Goal: Entertainment & Leisure: Consume media (video, audio)

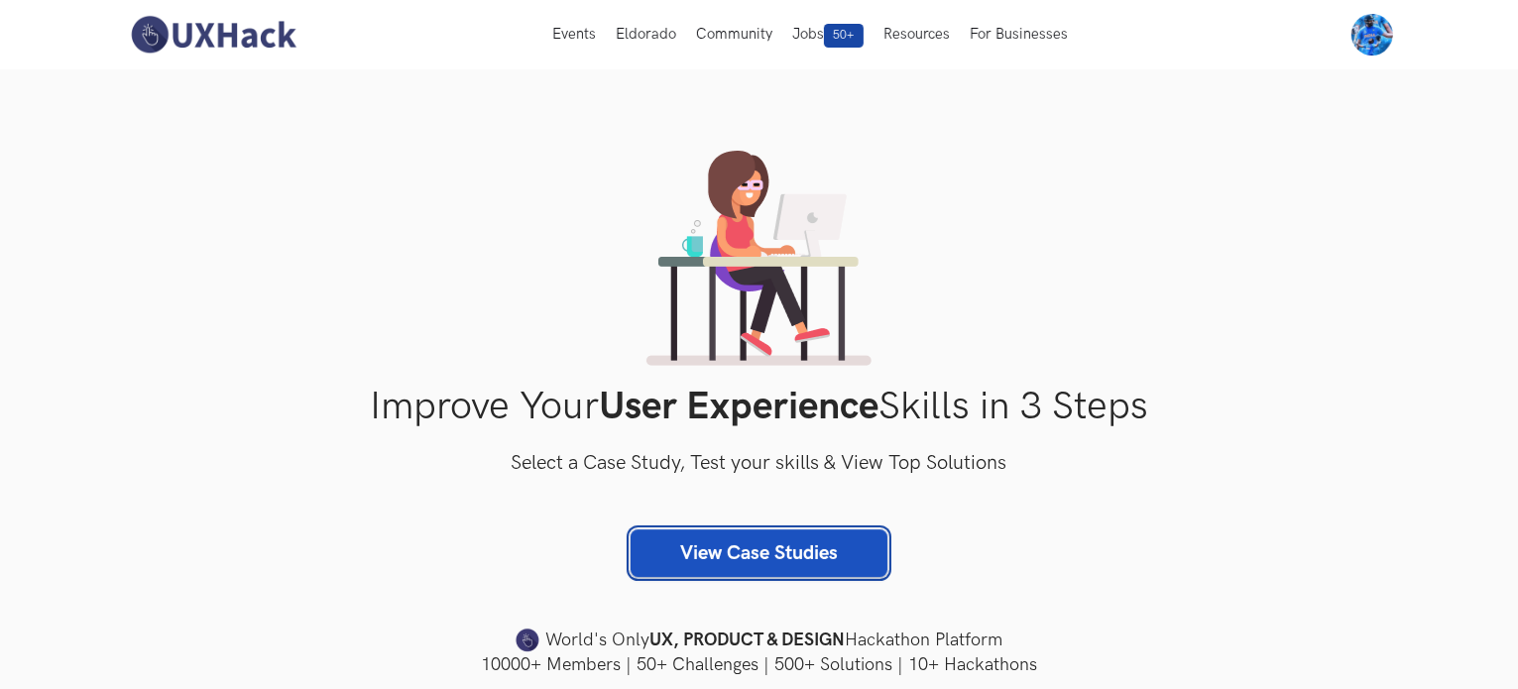
click at [724, 560] on link "View Case Studies" at bounding box center [759, 554] width 257 height 48
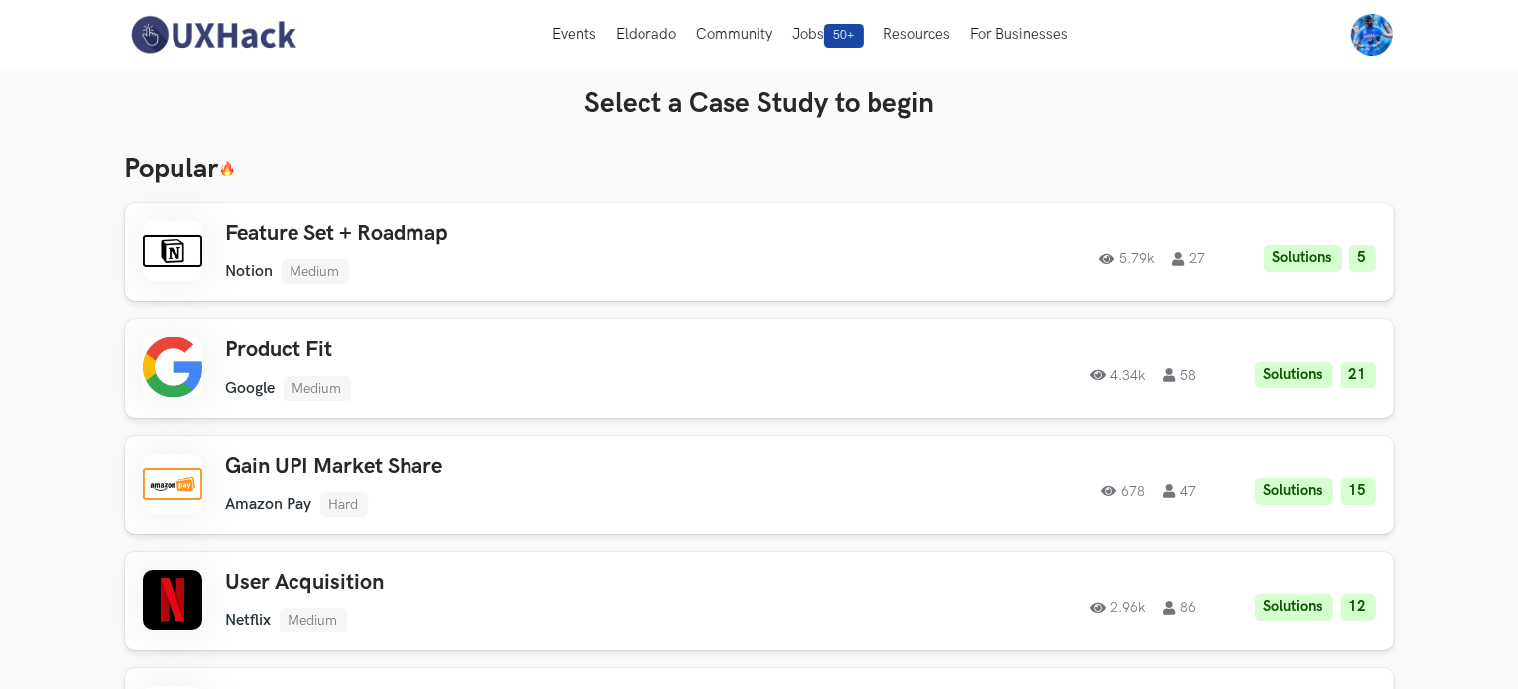
click at [817, 33] on button "Jobs 50+" at bounding box center [827, 34] width 91 height 69
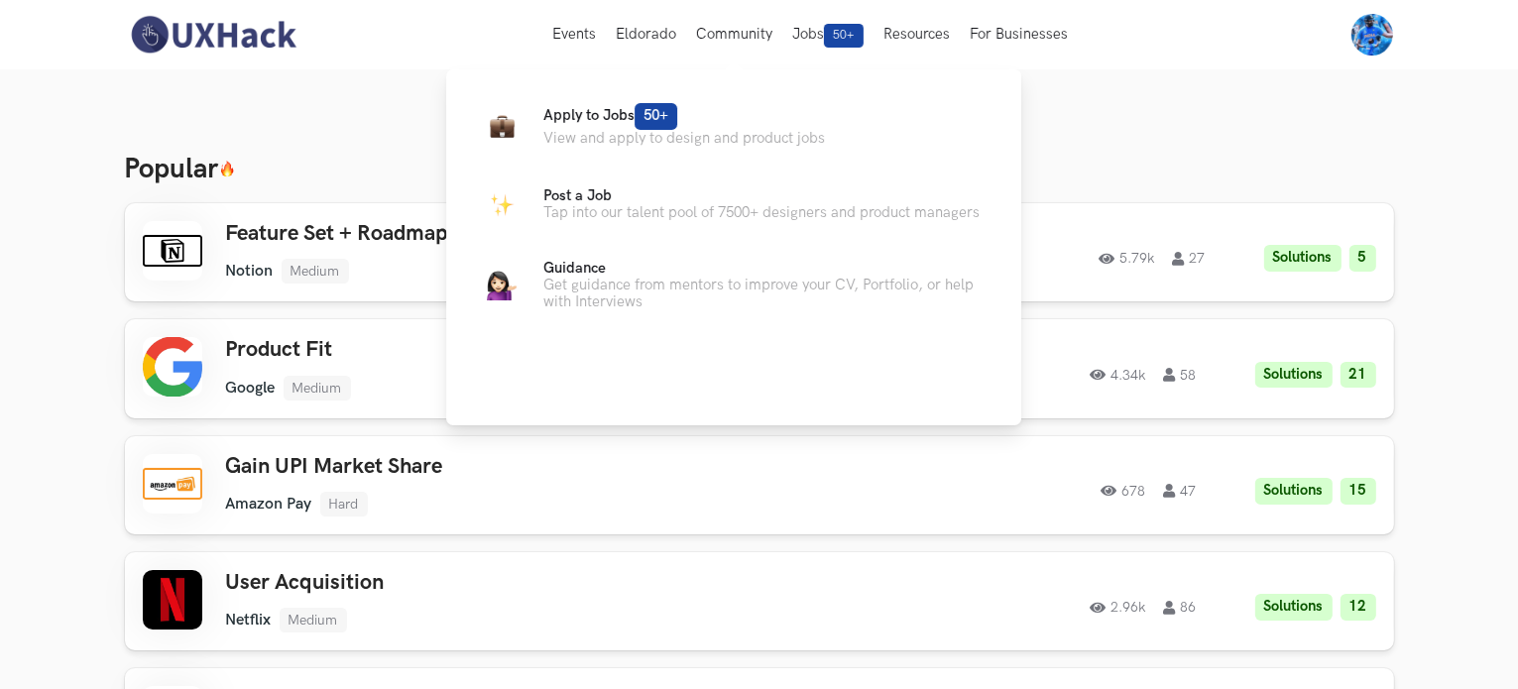
click at [618, 154] on ul "Apply to Jobs 50+ View and apply to design and product jobs Post a Job Tap into…" at bounding box center [734, 205] width 512 height 209
click at [607, 140] on p "View and apply to design and product jobs" at bounding box center [684, 138] width 282 height 17
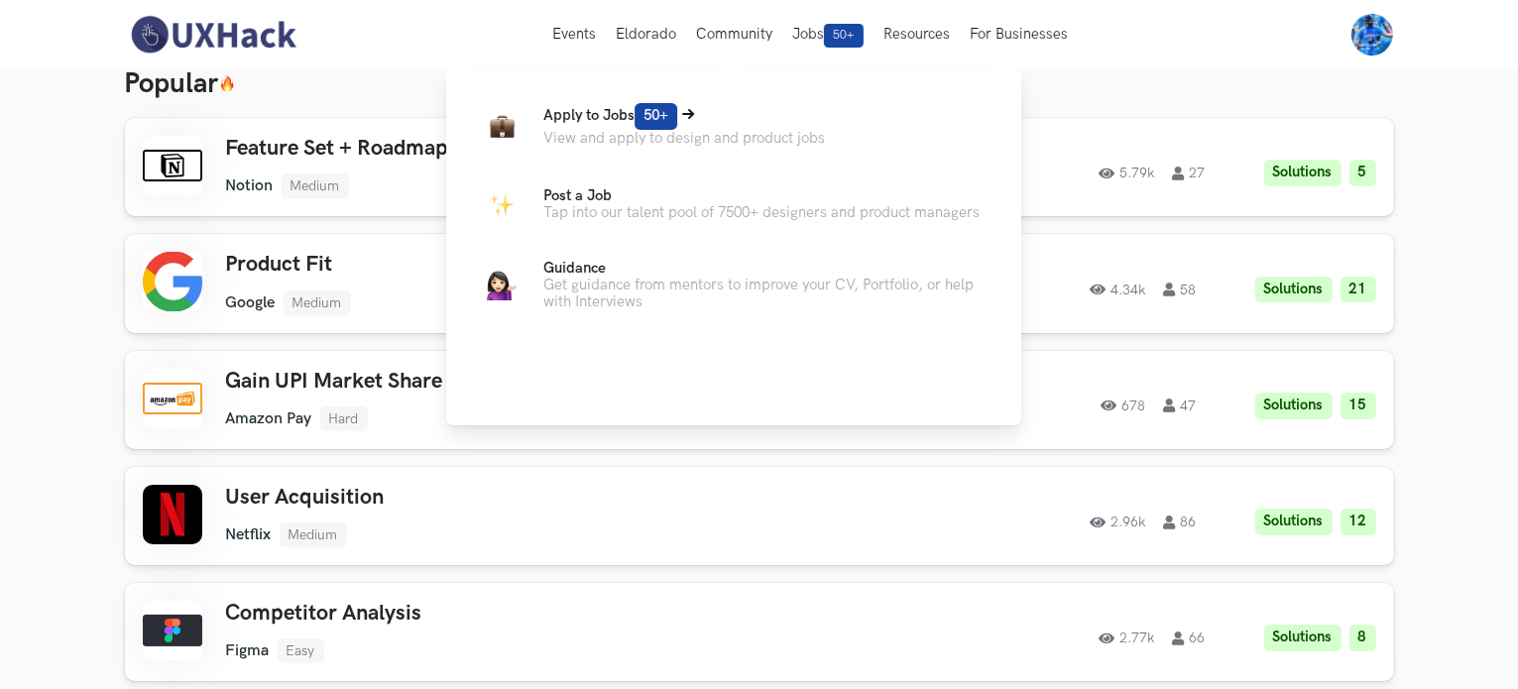
scroll to position [86, 0]
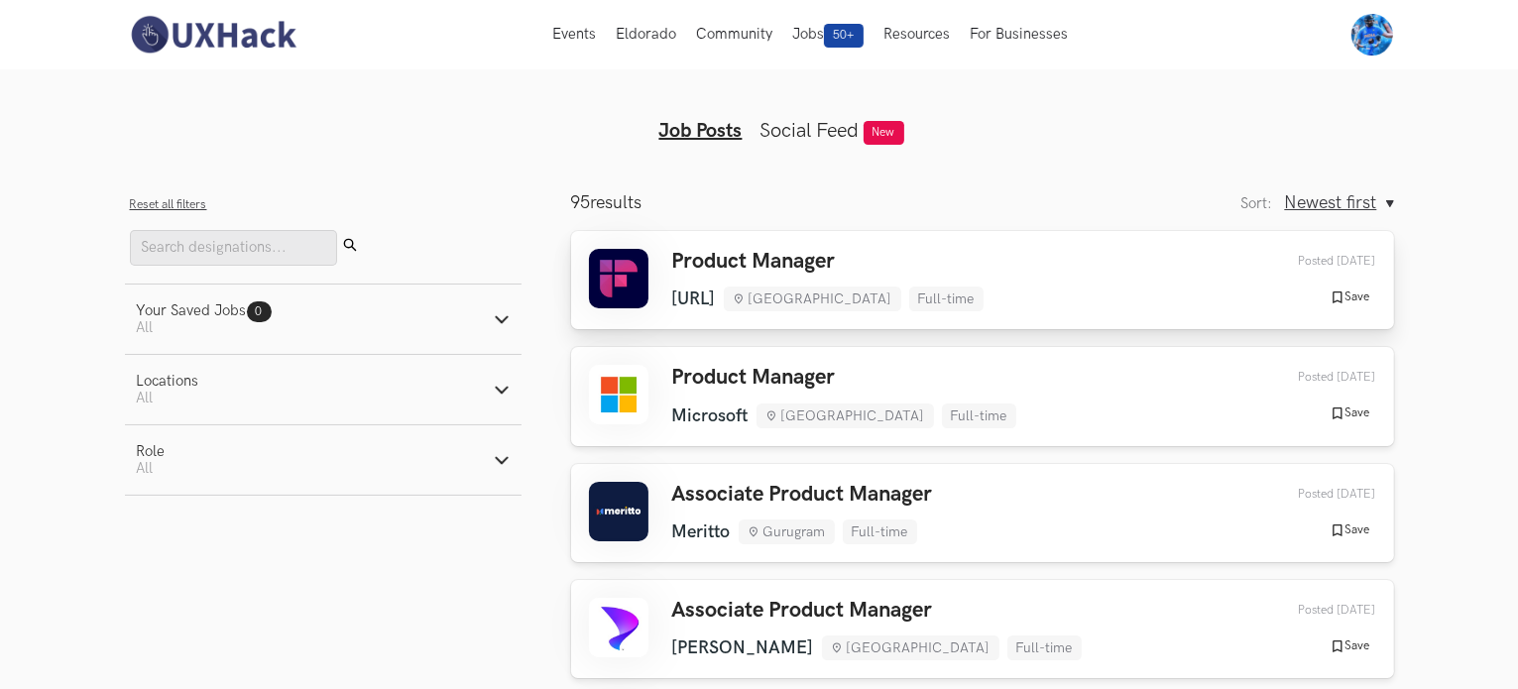
click at [706, 273] on h3 "Product Manager" at bounding box center [827, 262] width 311 height 26
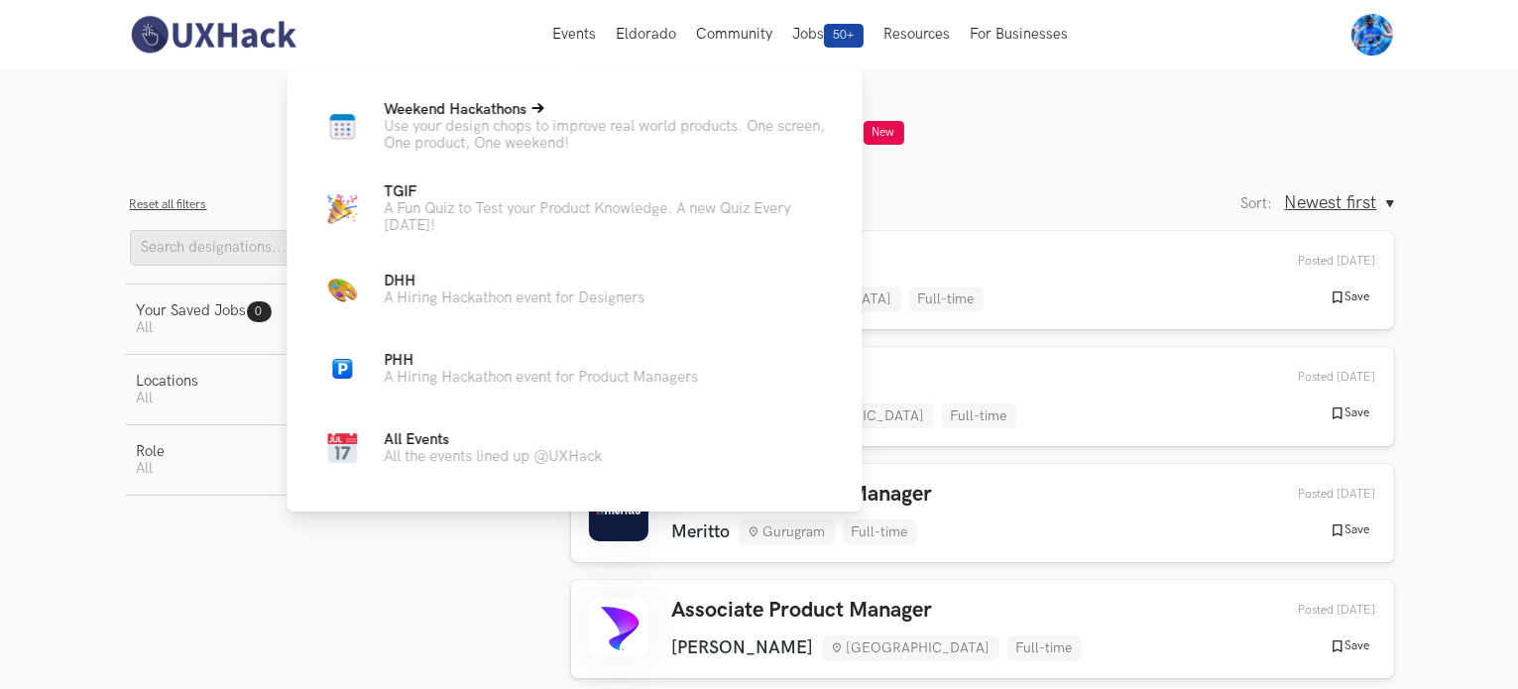
click at [551, 146] on p "Use your design chops to improve real world products. One screen, One product, …" at bounding box center [607, 135] width 446 height 34
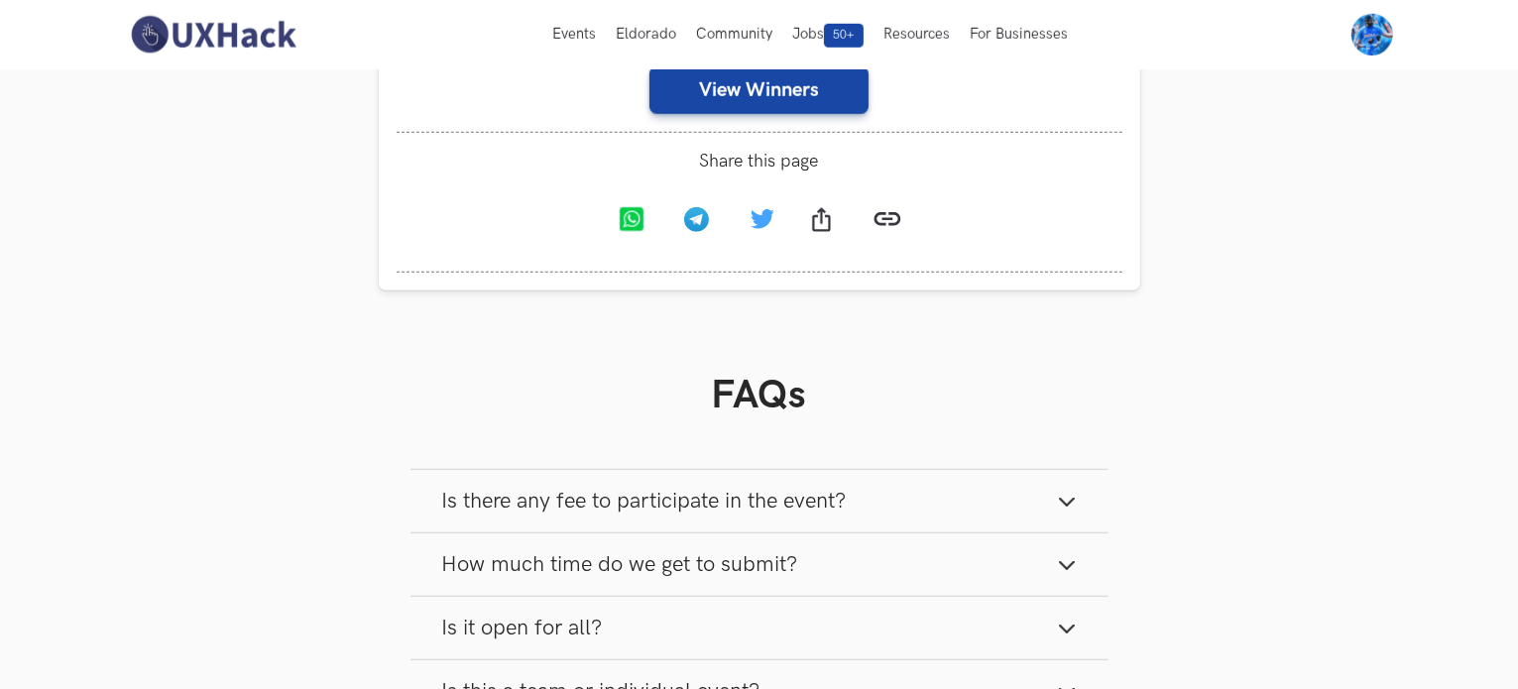
scroll to position [1460, 0]
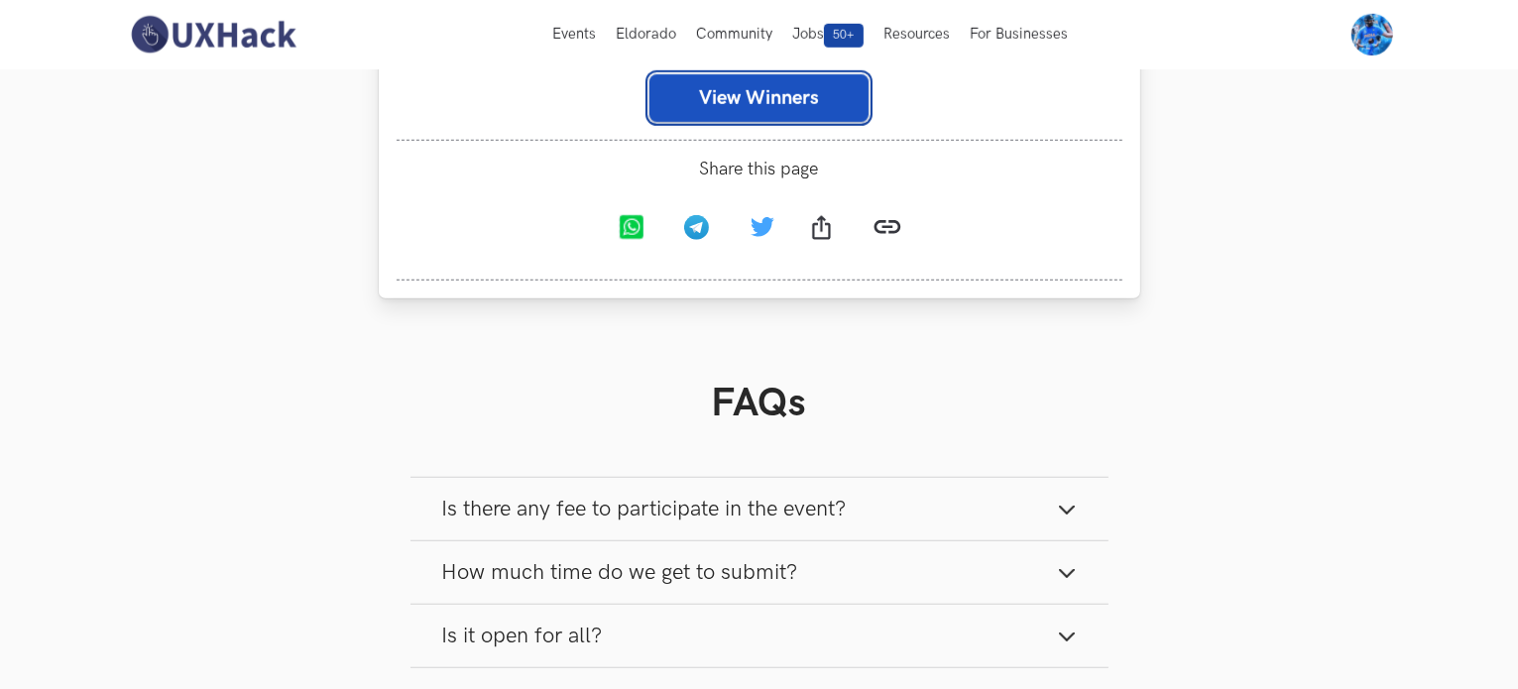
click at [772, 94] on button "View Winners" at bounding box center [759, 98] width 219 height 48
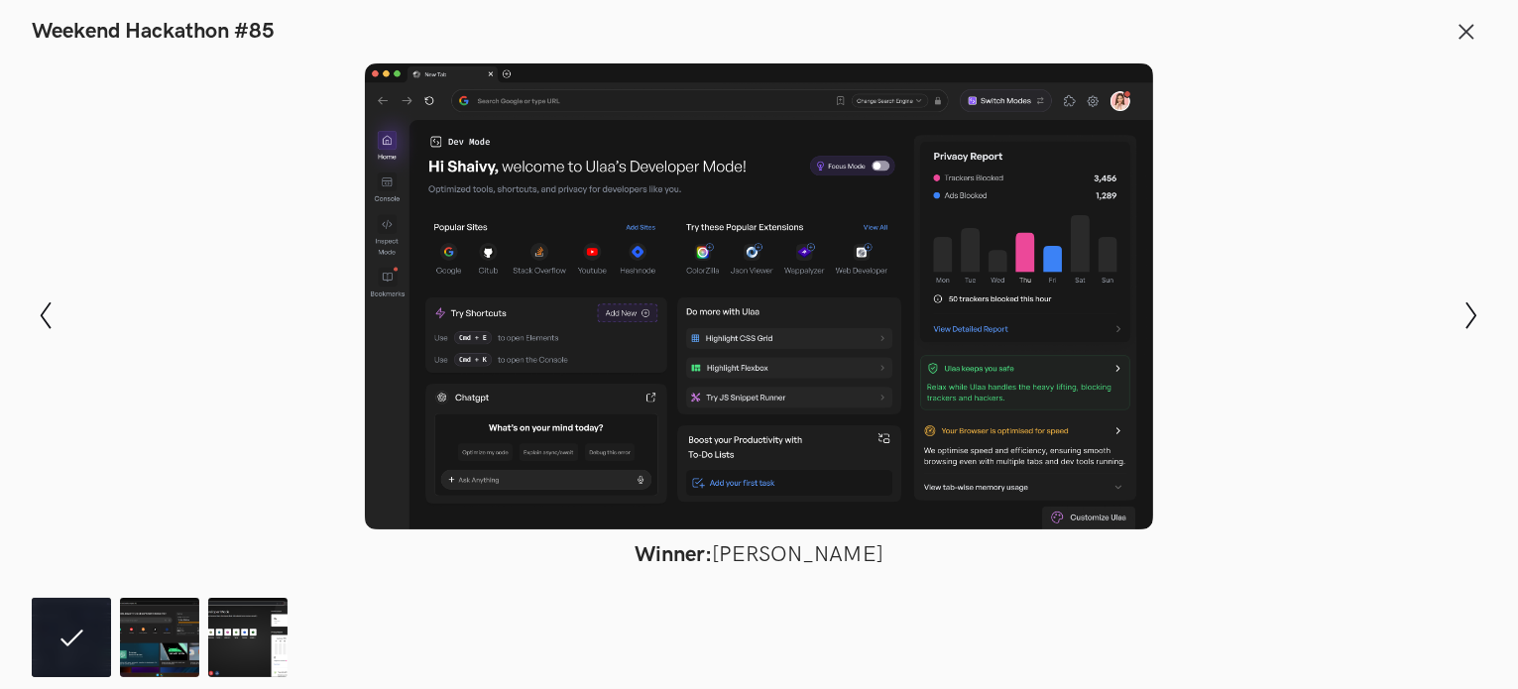
scroll to position [1597, 0]
click at [157, 628] on img at bounding box center [159, 637] width 79 height 79
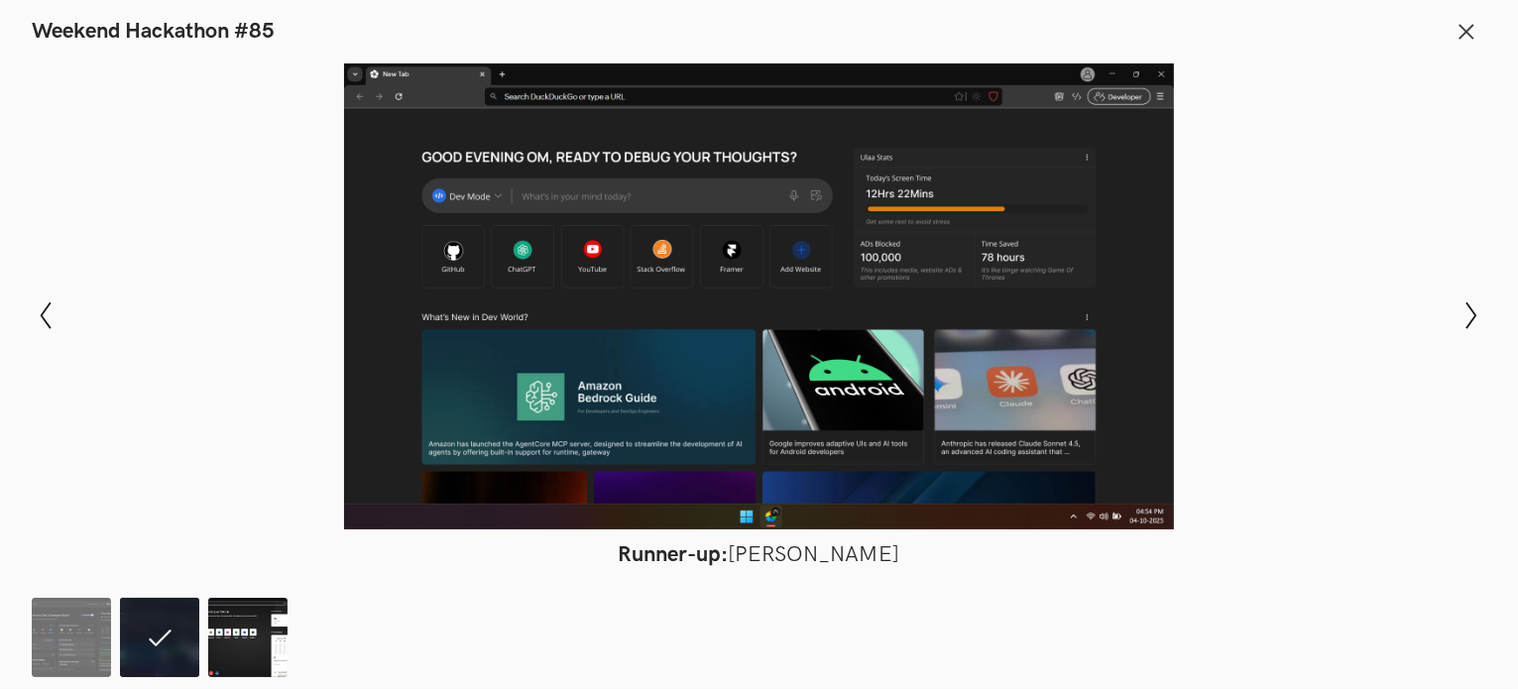
click at [229, 632] on img at bounding box center [247, 637] width 79 height 79
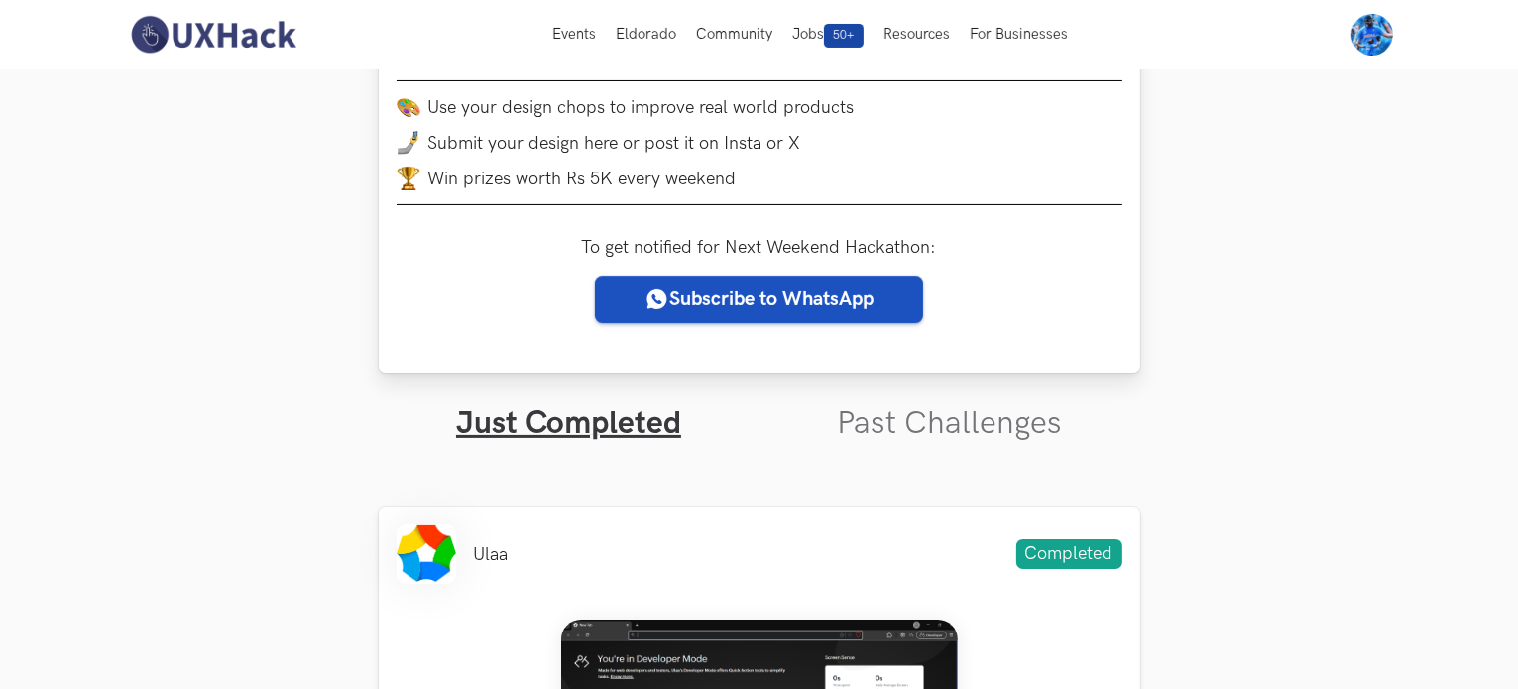
scroll to position [0, 0]
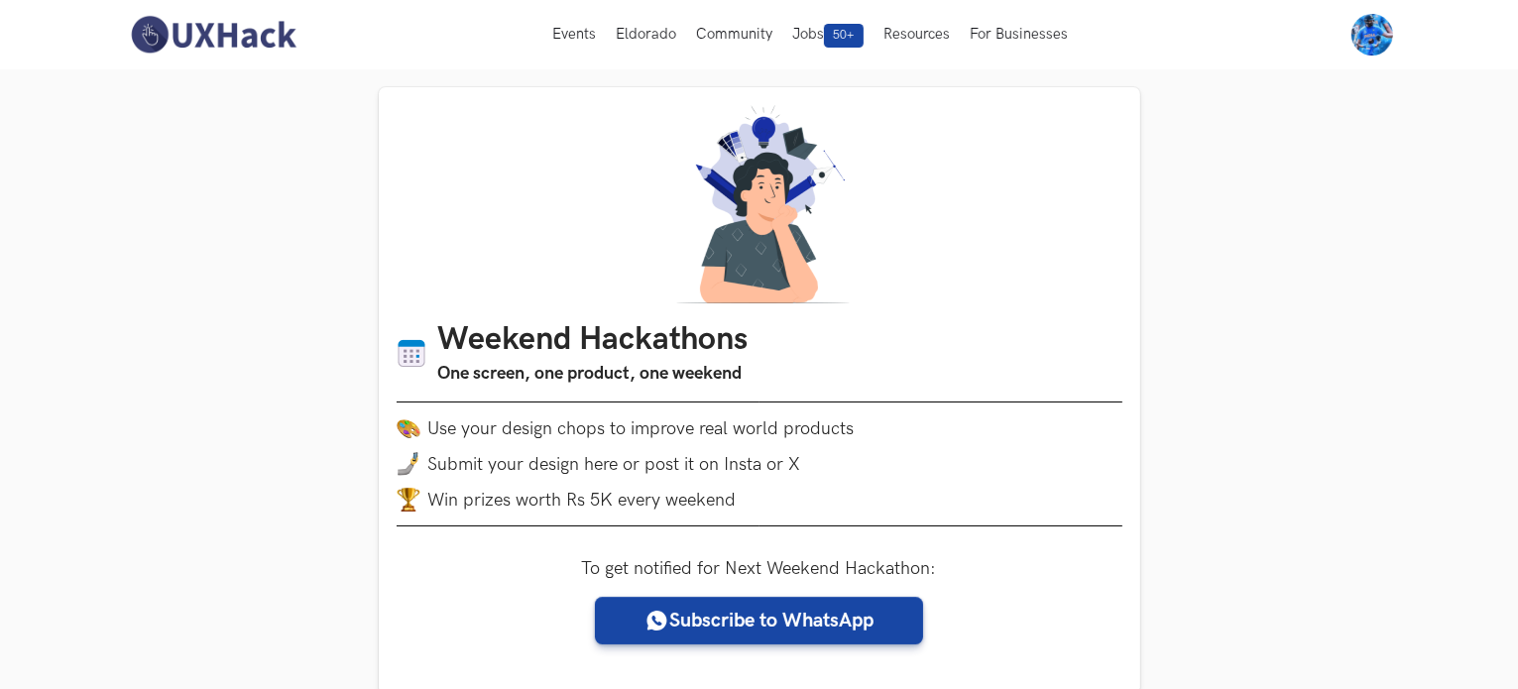
click at [256, 14] on img at bounding box center [213, 35] width 177 height 42
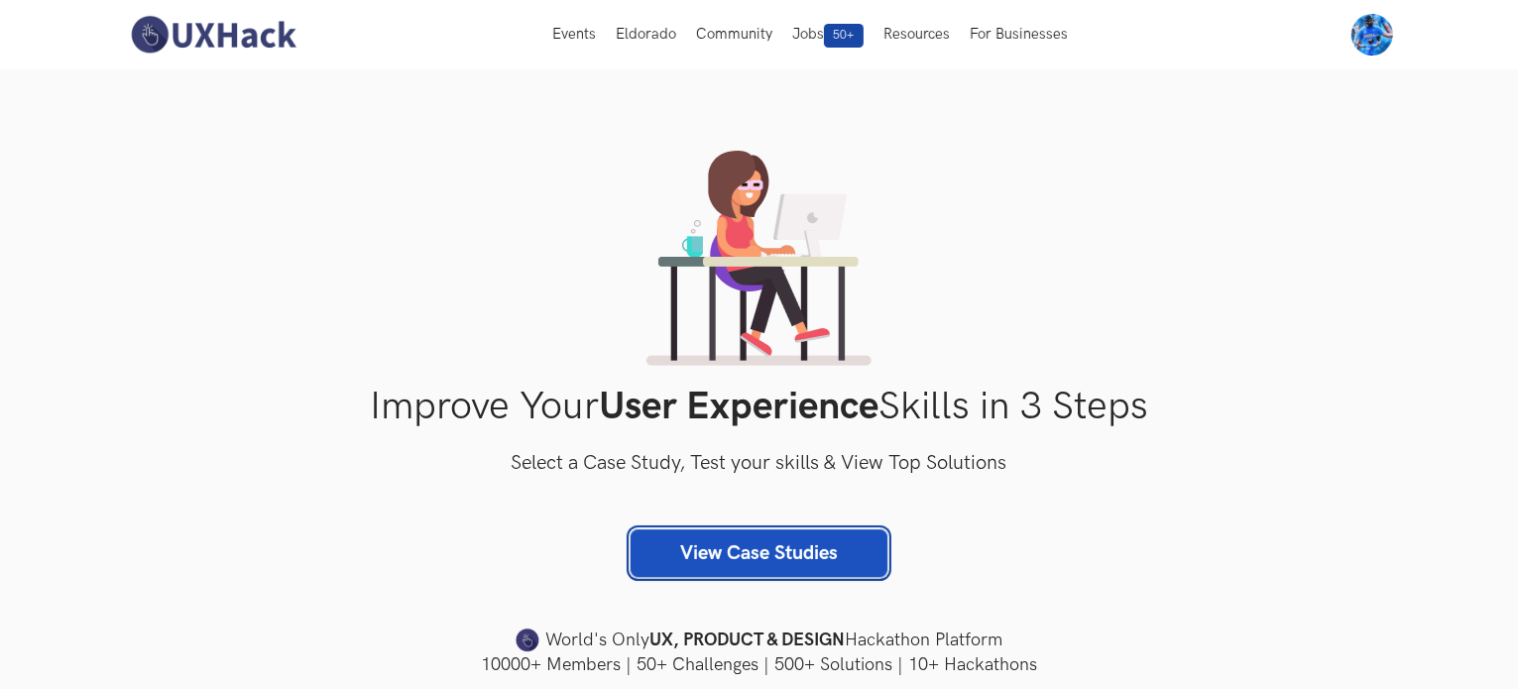
click at [738, 530] on div "View Case Studies" at bounding box center [759, 554] width 1269 height 48
click at [737, 564] on link "View Case Studies" at bounding box center [759, 554] width 257 height 48
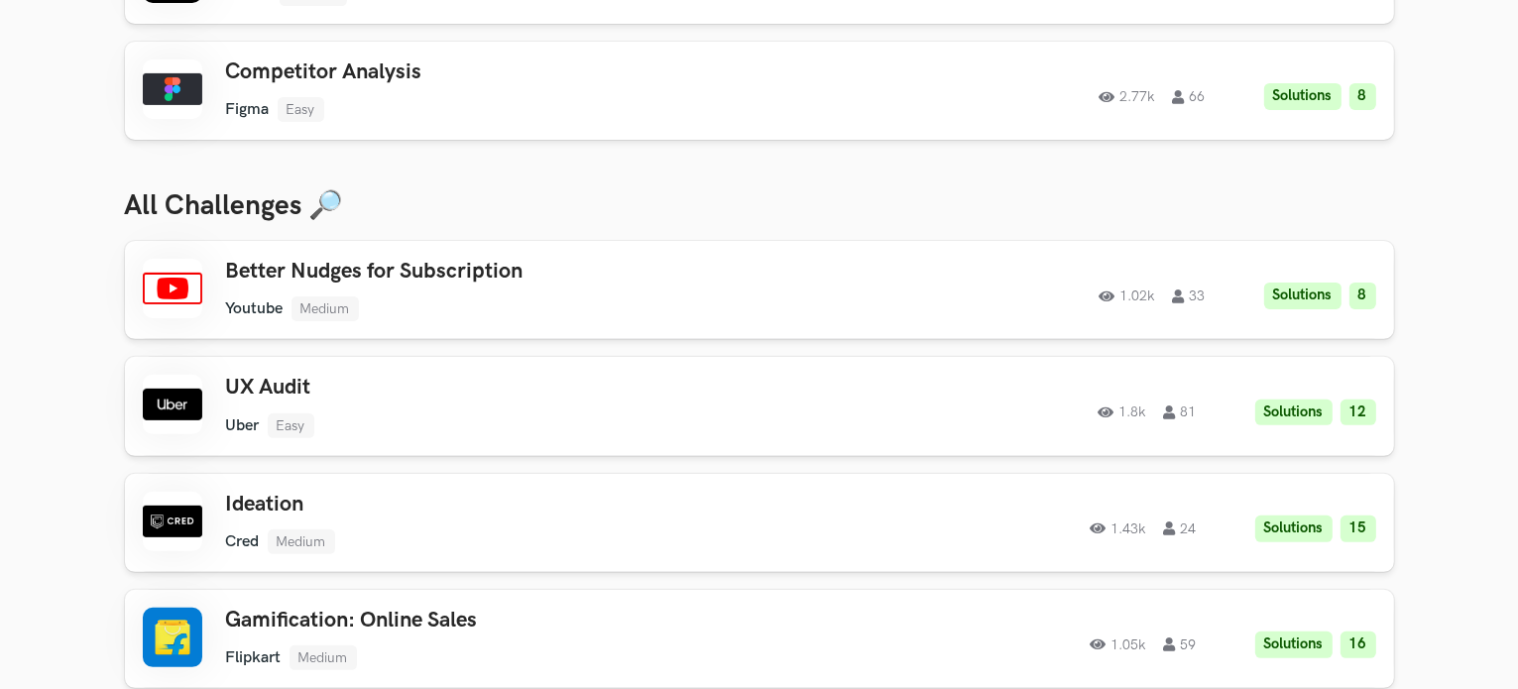
scroll to position [645, 0]
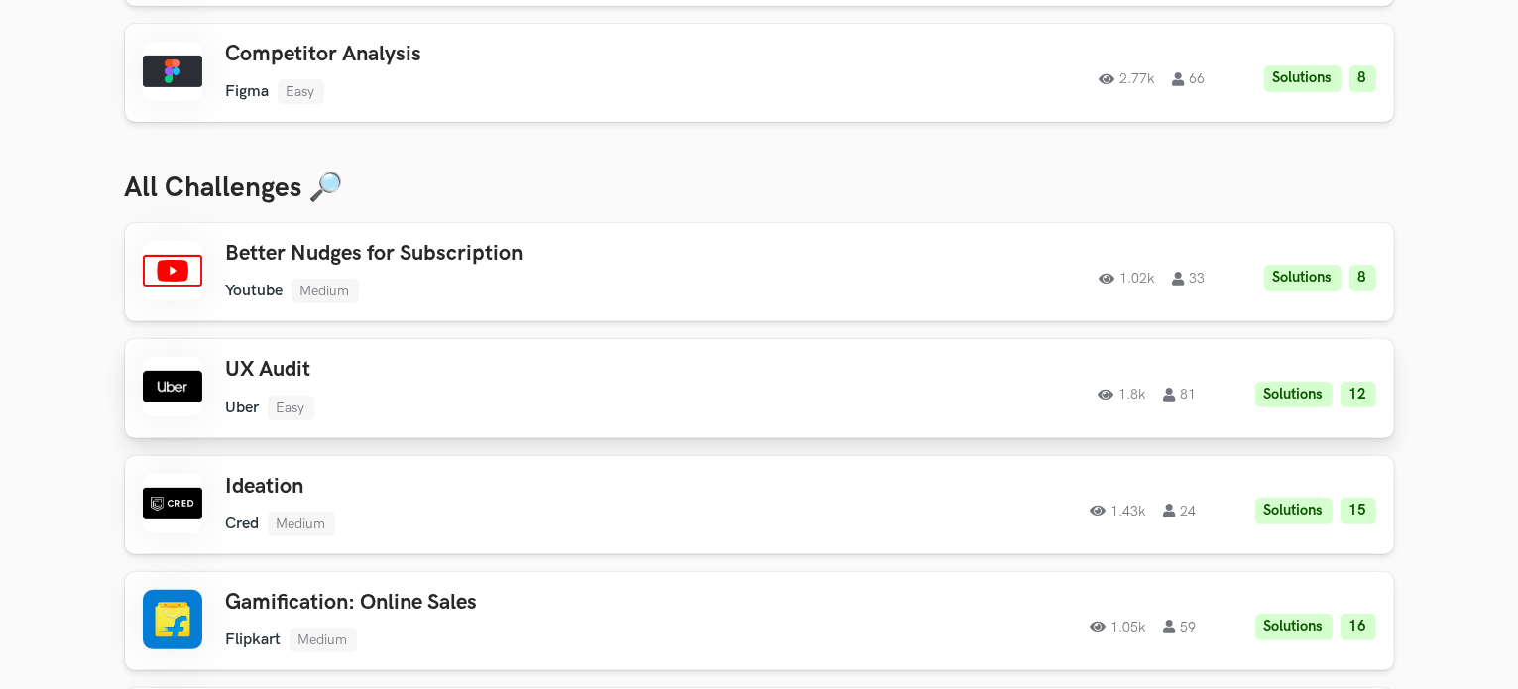
click at [495, 388] on div "UX Audit Uber Easy Uber Easy Solutions 12 1.8k 81" at bounding box center [507, 388] width 563 height 62
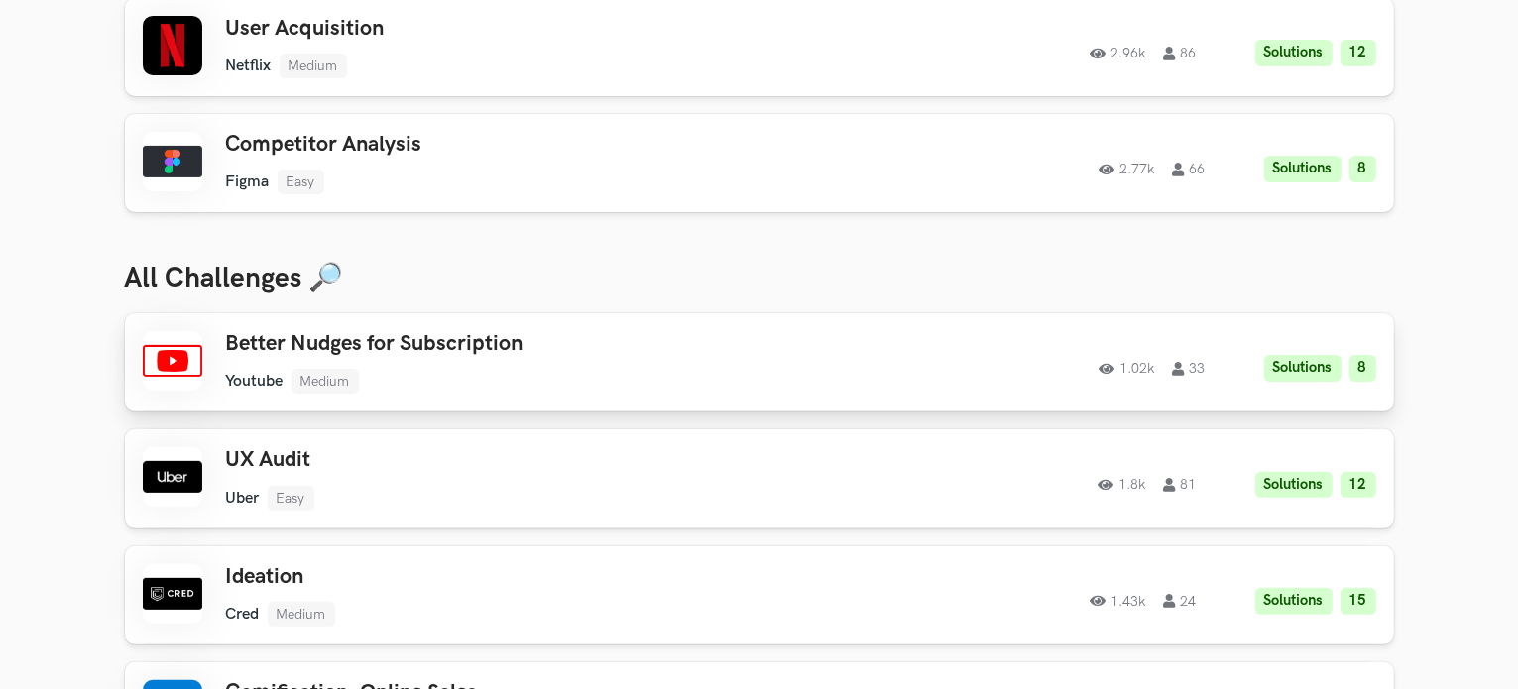
scroll to position [558, 0]
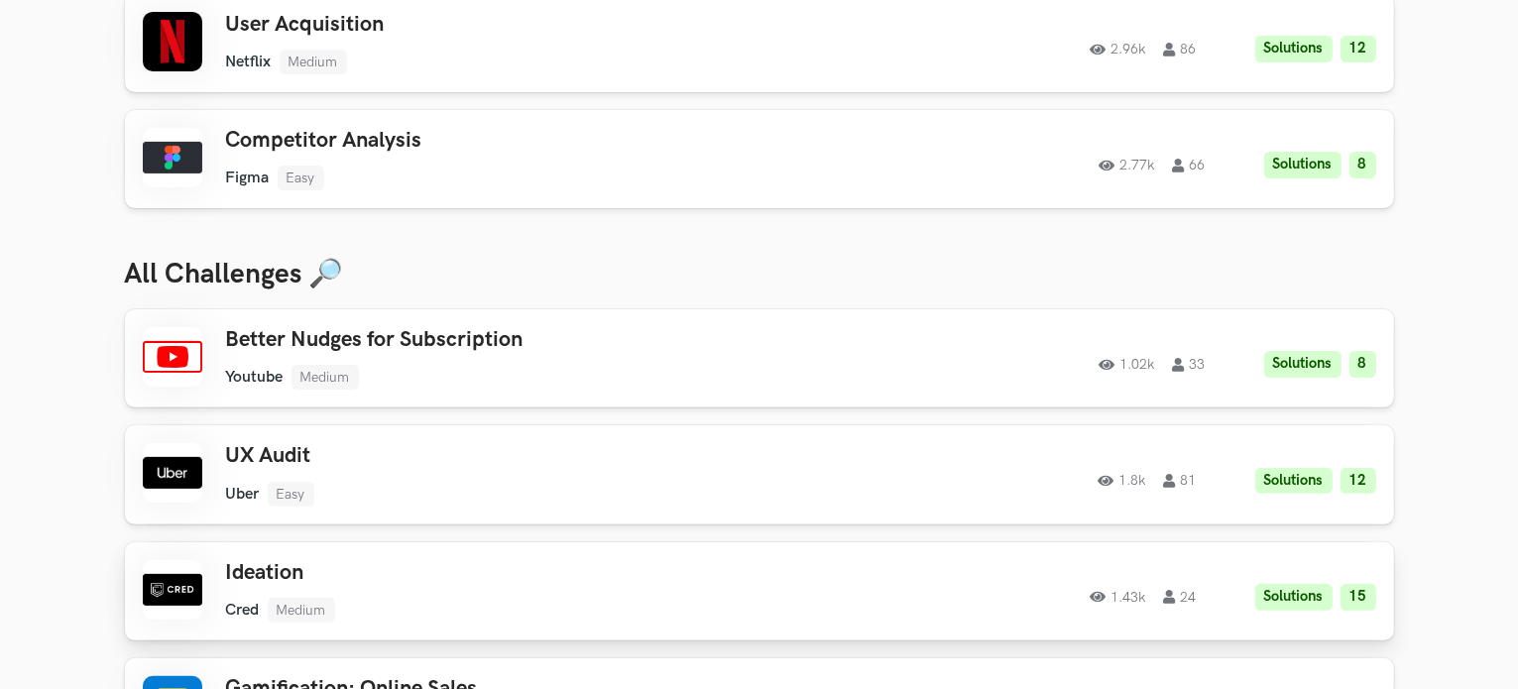
click at [408, 586] on div "Ideation Cred Medium Cred Medium Solutions 15 1.43k 24" at bounding box center [507, 591] width 563 height 62
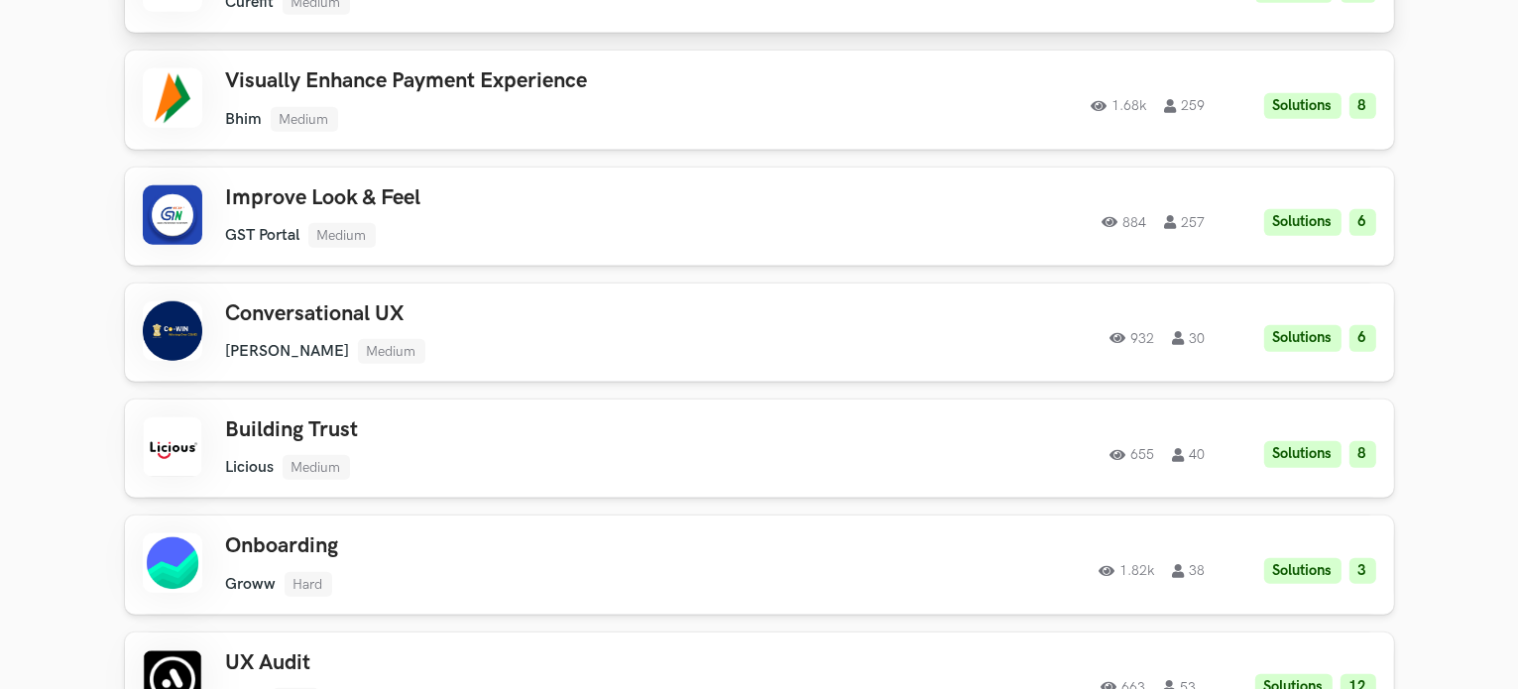
scroll to position [1396, 0]
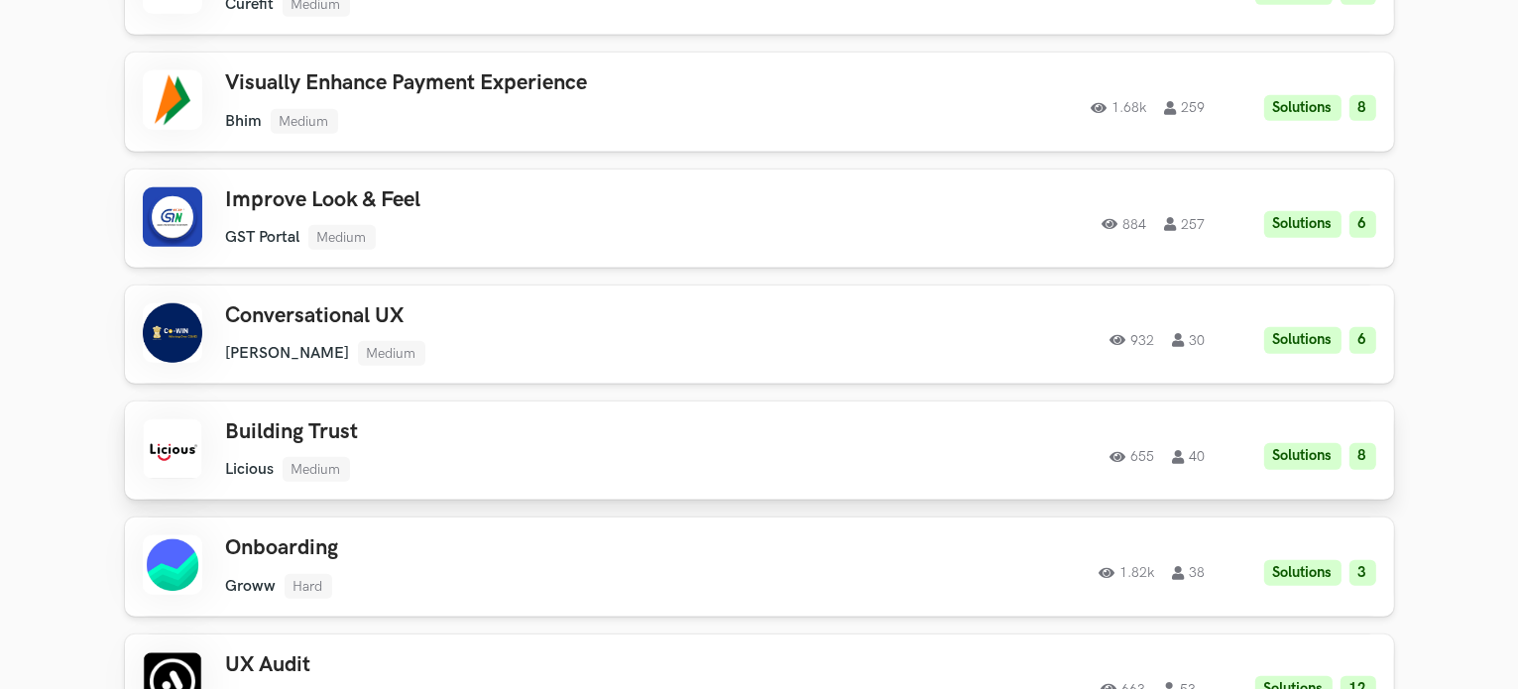
click at [443, 457] on ul "Licious Medium" at bounding box center [507, 469] width 563 height 25
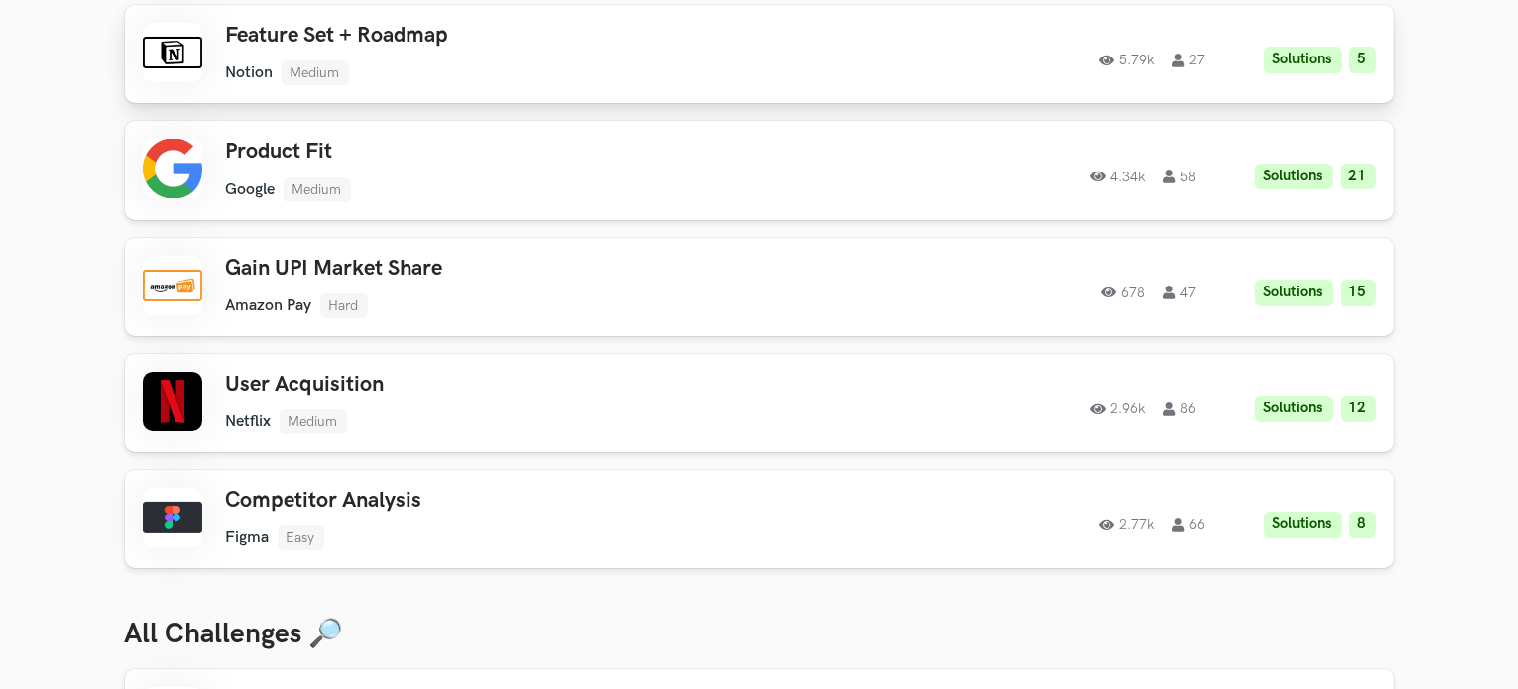
scroll to position [198, 0]
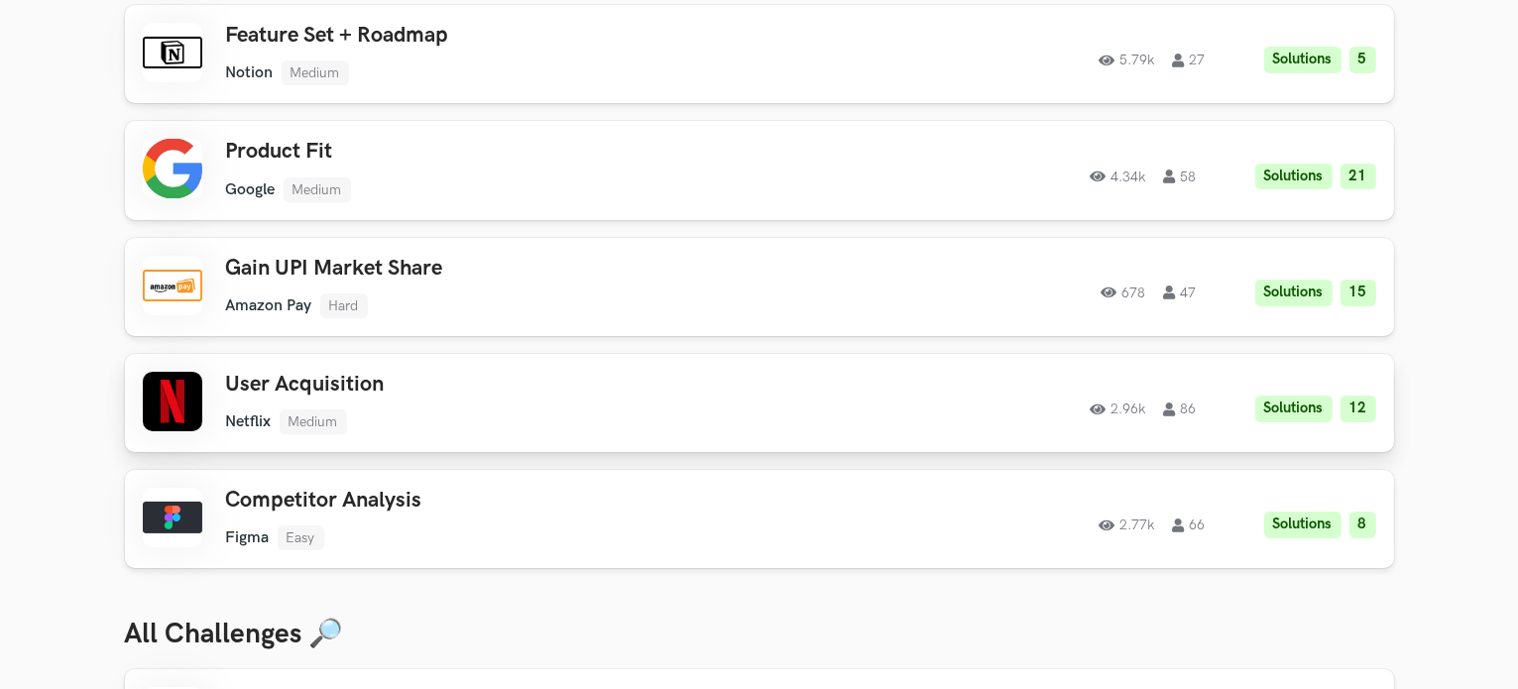
click at [543, 372] on h3 "User Acquisition" at bounding box center [507, 385] width 563 height 26
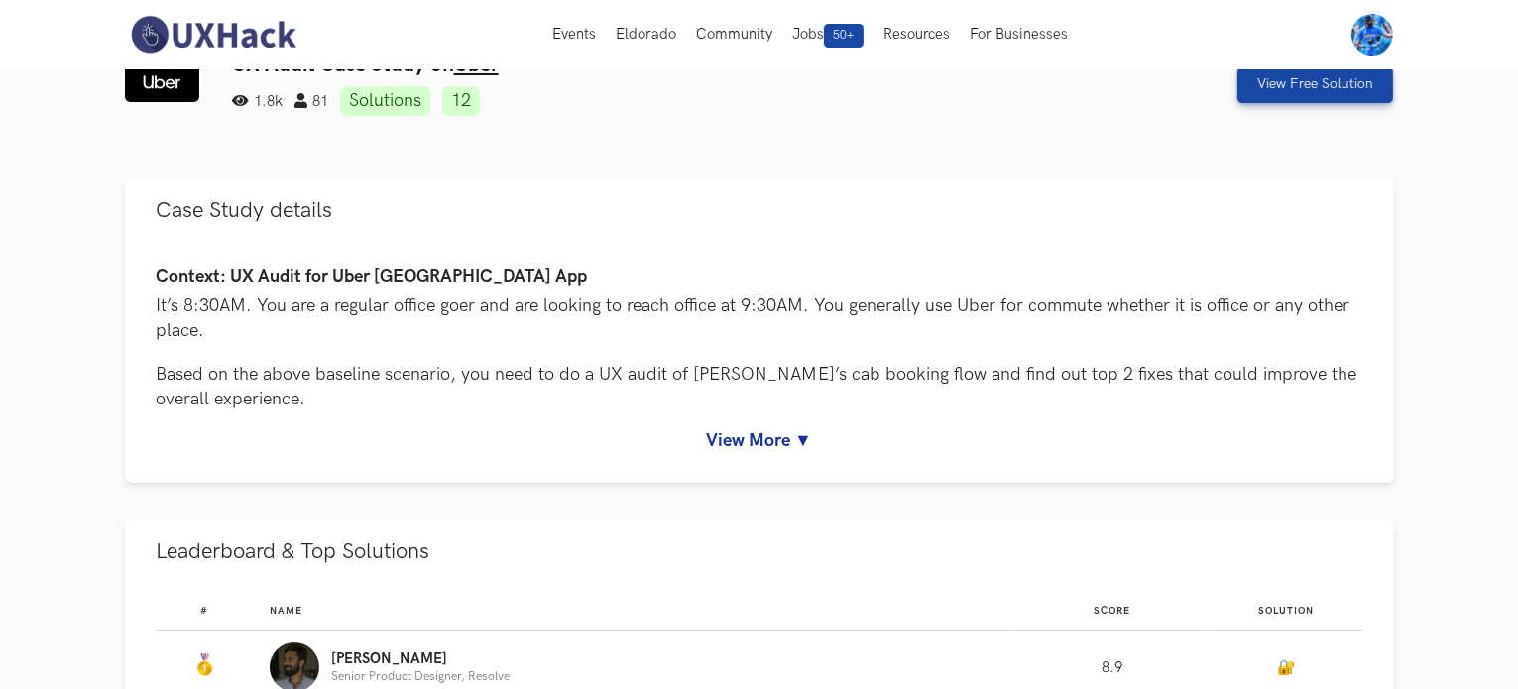
scroll to position [36, 0]
click at [1294, 95] on link "View Free Solution" at bounding box center [1316, 83] width 156 height 37
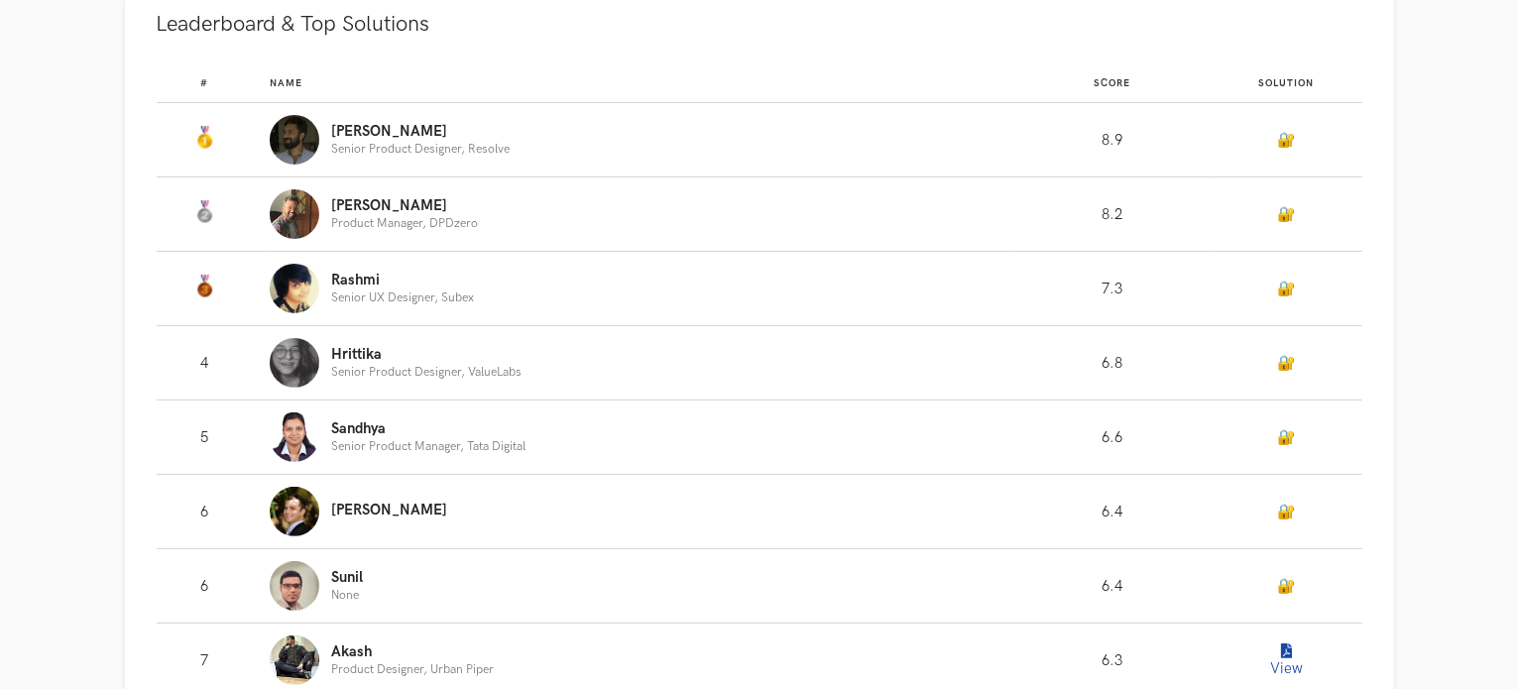
scroll to position [623, 0]
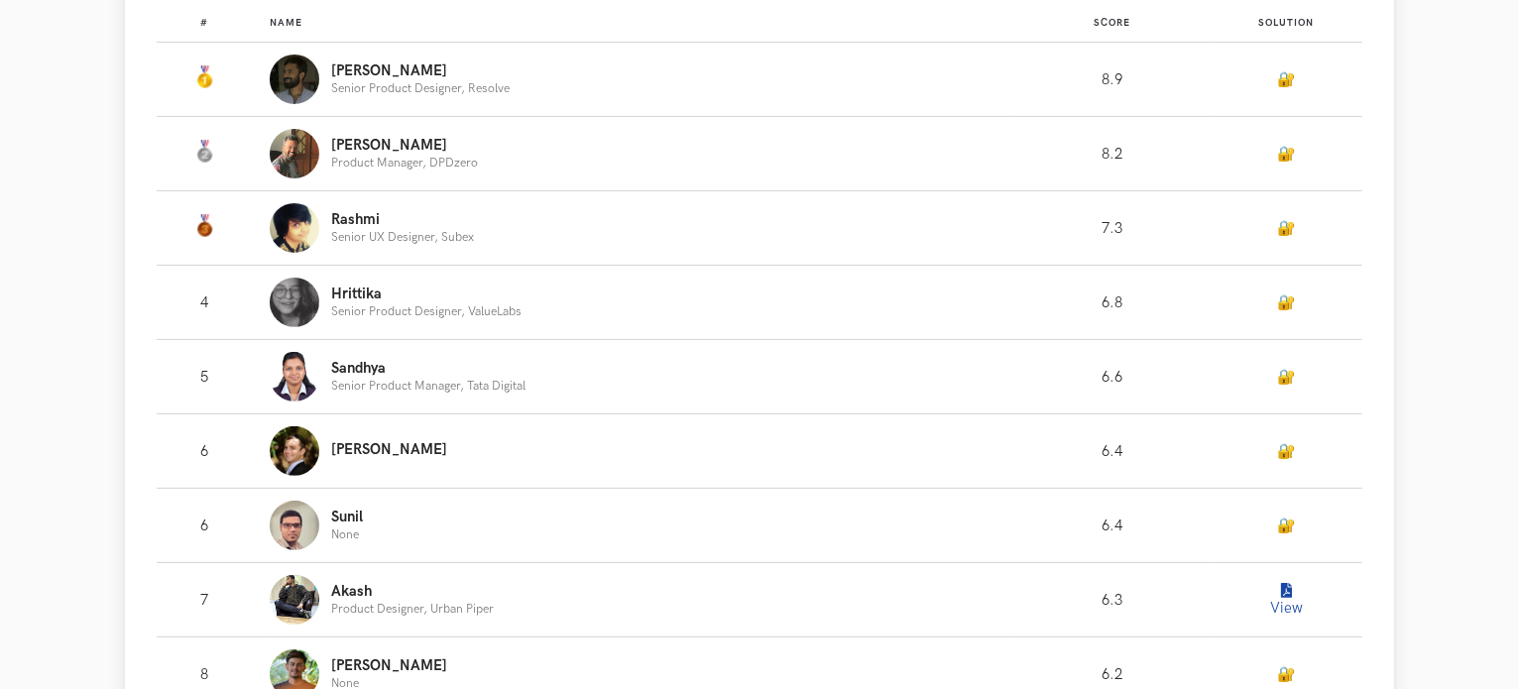
click at [1292, 604] on button "View" at bounding box center [1286, 600] width 40 height 40
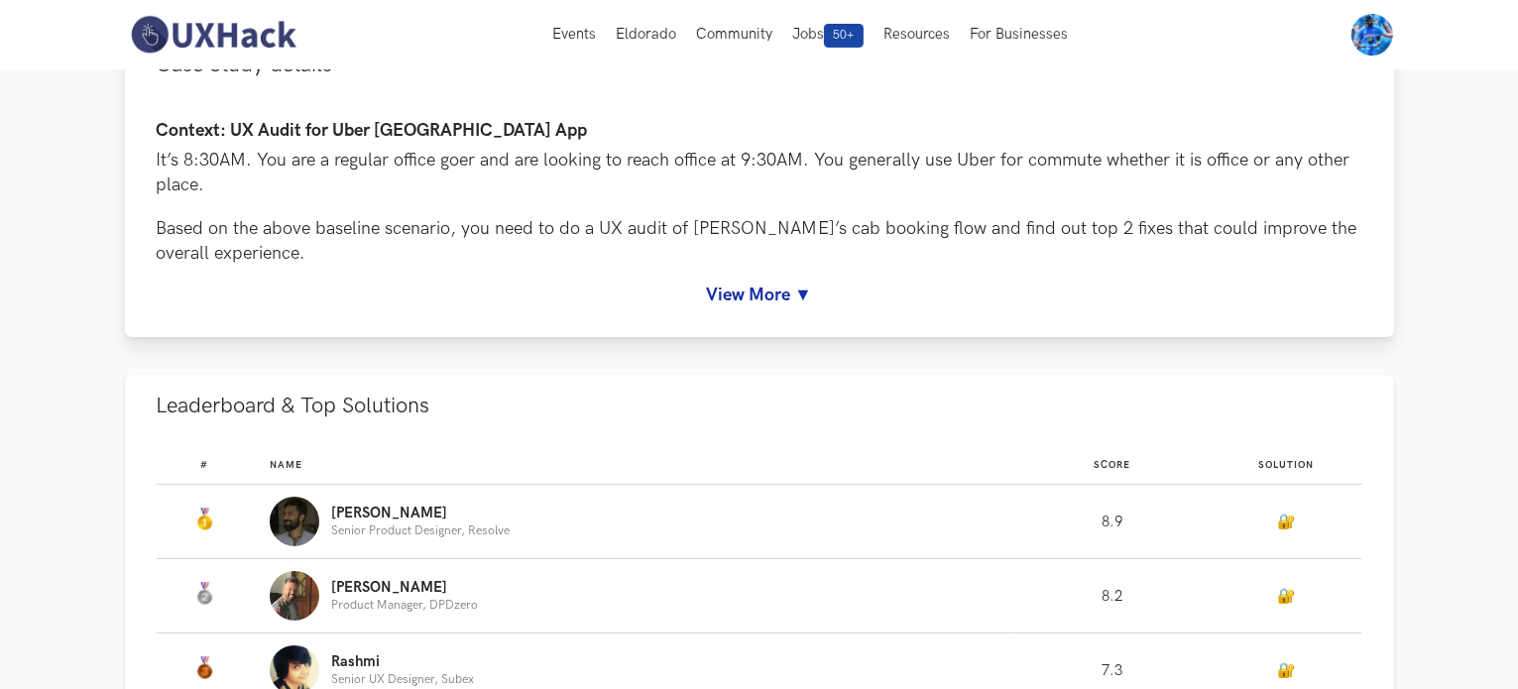
scroll to position [0, 0]
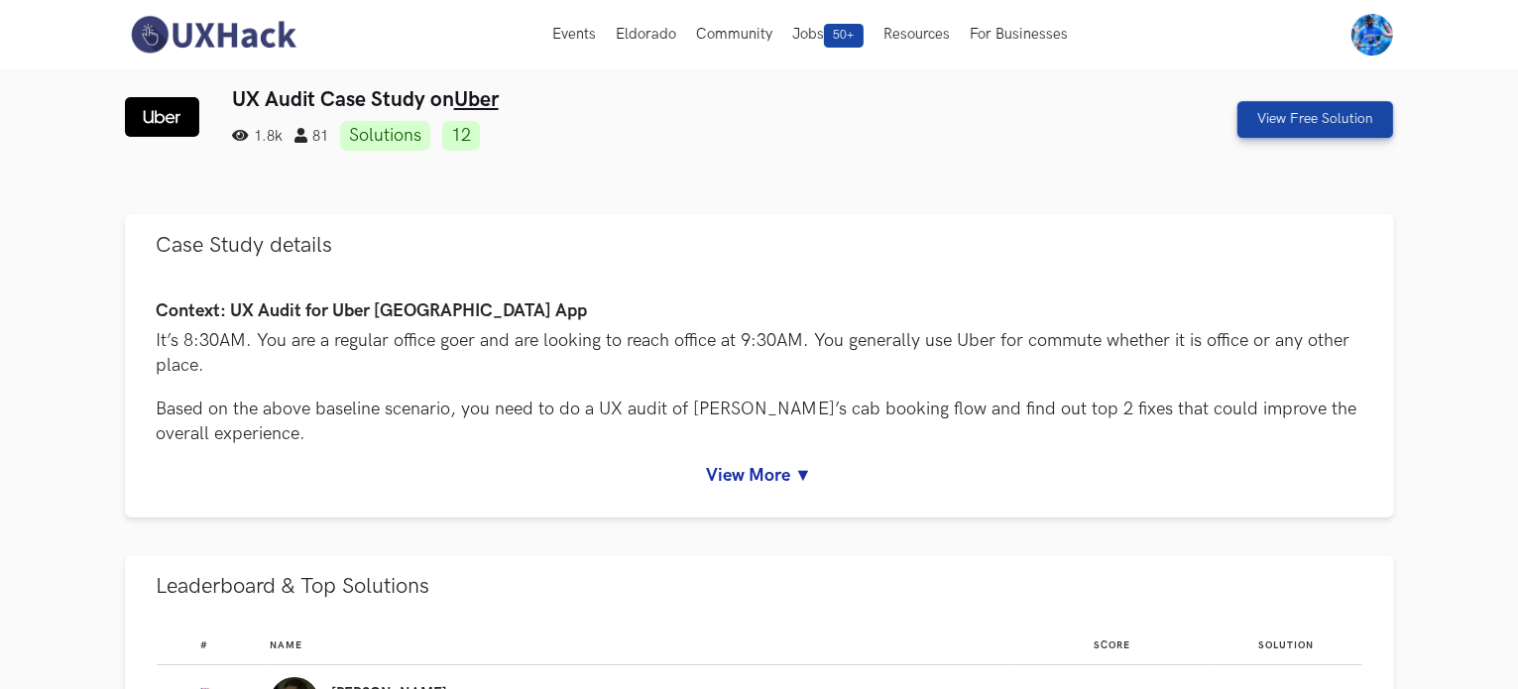
click at [157, 117] on img at bounding box center [162, 117] width 74 height 40
click at [198, 34] on img at bounding box center [213, 35] width 177 height 42
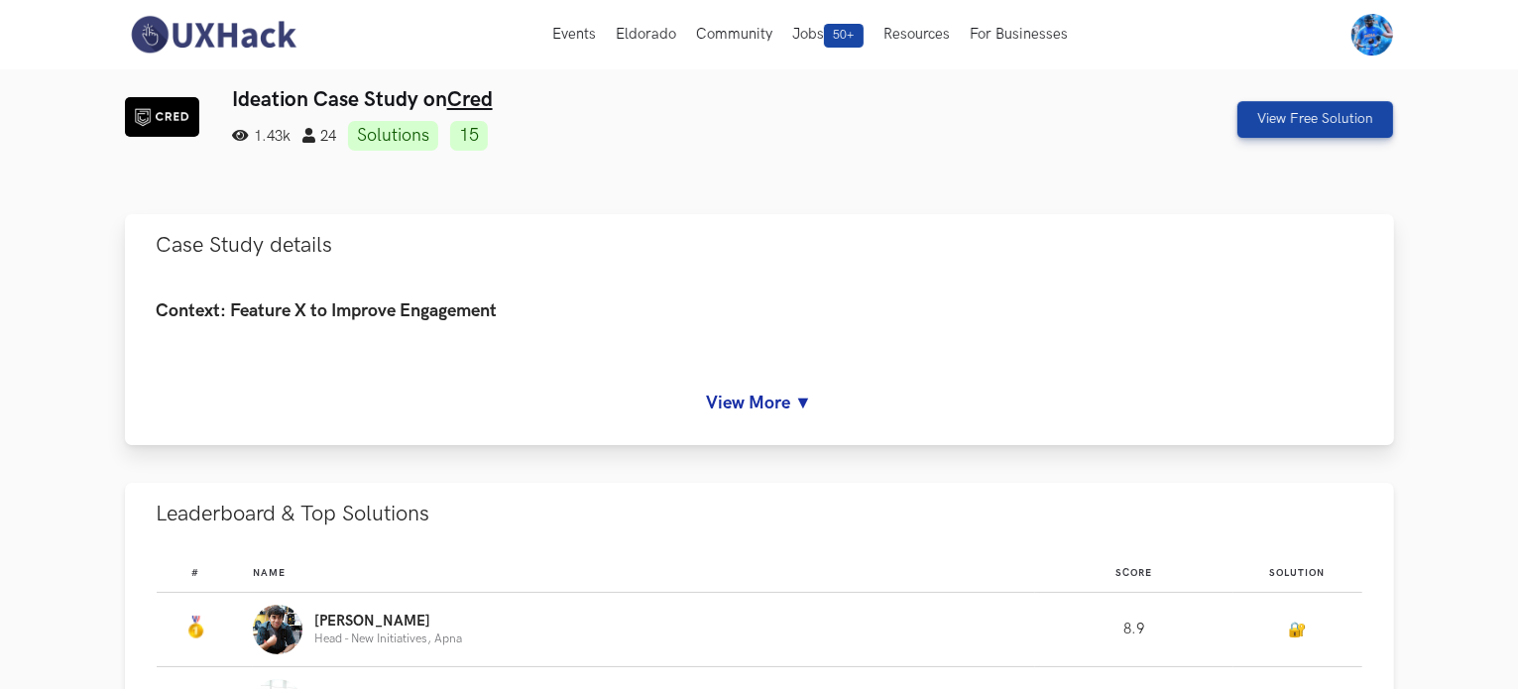
click at [754, 394] on link "View More ▼" at bounding box center [760, 403] width 1206 height 21
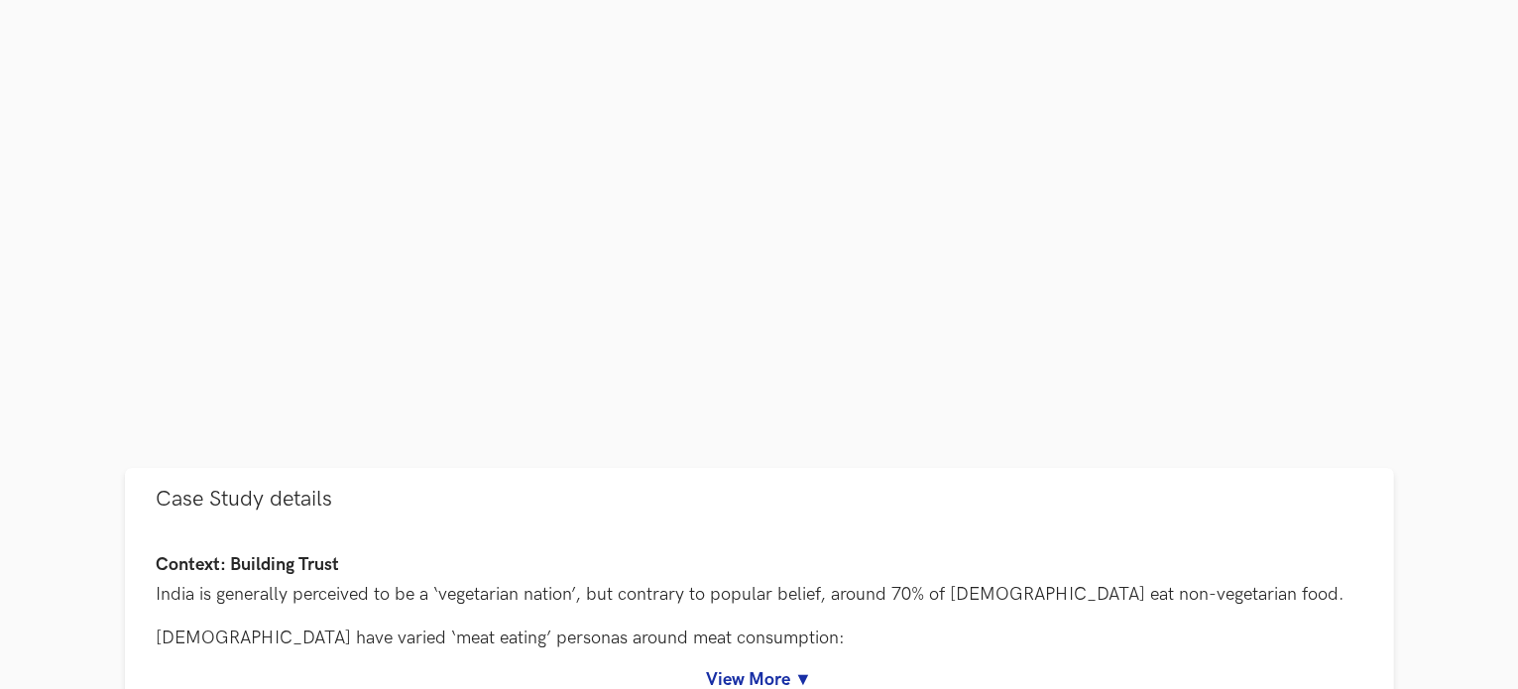
scroll to position [630, 0]
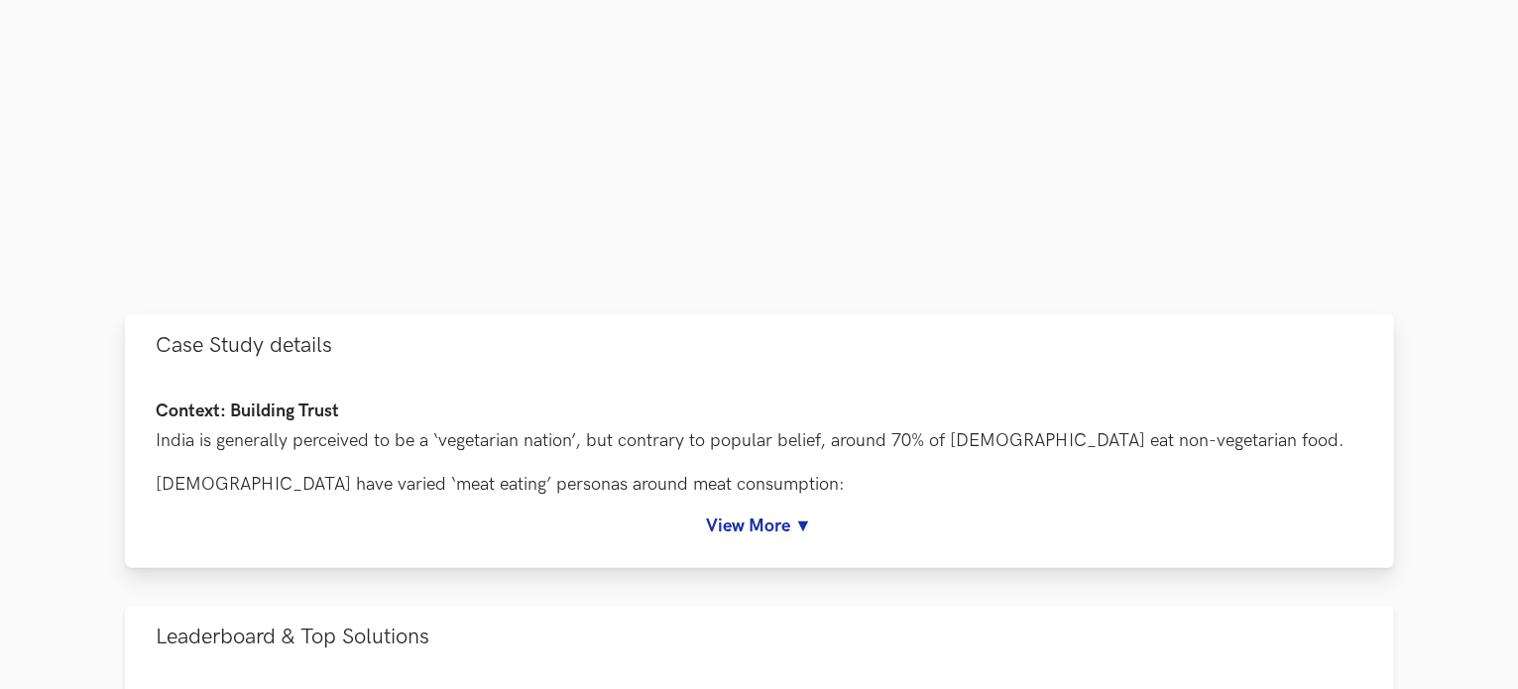
click at [765, 516] on link "View More ▼" at bounding box center [760, 526] width 1206 height 21
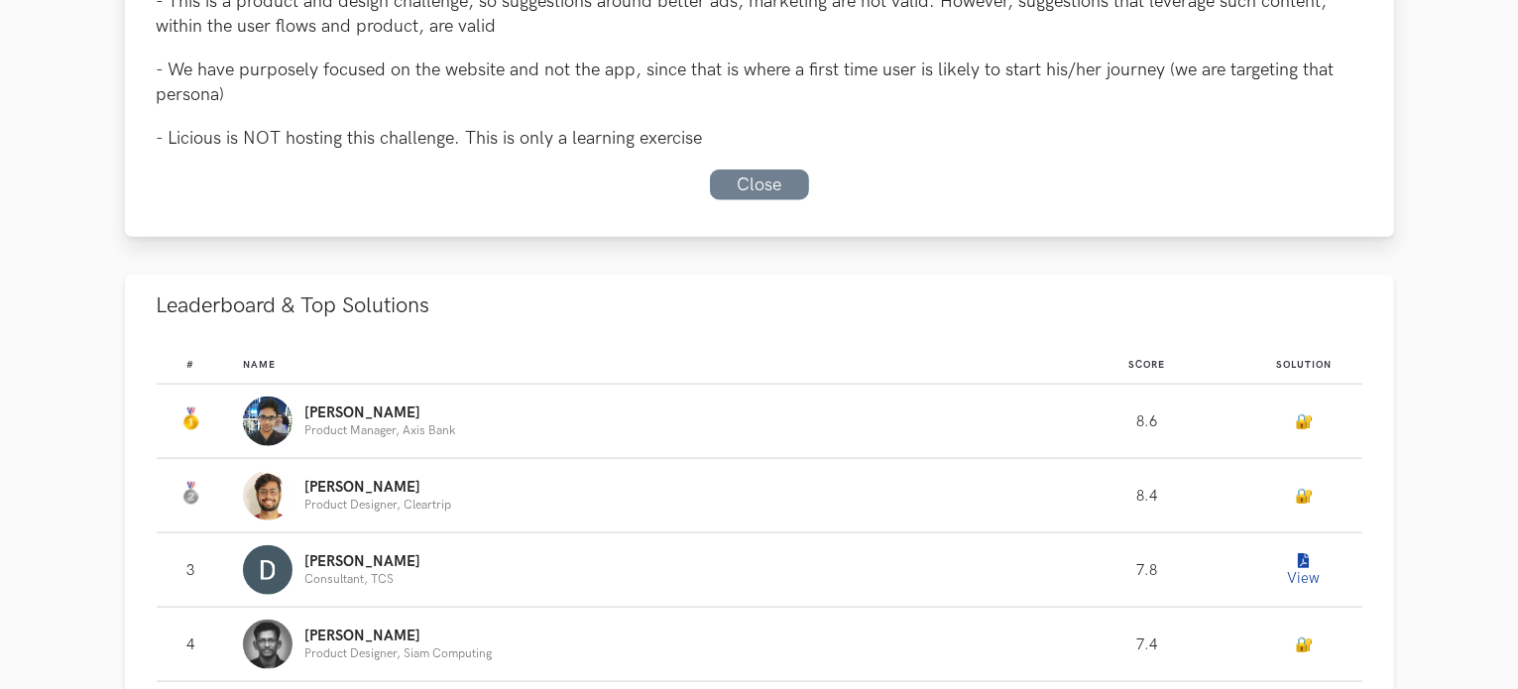
scroll to position [2674, 0]
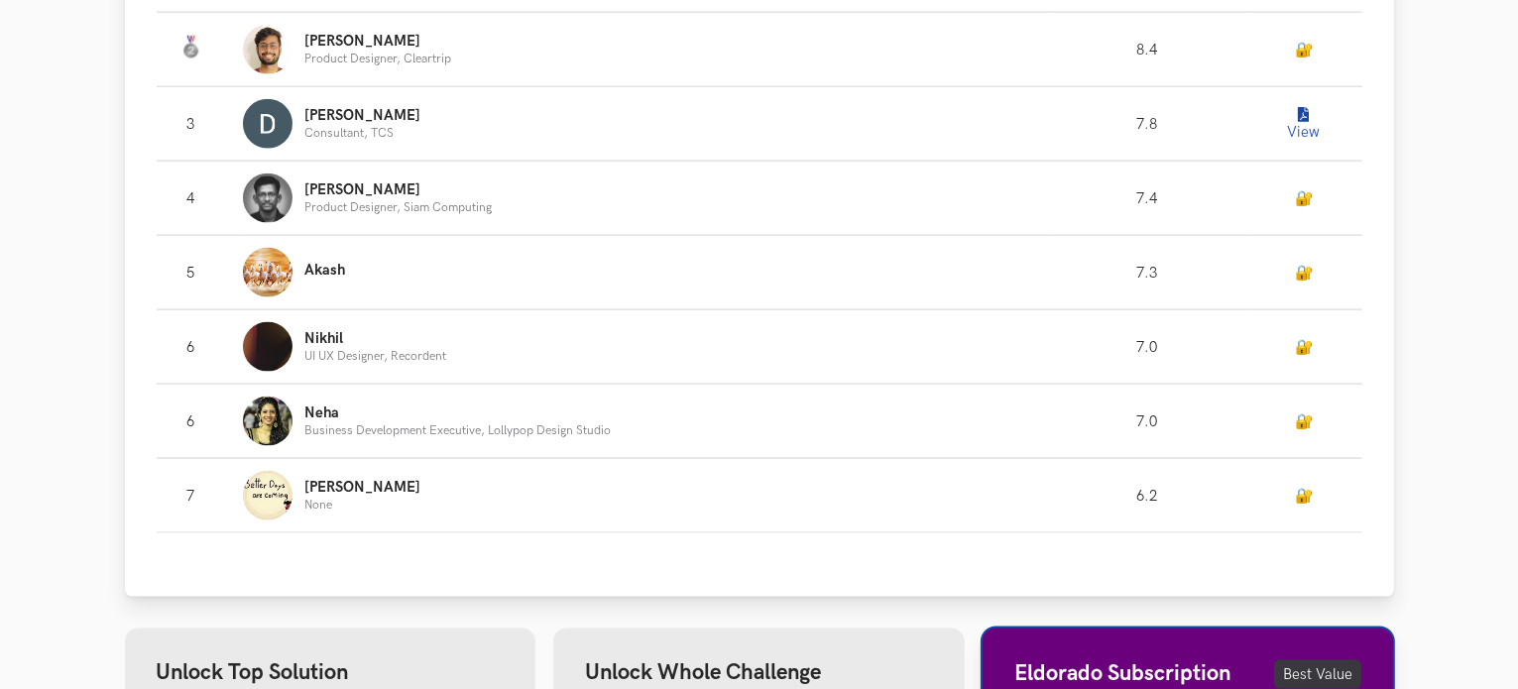
click at [1299, 116] on icon "Leaderboard" at bounding box center [1304, 115] width 11 height 15
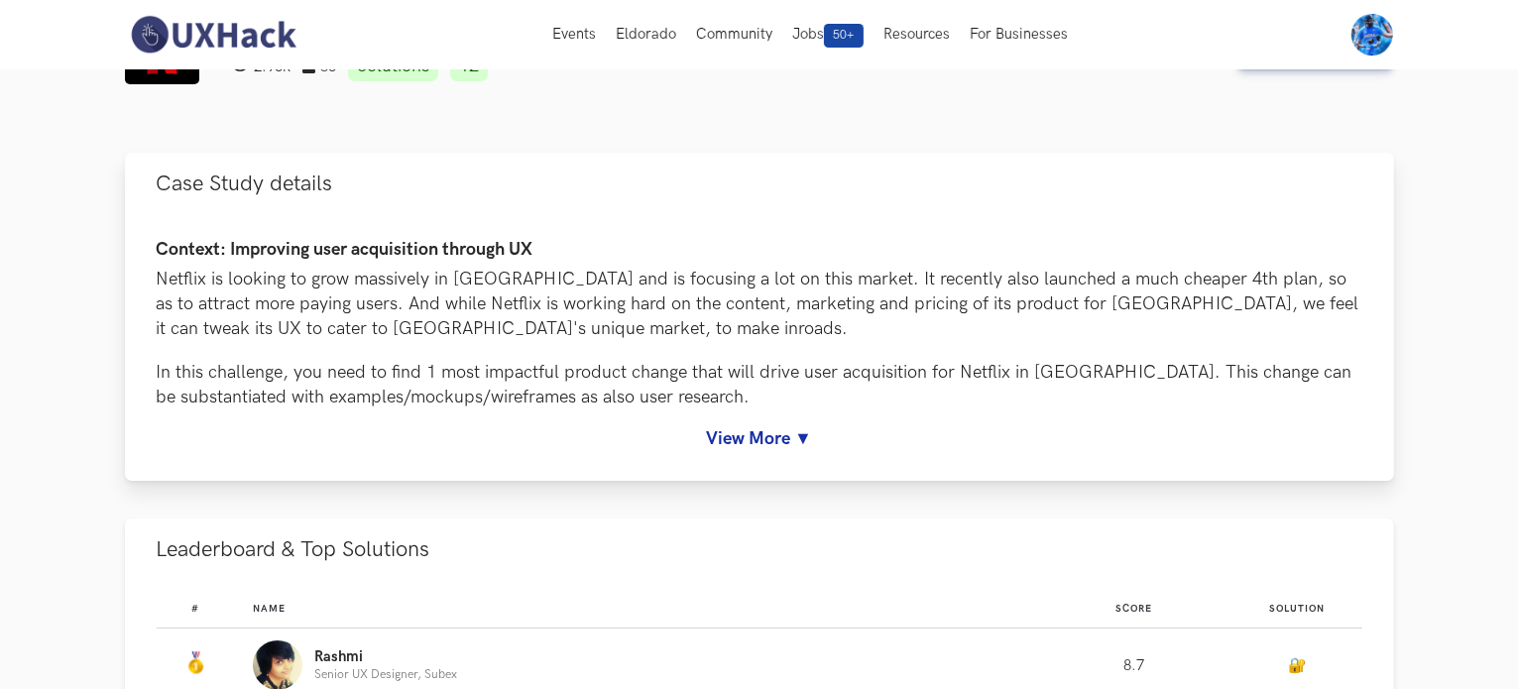
click at [774, 433] on link "View More ▼" at bounding box center [760, 438] width 1206 height 21
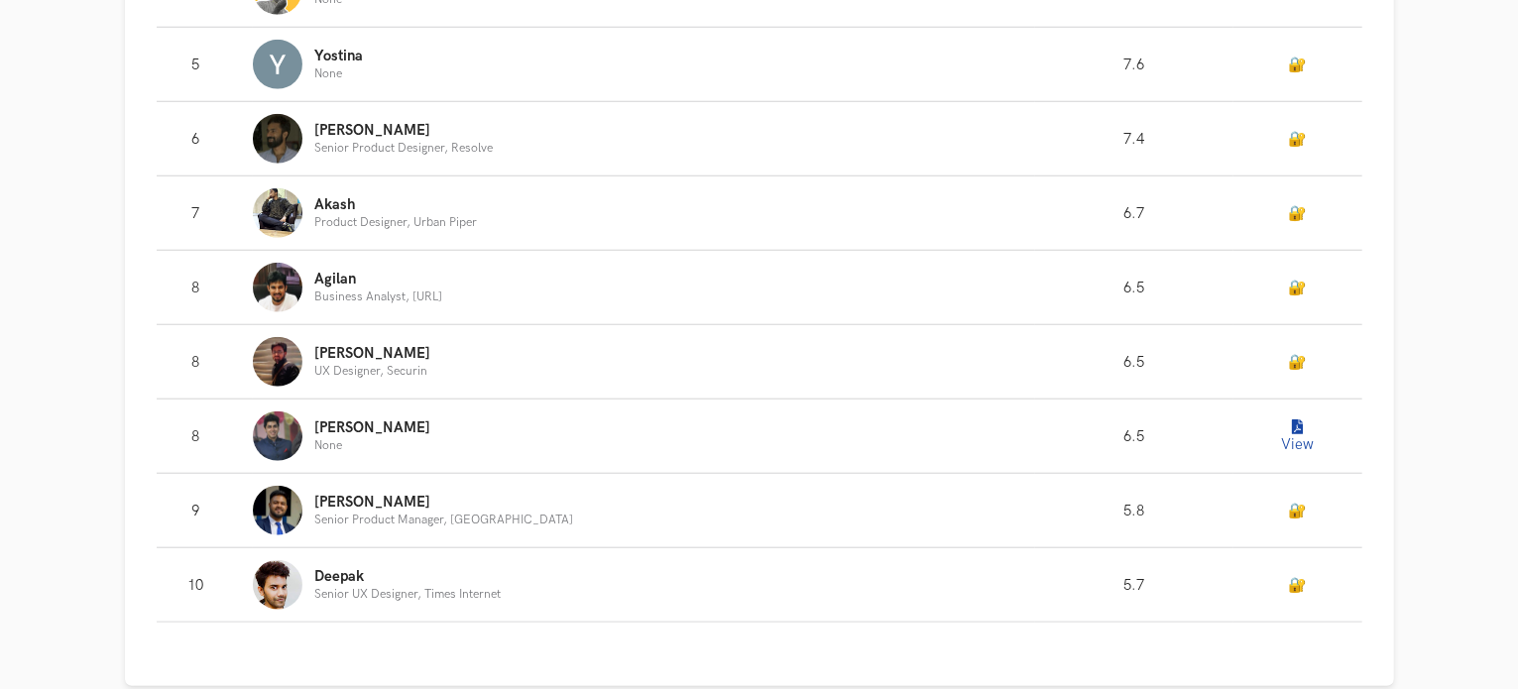
scroll to position [1815, 0]
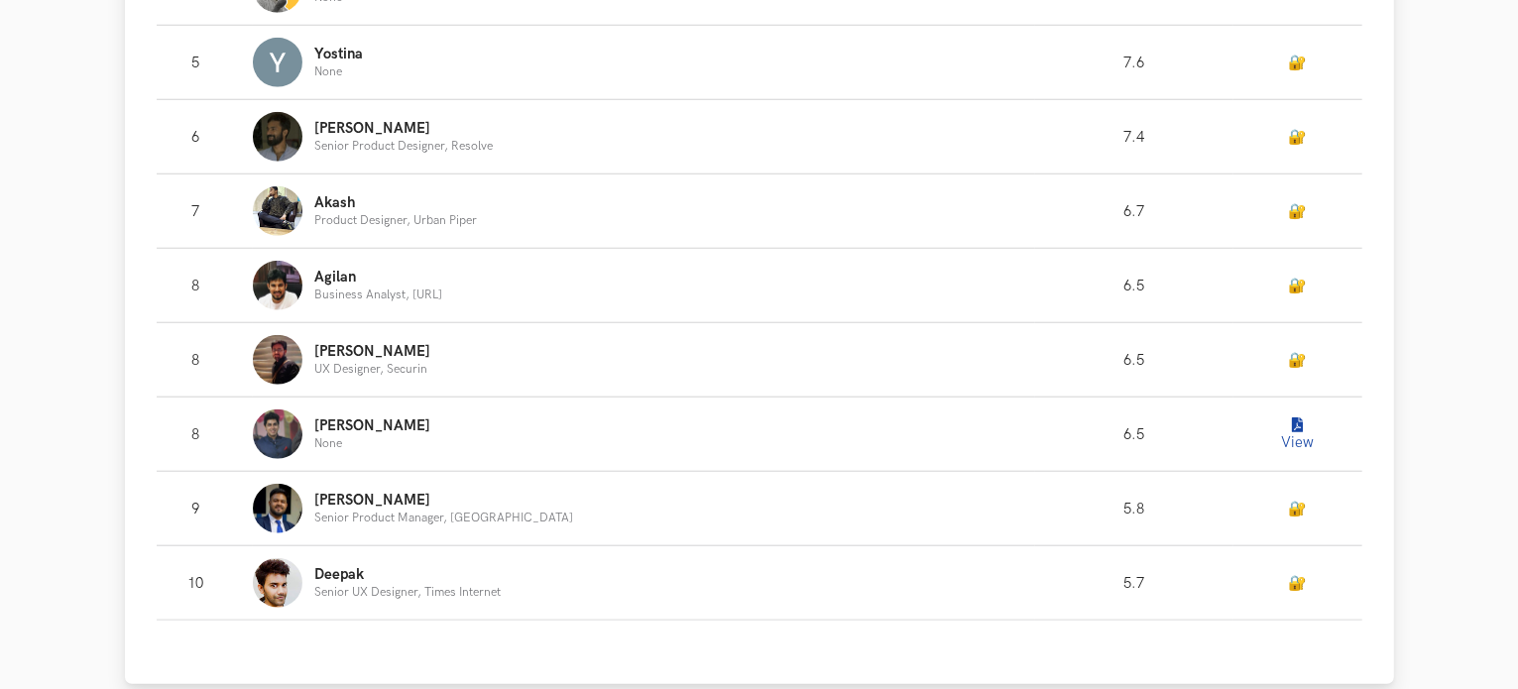
click at [1278, 430] on button "View" at bounding box center [1298, 435] width 40 height 40
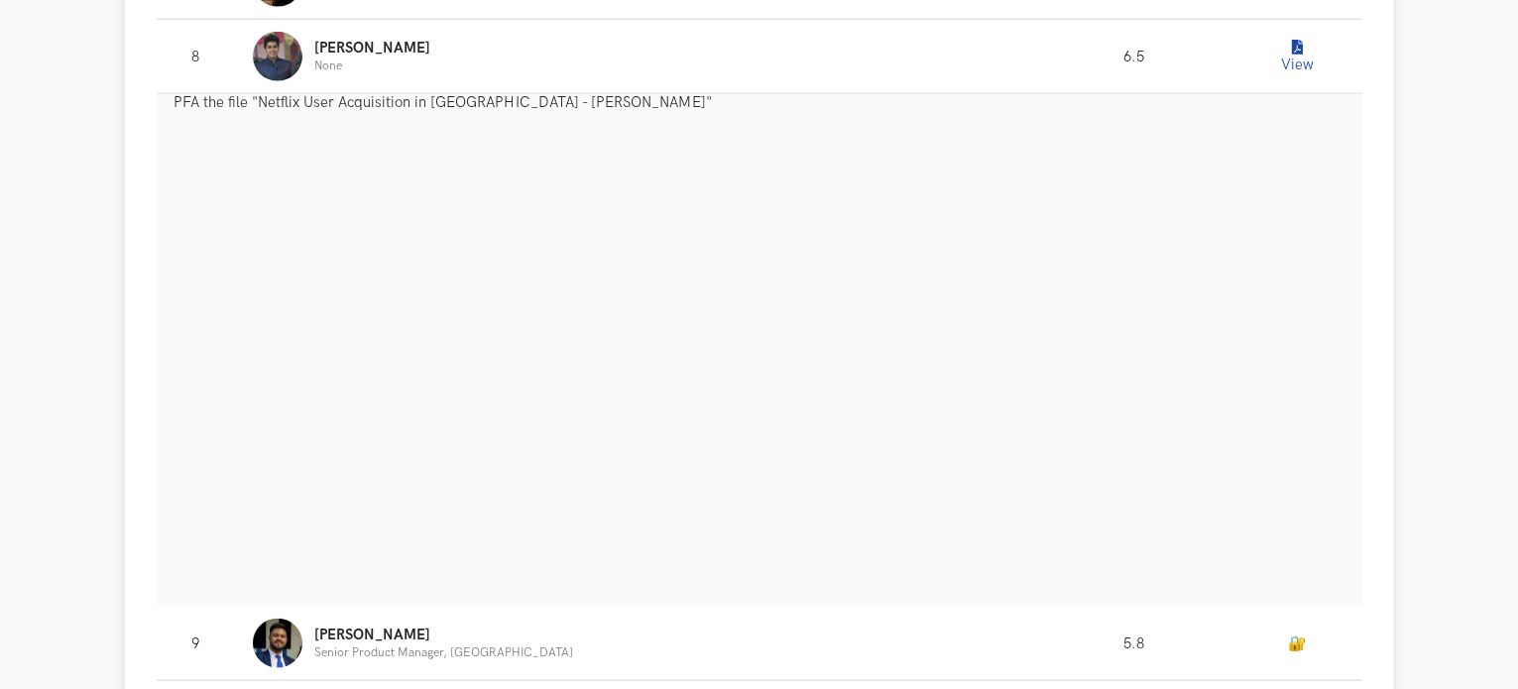
scroll to position [2284, 0]
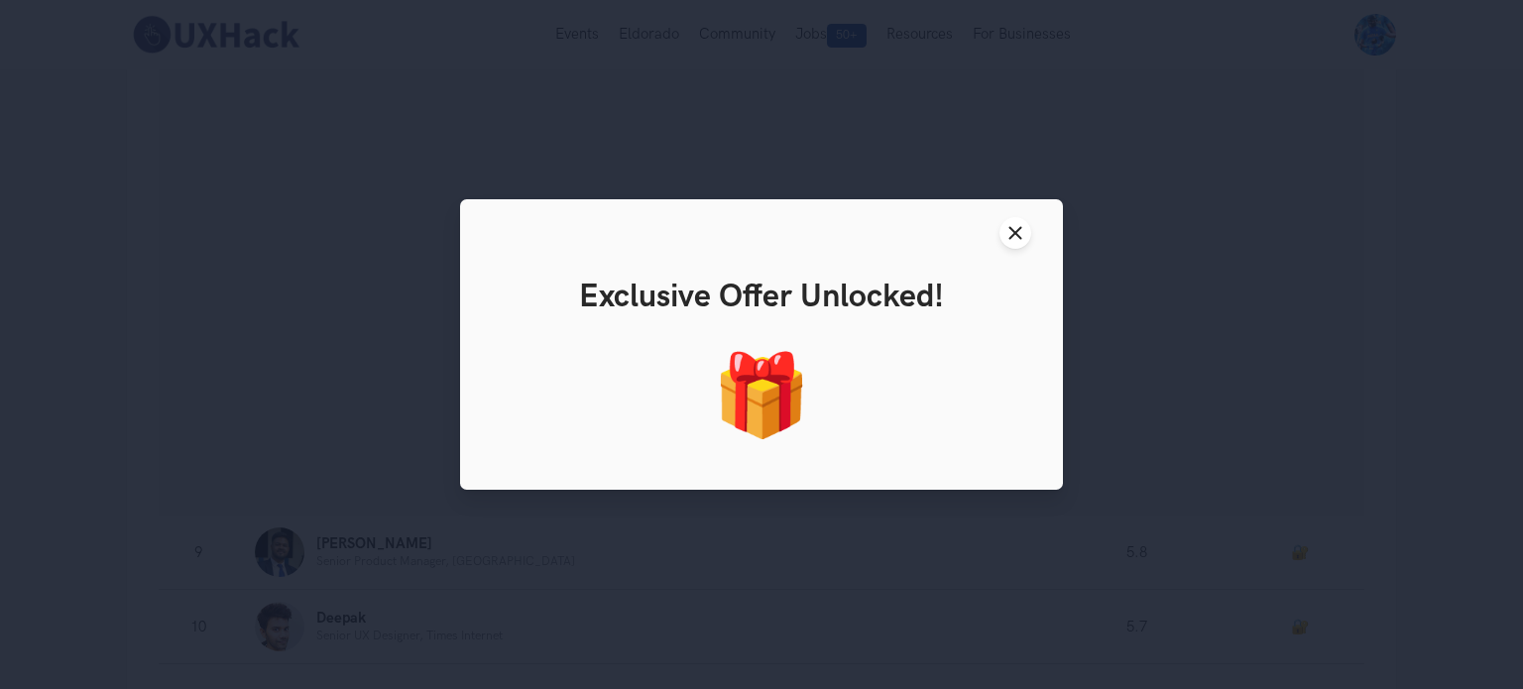
click at [776, 352] on div "🎁" at bounding box center [761, 397] width 567 height 97
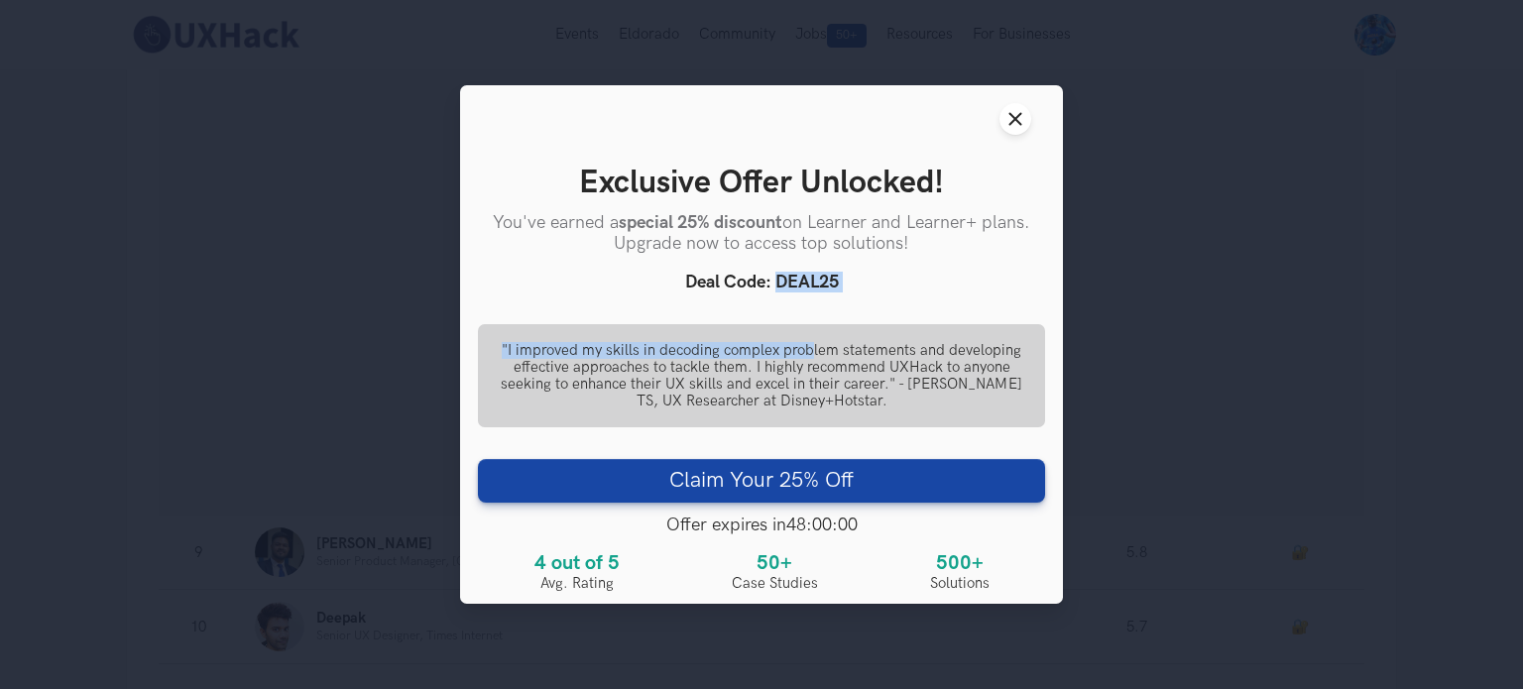
drag, startPoint x: 778, startPoint y: 275, endPoint x: 816, endPoint y: 293, distance: 42.6
click at [816, 293] on div "You've earned a special 25% discount on Learner and Learner+ plans. Upgrade now…" at bounding box center [761, 402] width 567 height 380
click at [1022, 103] on button "Close modal window" at bounding box center [1016, 119] width 32 height 32
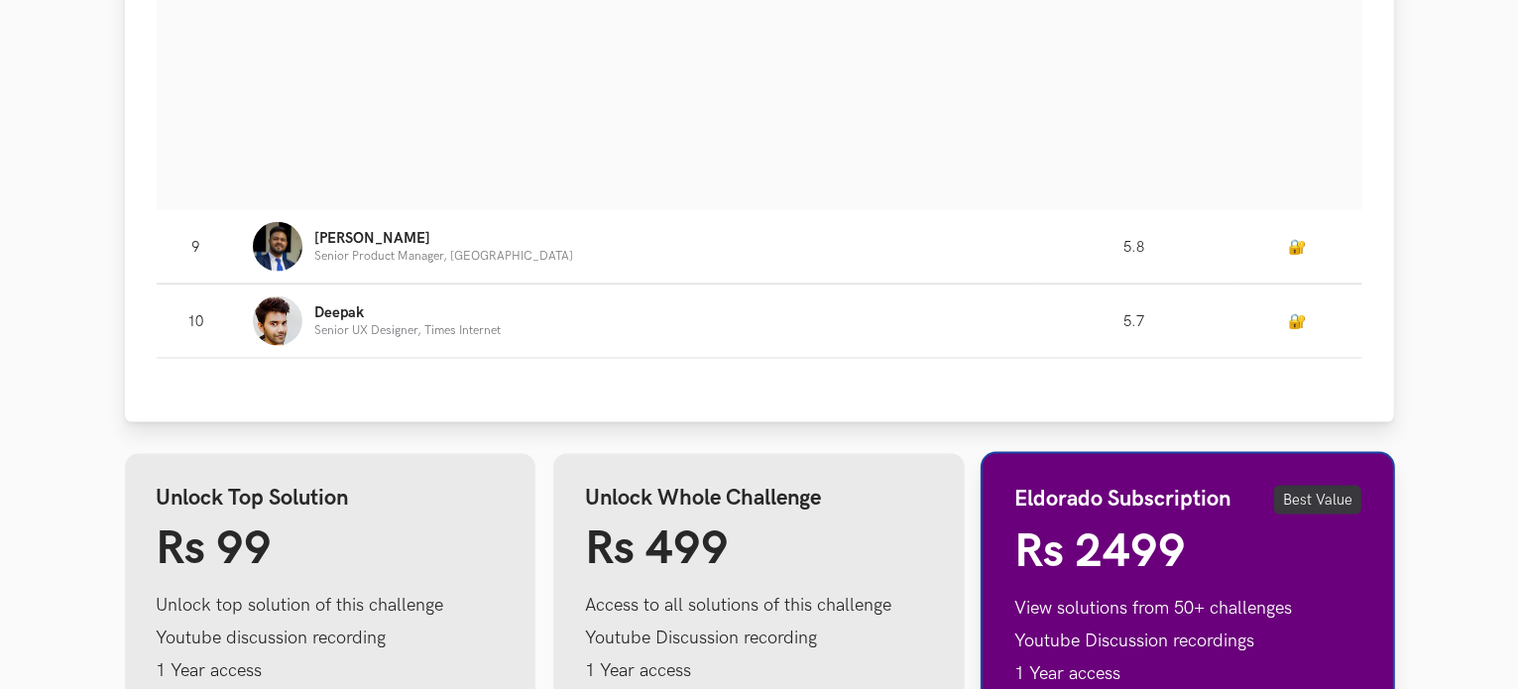
scroll to position [2590, 0]
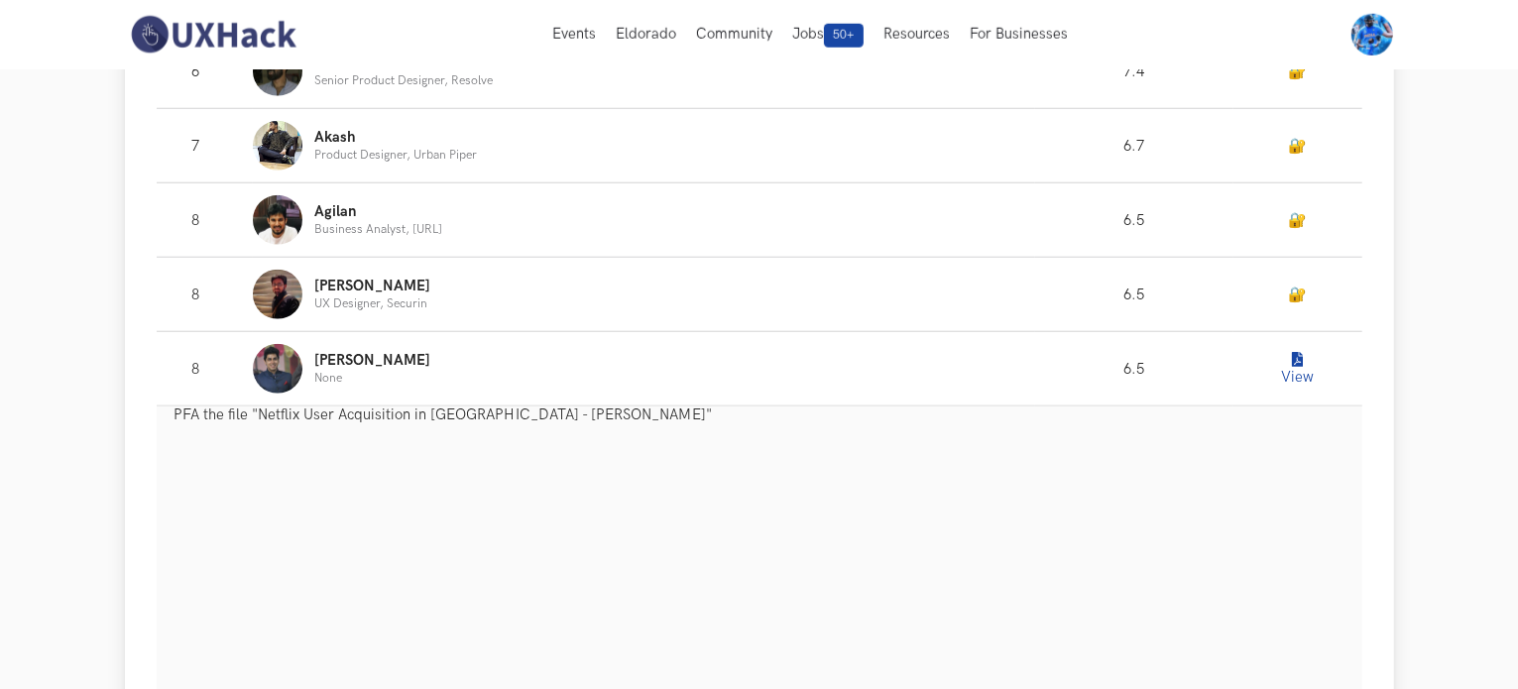
scroll to position [1880, 0]
click at [598, 423] on iframe "Leaderboard" at bounding box center [769, 671] width 1188 height 496
click at [1288, 349] on button "View" at bounding box center [1298, 369] width 40 height 40
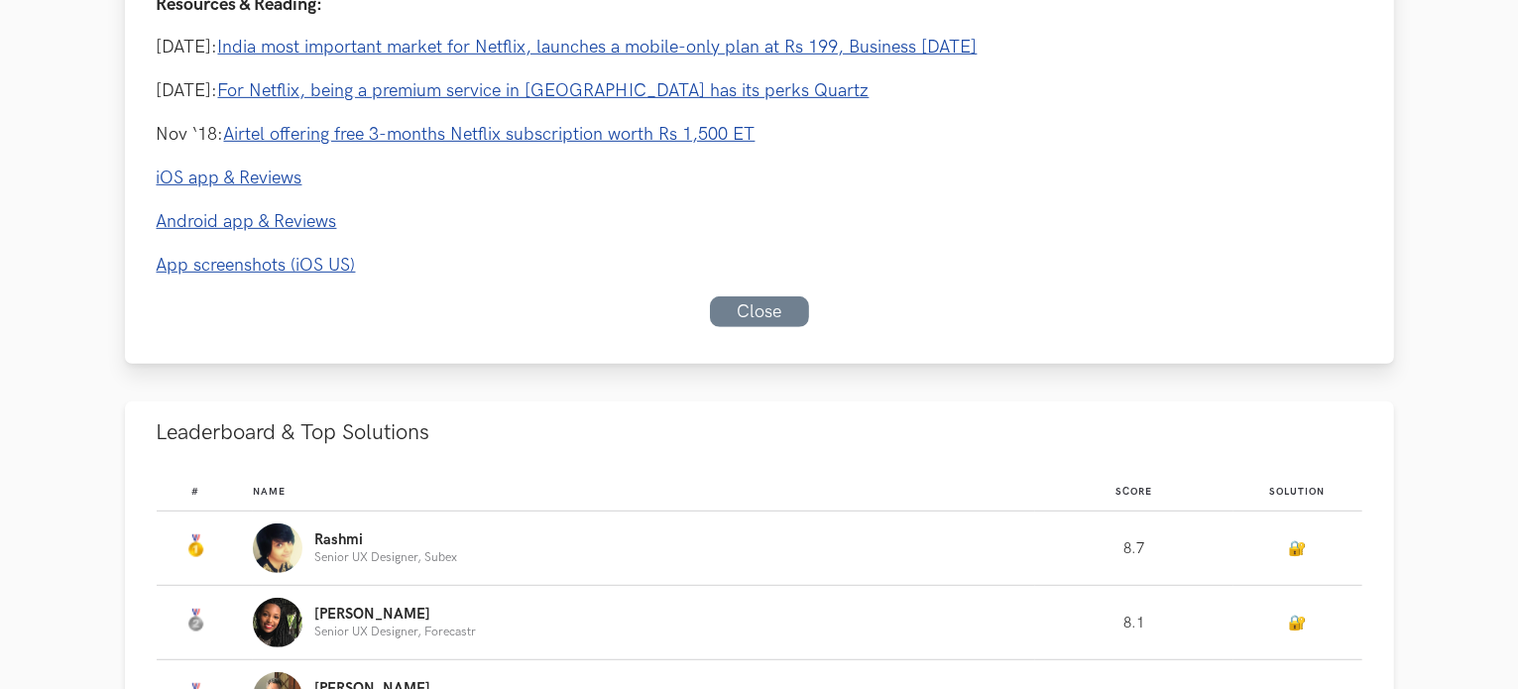
scroll to position [1029, 0]
click at [774, 323] on link "Close" at bounding box center [759, 314] width 99 height 31
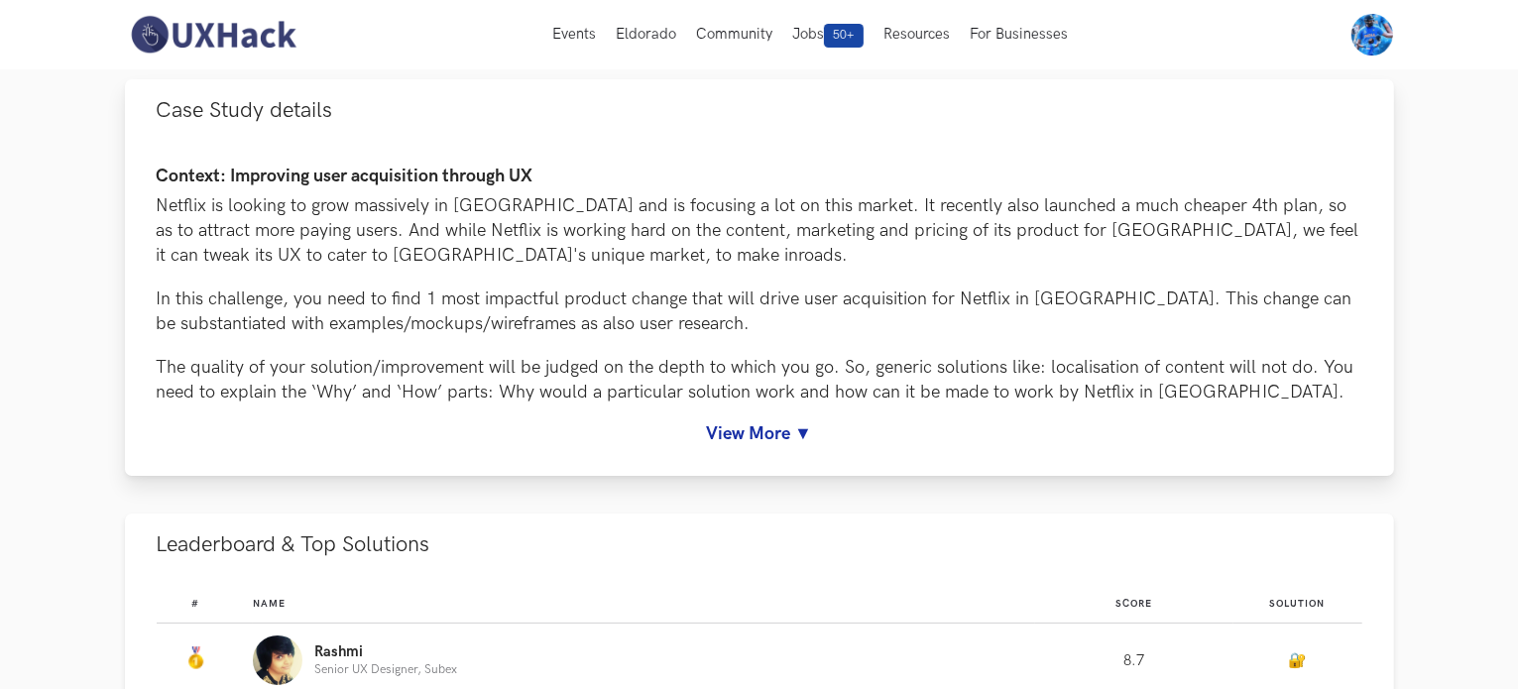
scroll to position [0, 0]
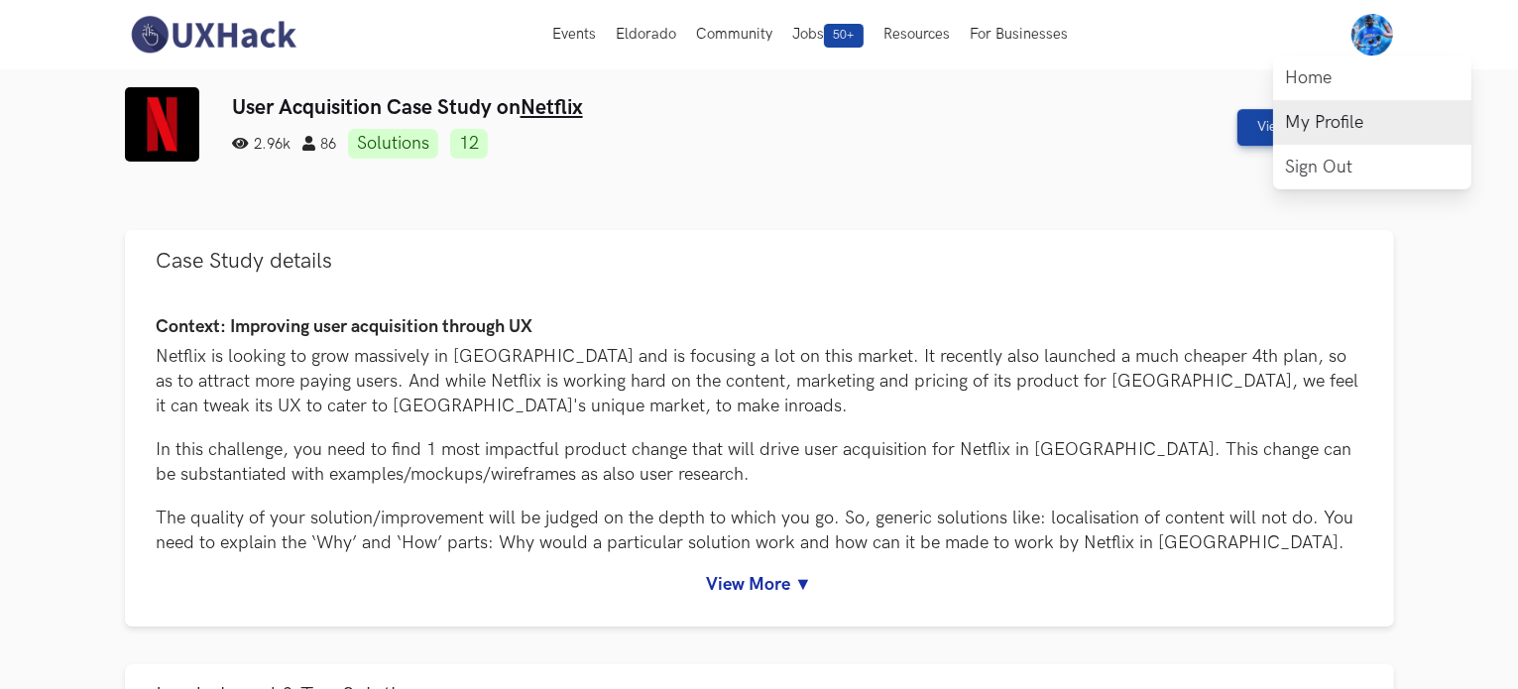
click at [1346, 118] on link "My Profile" at bounding box center [1372, 122] width 198 height 45
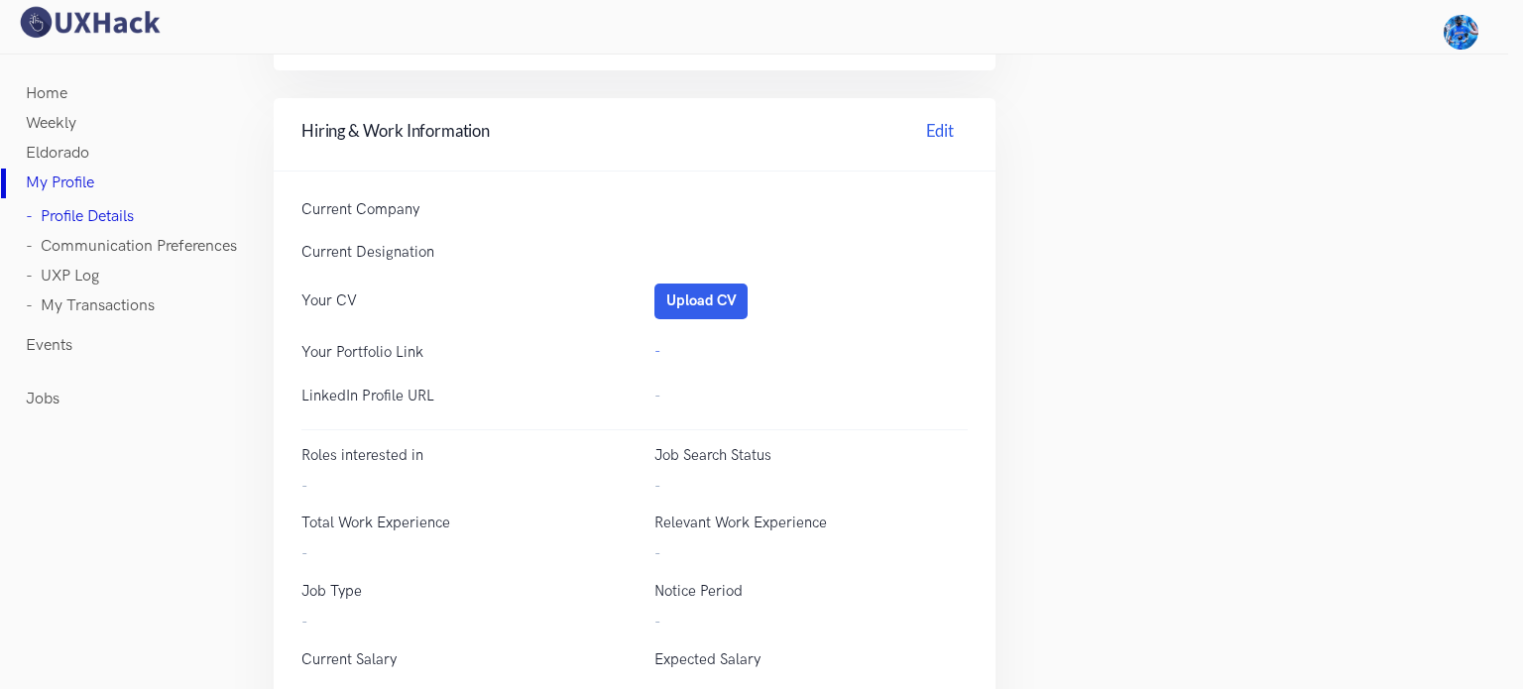
scroll to position [722, 0]
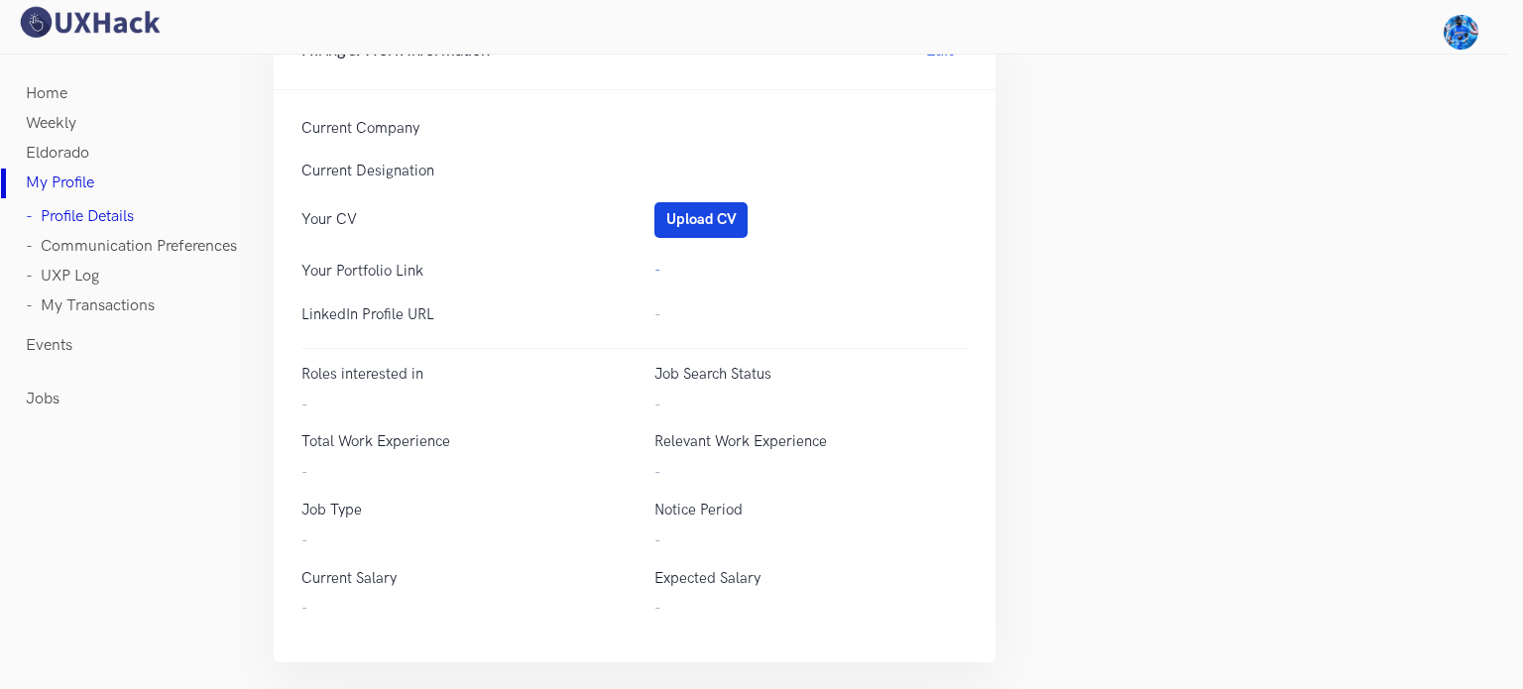
click at [713, 225] on button "Upload CV" at bounding box center [701, 220] width 93 height 36
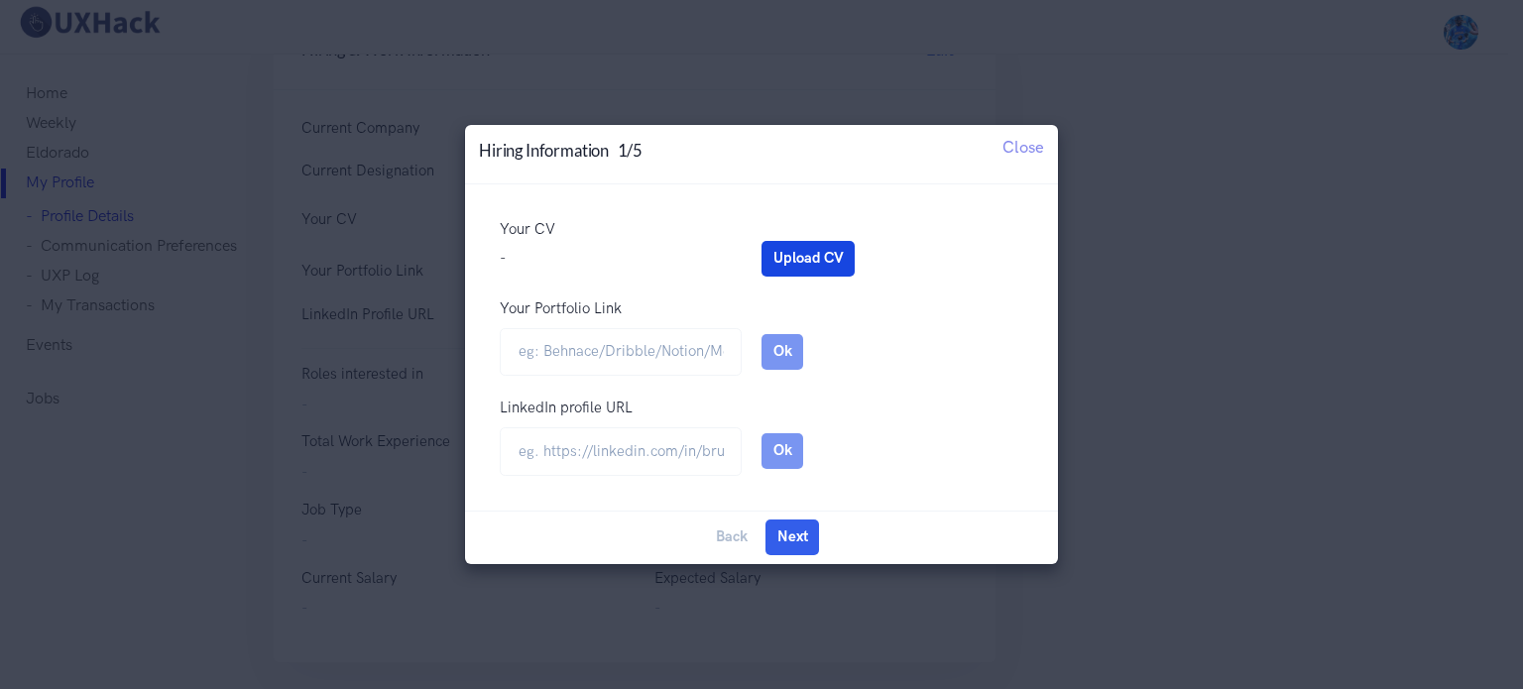
click at [825, 255] on button "Upload CV" at bounding box center [808, 259] width 93 height 36
click at [598, 455] on input "url" at bounding box center [621, 451] width 242 height 49
paste input "https://www.linkedin.com/in/vikas-gaddam-a08532290/"
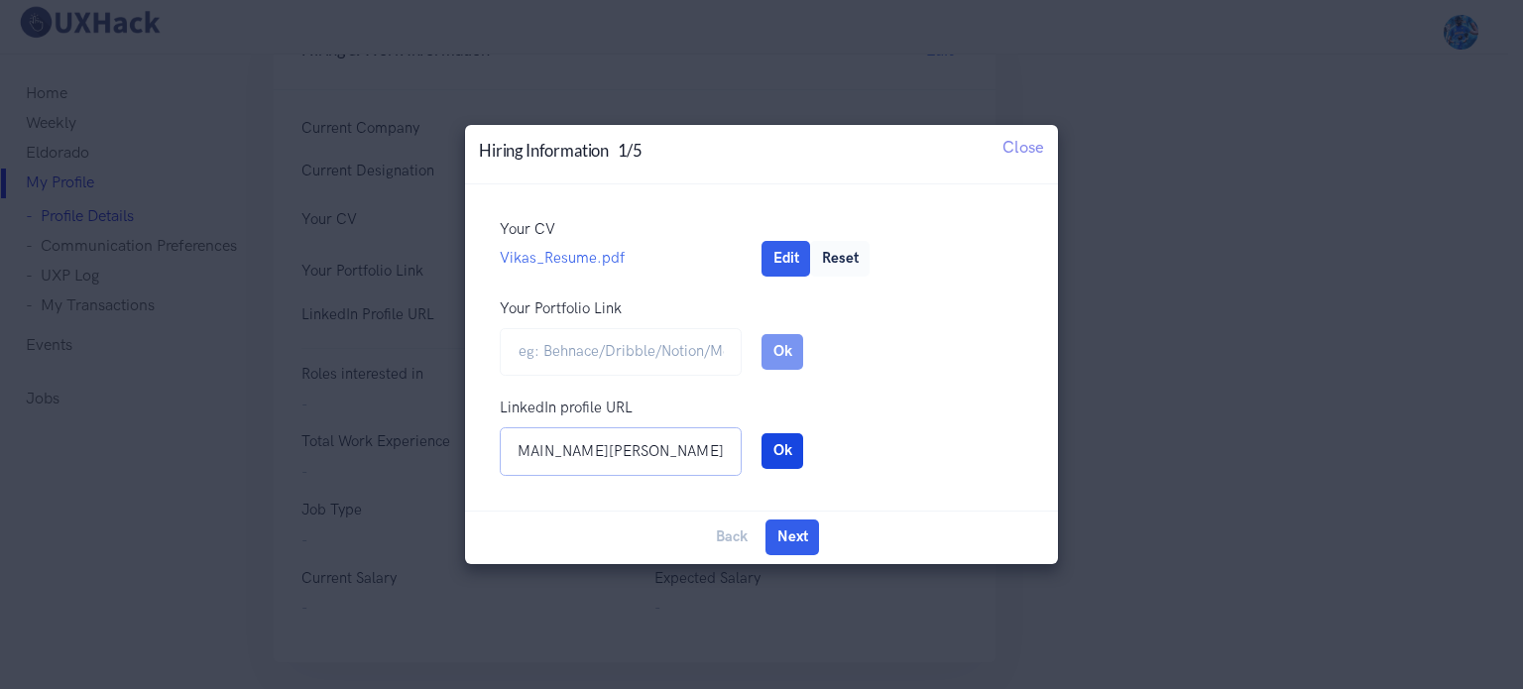
type input "https://www.linkedin.com/in/vikas-gaddam-a08532290/"
click at [792, 467] on button "Ok" at bounding box center [783, 451] width 42 height 36
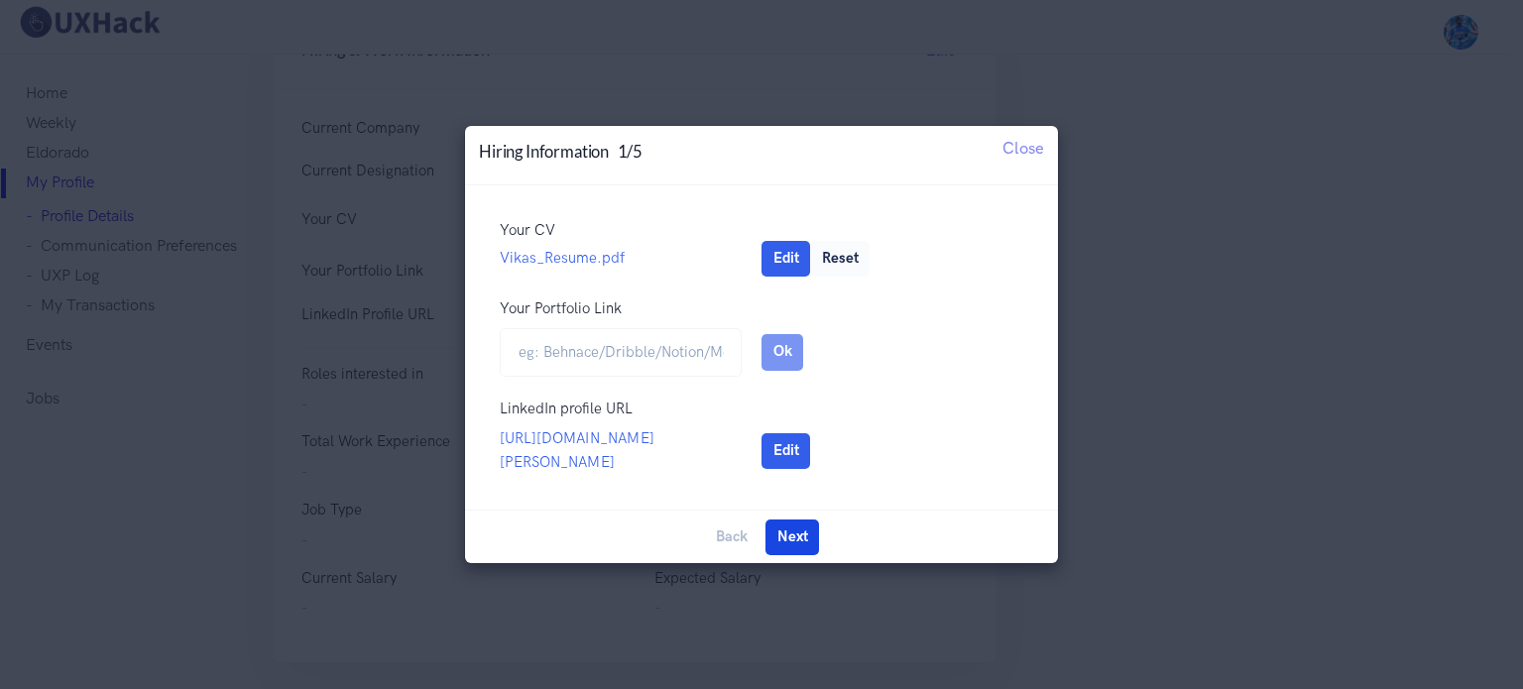
click at [793, 549] on button "Next" at bounding box center [793, 538] width 54 height 36
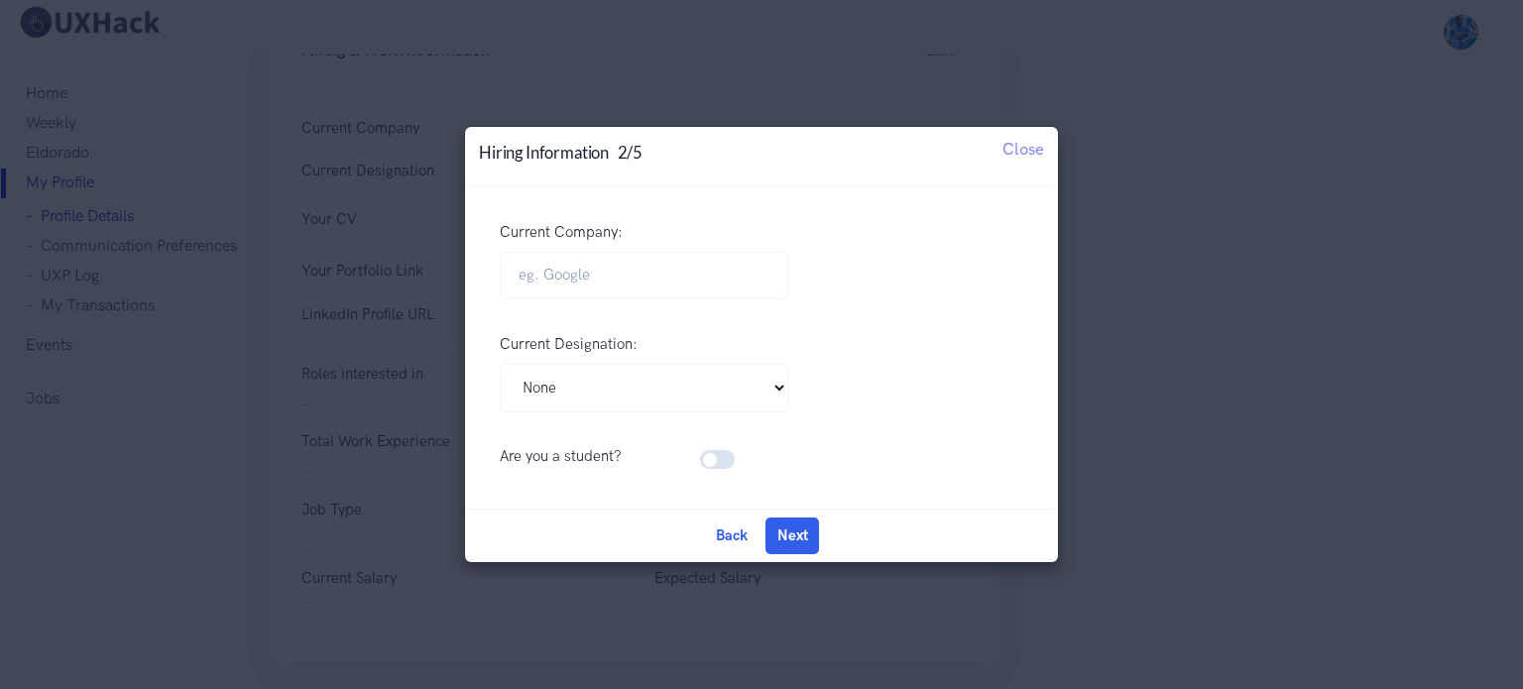
click at [742, 448] on label at bounding box center [742, 448] width 0 height 0
click at [712, 459] on input "checkbox" at bounding box center [707, 457] width 14 height 19
checkbox input "true"
select select
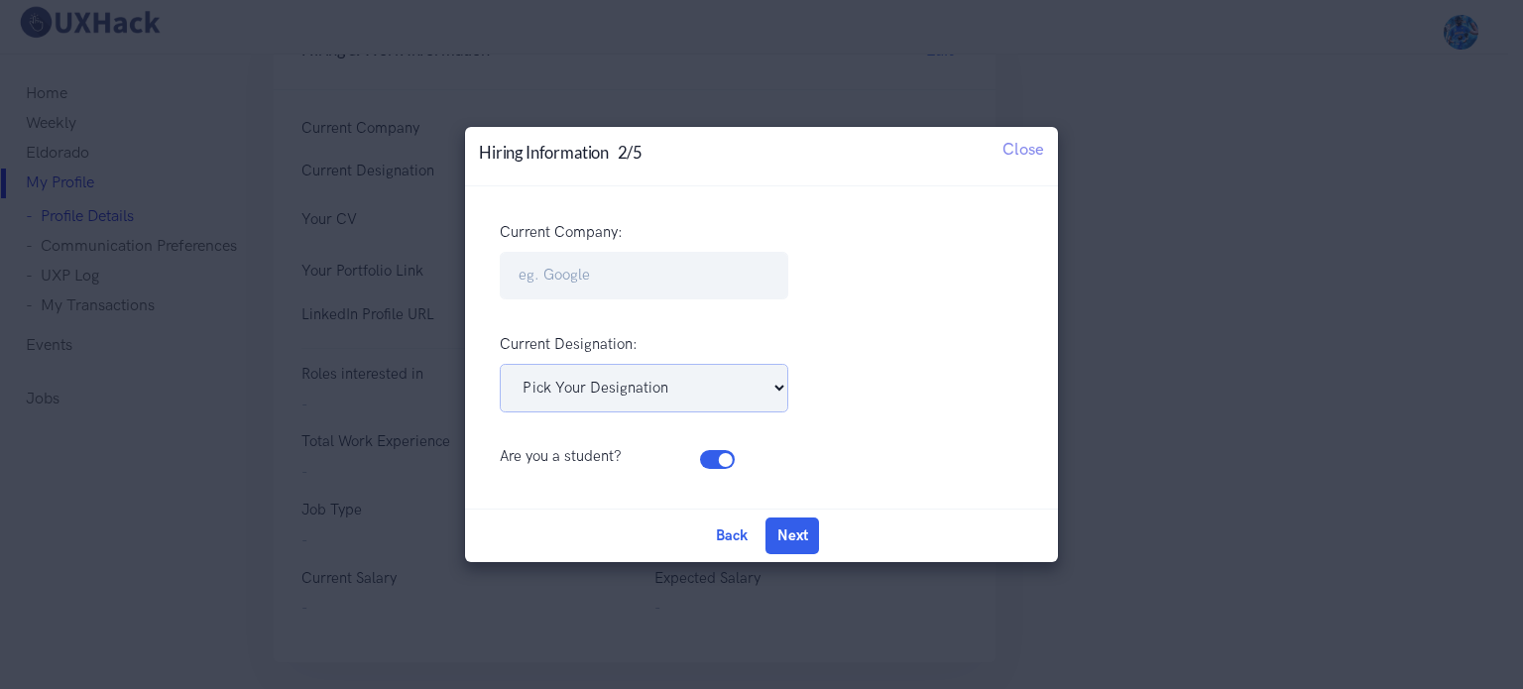
click at [738, 397] on select "Pick Your Designation Associate Product Manager Product Designer Product Manage…" at bounding box center [644, 388] width 289 height 49
click at [952, 384] on div "Pick Your Designation Associate Product Manager Product Designer Product Manage…" at bounding box center [761, 398] width 563 height 68
click at [722, 388] on select "Pick Your Designation Associate Product Manager Product Designer Product Manage…" at bounding box center [644, 388] width 289 height 49
click at [943, 298] on div at bounding box center [761, 286] width 563 height 68
click at [802, 527] on button "Next" at bounding box center [793, 536] width 54 height 36
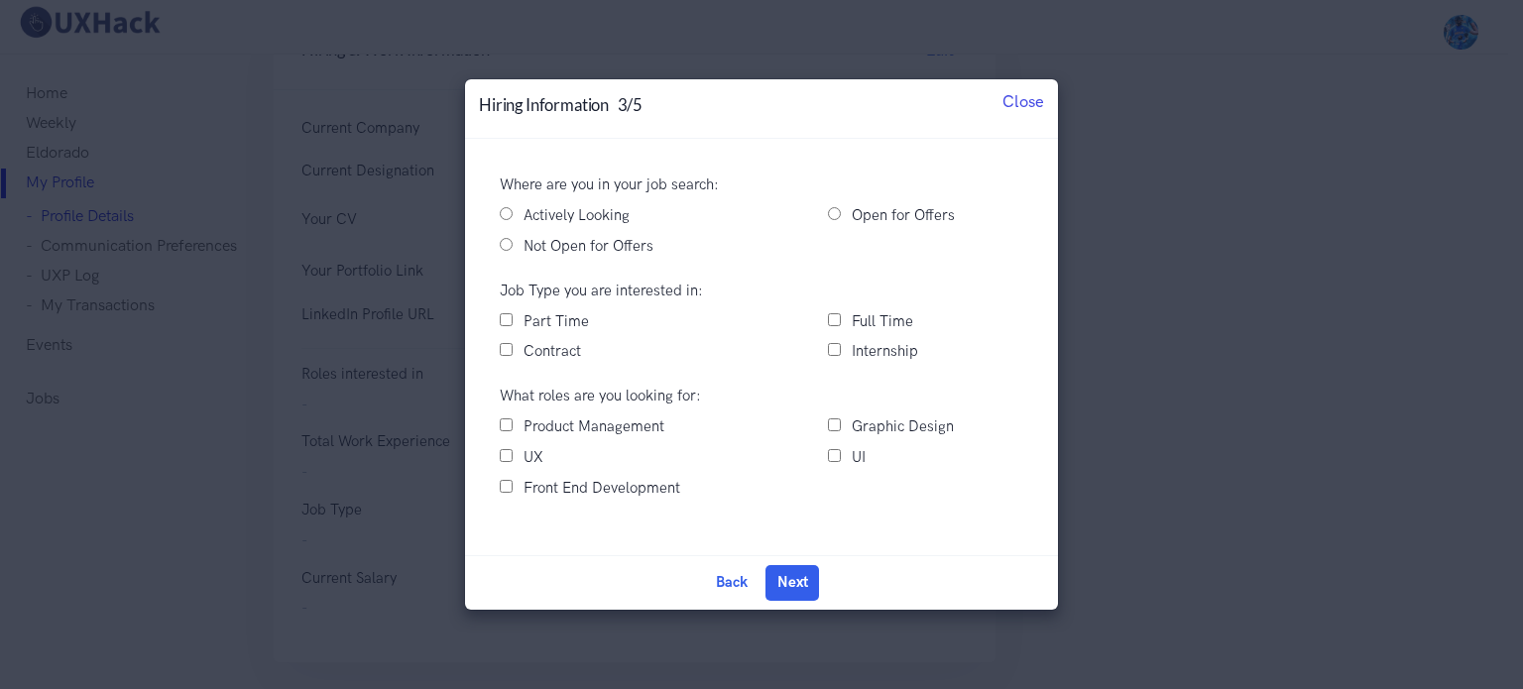
click at [1021, 97] on span "Close" at bounding box center [1024, 101] width 42 height 20
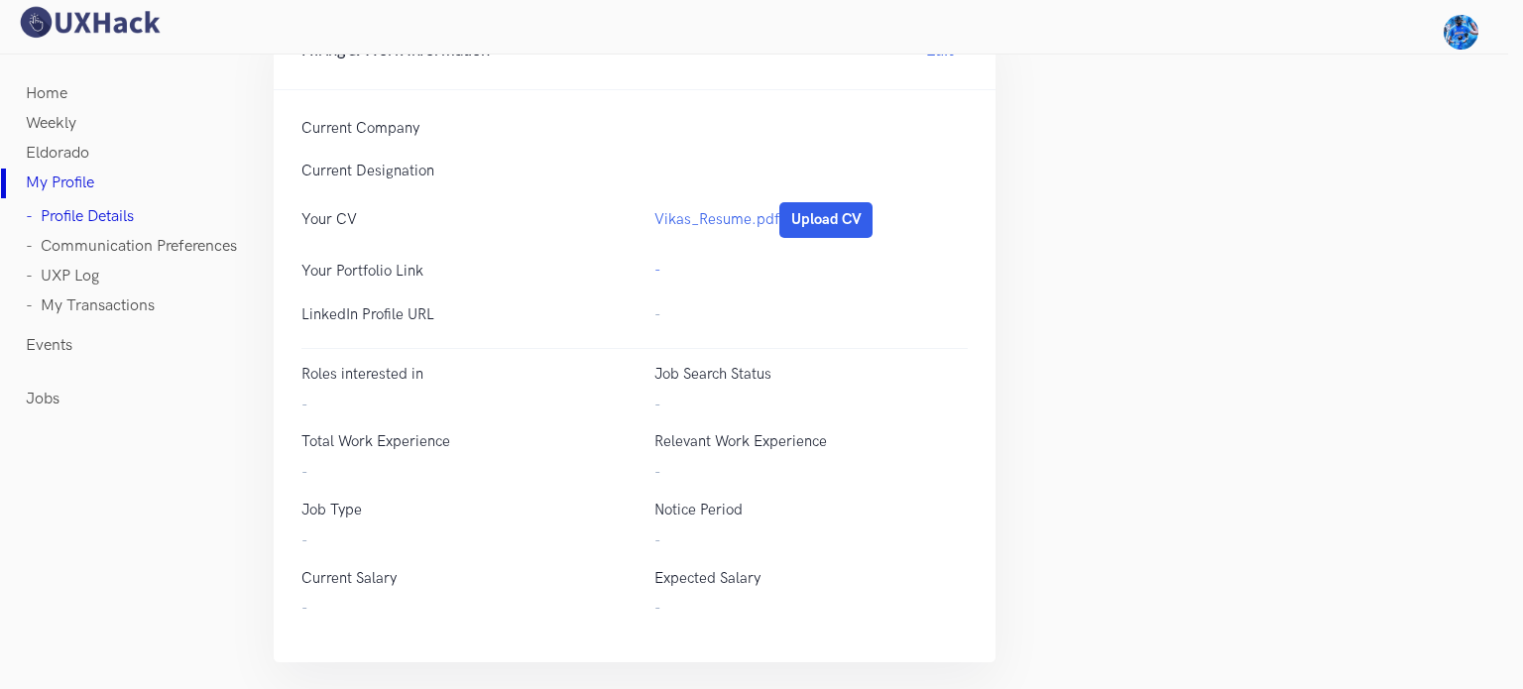
click at [54, 119] on link "Weekly" at bounding box center [51, 124] width 51 height 30
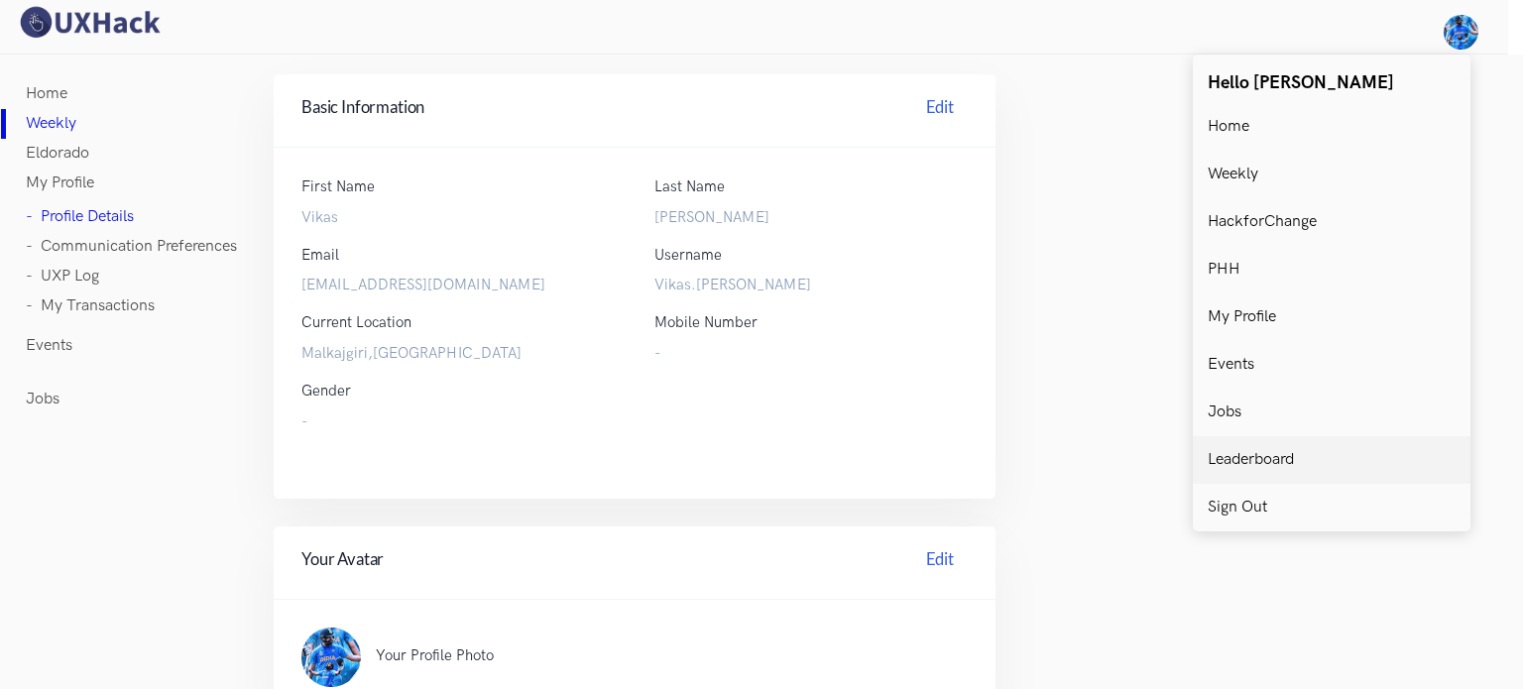
click at [1275, 451] on p "Leaderboard" at bounding box center [1251, 460] width 86 height 18
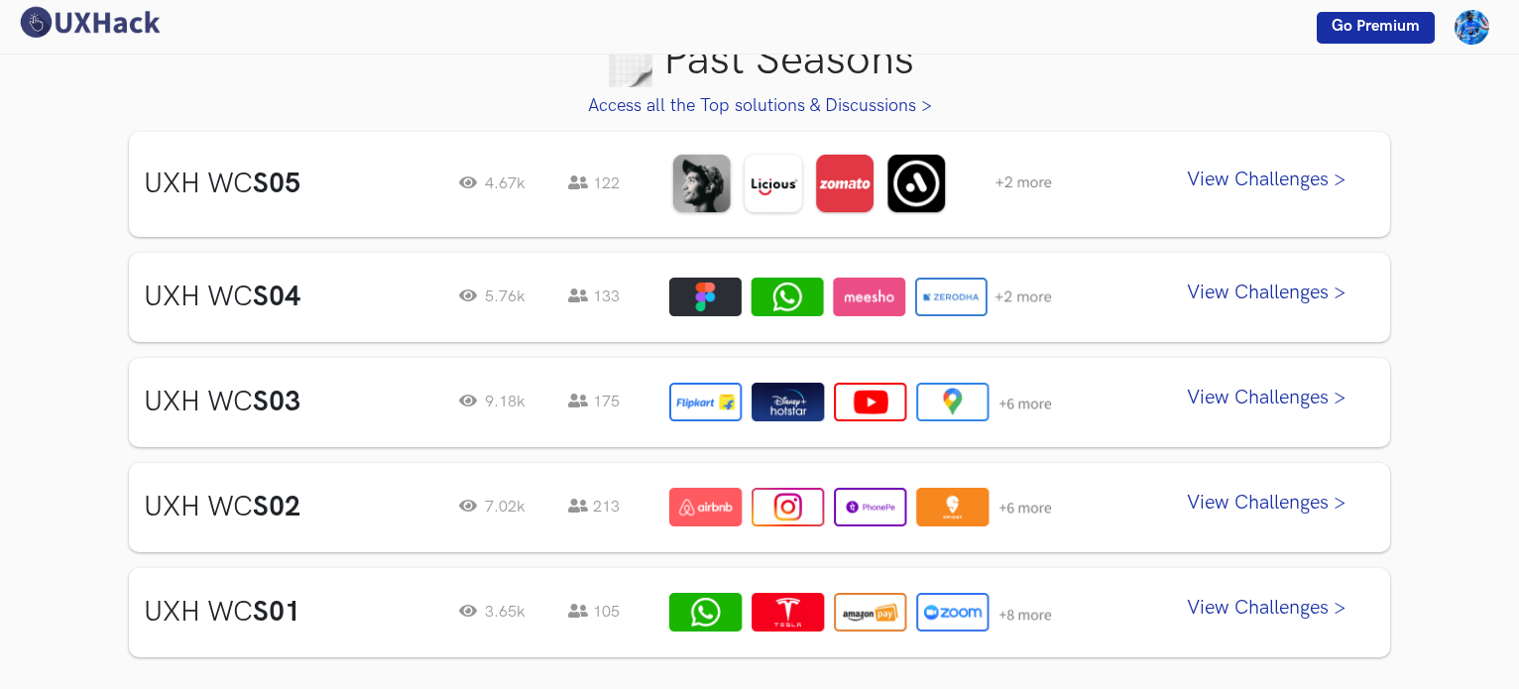
scroll to position [883, 0]
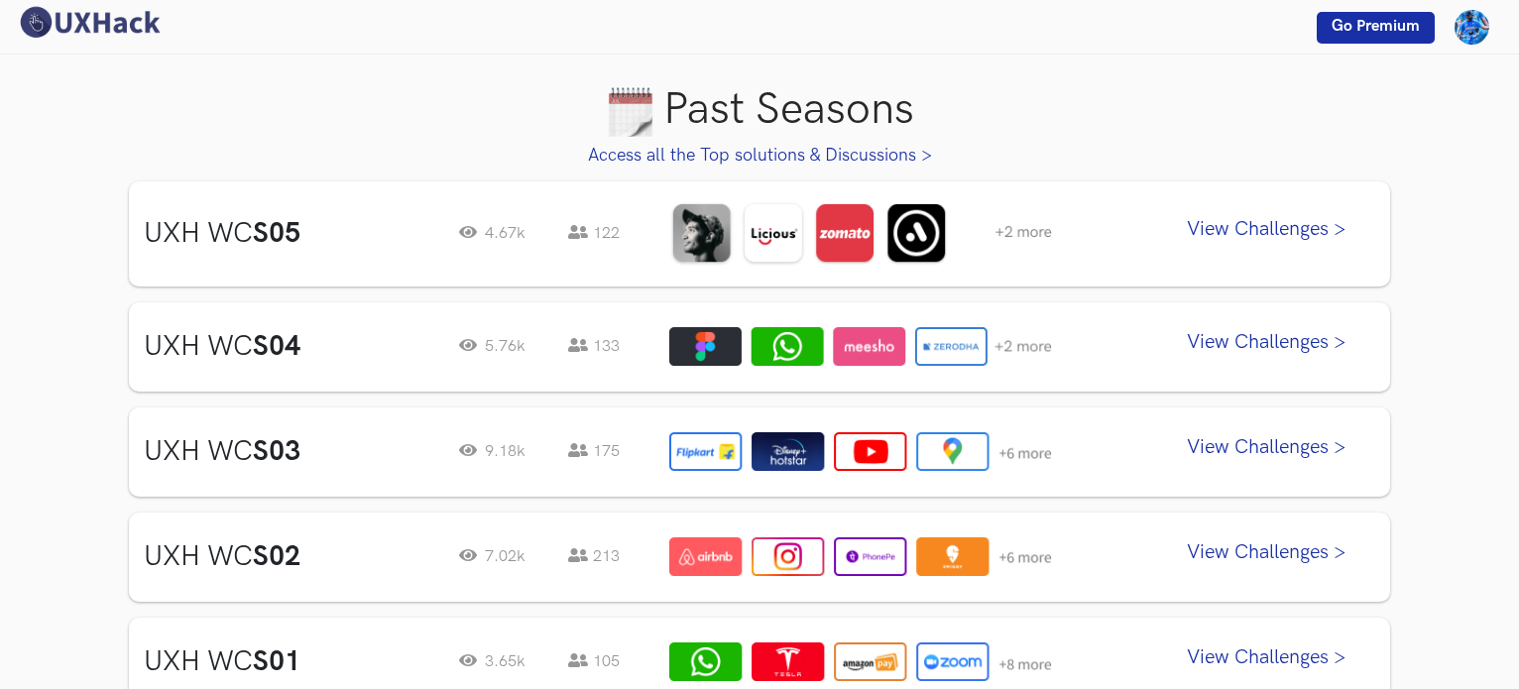
click at [1282, 231] on link "View Challenges >" at bounding box center [1266, 234] width 218 height 50
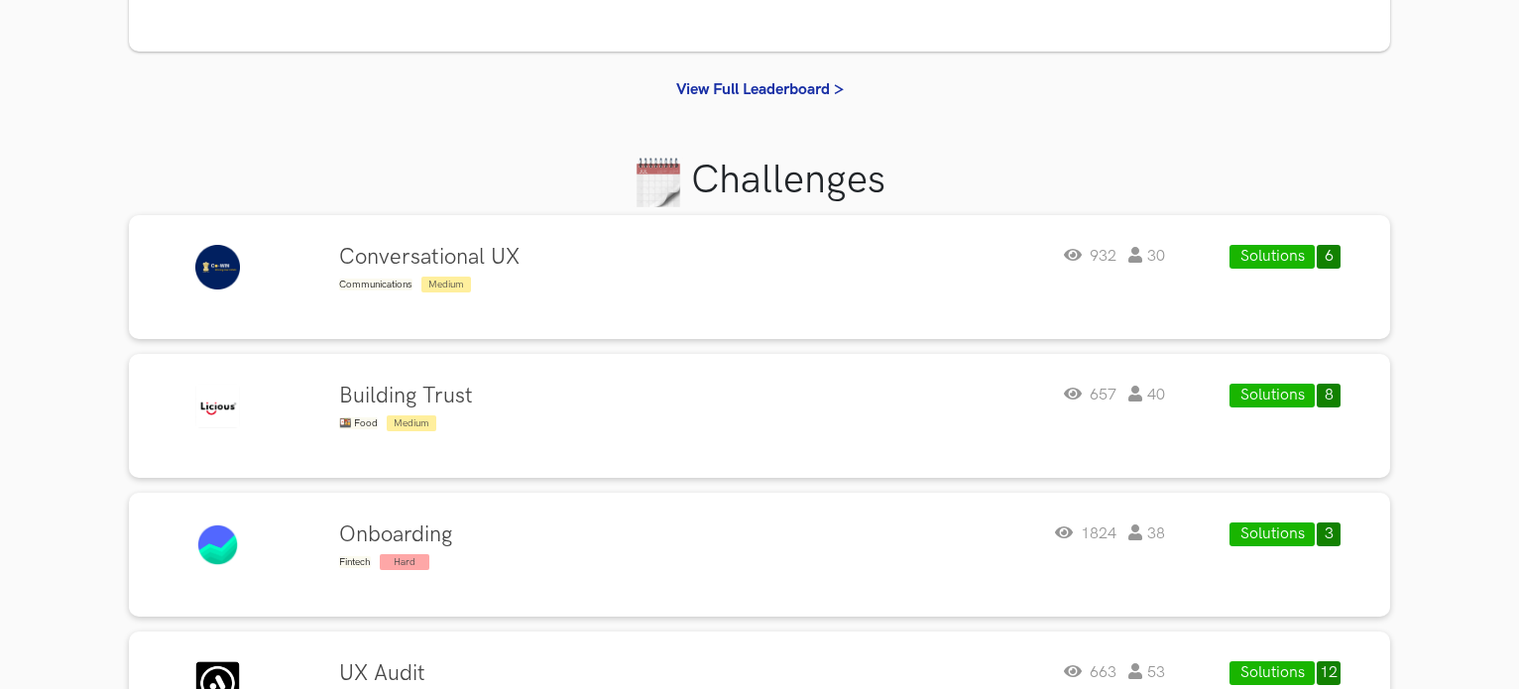
scroll to position [395, 0]
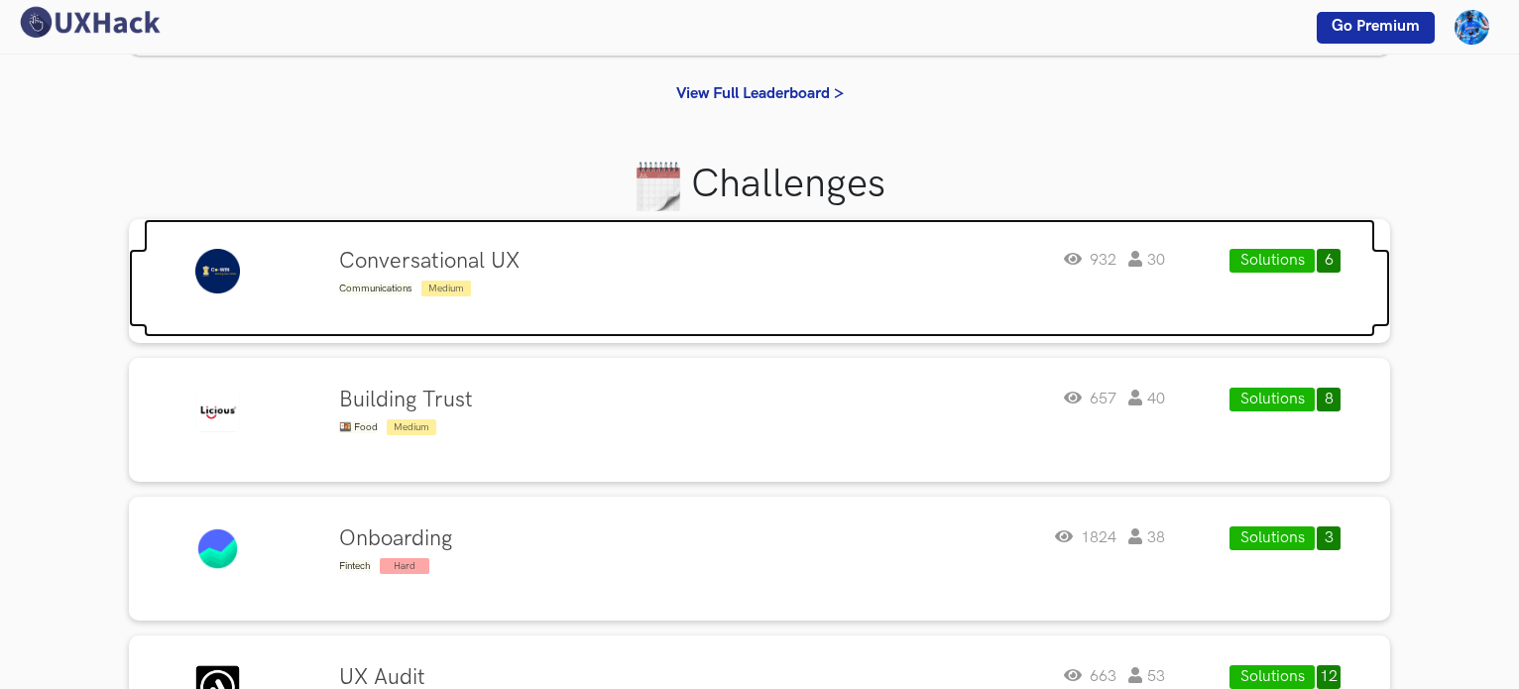
click at [625, 253] on div "Conversational UX Communications Medium 932 30" at bounding box center [752, 274] width 826 height 50
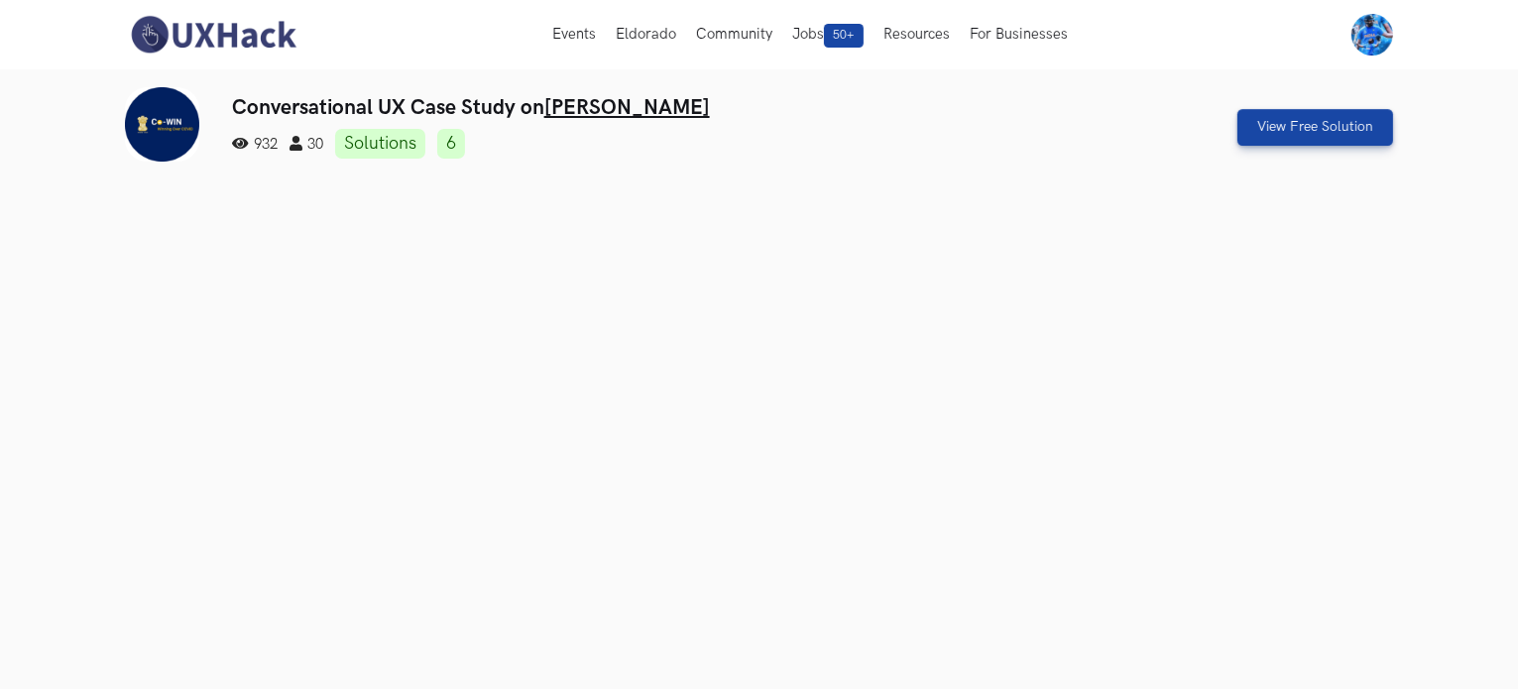
click at [431, 113] on h3 "Conversational UX Case Study on [PERSON_NAME]" at bounding box center [652, 107] width 840 height 25
click at [266, 148] on span "932" at bounding box center [255, 144] width 46 height 17
click at [296, 145] on icon at bounding box center [296, 144] width 13 height 15
click at [456, 140] on link "6" at bounding box center [451, 144] width 28 height 30
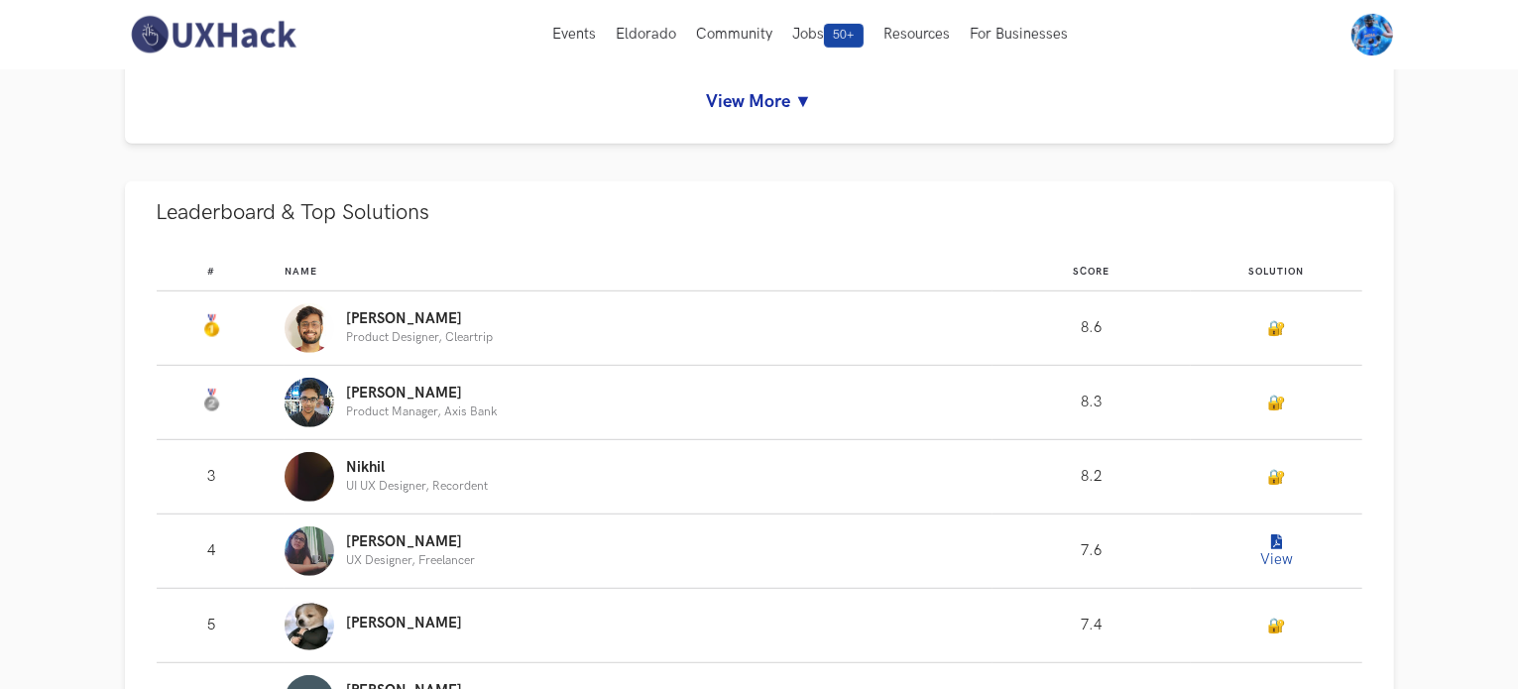
scroll to position [1072, 0]
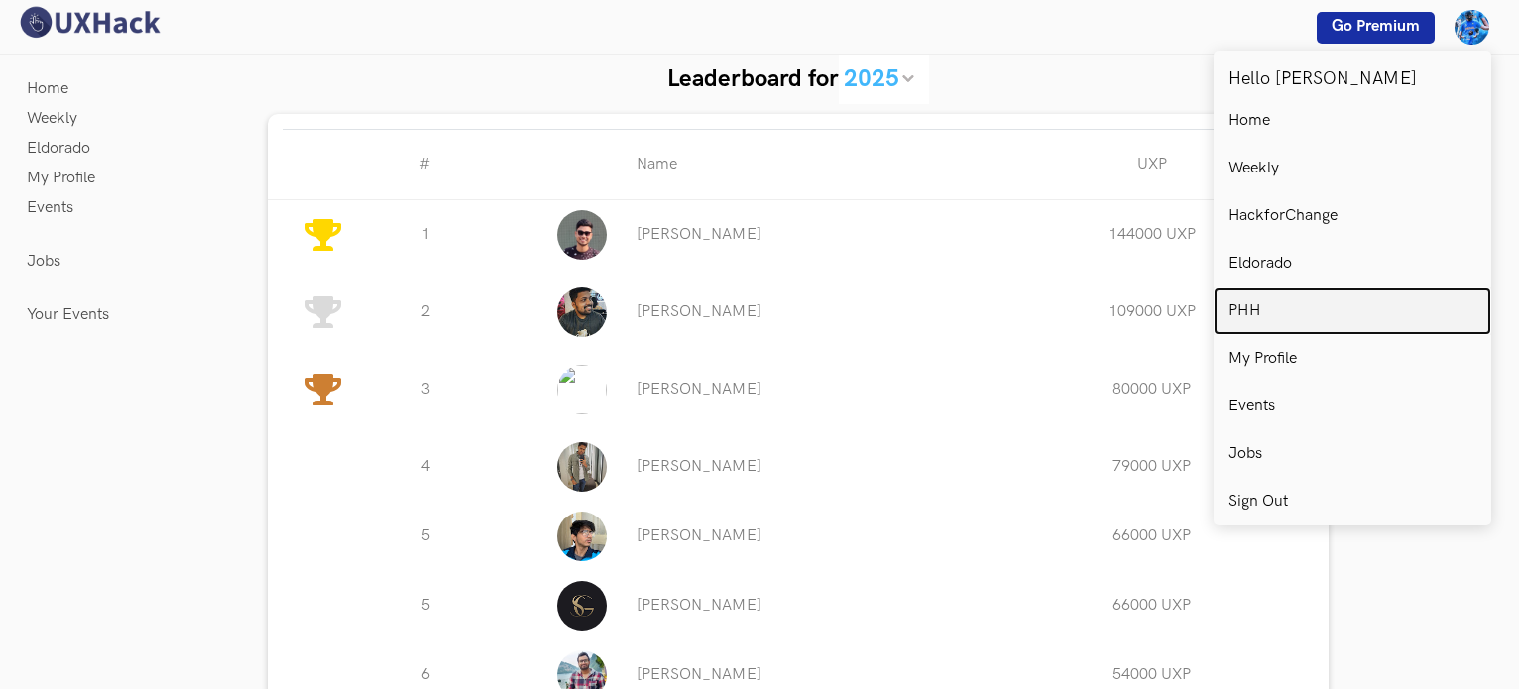
click at [1292, 313] on link "PHH" at bounding box center [1353, 312] width 278 height 48
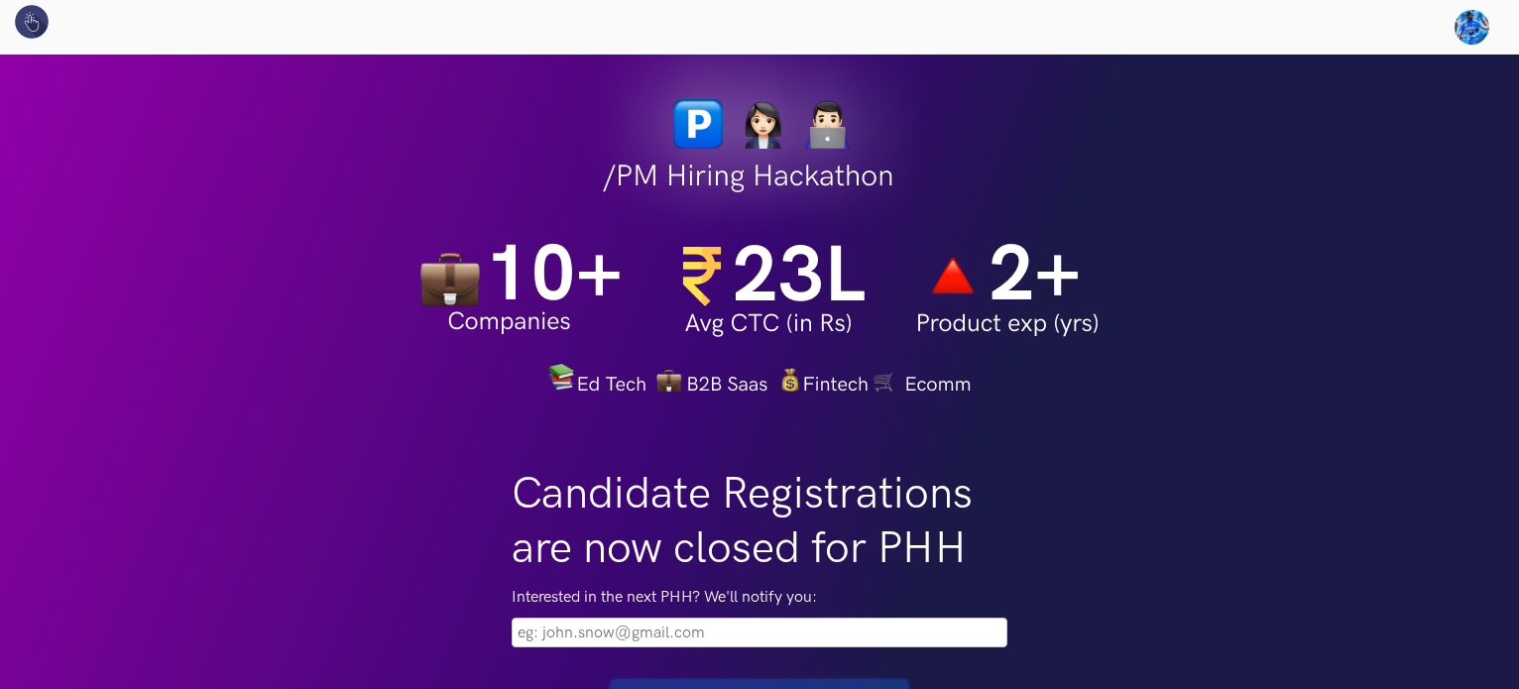
click at [785, 636] on input "email" at bounding box center [760, 633] width 496 height 30
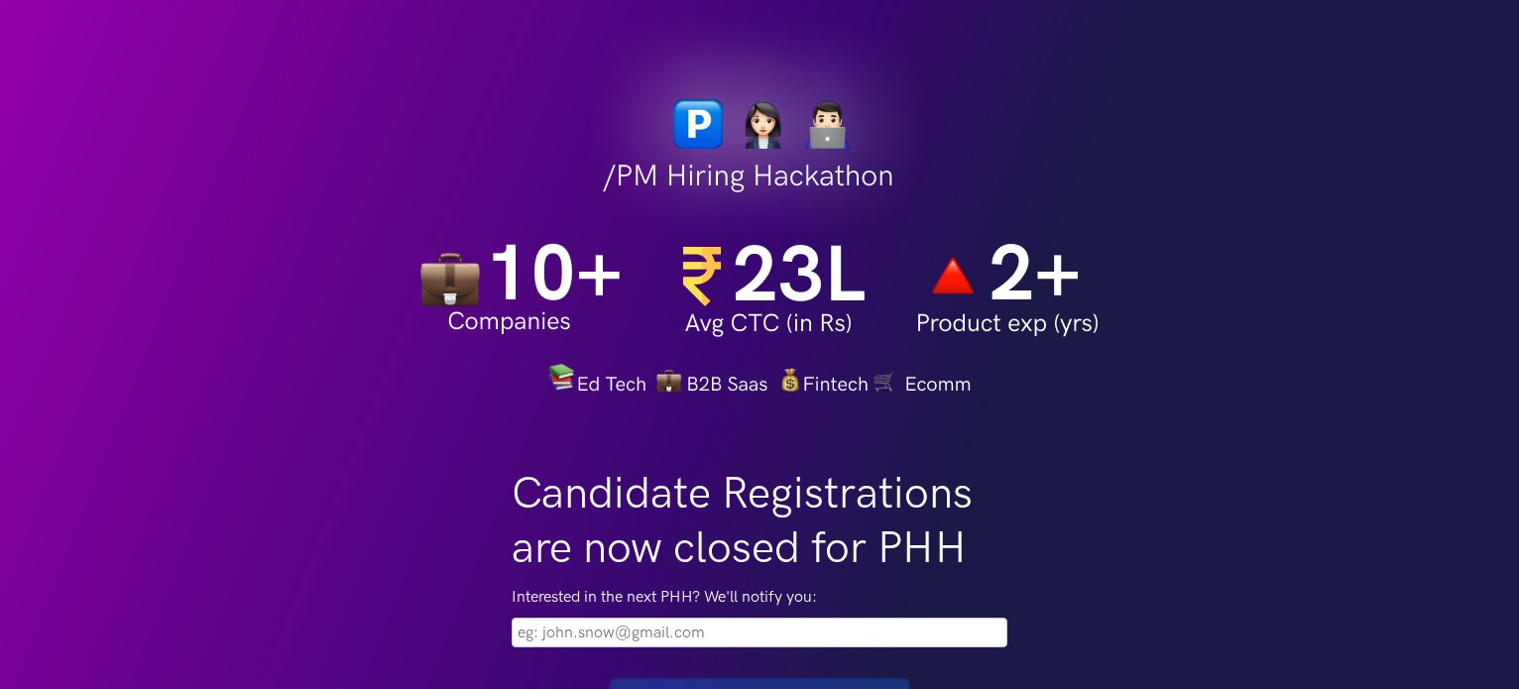
scroll to position [175, 0]
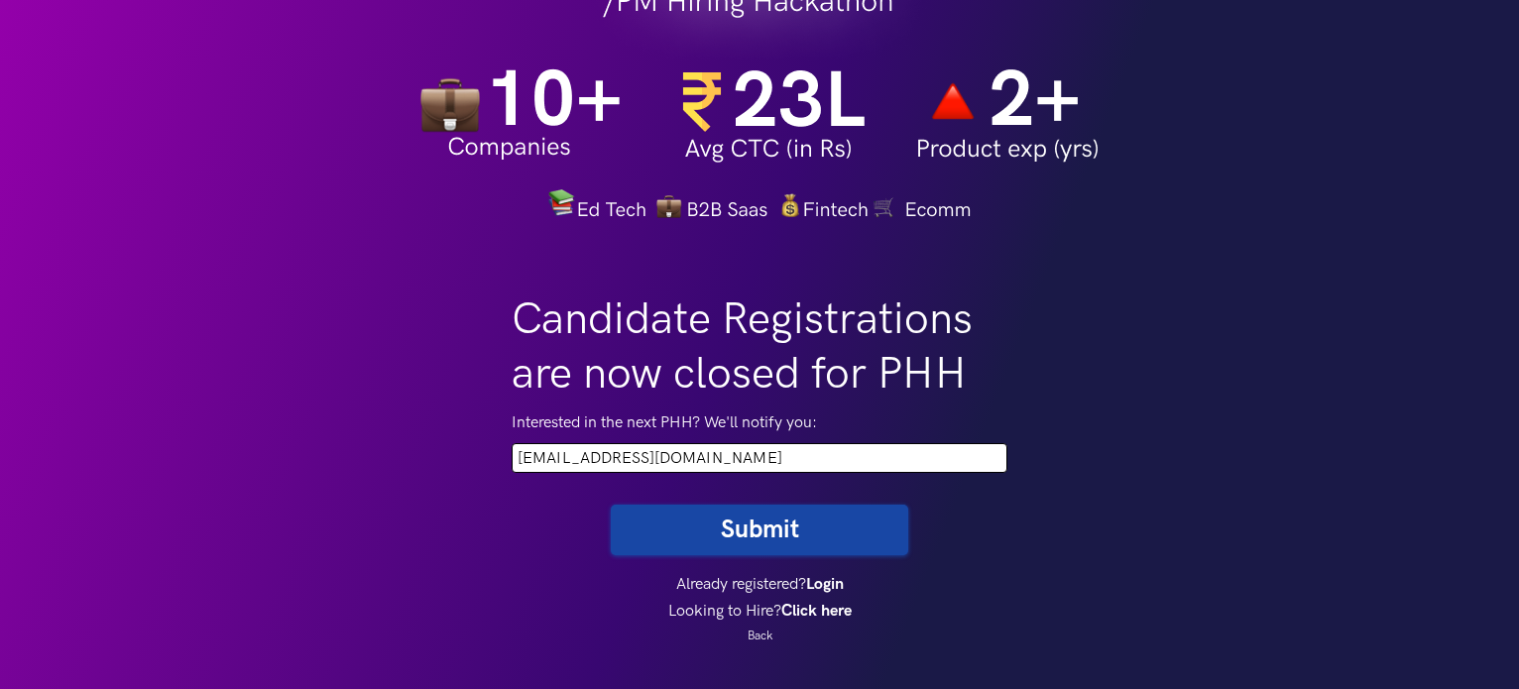
type input "vikasgaddam185@gmail.com"
click at [767, 540] on button "Submit" at bounding box center [760, 530] width 298 height 51
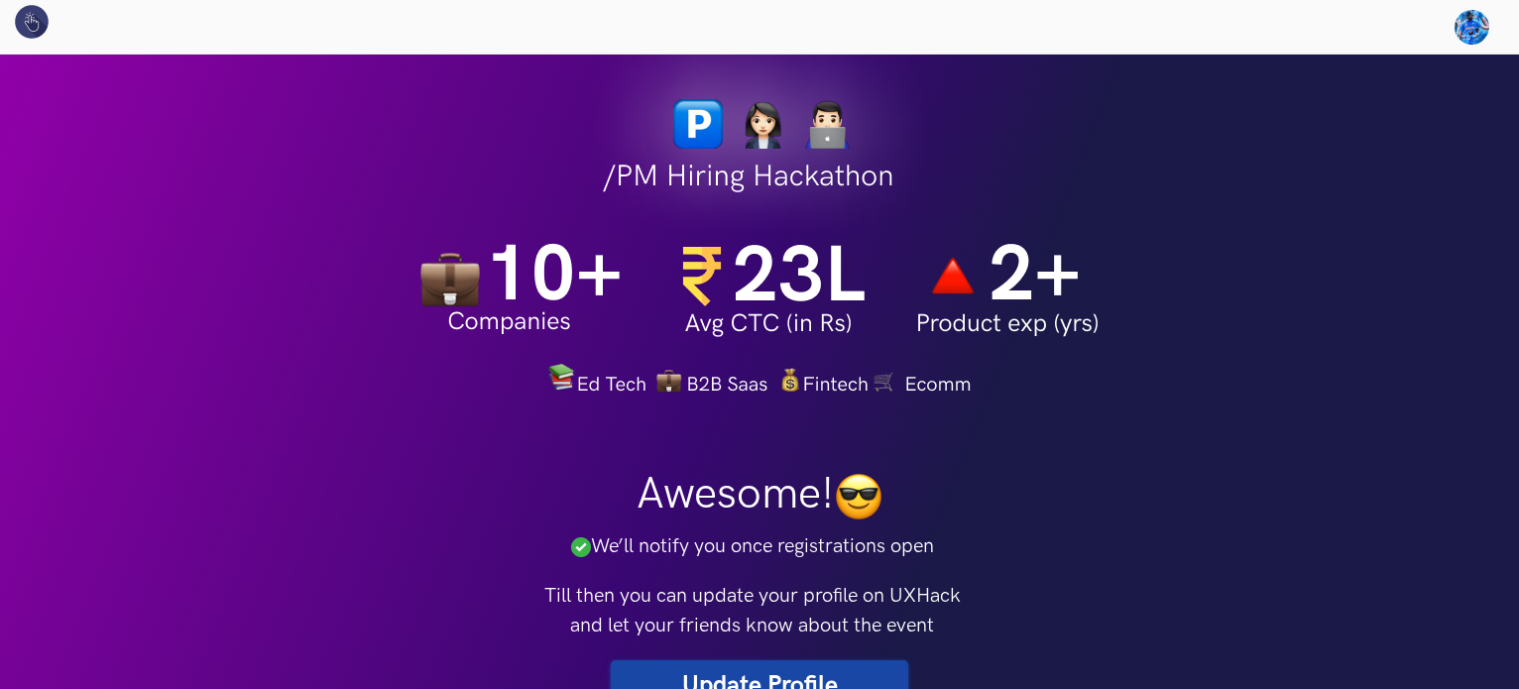
scroll to position [313, 0]
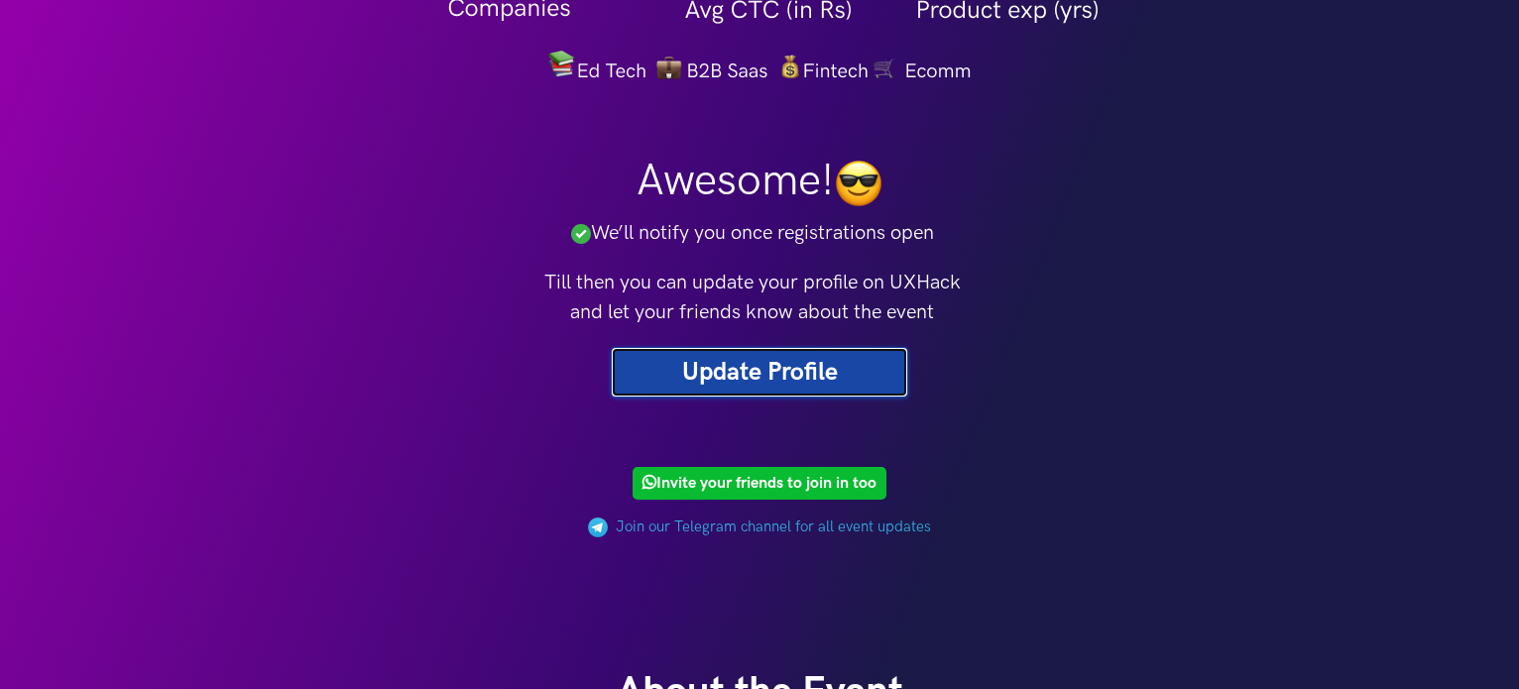
click at [743, 368] on link "Update Profile" at bounding box center [760, 372] width 298 height 51
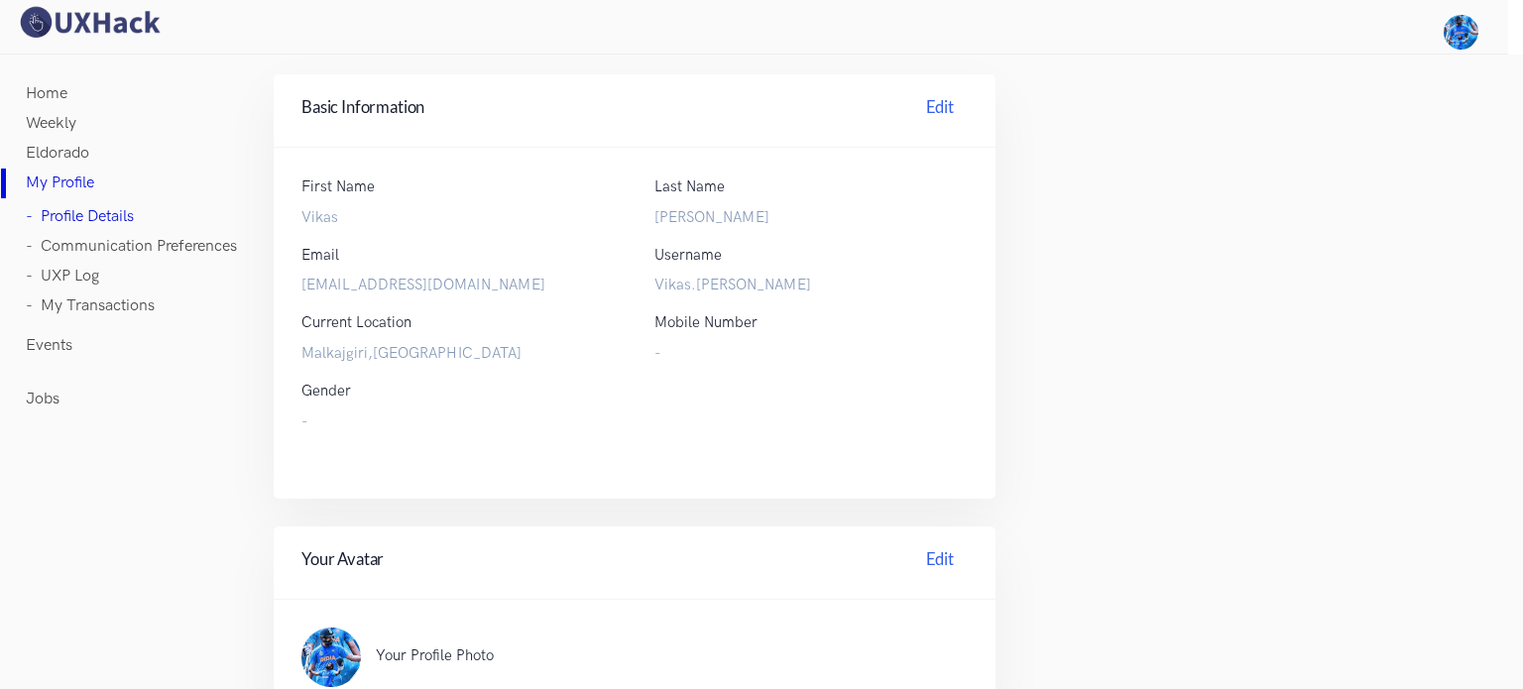
click at [65, 273] on link "- UXP Log" at bounding box center [62, 277] width 73 height 30
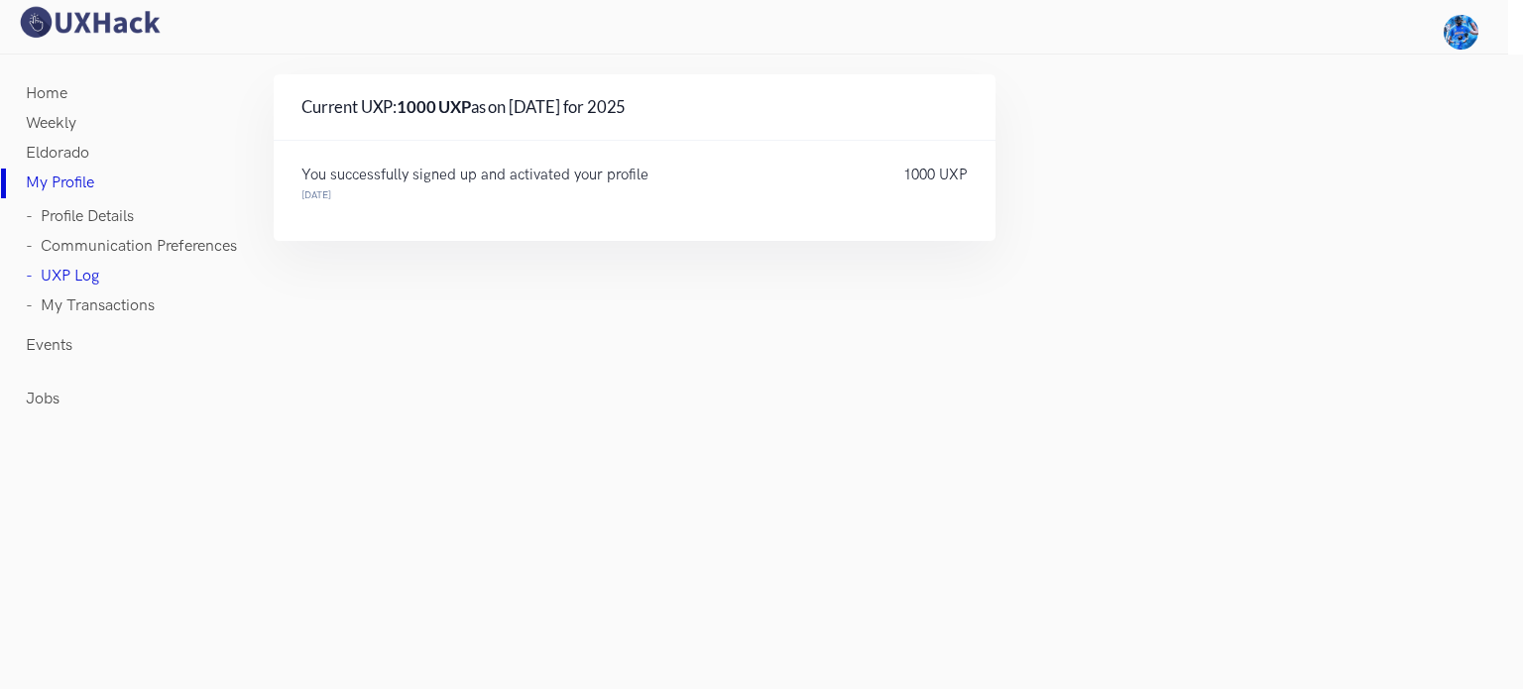
click at [508, 179] on p "You successfully signed up and activated your profile" at bounding box center [582, 176] width 562 height 14
click at [382, 162] on div "You successfully signed up and activated your profile [DATE] 1000 UXP" at bounding box center [635, 191] width 722 height 100
click at [62, 338] on link "Events" at bounding box center [49, 346] width 47 height 30
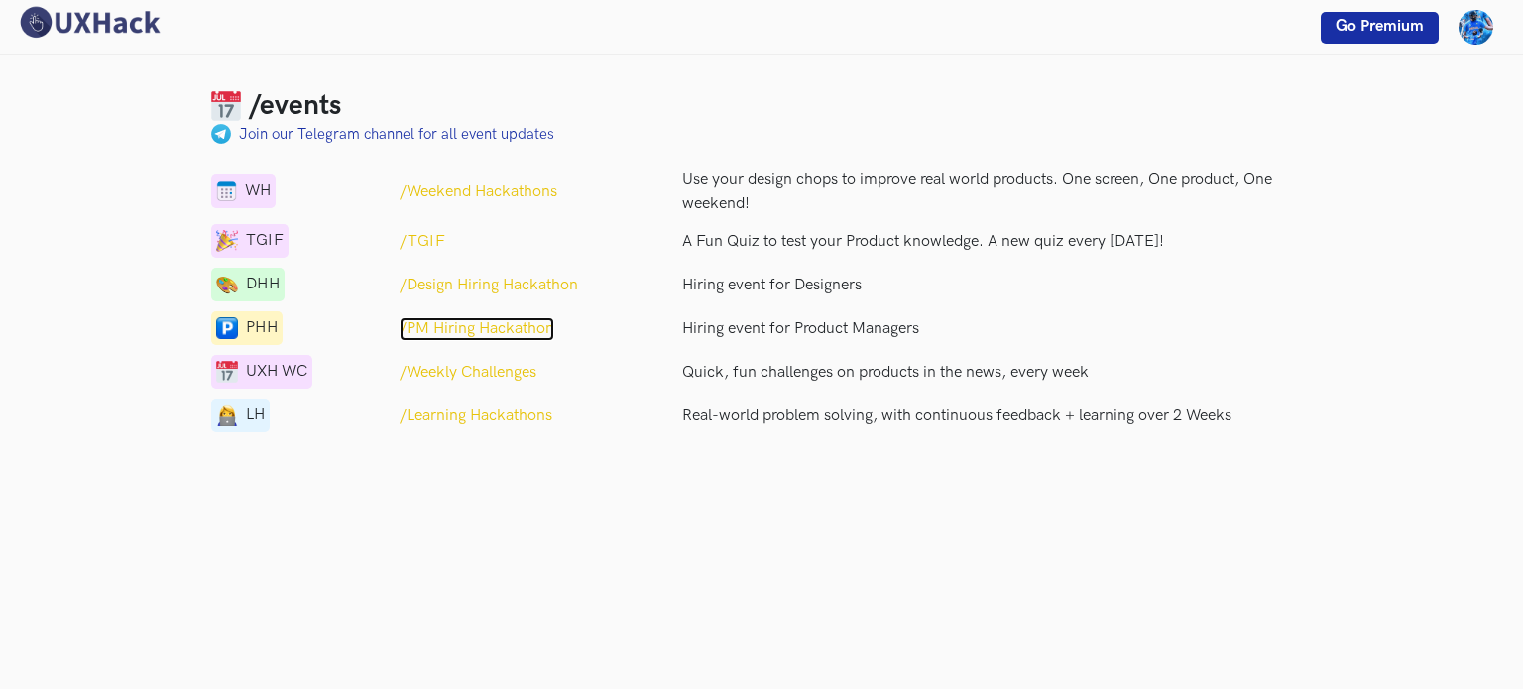
click at [457, 331] on p "/PM Hiring Hackathon" at bounding box center [477, 329] width 155 height 24
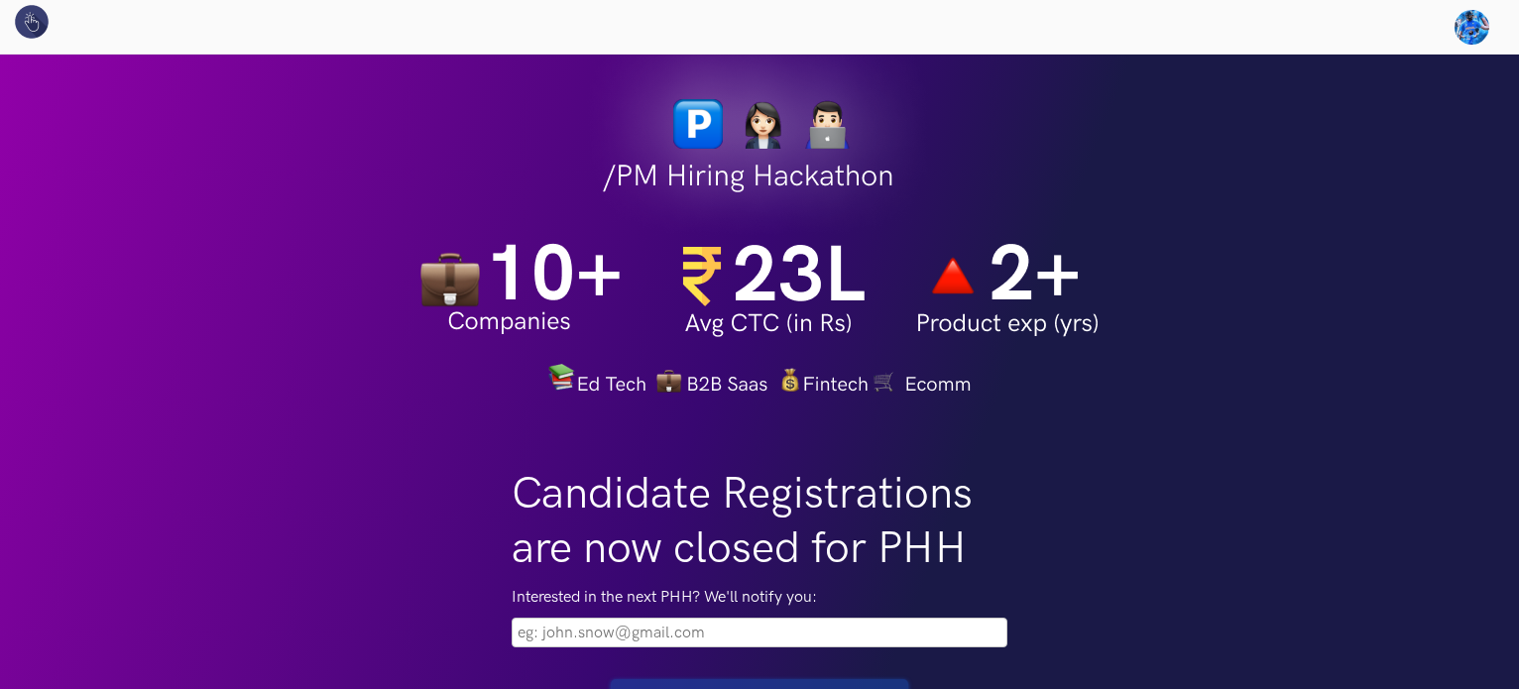
scroll to position [452, 0]
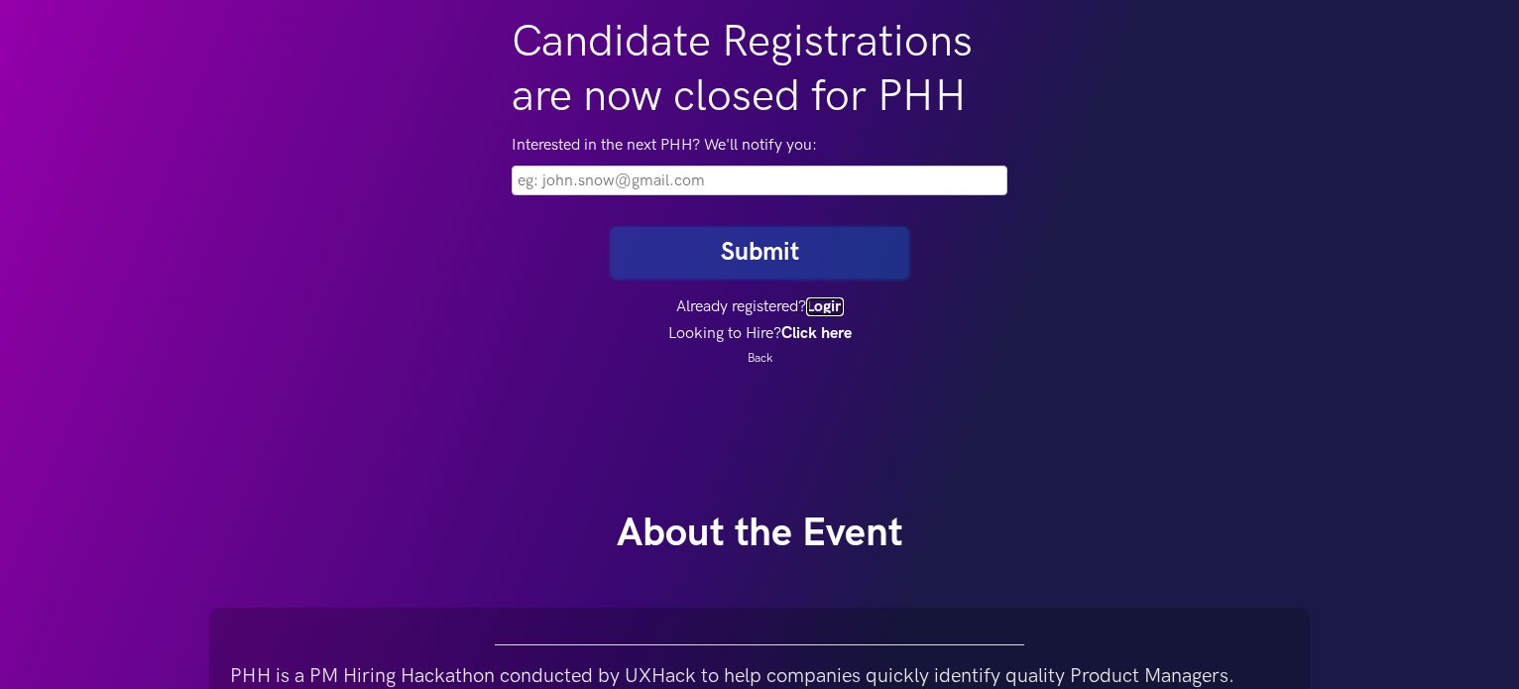
click at [839, 307] on link "Login" at bounding box center [825, 307] width 38 height 19
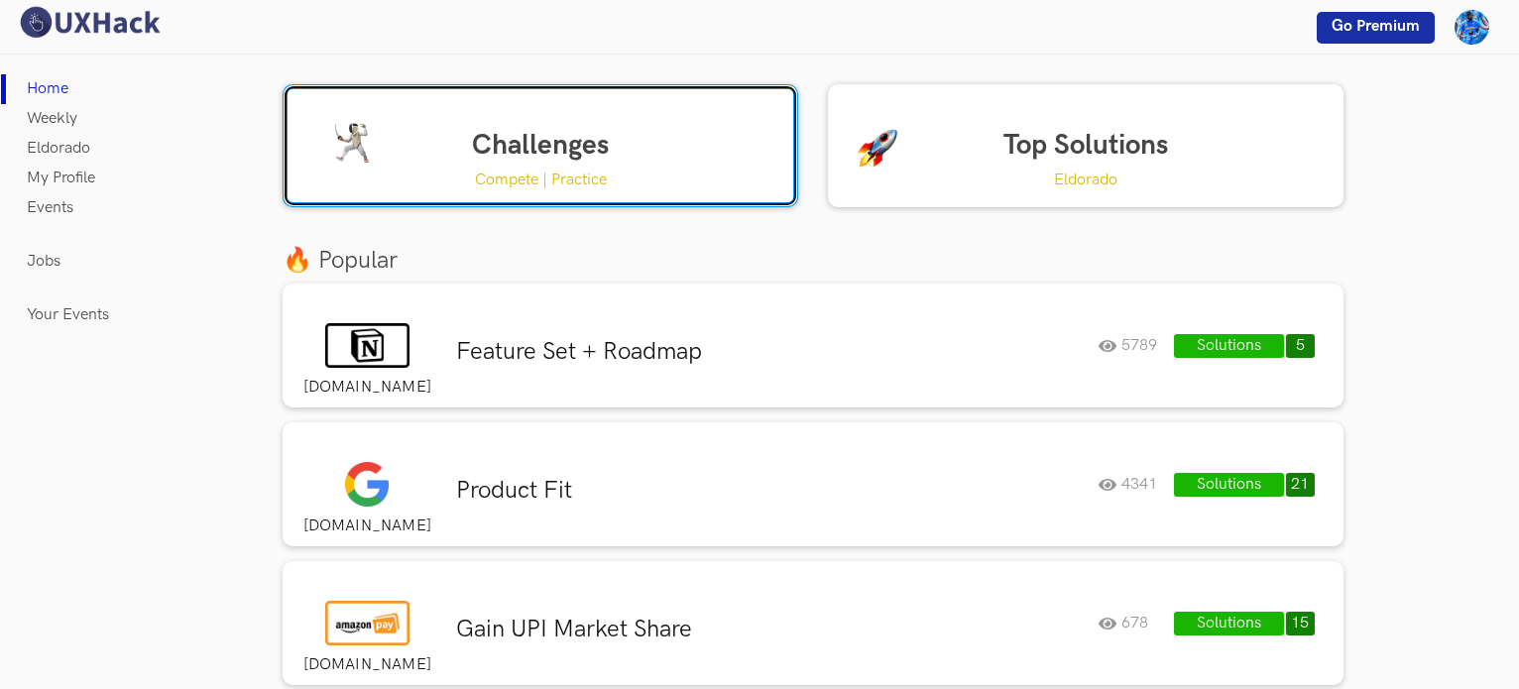
click at [647, 173] on link "Challenges Compete | Practice" at bounding box center [541, 145] width 516 height 123
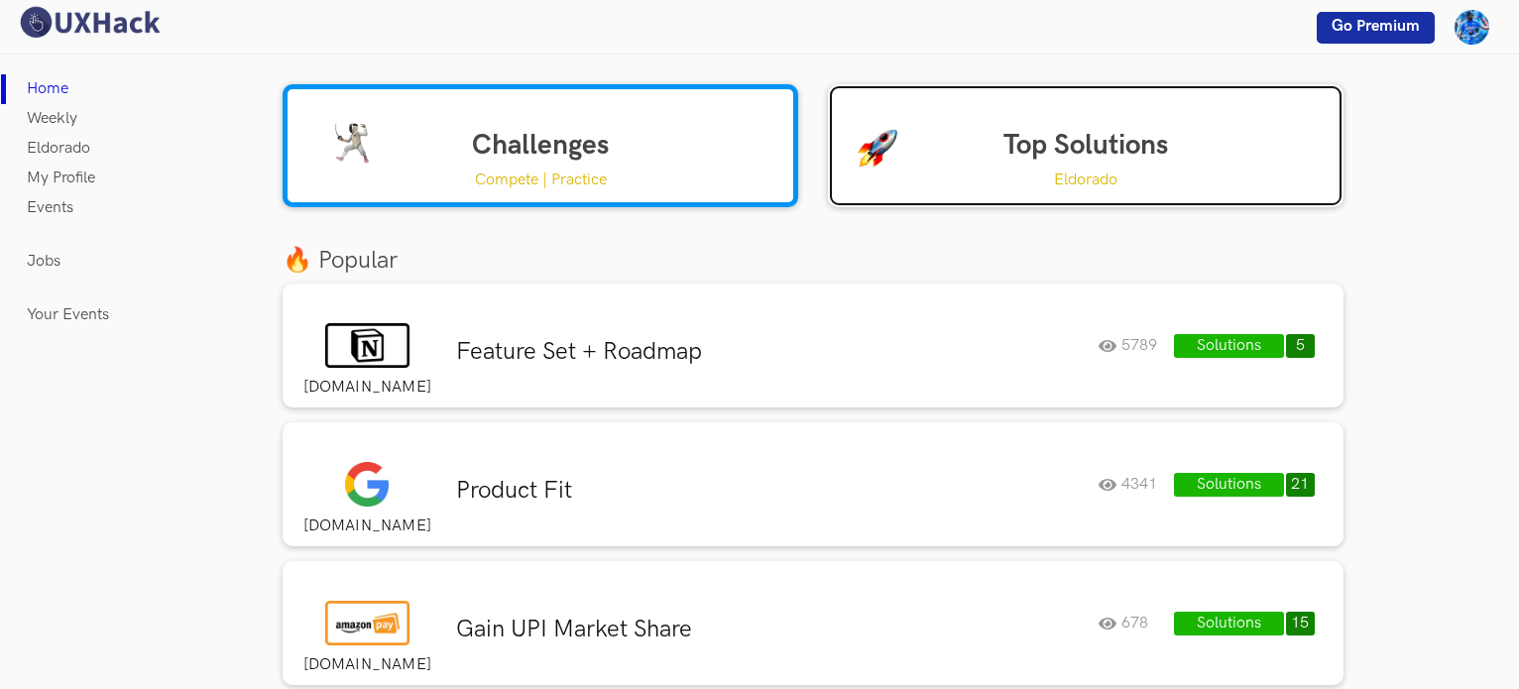
click at [992, 146] on link "Top Solutions Eldorado" at bounding box center [1086, 145] width 516 height 123
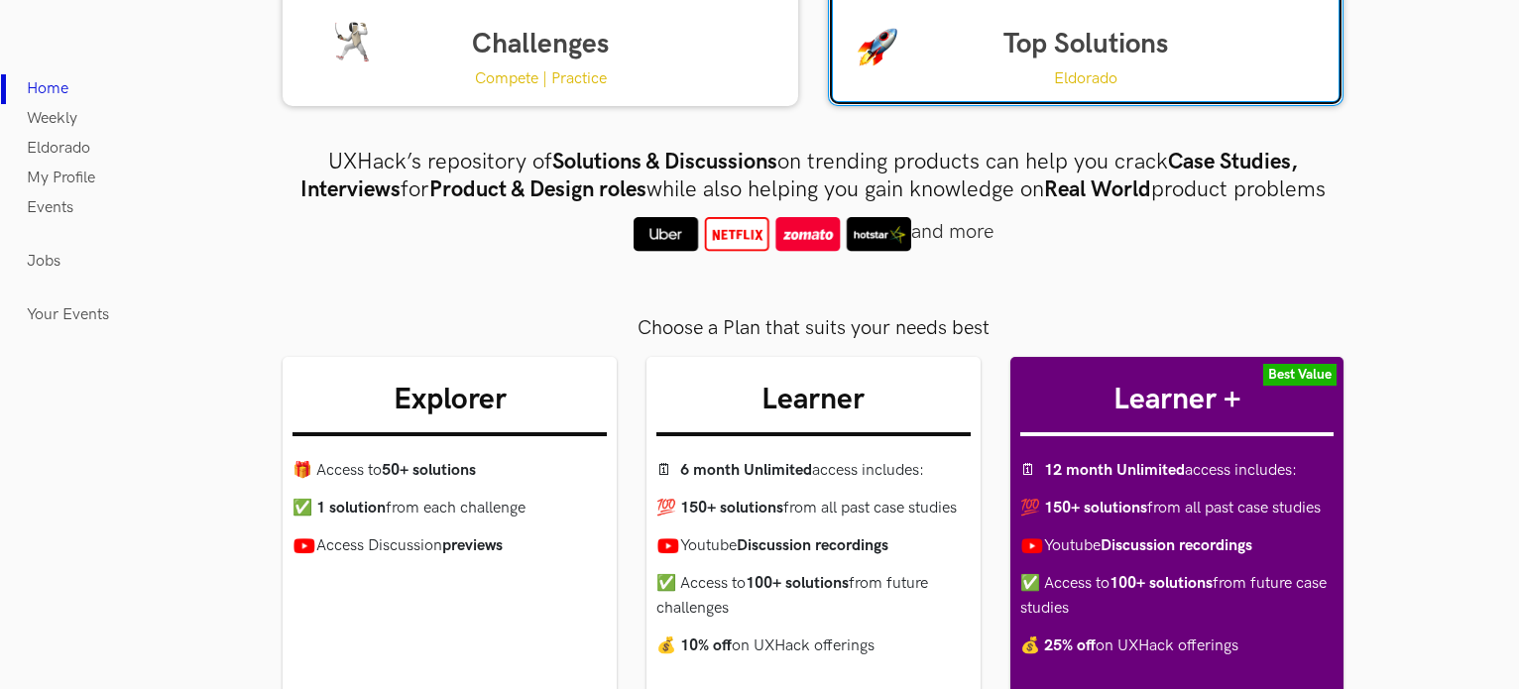
scroll to position [312, 0]
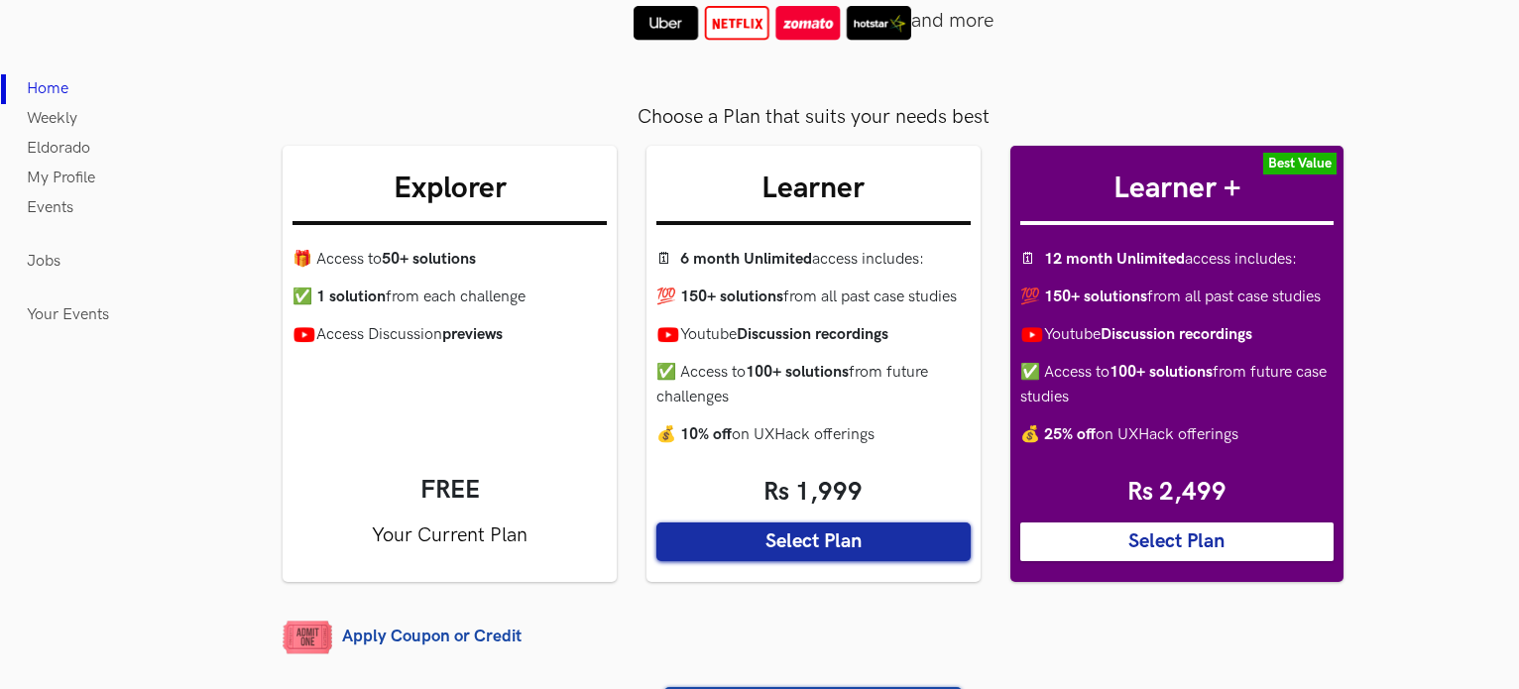
click at [483, 485] on div "Explorer 🎁 Access to 50+ solutions ✅ 1 solution from each challenge Access Disc…" at bounding box center [450, 364] width 334 height 436
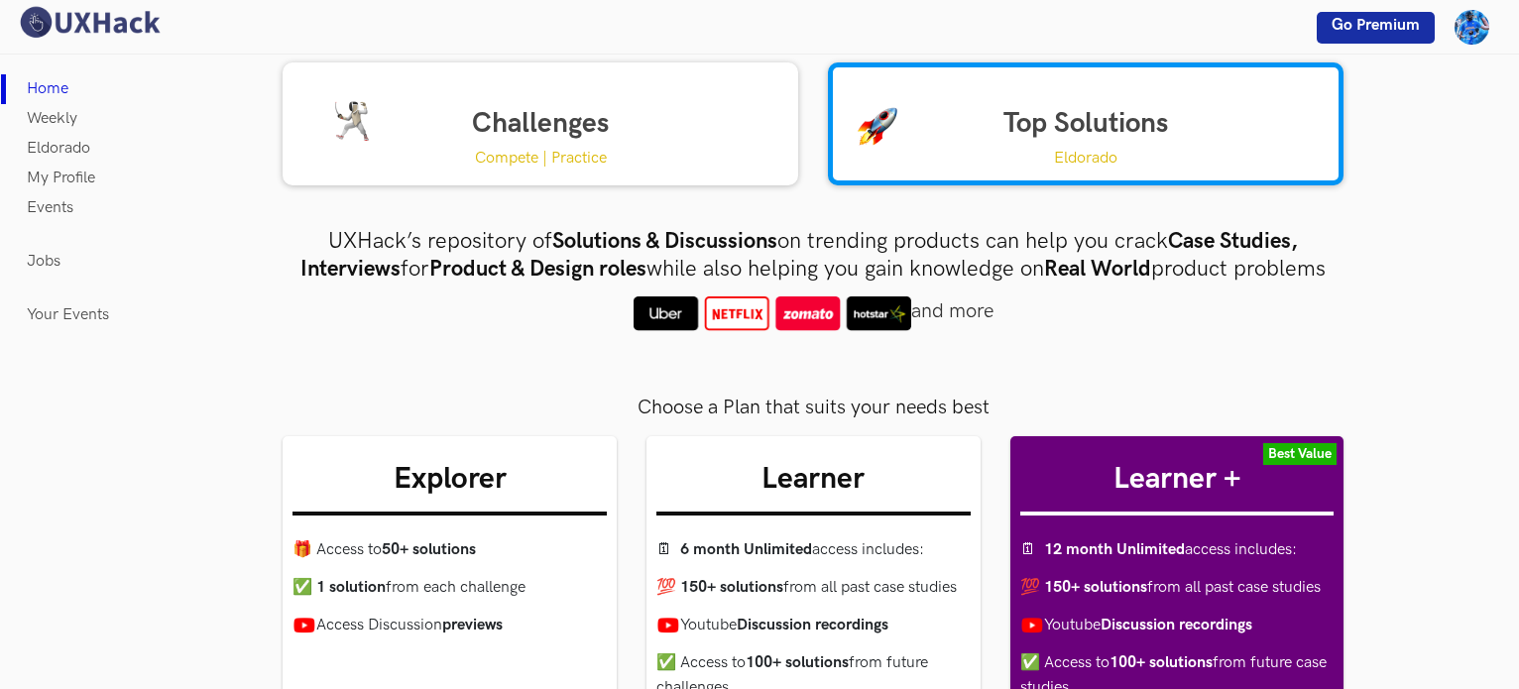
scroll to position [0, 0]
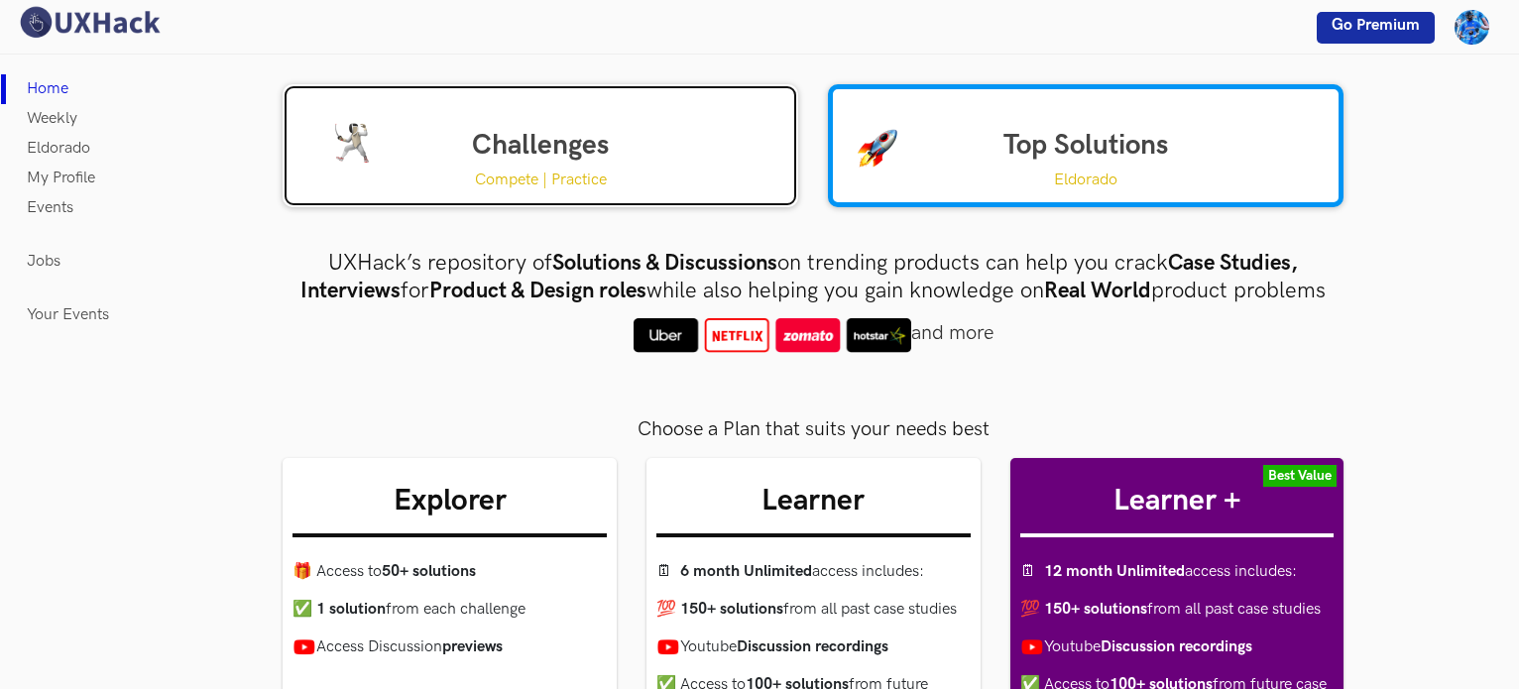
click at [436, 150] on link "Challenges Compete | Practice" at bounding box center [541, 145] width 516 height 123
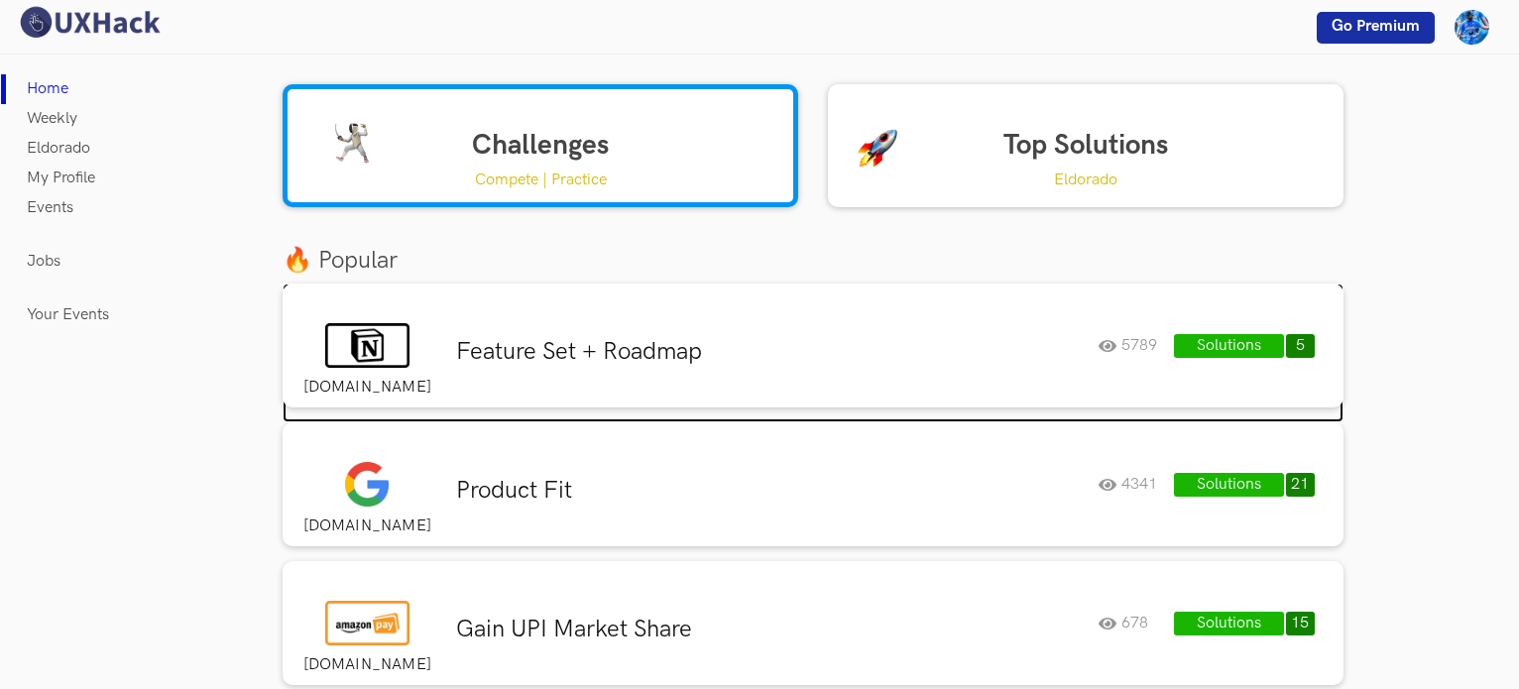
click at [515, 383] on div "notion.so Feature Set + Roadmap 5789 Solutions 5 5789" at bounding box center [813, 346] width 1061 height 124
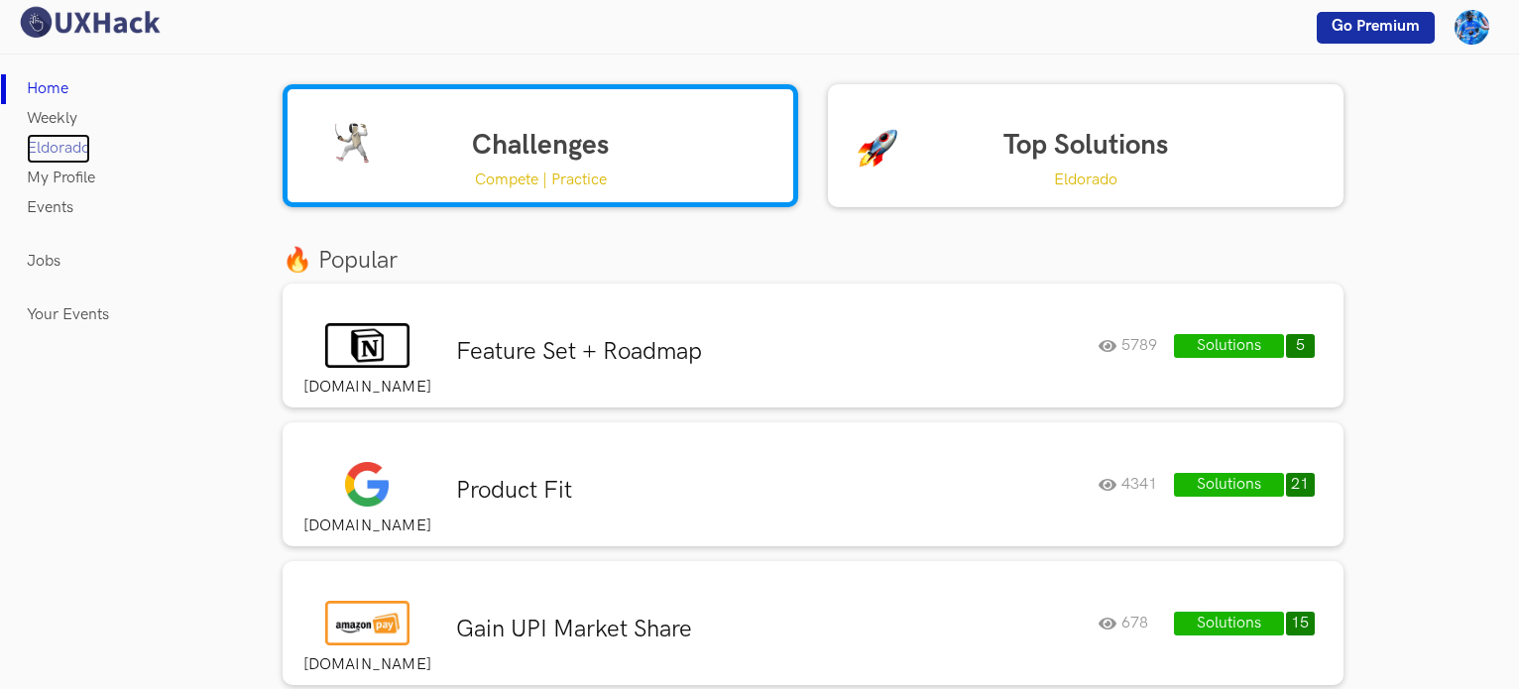
click at [61, 150] on link "Eldorado" at bounding box center [58, 149] width 63 height 30
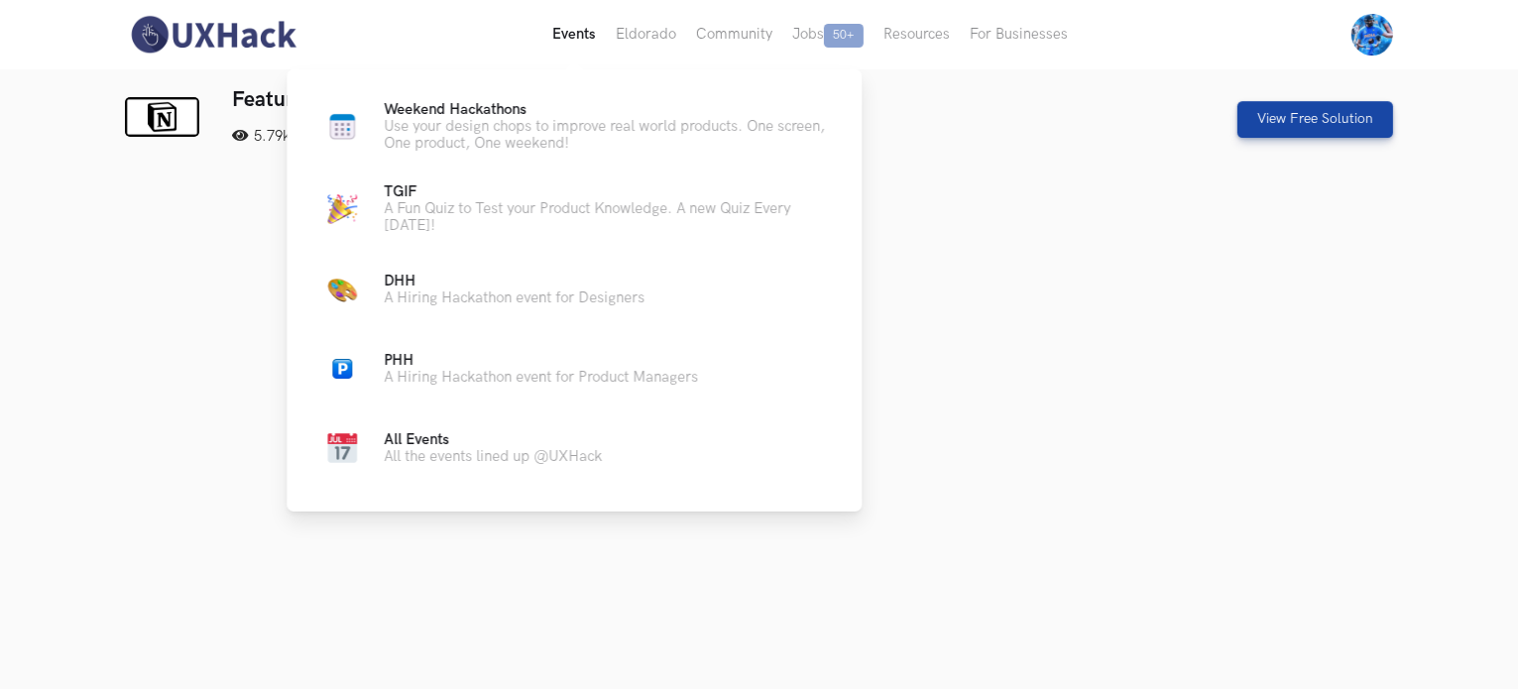
click at [600, 51] on button "Events Live" at bounding box center [573, 34] width 63 height 69
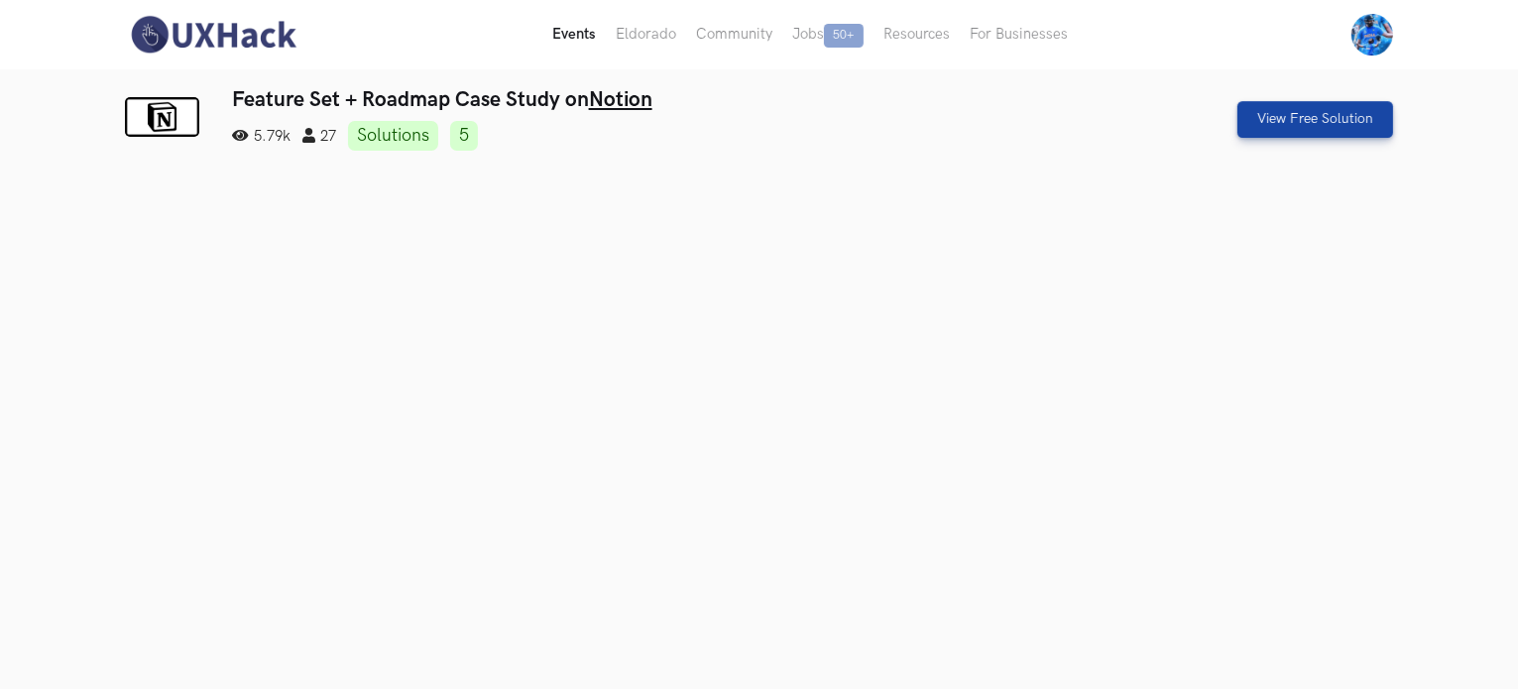
click at [582, 44] on button "Events Live" at bounding box center [573, 34] width 63 height 69
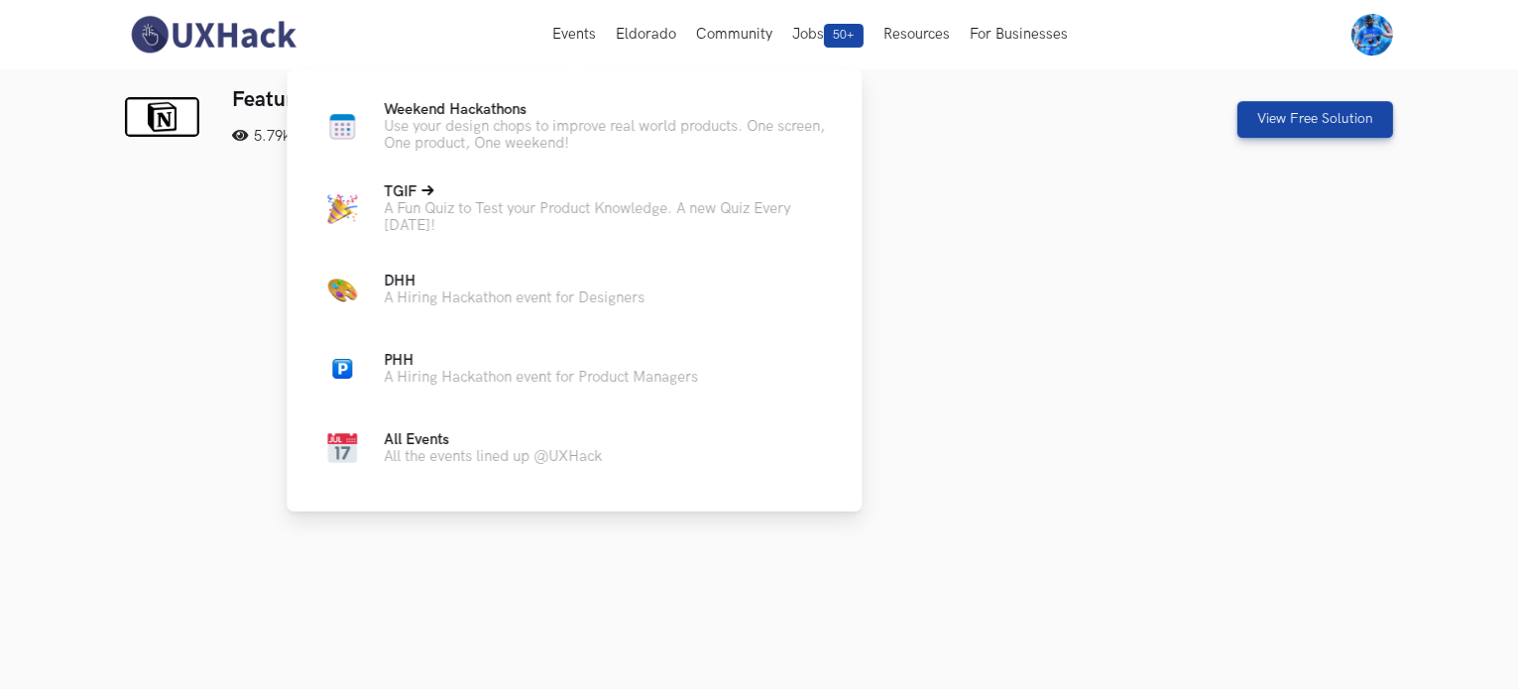
click at [510, 224] on p "A Fun Quiz to Test your Product Knowledge. A new Quiz Every Friday!" at bounding box center [607, 217] width 446 height 34
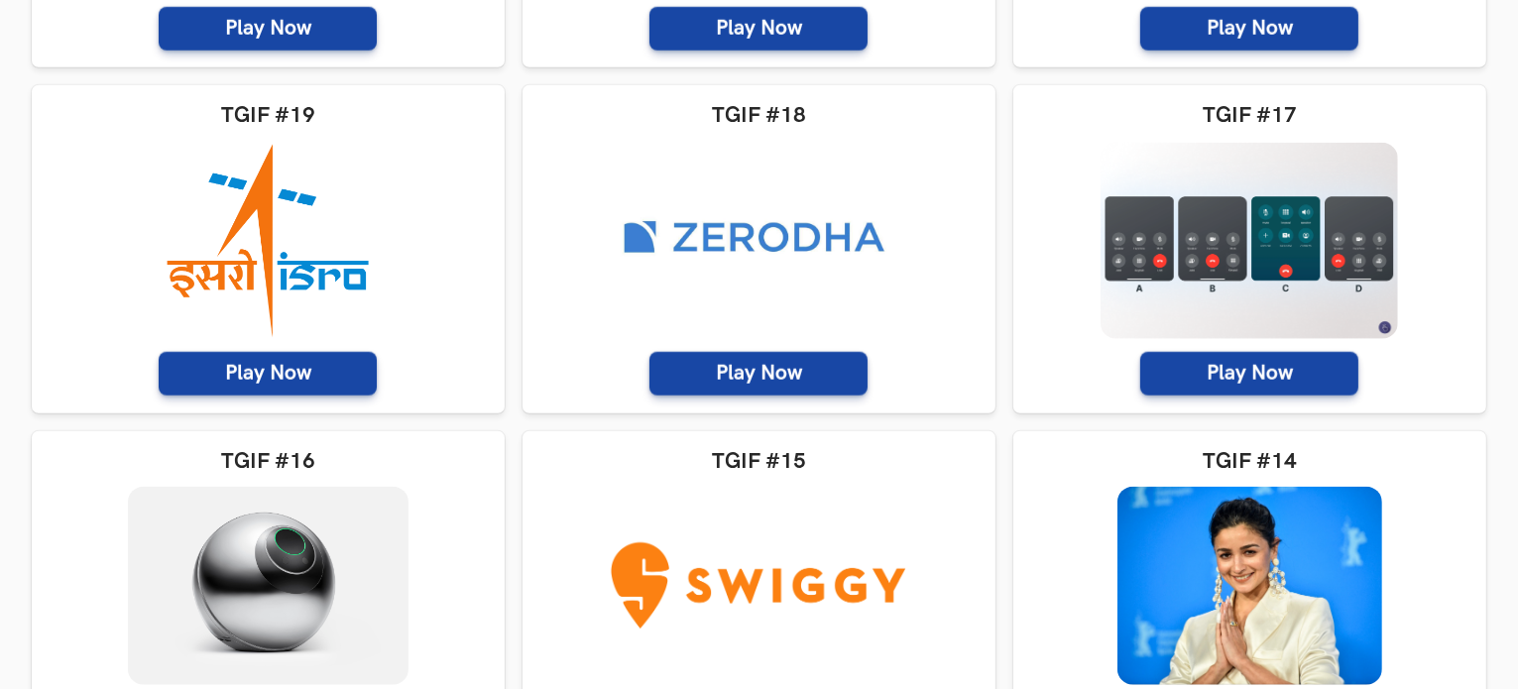
scroll to position [11565, 0]
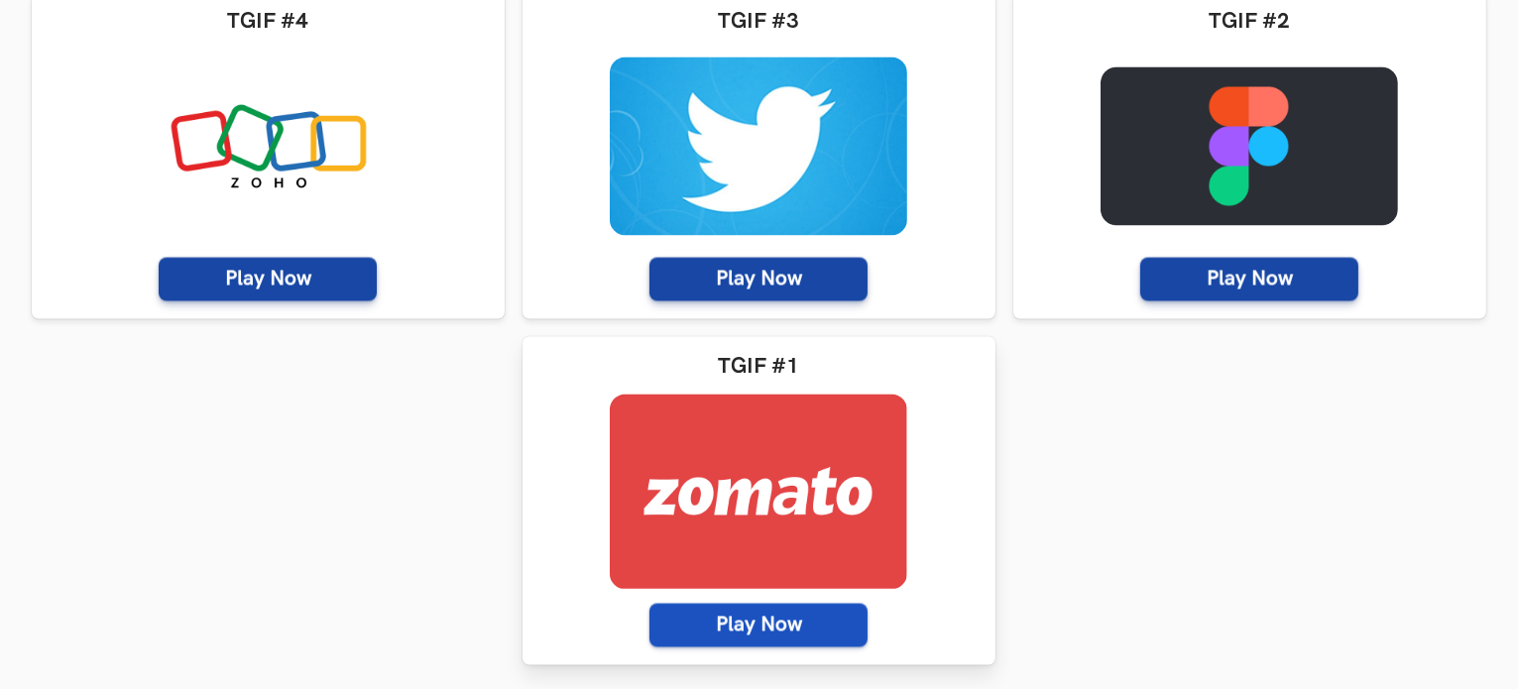
click at [743, 646] on span "Play Now" at bounding box center [759, 625] width 218 height 44
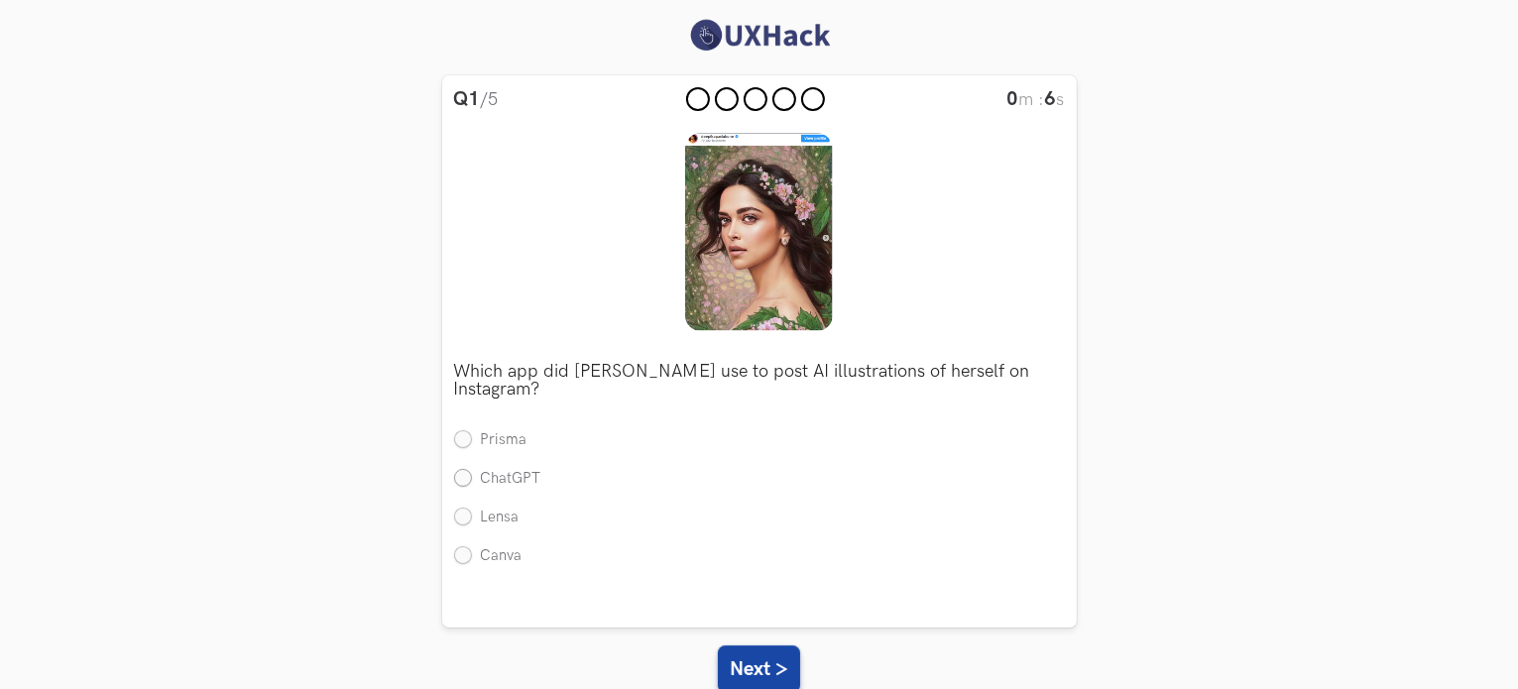
click at [470, 482] on label "ChatGPT" at bounding box center [497, 479] width 87 height 21
click at [470, 482] on input "ChatGPT" at bounding box center [463, 480] width 18 height 18
radio input "true"
click at [755, 661] on button "Next >" at bounding box center [759, 670] width 82 height 48
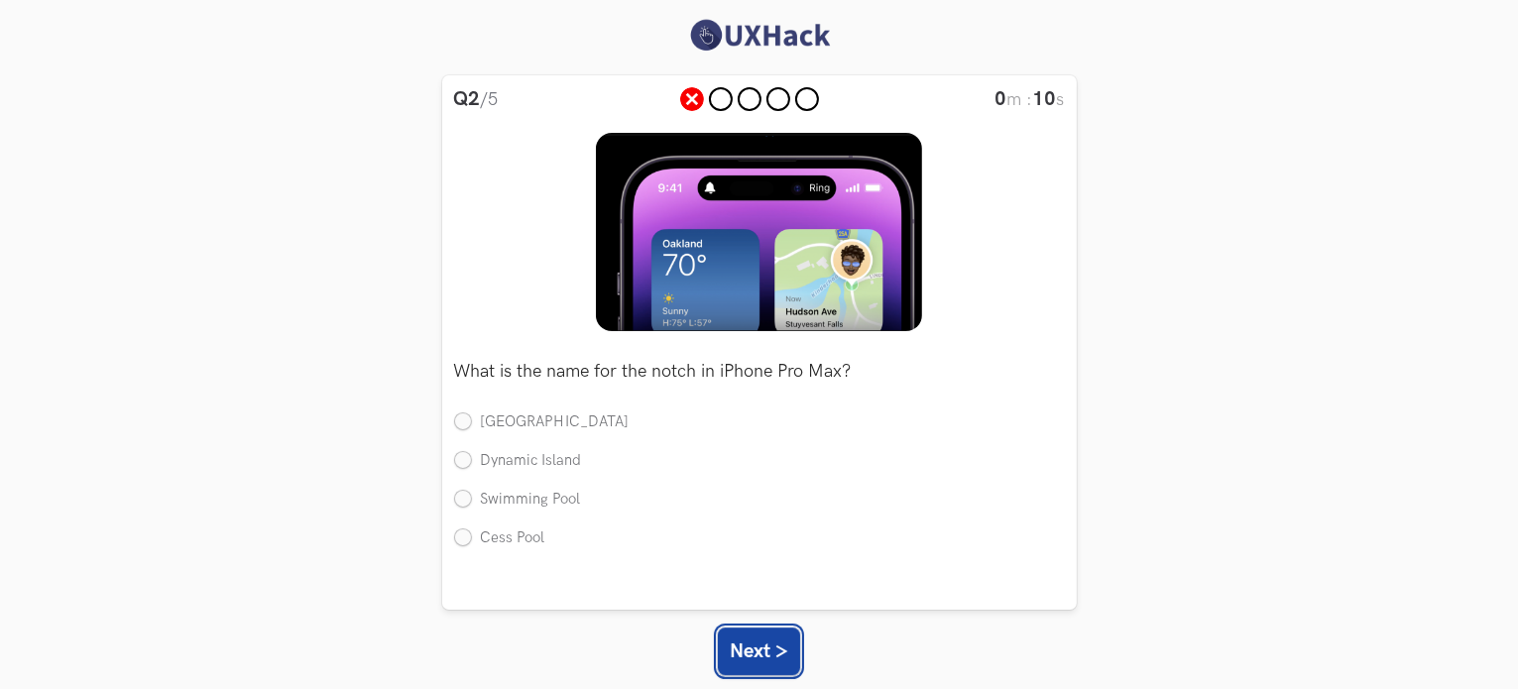
scroll to position [32, 0]
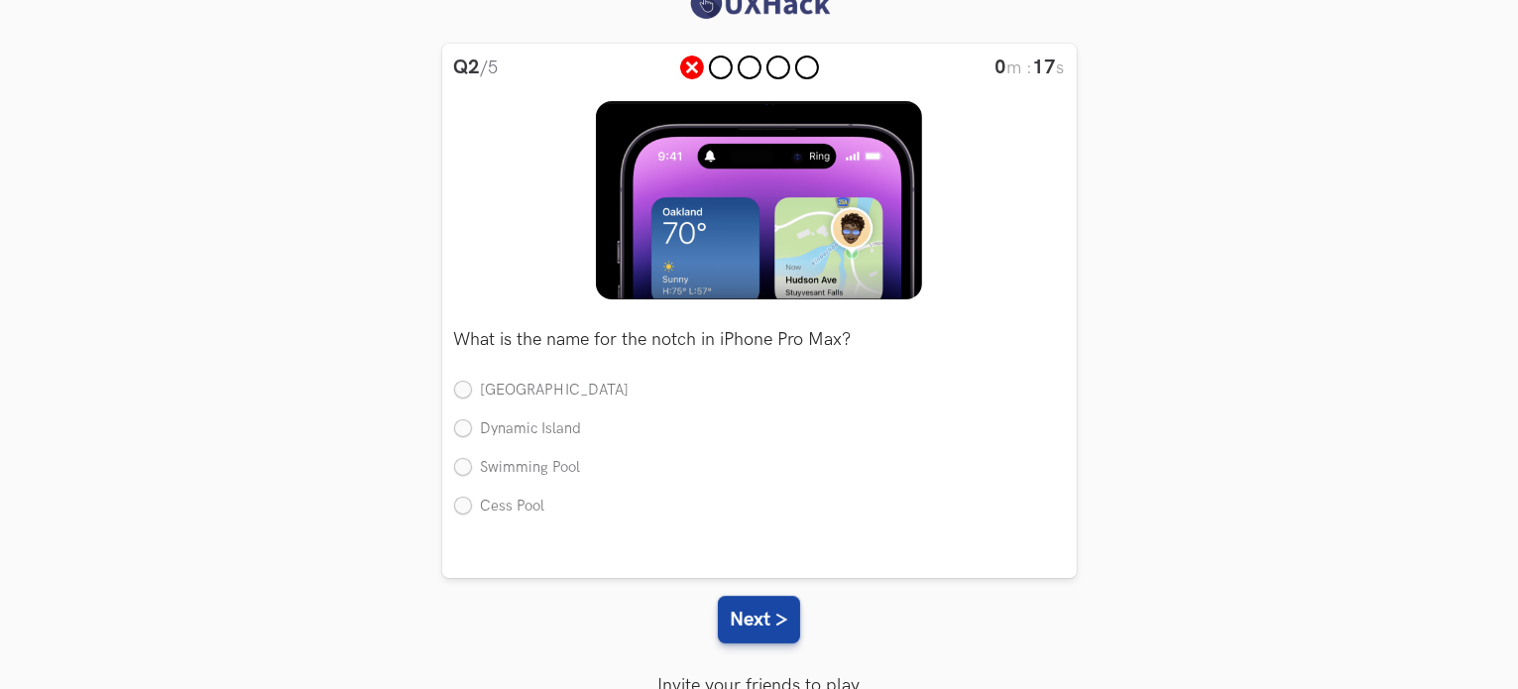
click at [459, 404] on ul "Infinity Island Dynamic Island Swimming Pool Cess Pool" at bounding box center [759, 458] width 611 height 154
click at [459, 396] on label "[GEOGRAPHIC_DATA]" at bounding box center [542, 391] width 176 height 21
click at [459, 396] on input "[GEOGRAPHIC_DATA]" at bounding box center [463, 392] width 18 height 18
radio input "true"
click at [758, 619] on button "Next >" at bounding box center [759, 620] width 82 height 48
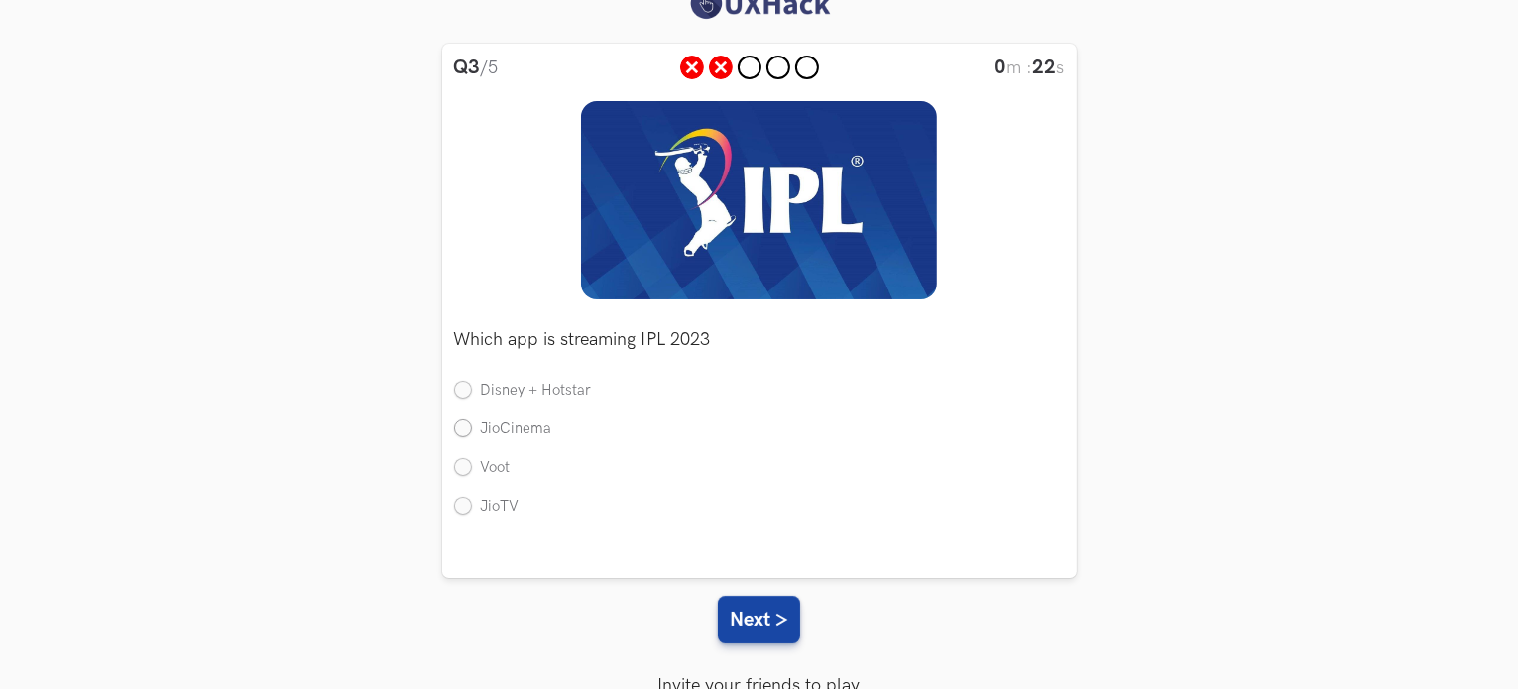
click at [467, 425] on label "JioCinema" at bounding box center [503, 430] width 98 height 21
click at [467, 425] on input "JioCinema" at bounding box center [463, 430] width 18 height 18
radio input "true"
click at [767, 614] on button "Next >" at bounding box center [759, 620] width 82 height 48
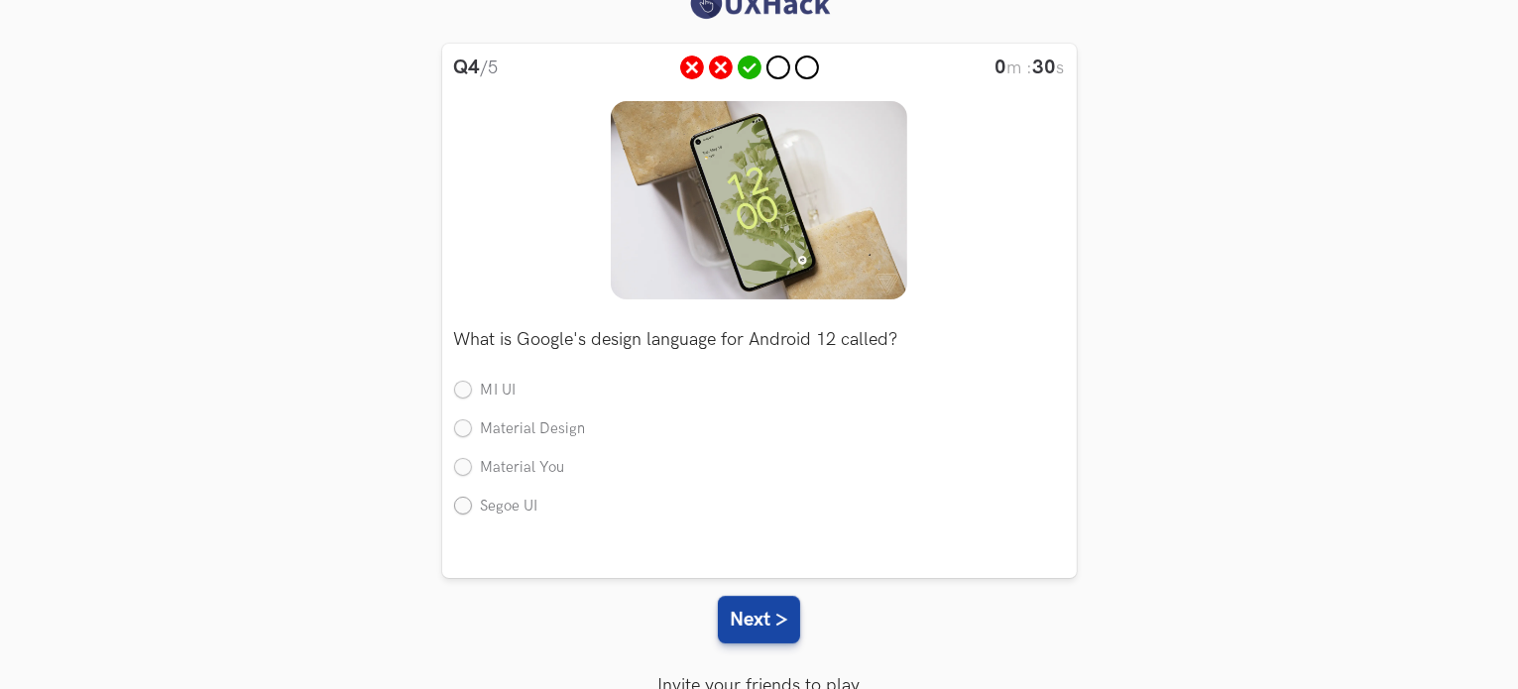
click at [467, 517] on label "Segoe UI" at bounding box center [496, 507] width 84 height 21
click at [467, 516] on input "Segoe UI" at bounding box center [463, 507] width 18 height 18
radio input "true"
click at [762, 626] on button "Next >" at bounding box center [759, 620] width 82 height 48
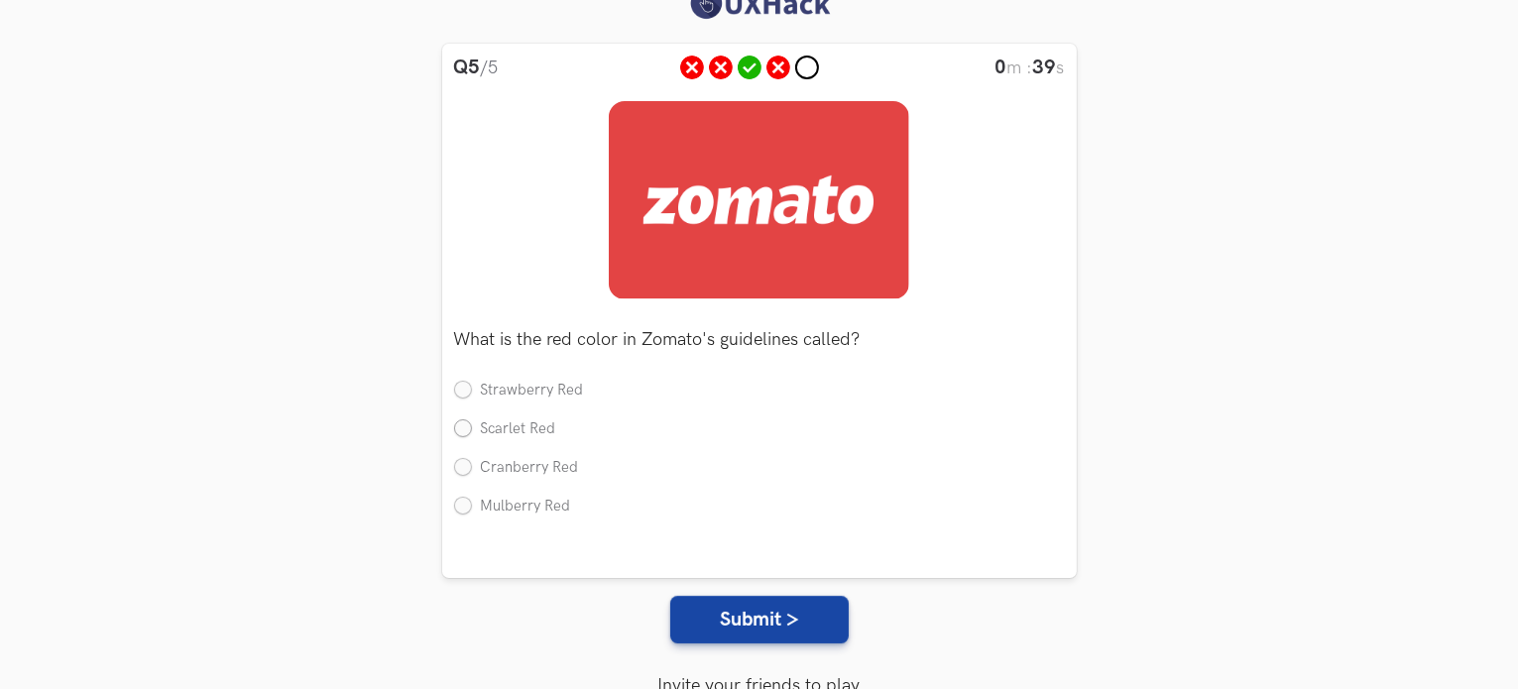
click at [455, 427] on label "Scarlet Red" at bounding box center [505, 430] width 102 height 21
click at [455, 427] on input "Scarlet Red" at bounding box center [463, 430] width 18 height 18
radio input "true"
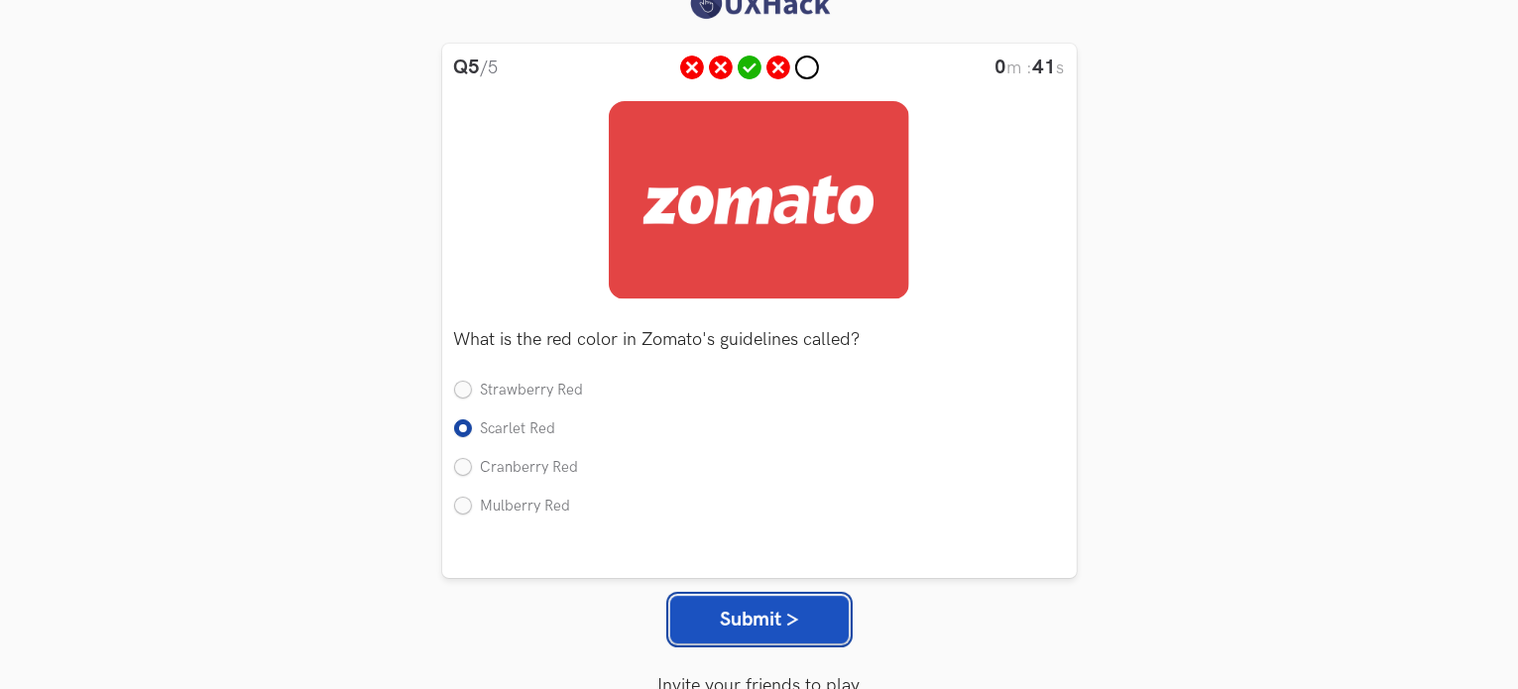
click at [741, 621] on button "Submit >" at bounding box center [759, 620] width 179 height 48
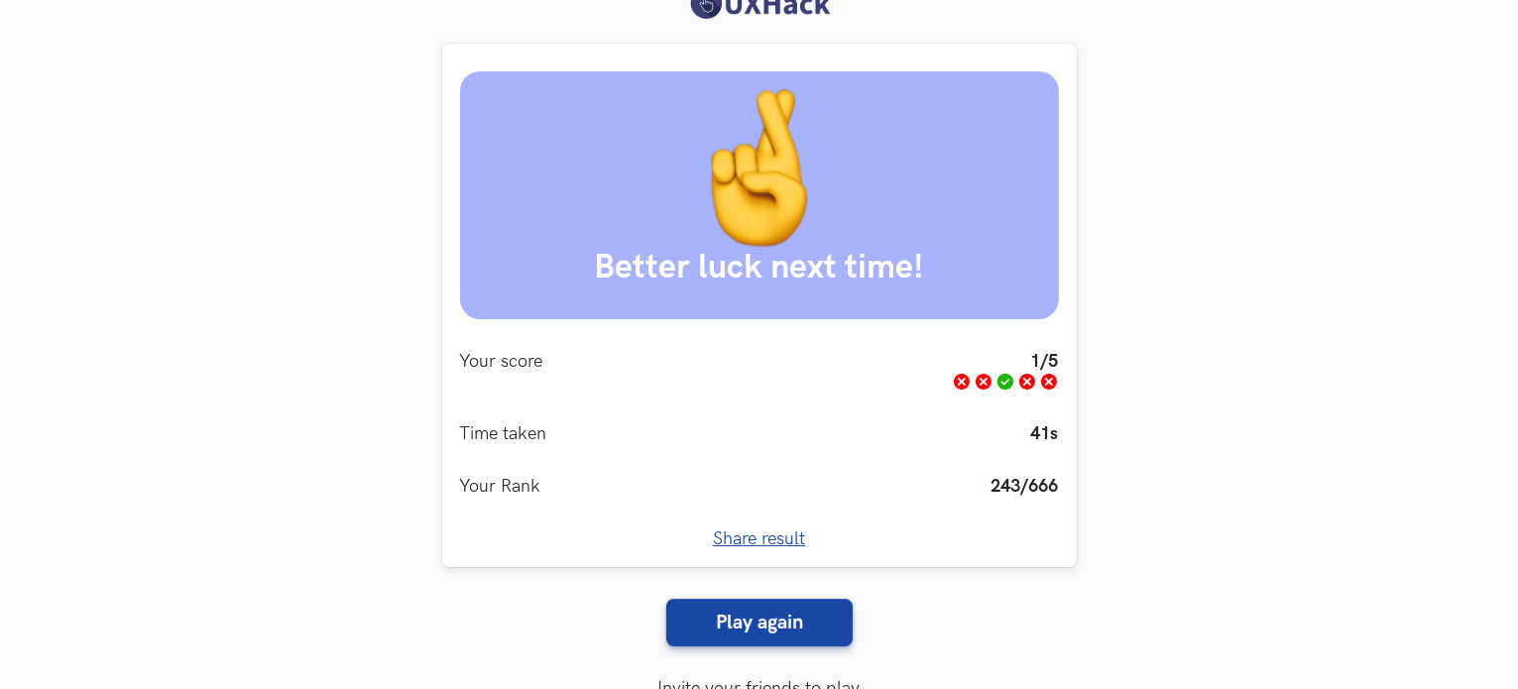
scroll to position [135, 0]
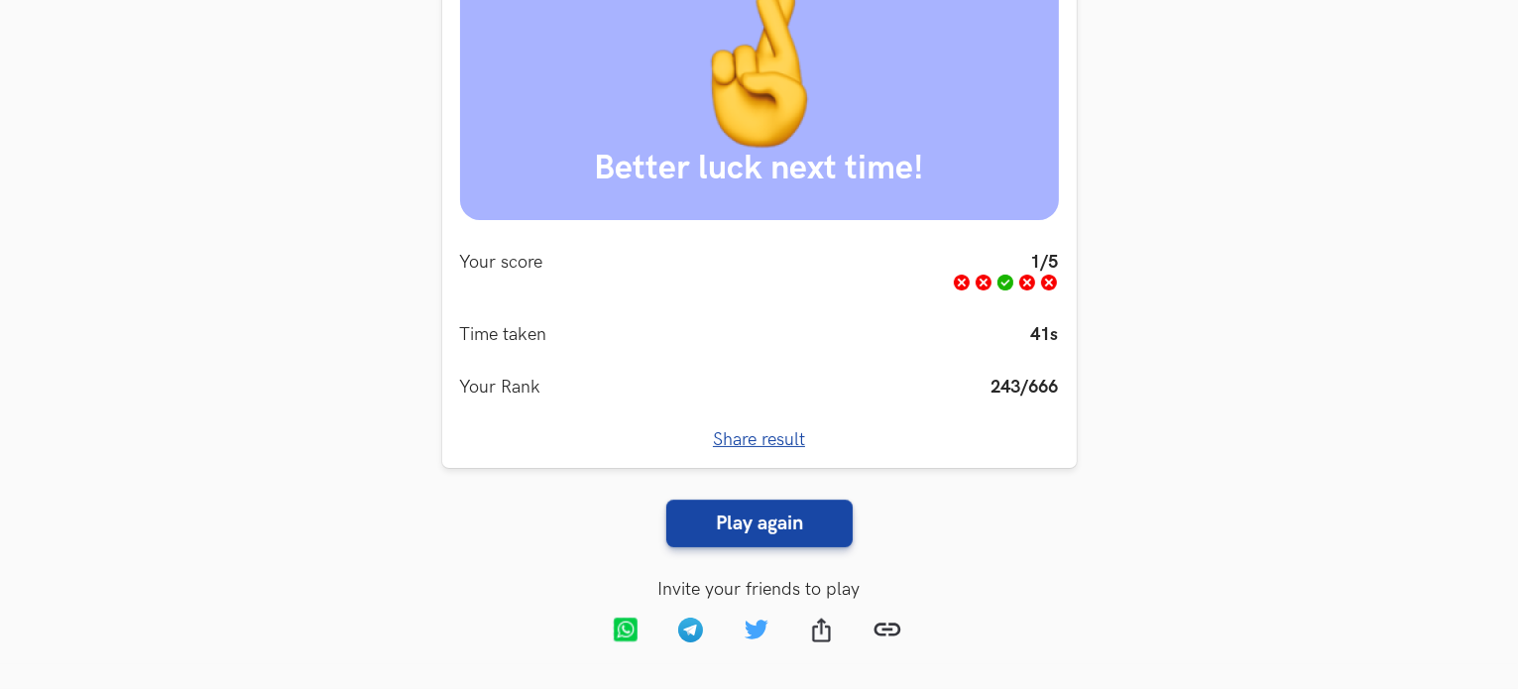
click at [1026, 263] on strong "1/5" at bounding box center [1005, 272] width 107 height 41
click at [1056, 325] on strong "41s" at bounding box center [1045, 334] width 28 height 21
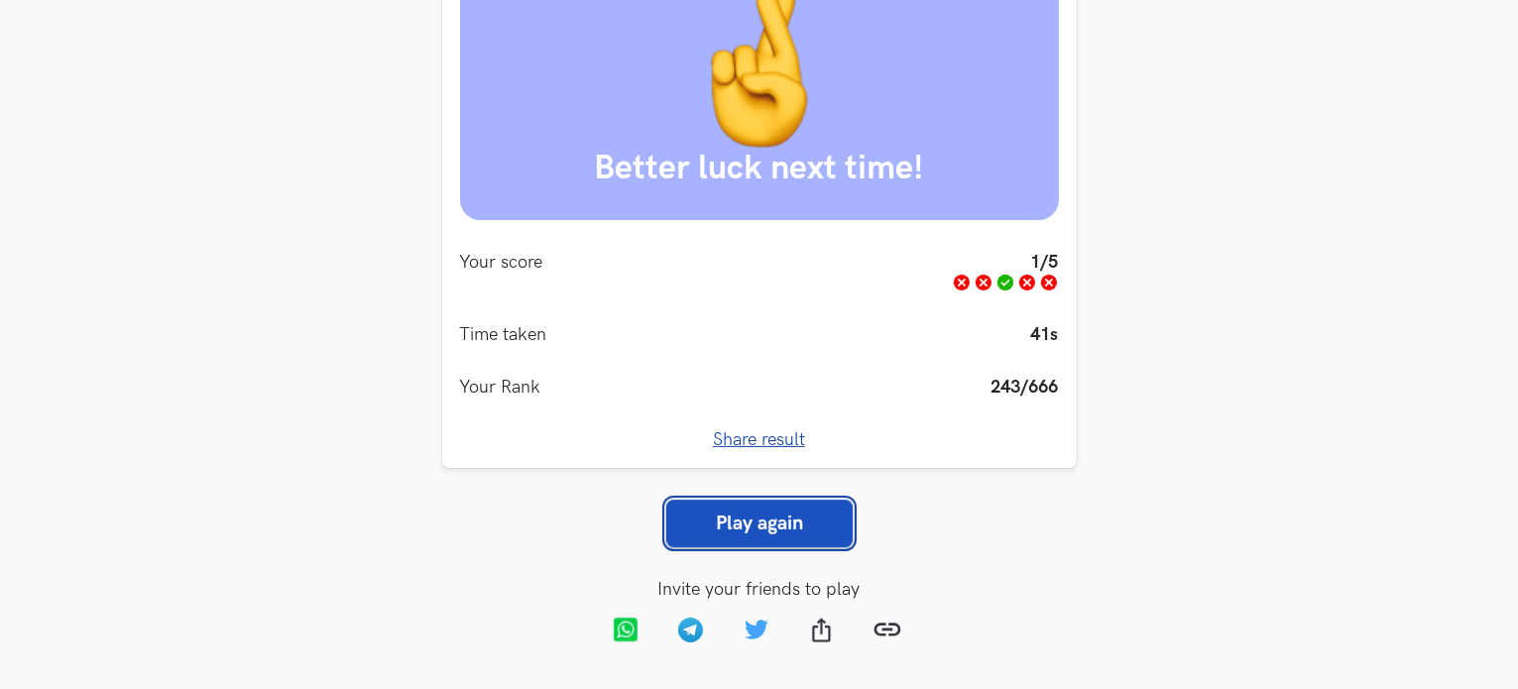
click at [763, 517] on link "Play again" at bounding box center [759, 524] width 186 height 48
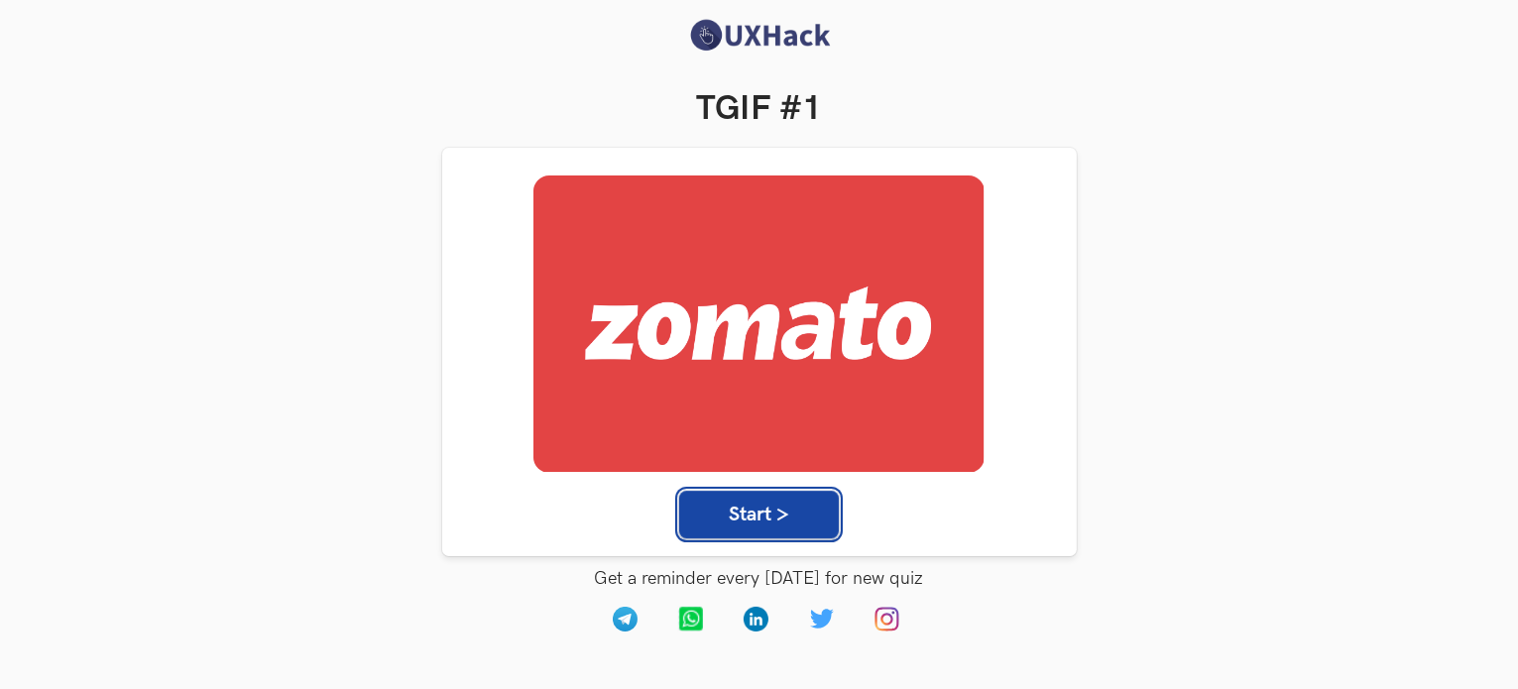
click at [763, 517] on button "Start >" at bounding box center [759, 515] width 160 height 48
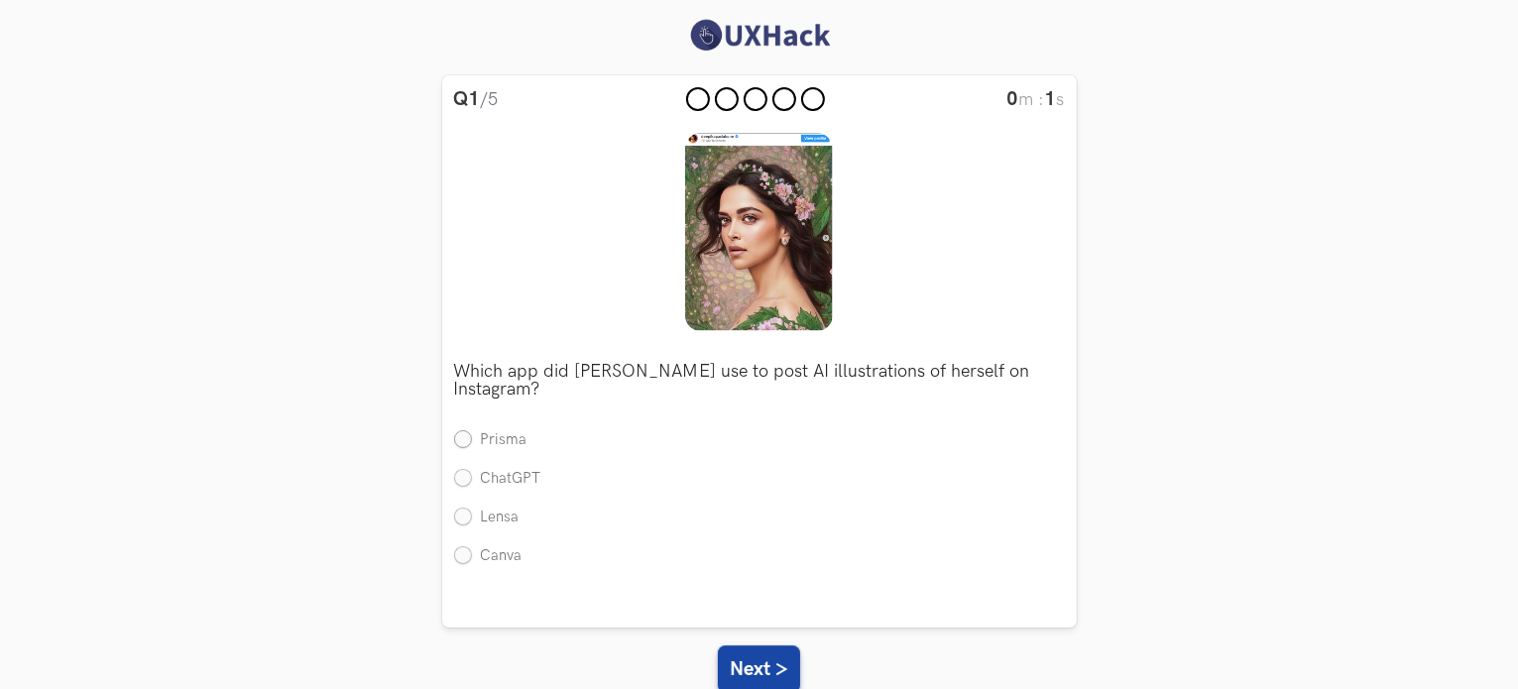
click at [493, 433] on label "Prisma" at bounding box center [490, 440] width 73 height 21
click at [472, 433] on input "Prisma" at bounding box center [463, 441] width 18 height 18
radio input "true"
click at [749, 674] on button "Next >" at bounding box center [759, 670] width 82 height 48
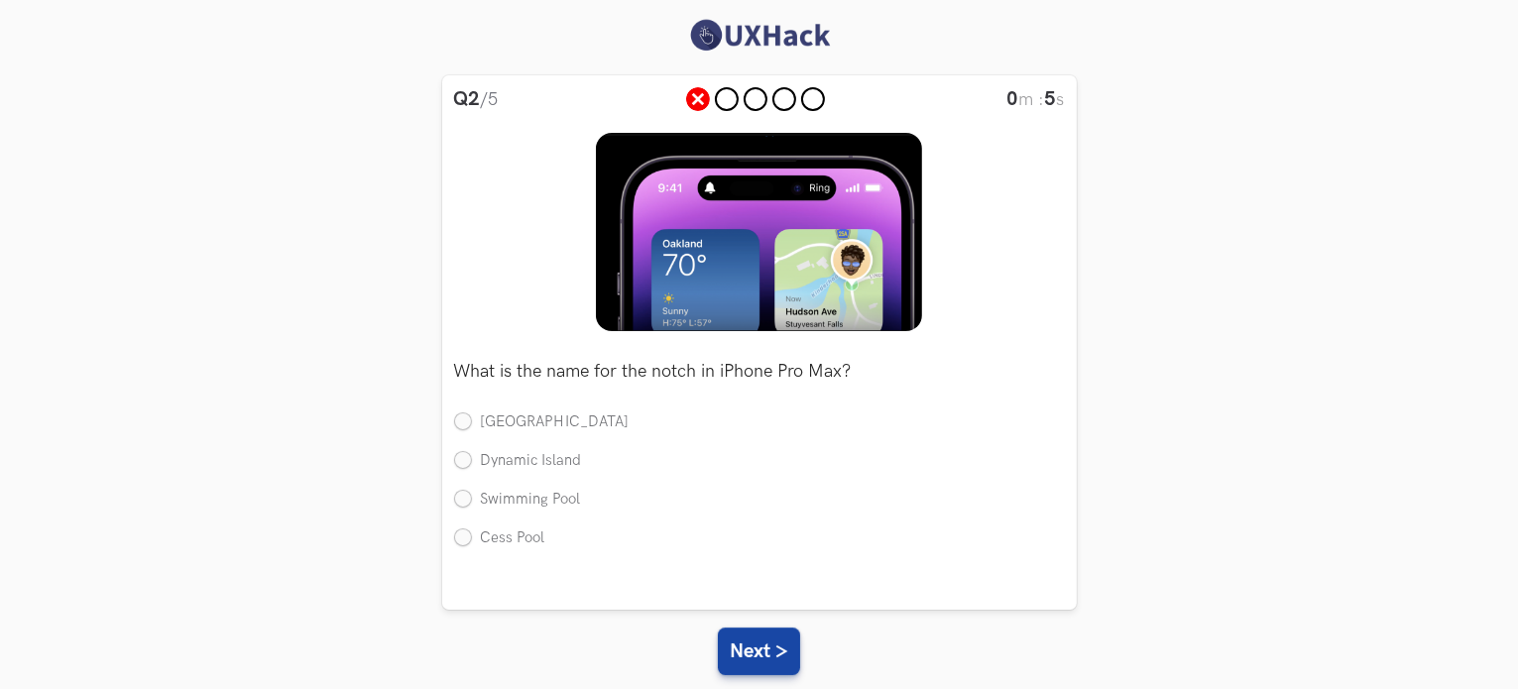
click at [698, 89] on li at bounding box center [698, 99] width 24 height 24
click at [459, 455] on label "Dynamic Island" at bounding box center [518, 461] width 128 height 21
click at [459, 455] on input "Dynamic Island" at bounding box center [463, 462] width 18 height 18
radio input "true"
click at [726, 638] on button "Next >" at bounding box center [759, 652] width 82 height 48
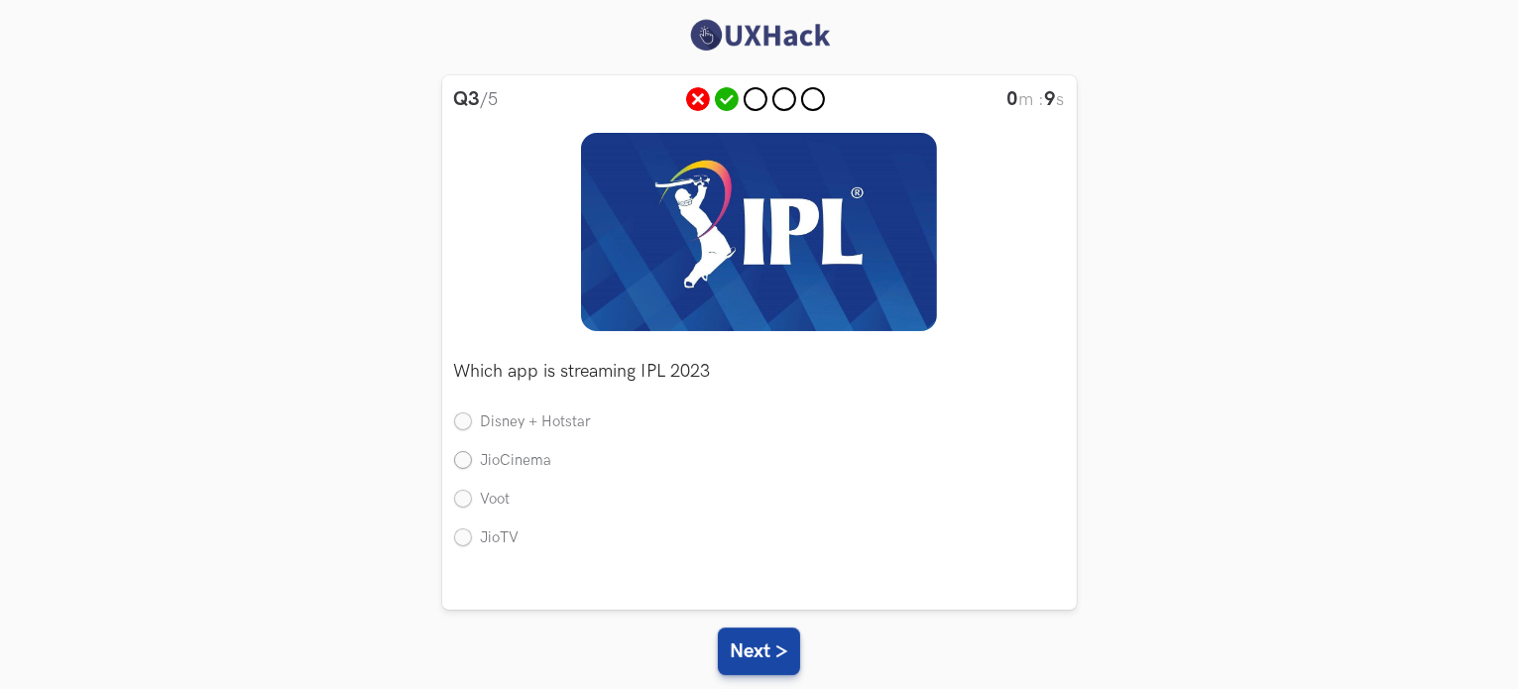
click at [468, 467] on label "JioCinema" at bounding box center [503, 461] width 98 height 21
click at [468, 467] on input "JioCinema" at bounding box center [463, 462] width 18 height 18
radio input "true"
click at [750, 642] on button "Next >" at bounding box center [759, 652] width 82 height 48
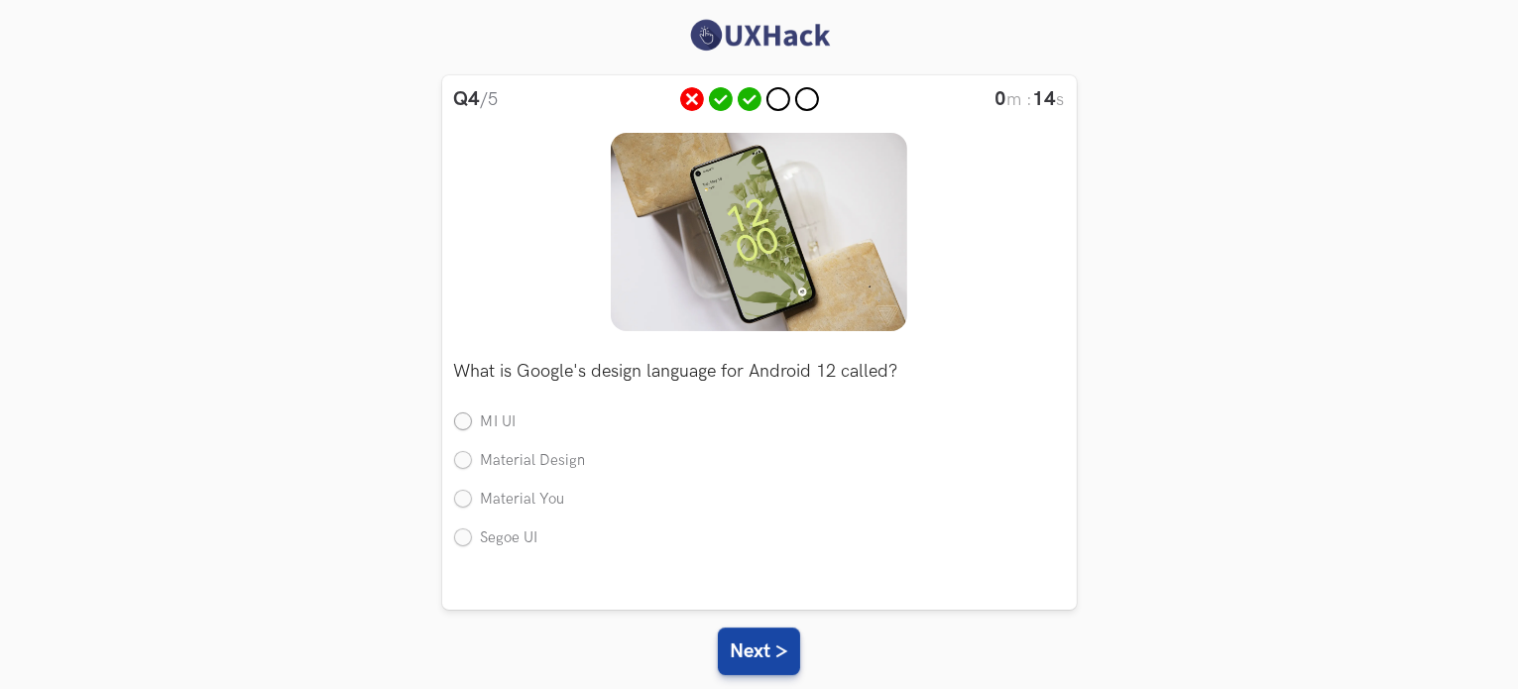
click at [469, 420] on label "MI UI" at bounding box center [485, 423] width 62 height 21
click at [469, 420] on input "MI UI" at bounding box center [463, 424] width 18 height 18
radio input "true"
click at [537, 450] on ul "MI UI Material Design Material You Segoe UI" at bounding box center [759, 490] width 611 height 154
click at [776, 655] on button "Next >" at bounding box center [759, 652] width 82 height 48
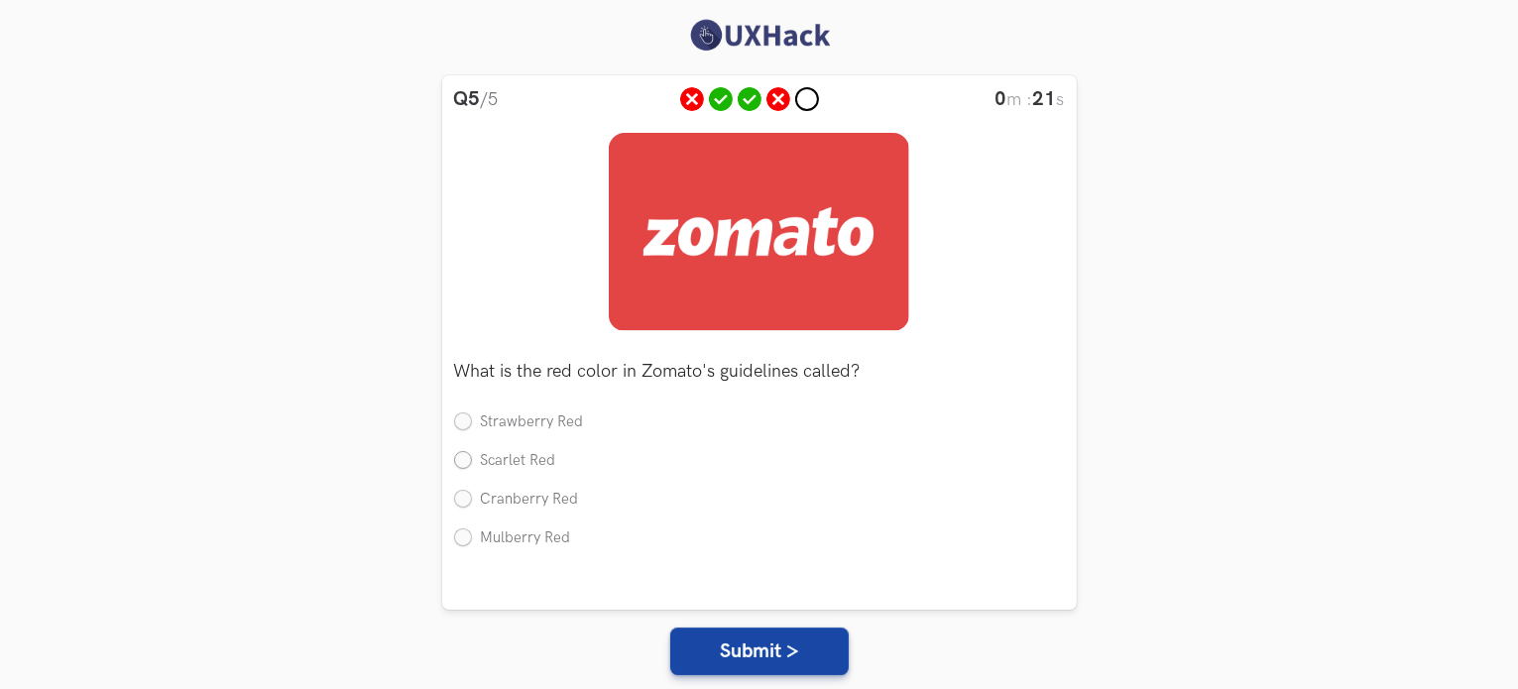
click at [460, 459] on label "Scarlet Red" at bounding box center [505, 461] width 102 height 21
click at [460, 459] on input "Scarlet Red" at bounding box center [463, 462] width 18 height 18
radio input "true"
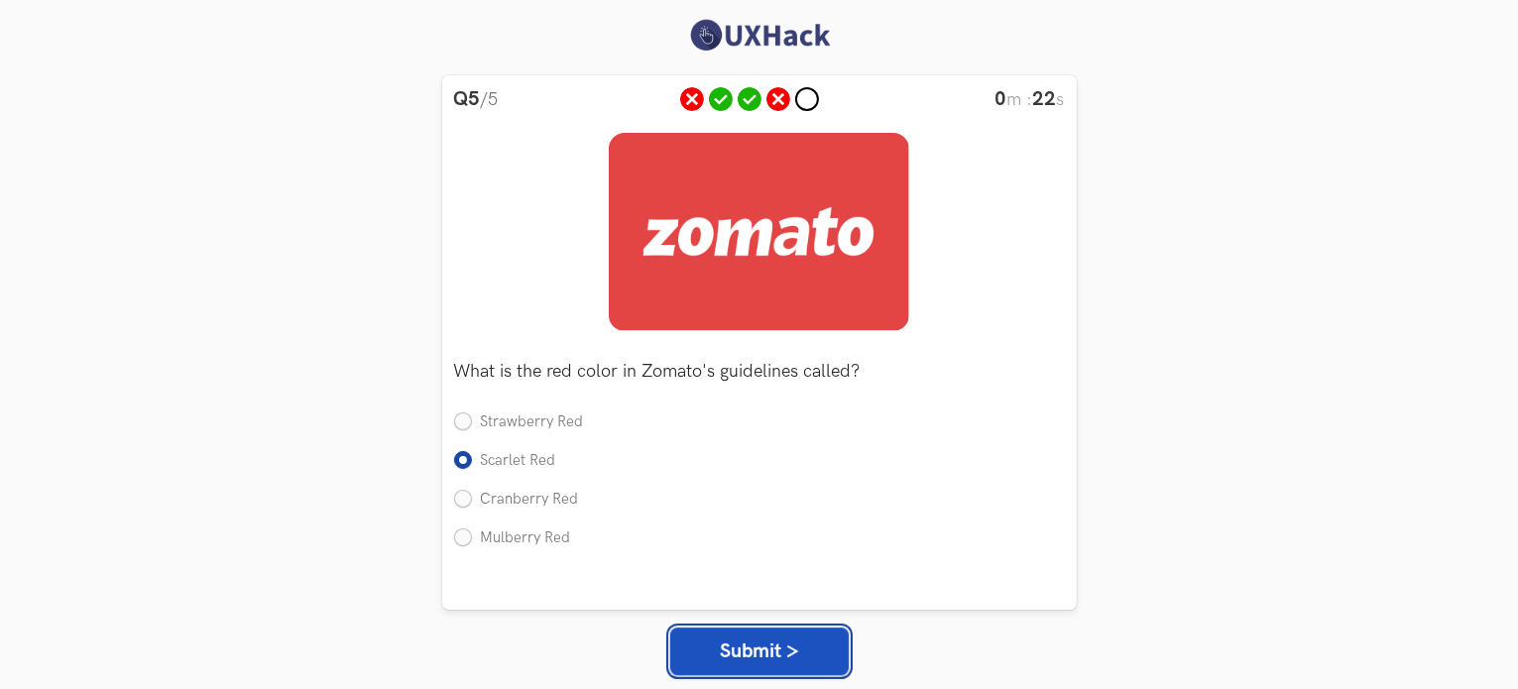
click at [759, 643] on button "Submit >" at bounding box center [759, 652] width 179 height 48
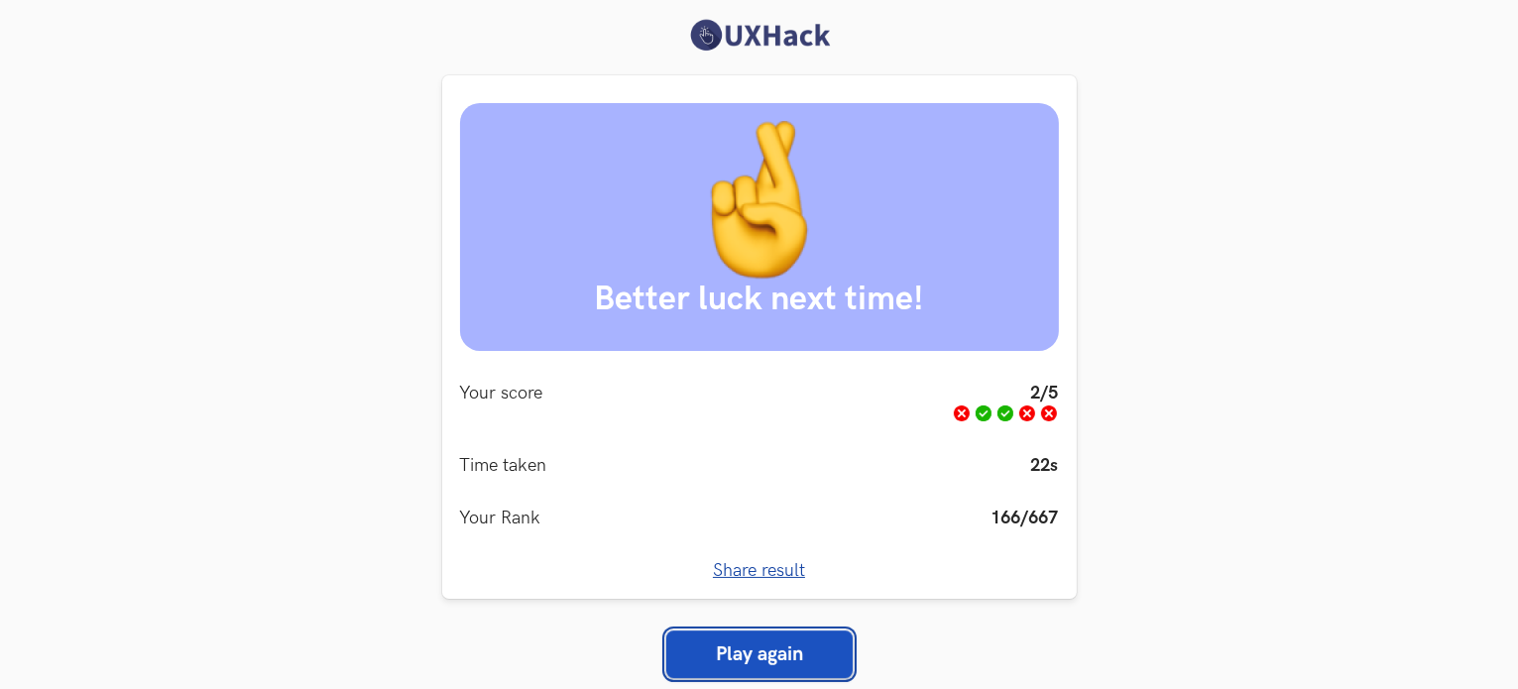
click at [796, 643] on link "Play again" at bounding box center [759, 655] width 186 height 48
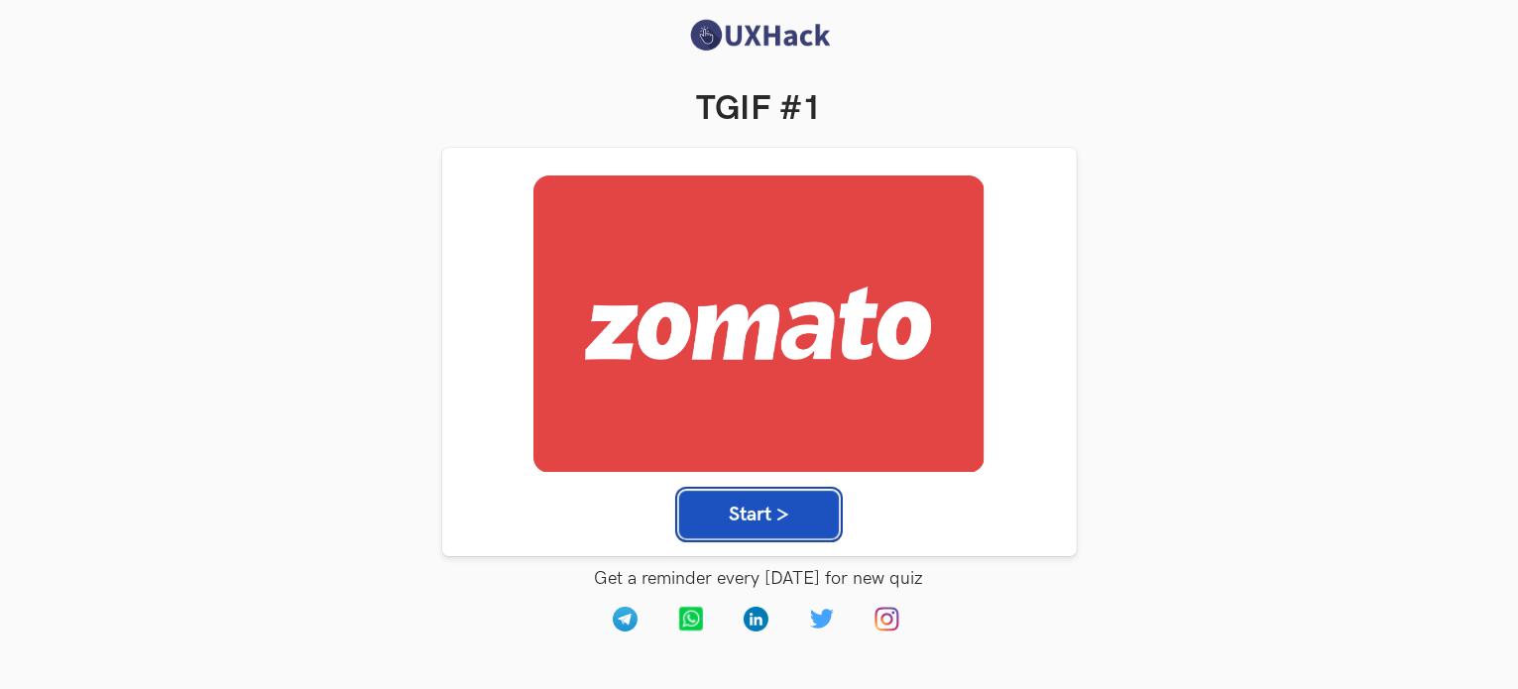
click at [785, 533] on button "Start >" at bounding box center [759, 515] width 160 height 48
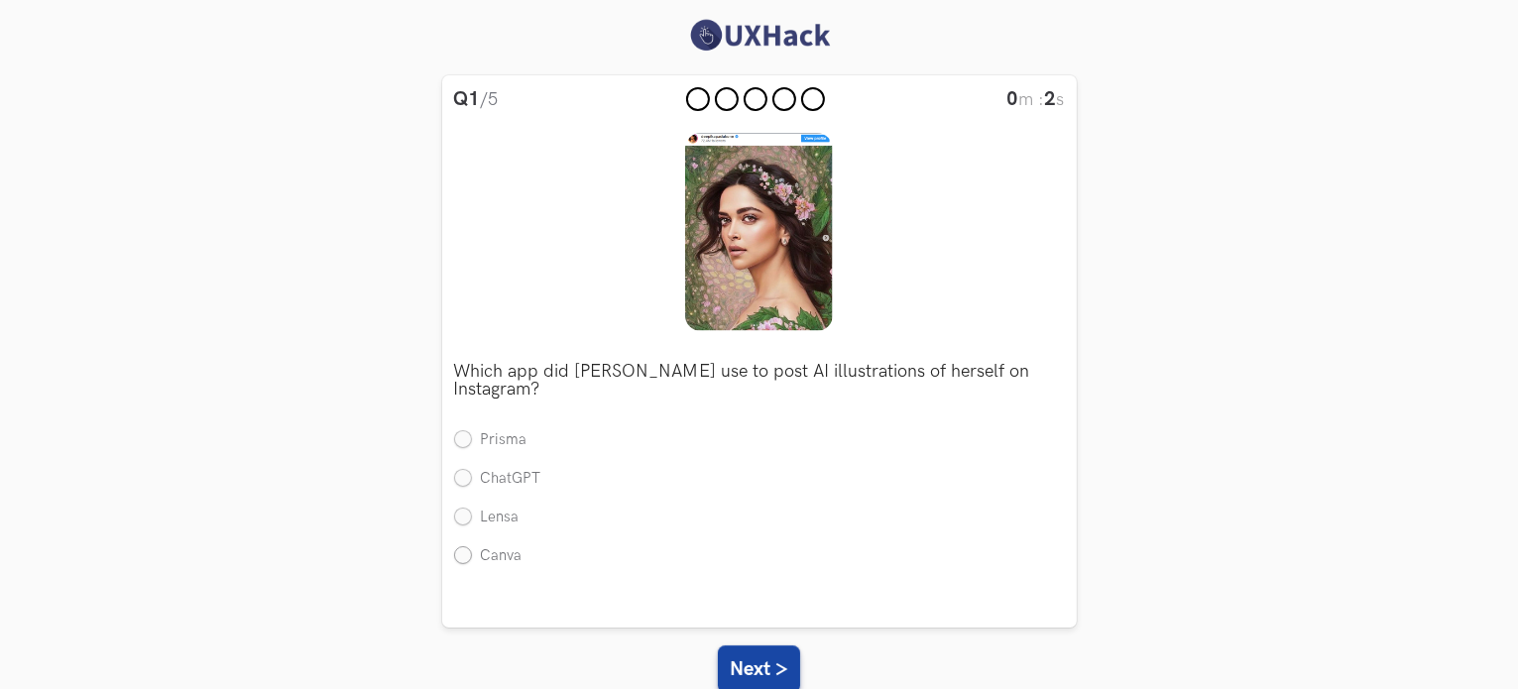
click at [460, 557] on label "Canva" at bounding box center [488, 556] width 68 height 21
click at [460, 557] on input "Canva" at bounding box center [463, 556] width 18 height 18
radio input "true"
click at [753, 673] on button "Next >" at bounding box center [759, 670] width 82 height 48
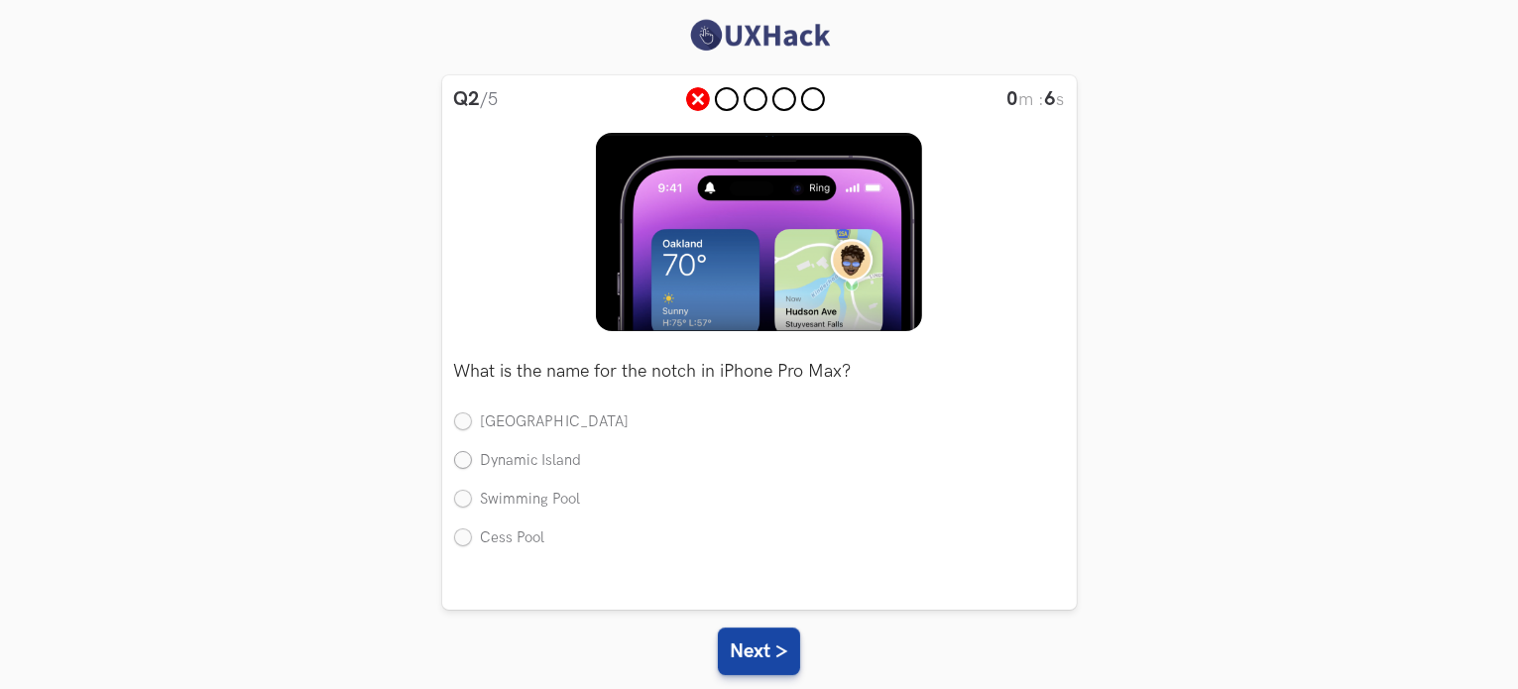
click at [481, 457] on label "Dynamic Island" at bounding box center [518, 461] width 128 height 21
click at [472, 457] on input "Dynamic Island" at bounding box center [463, 462] width 18 height 18
radio input "true"
click at [727, 638] on button "Next >" at bounding box center [759, 652] width 82 height 48
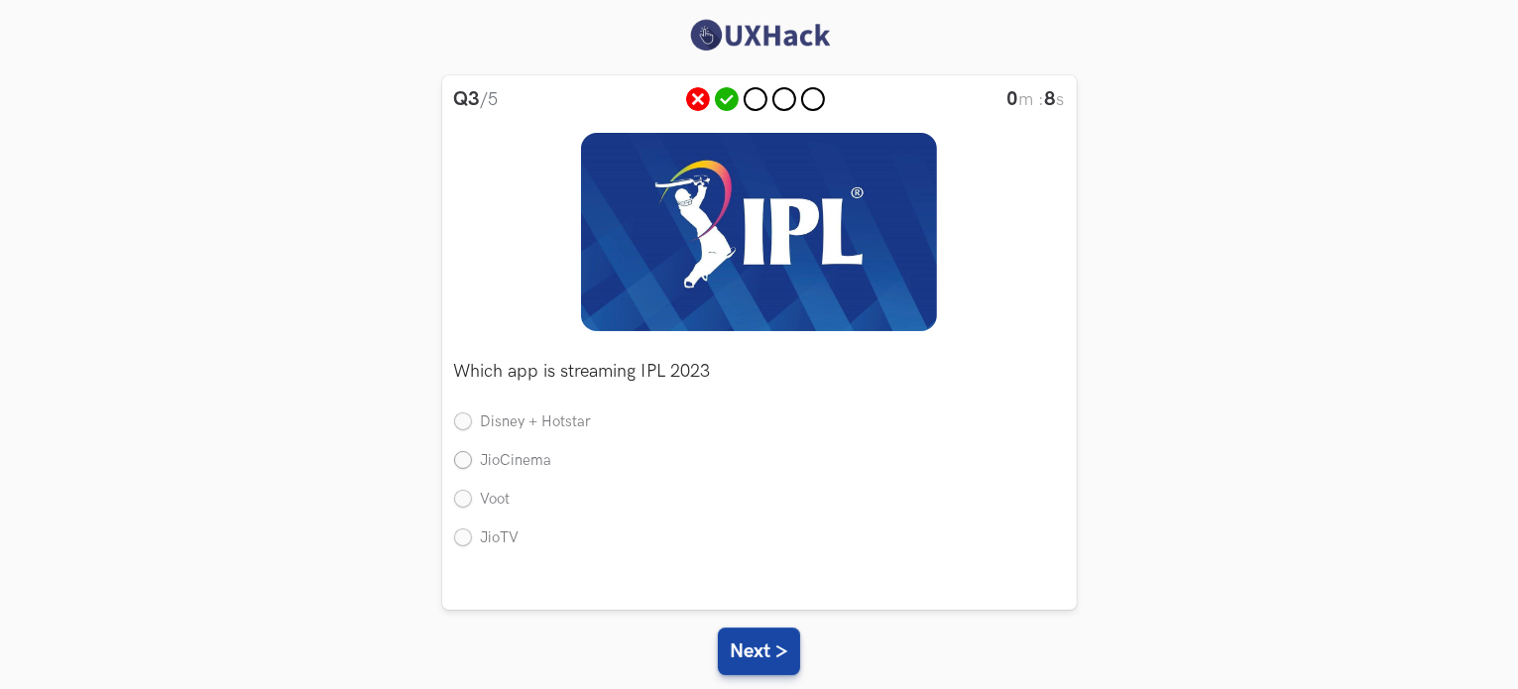
click at [517, 467] on label "JioCinema" at bounding box center [503, 461] width 98 height 21
click at [472, 467] on input "JioCinema" at bounding box center [463, 462] width 18 height 18
radio input "true"
click at [770, 660] on button "Next >" at bounding box center [759, 652] width 82 height 48
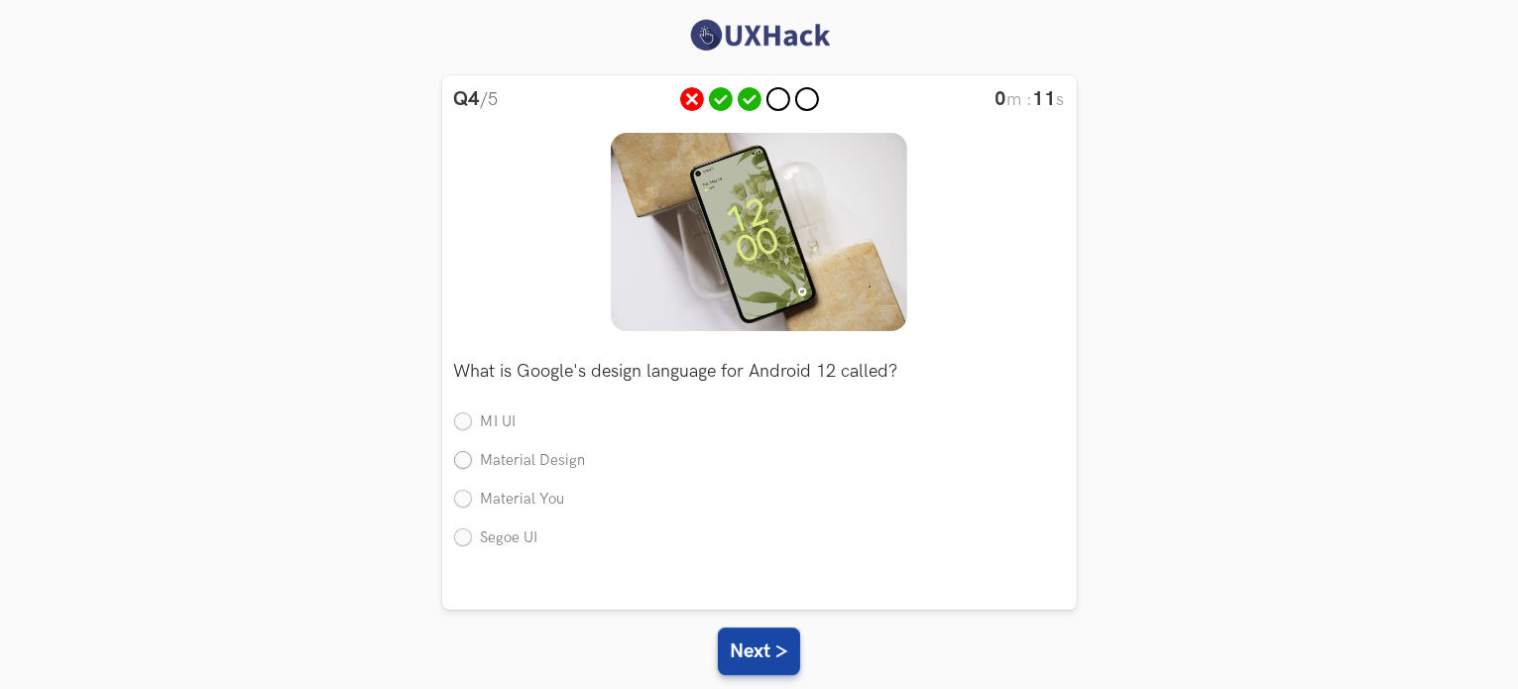
click at [469, 455] on label "Material Design" at bounding box center [520, 461] width 132 height 21
click at [469, 455] on input "Material Design" at bounding box center [463, 462] width 18 height 18
radio input "true"
click at [746, 667] on button "Next >" at bounding box center [759, 652] width 82 height 48
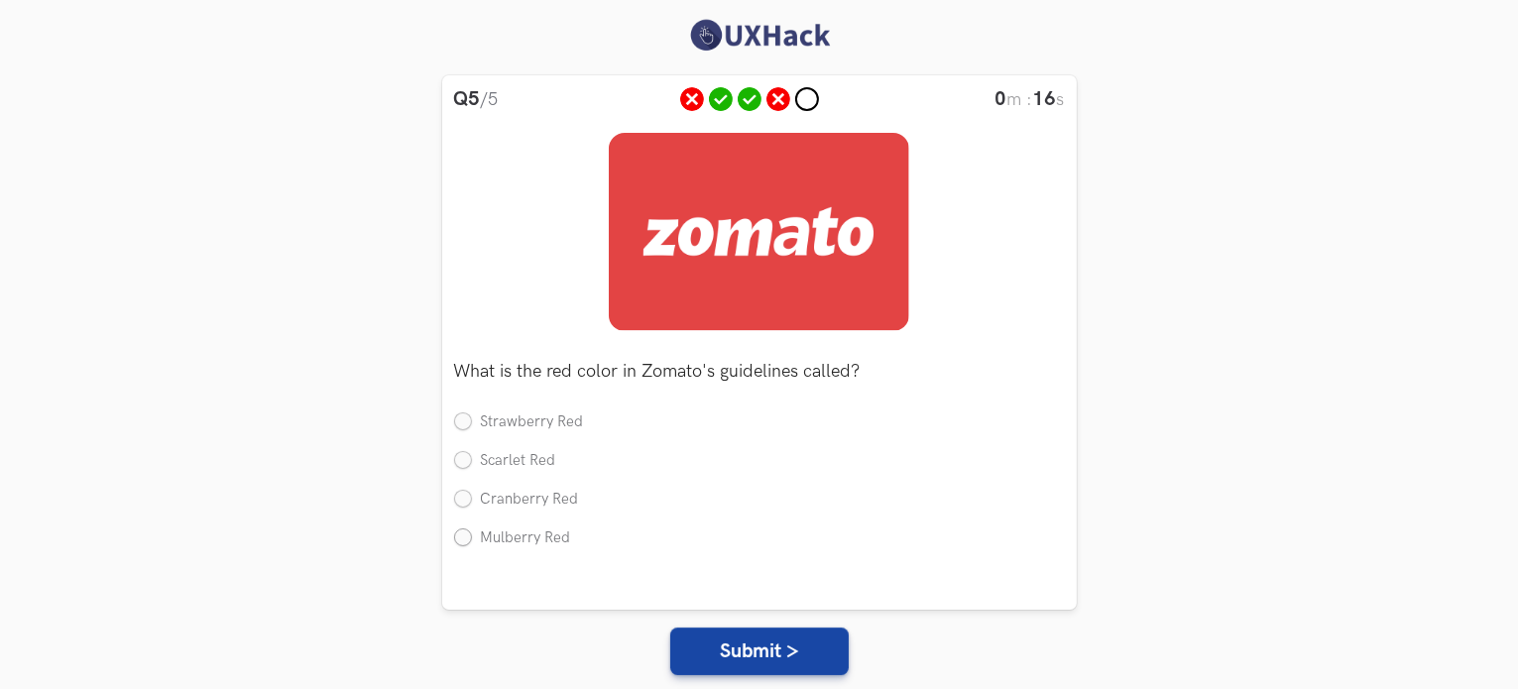
click at [460, 542] on label "Mulberry Red" at bounding box center [512, 539] width 117 height 21
click at [460, 542] on input "Mulberry Red" at bounding box center [463, 539] width 18 height 18
radio input "true"
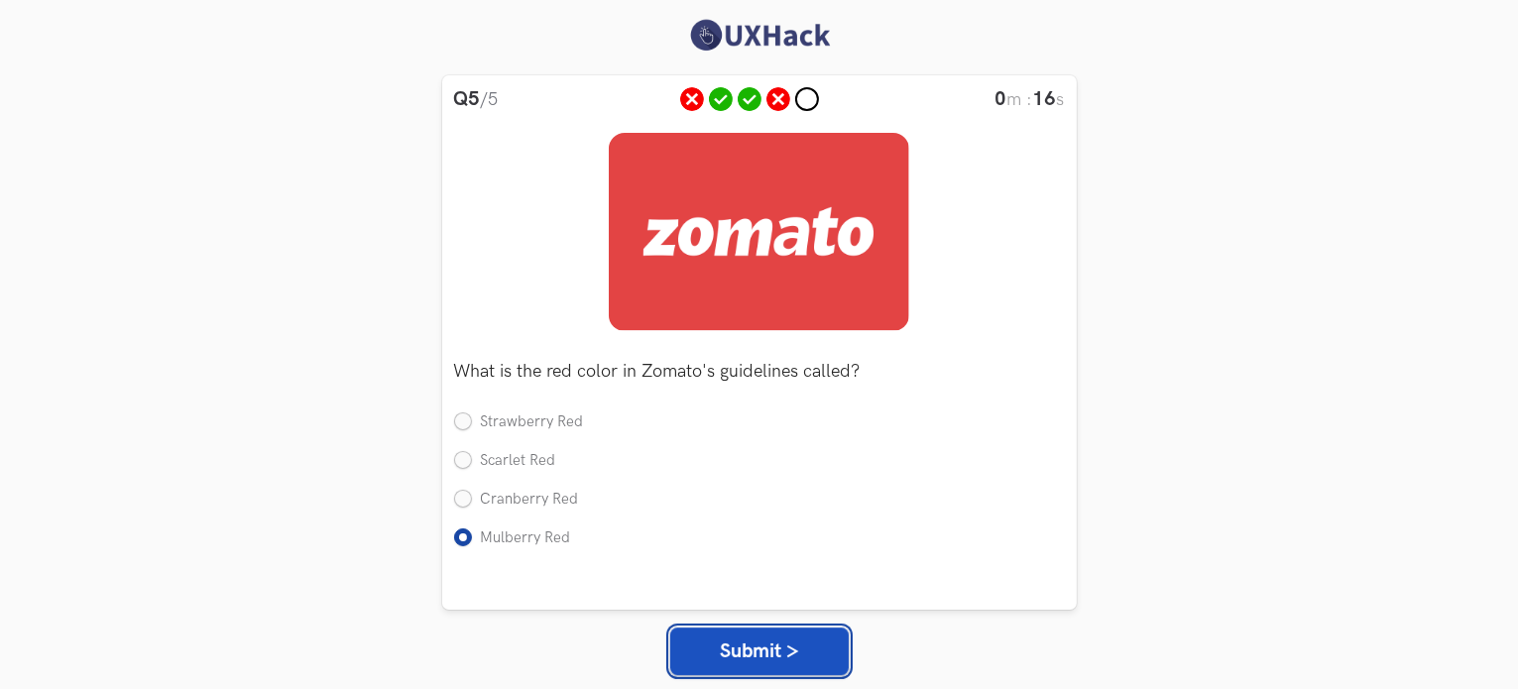
click at [717, 639] on button "Submit >" at bounding box center [759, 652] width 179 height 48
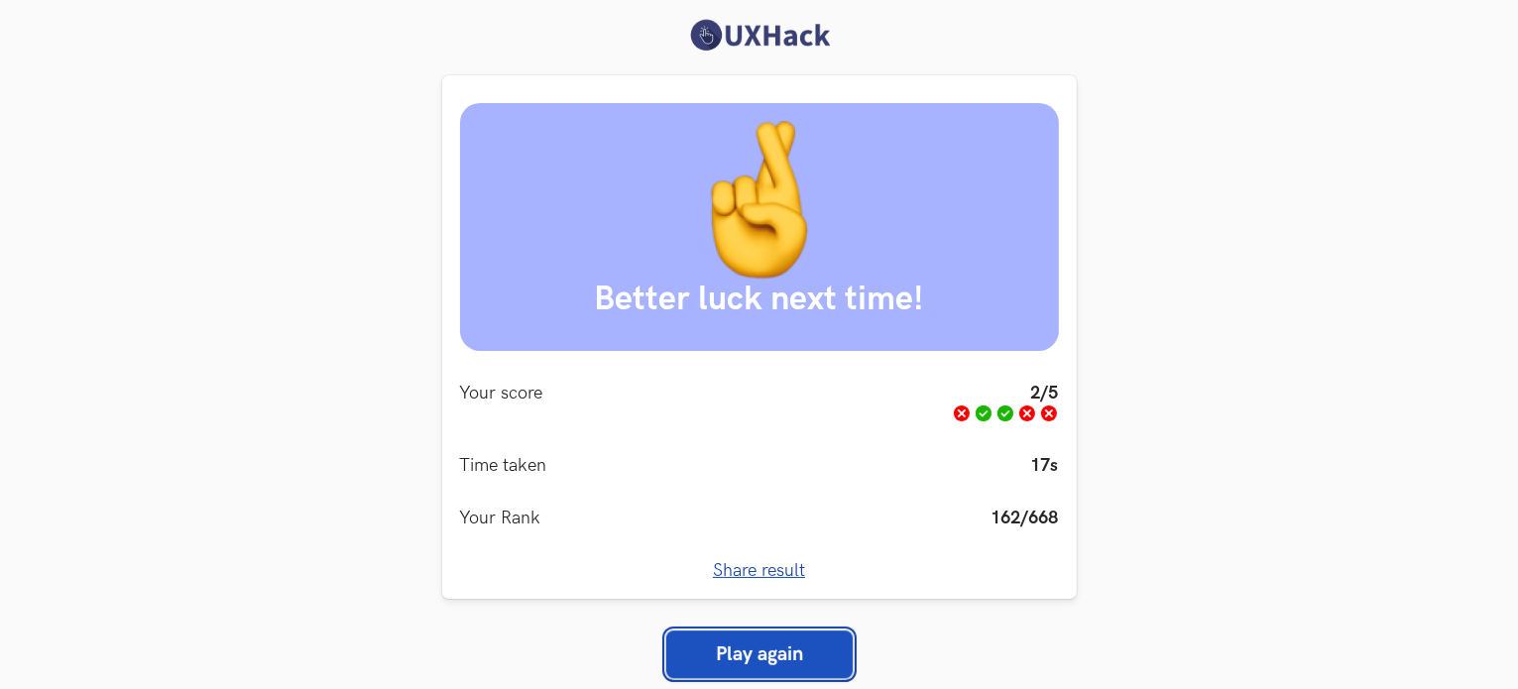
click at [801, 671] on link "Play again" at bounding box center [759, 655] width 186 height 48
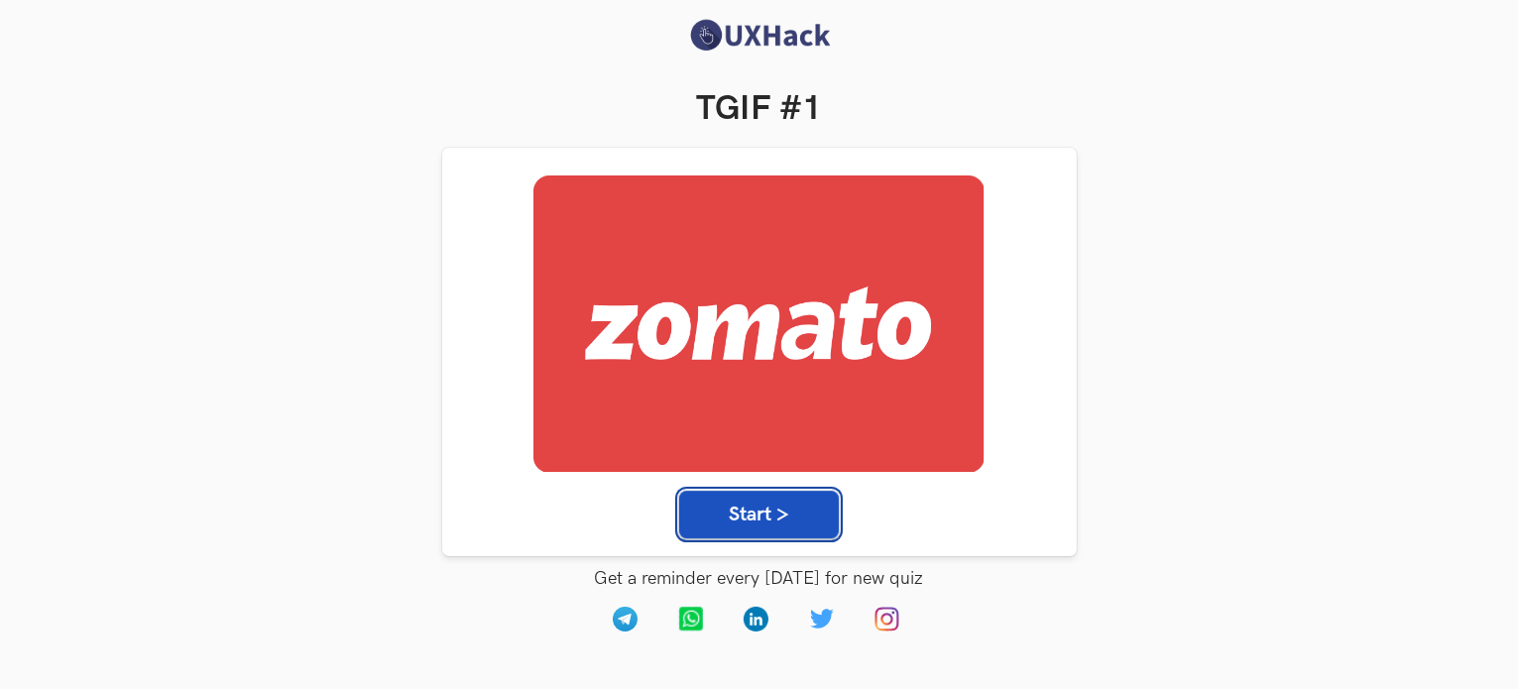
click at [801, 526] on button "Start >" at bounding box center [759, 515] width 160 height 48
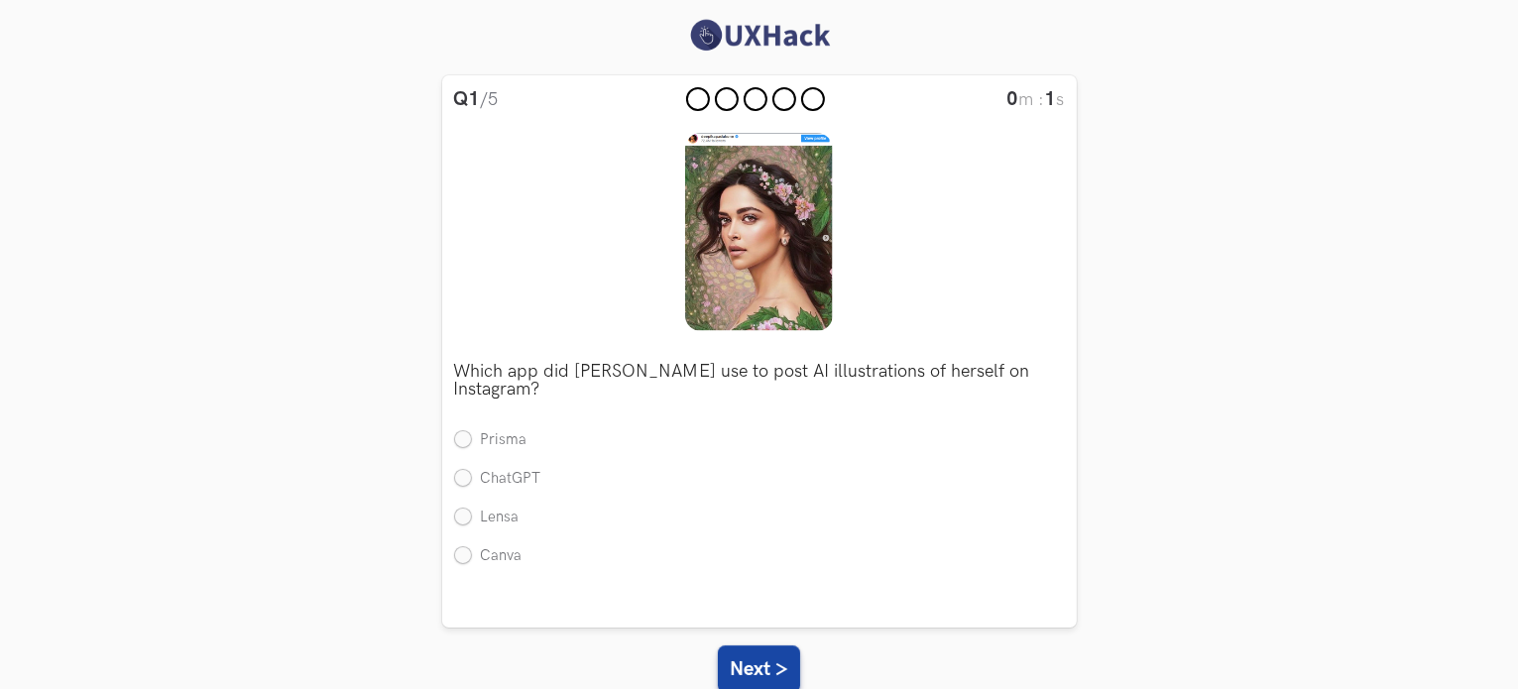
click at [452, 511] on div "Q1 /5 0 m : 1 s Which app did [PERSON_NAME] use to post AI illustrations of her…" at bounding box center [759, 351] width 635 height 552
click at [454, 511] on label "Lensa" at bounding box center [486, 518] width 65 height 21
click at [454, 511] on input "Lensa" at bounding box center [463, 518] width 18 height 18
radio input "true"
click at [742, 649] on button "Next >" at bounding box center [759, 670] width 82 height 48
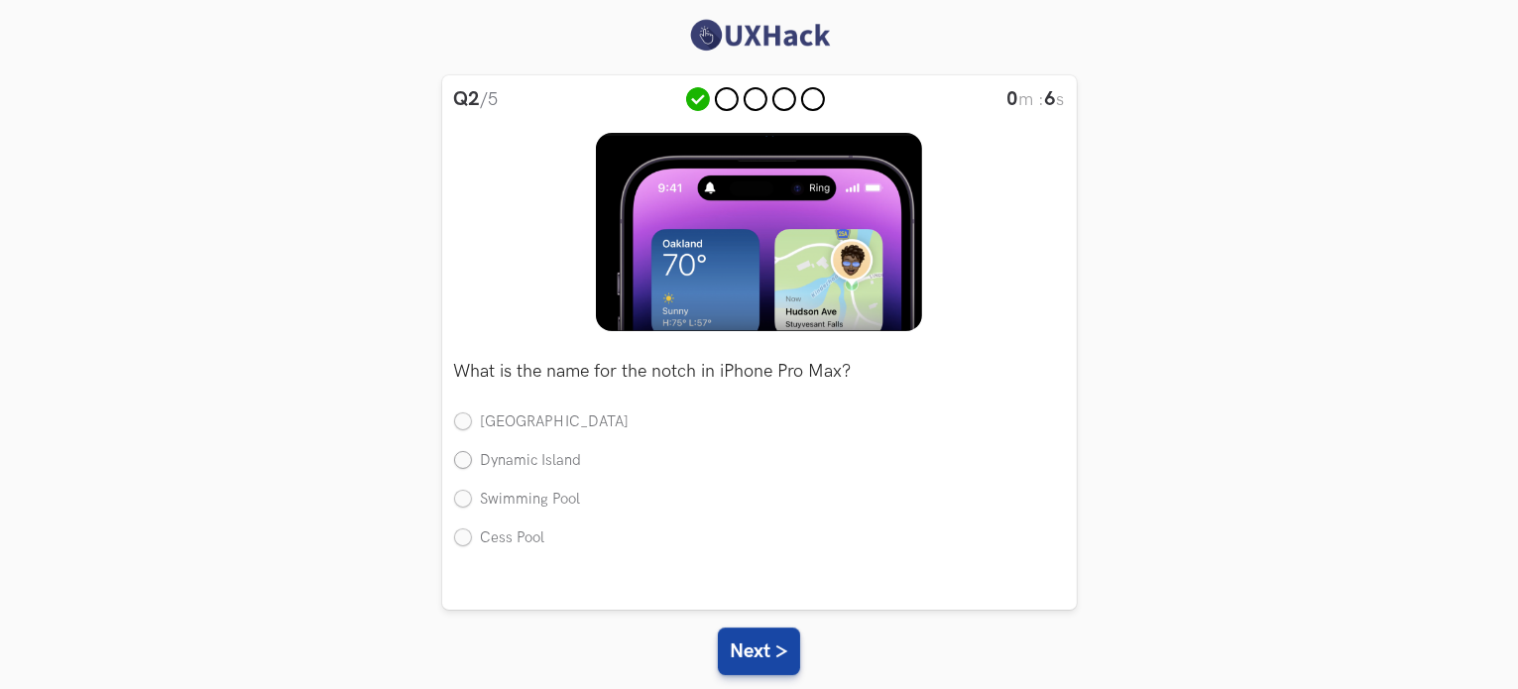
click at [468, 451] on label "Dynamic Island" at bounding box center [518, 461] width 128 height 21
click at [468, 453] on input "Dynamic Island" at bounding box center [463, 462] width 18 height 18
radio input "true"
click at [746, 642] on button "Next >" at bounding box center [759, 652] width 82 height 48
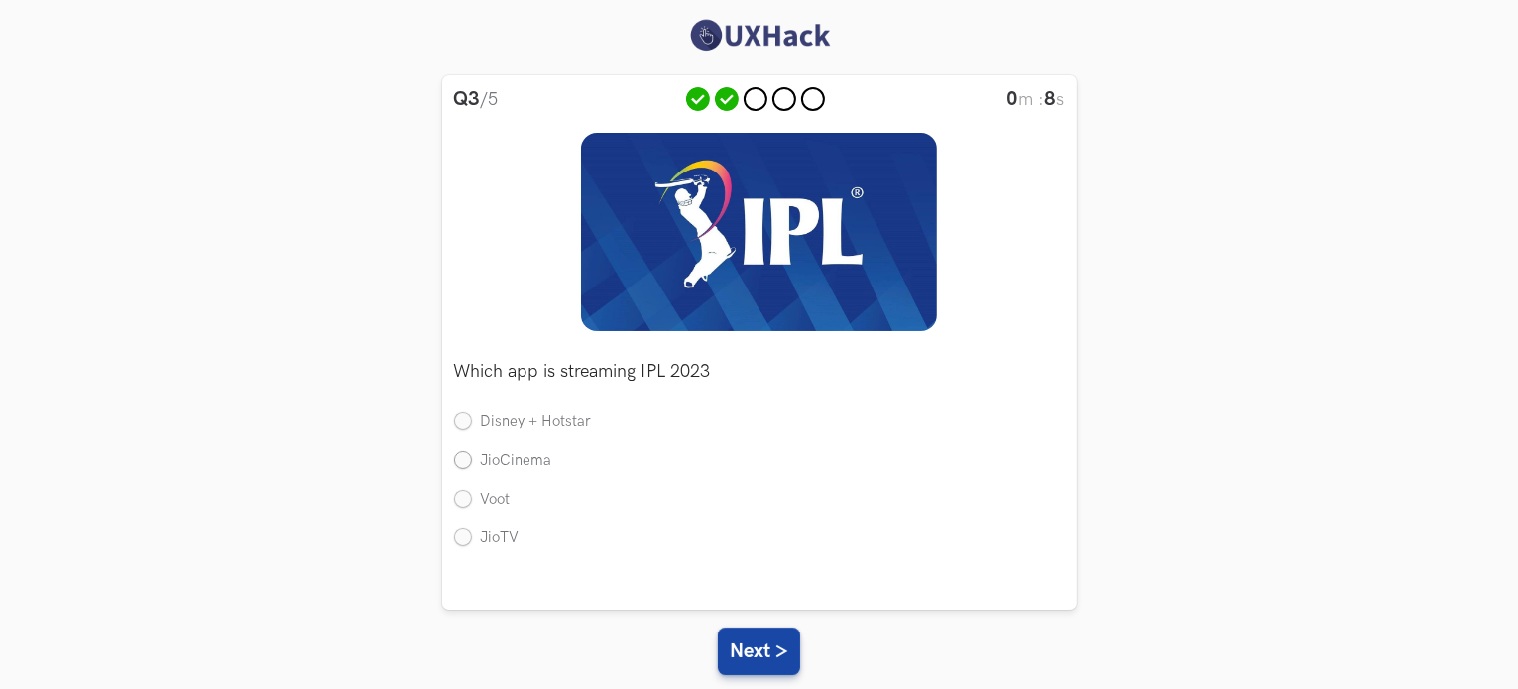
click at [500, 458] on label "JioCinema" at bounding box center [503, 461] width 98 height 21
click at [472, 458] on input "JioCinema" at bounding box center [463, 462] width 18 height 18
radio input "true"
click at [726, 633] on button "Next >" at bounding box center [759, 652] width 82 height 48
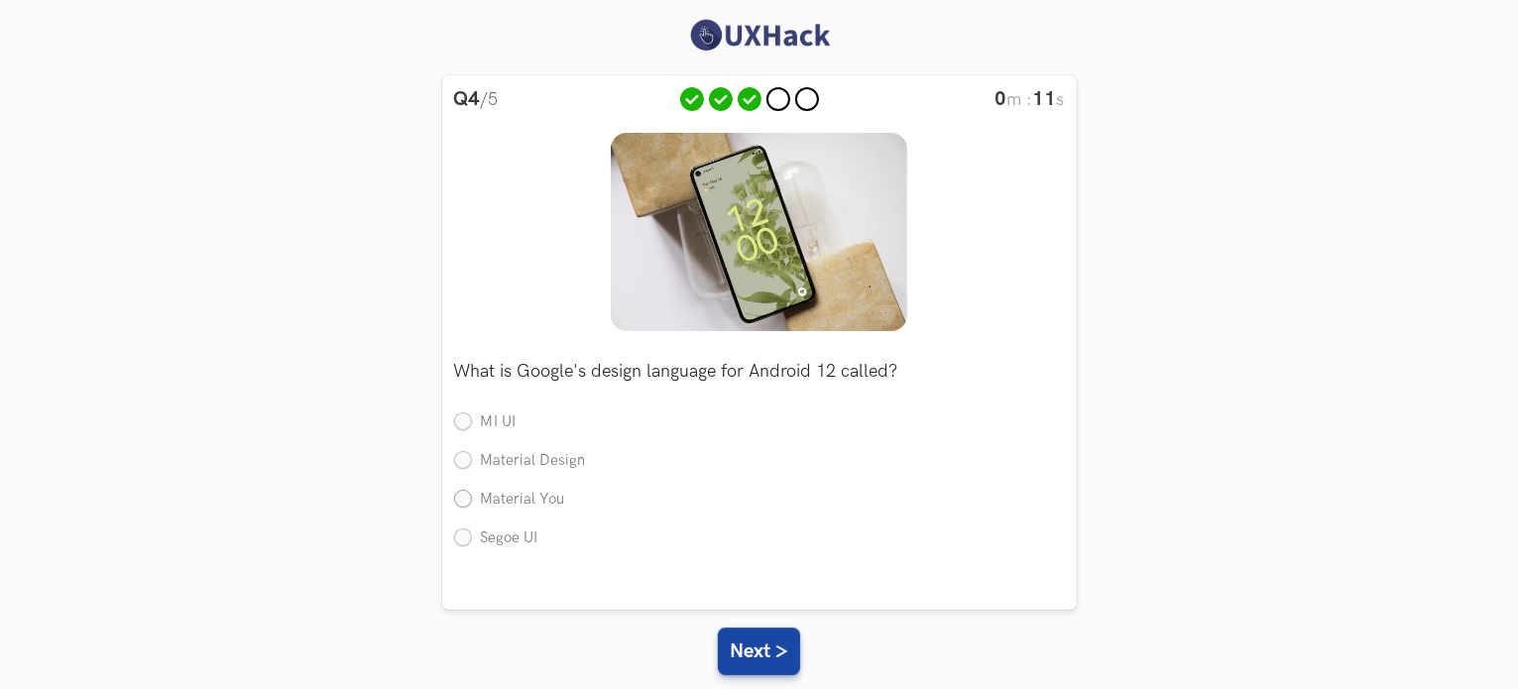
click at [455, 495] on label "Material You" at bounding box center [509, 500] width 111 height 21
click at [455, 495] on input "Material You" at bounding box center [463, 500] width 18 height 18
radio input "true"
click at [755, 652] on button "Next >" at bounding box center [759, 652] width 82 height 48
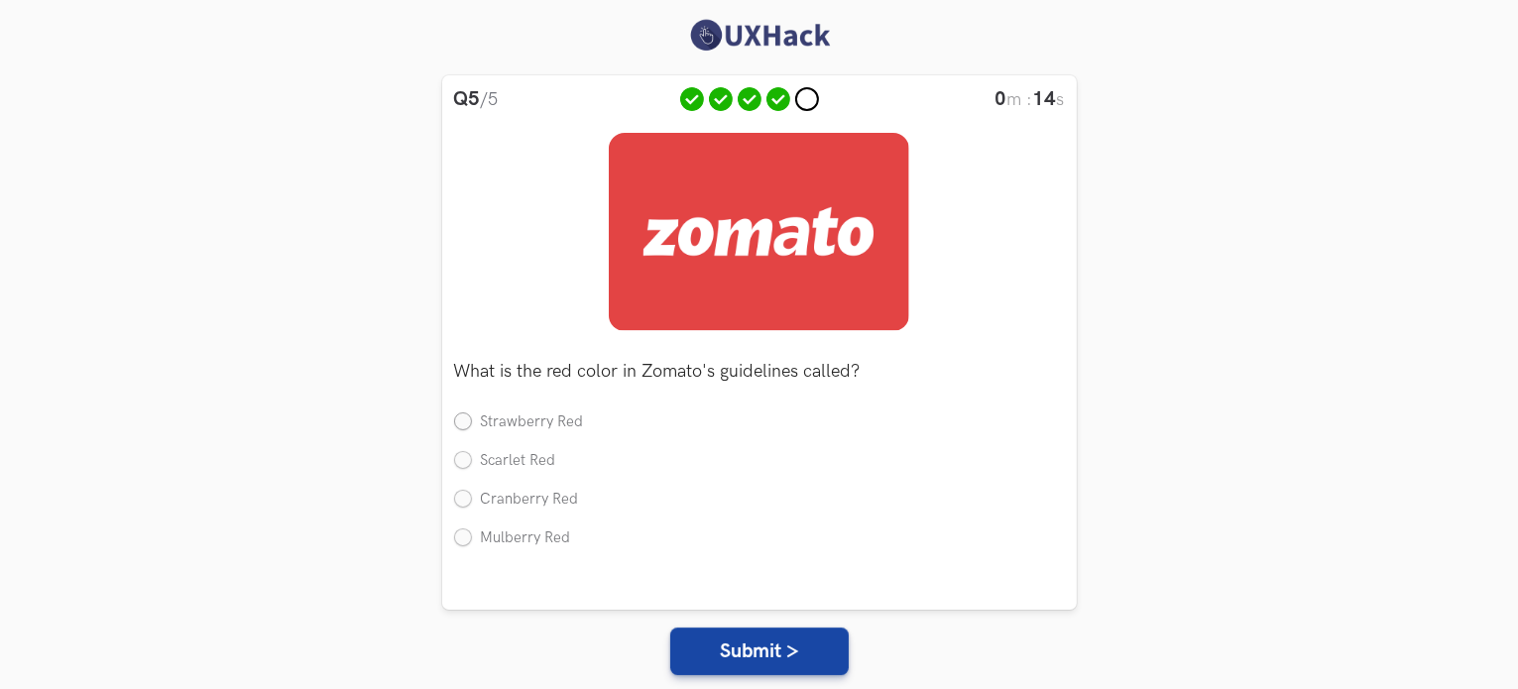
click at [456, 415] on label "Strawberry Red" at bounding box center [519, 423] width 130 height 21
click at [456, 415] on input "Strawberry Red" at bounding box center [463, 424] width 18 height 18
radio input "true"
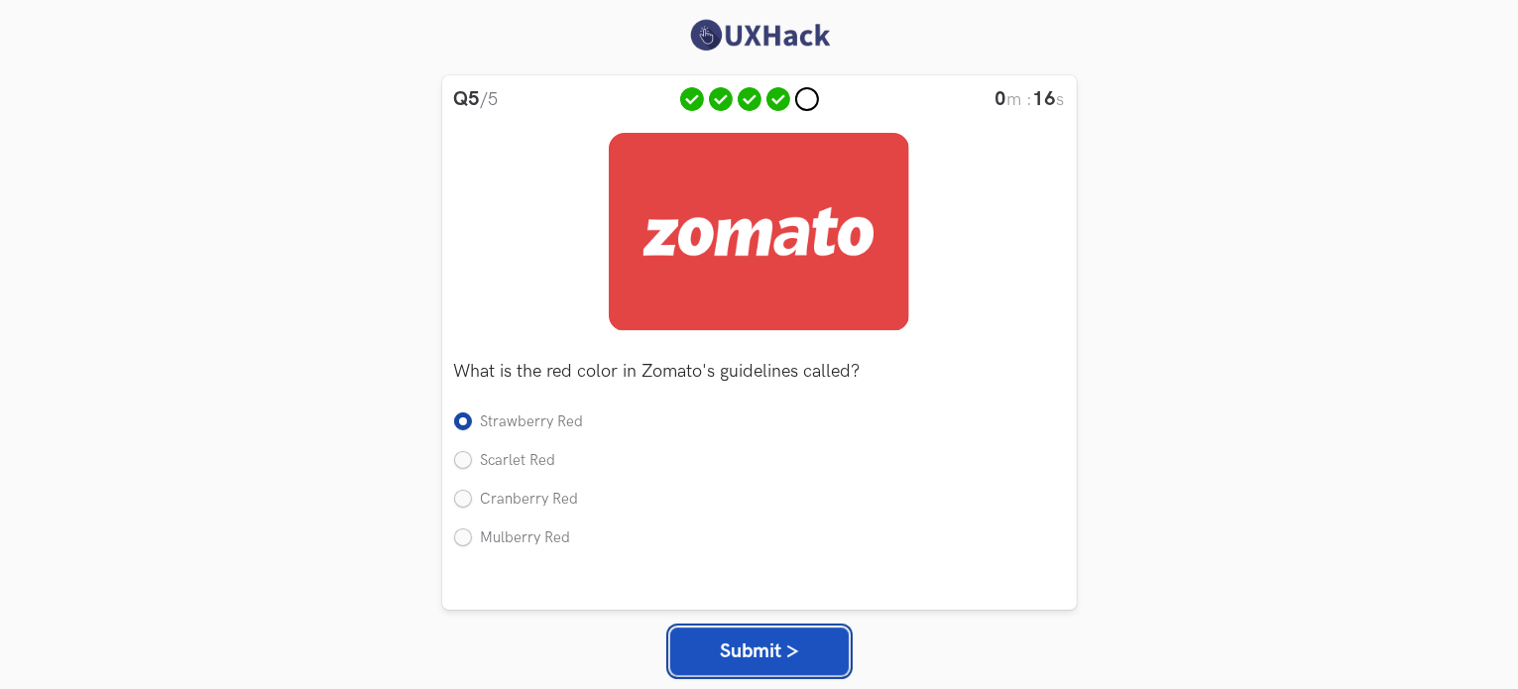
click at [760, 661] on button "Submit >" at bounding box center [759, 652] width 179 height 48
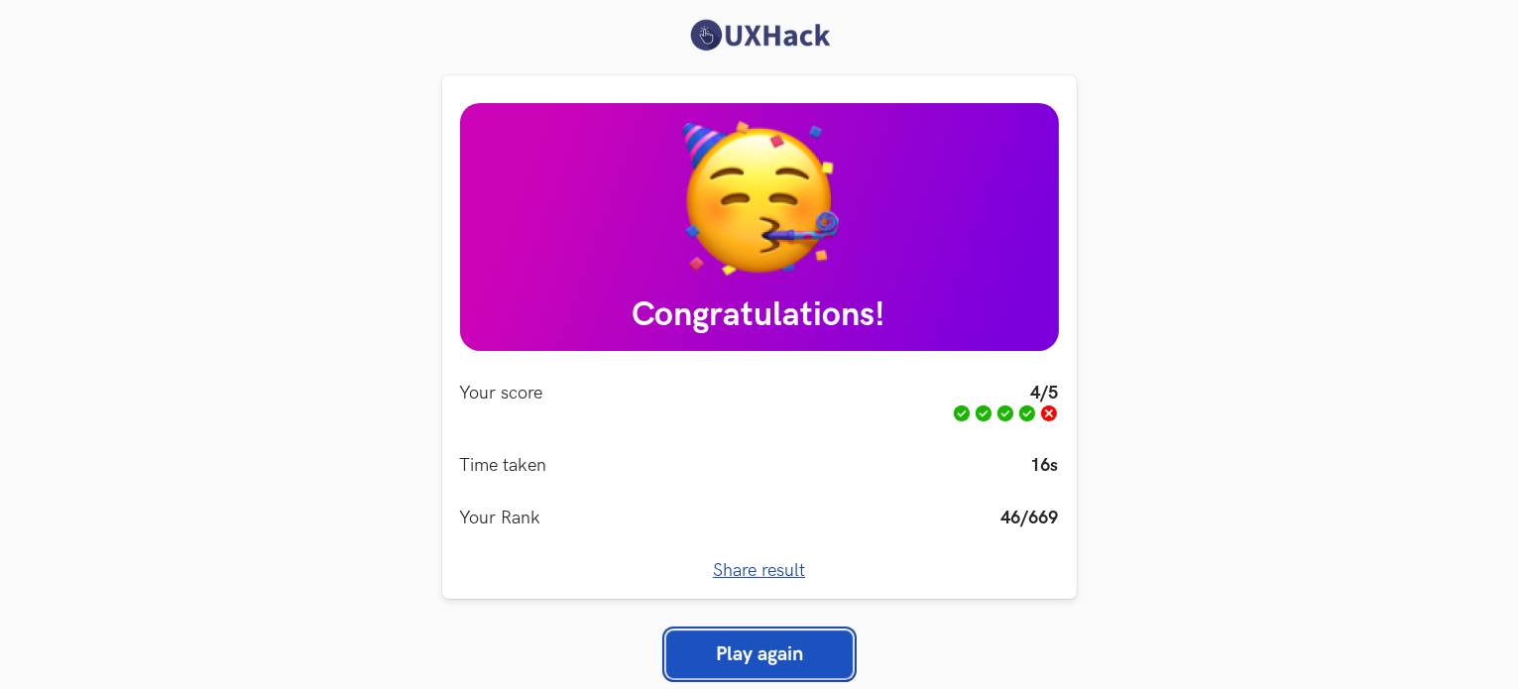
click at [760, 661] on link "Play again" at bounding box center [759, 655] width 186 height 48
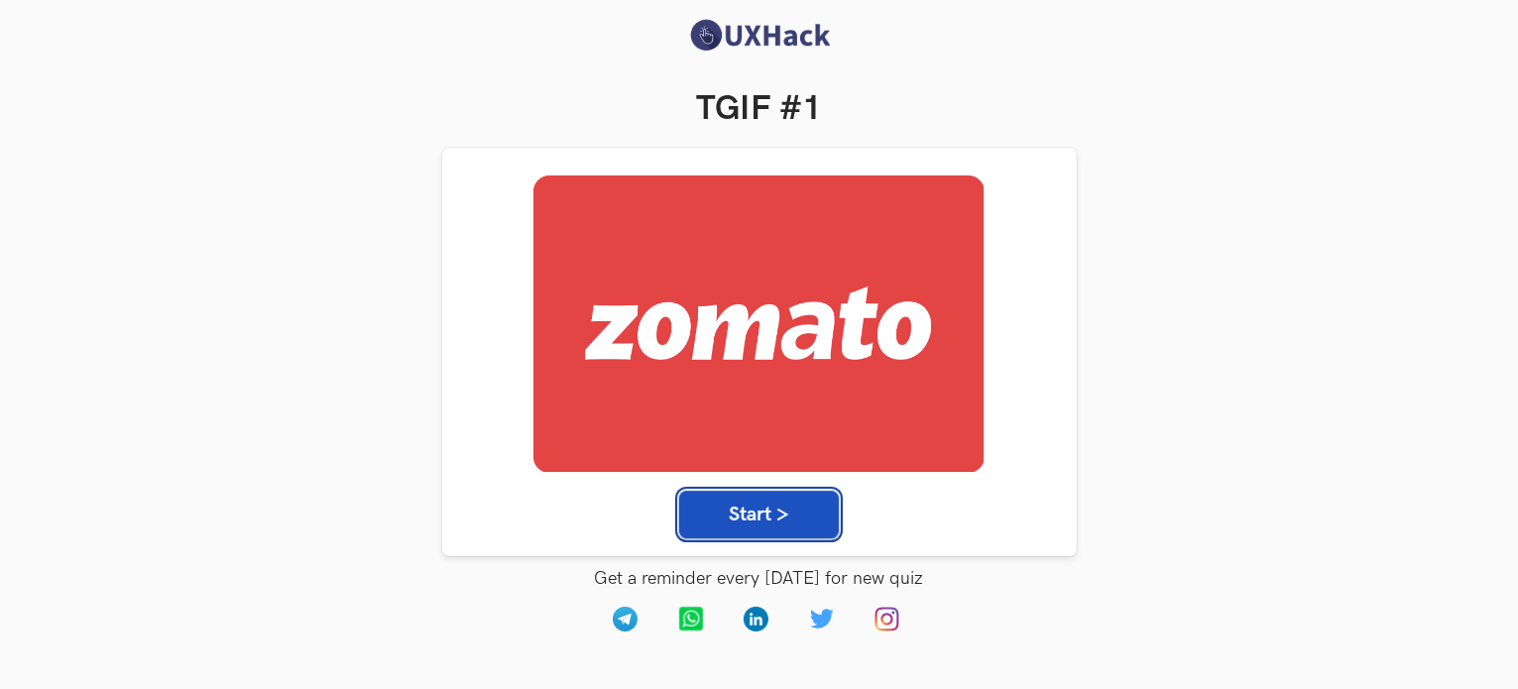
click at [745, 521] on button "Start >" at bounding box center [759, 515] width 160 height 48
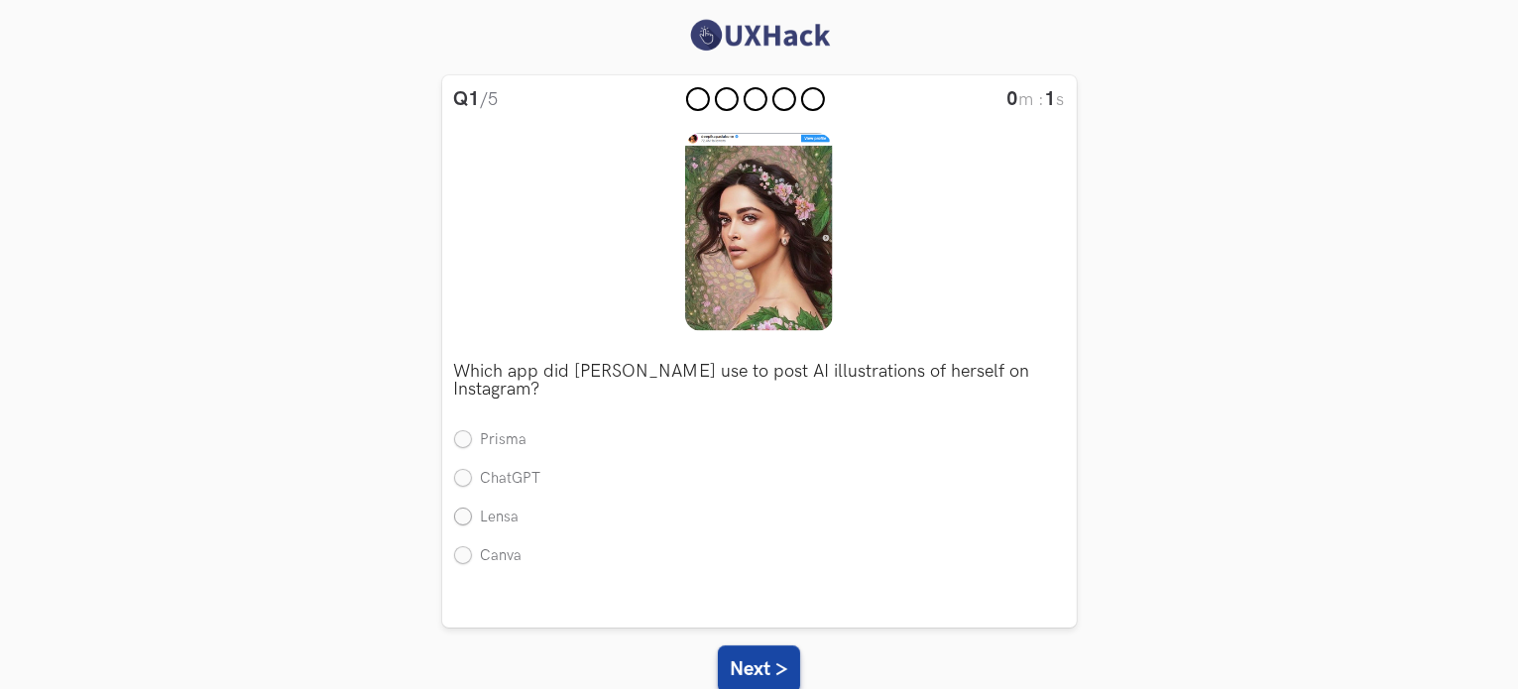
click at [464, 526] on label "Lensa" at bounding box center [486, 518] width 65 height 21
click at [464, 526] on input "Lensa" at bounding box center [463, 518] width 18 height 18
radio input "true"
click at [754, 668] on button "Next >" at bounding box center [759, 670] width 82 height 48
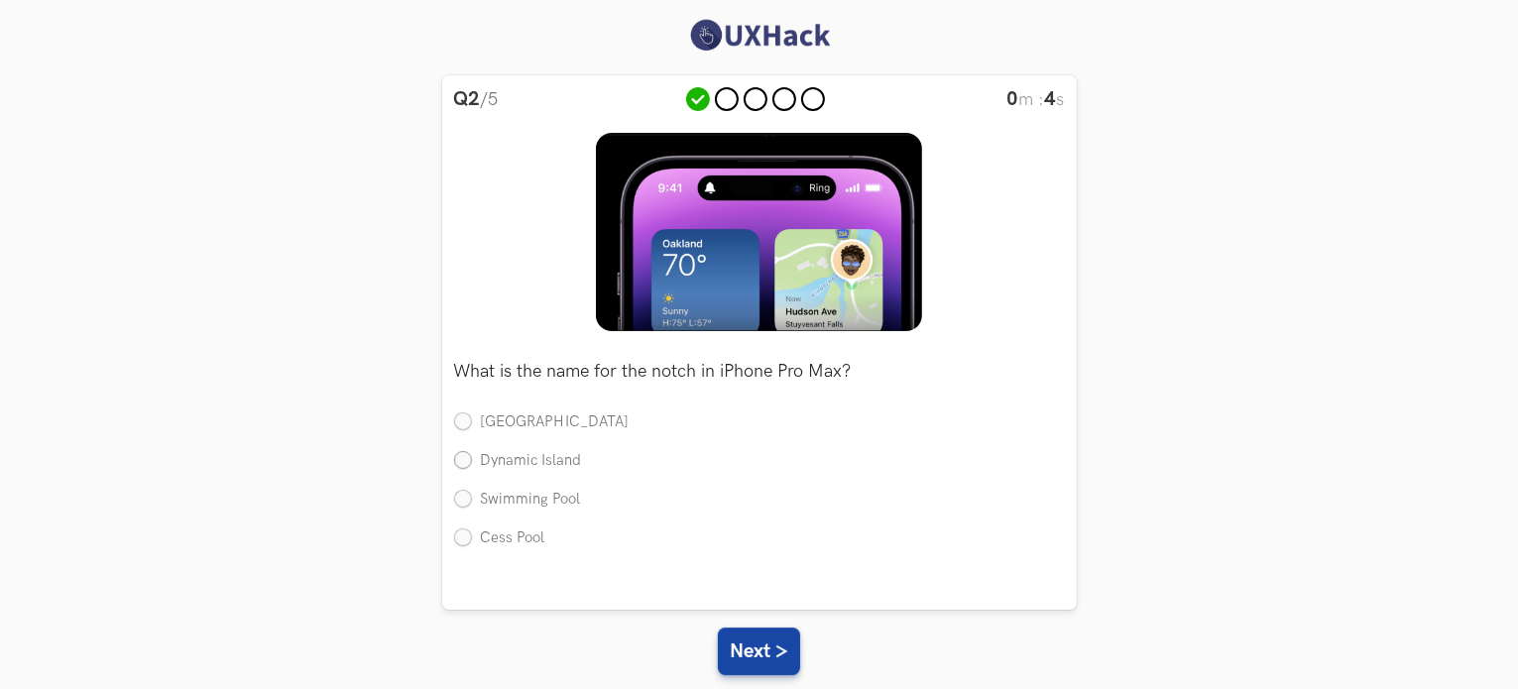
click at [468, 459] on label "Dynamic Island" at bounding box center [518, 461] width 128 height 21
click at [468, 459] on input "Dynamic Island" at bounding box center [463, 462] width 18 height 18
radio input "true"
click at [776, 648] on button "Next >" at bounding box center [759, 652] width 82 height 48
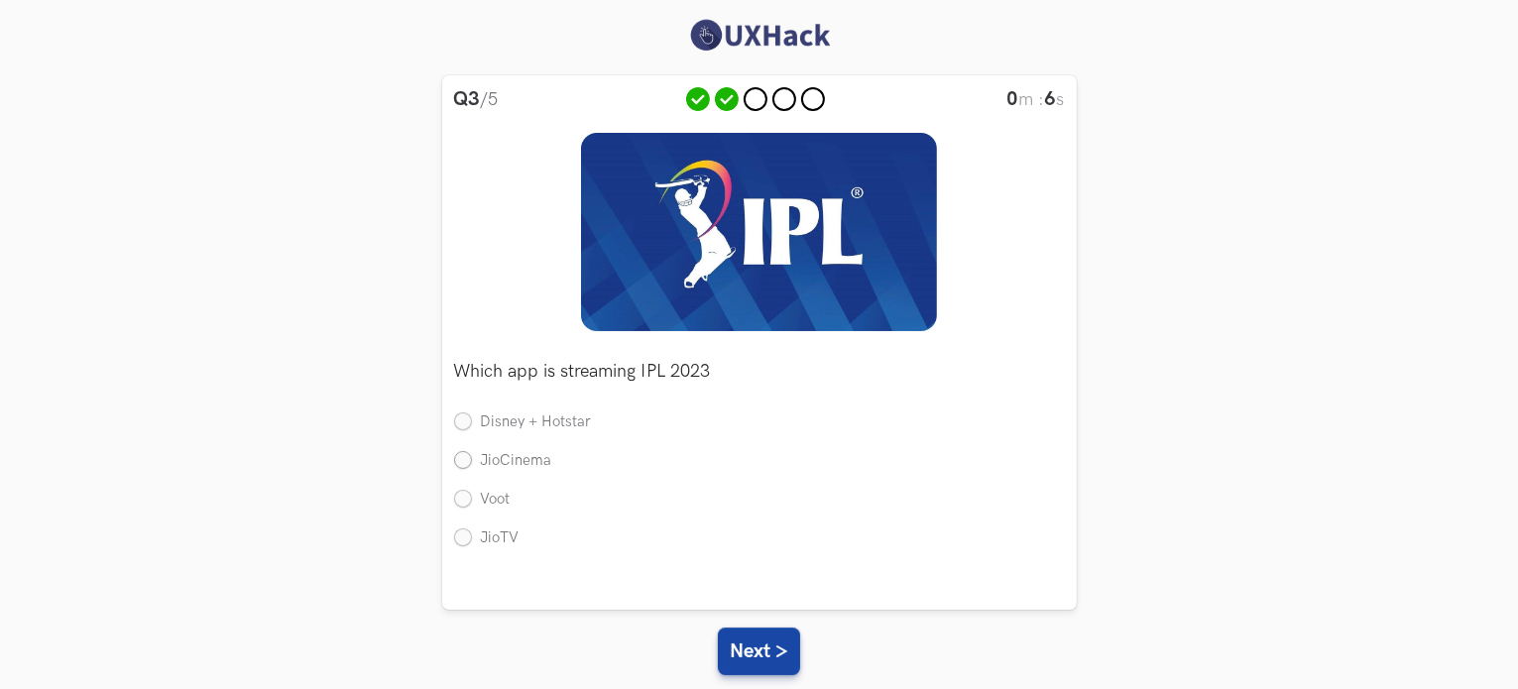
click at [477, 468] on label "JioCinema" at bounding box center [503, 461] width 98 height 21
click at [472, 468] on input "JioCinema" at bounding box center [463, 462] width 18 height 18
radio input "true"
click at [780, 654] on button "Next >" at bounding box center [759, 652] width 82 height 48
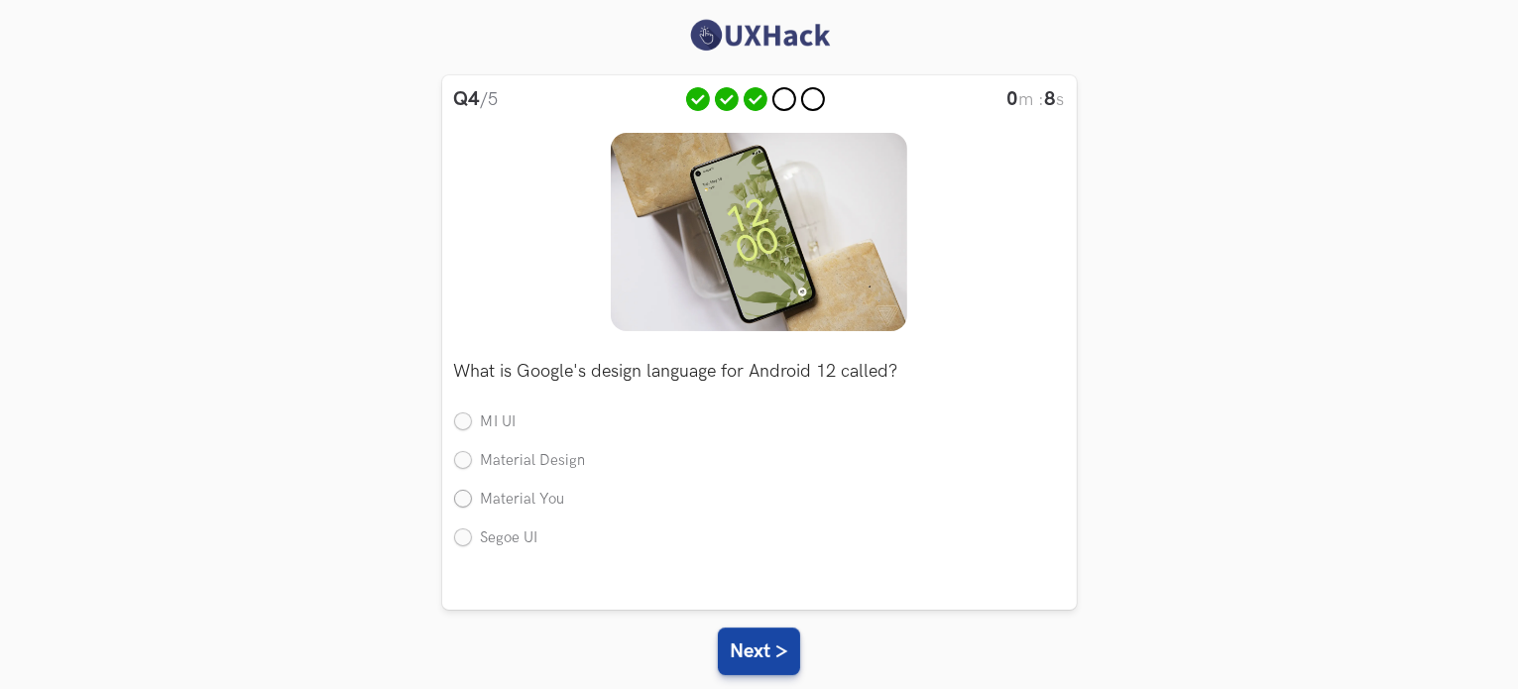
click at [535, 492] on label "Material You" at bounding box center [509, 500] width 111 height 21
click at [472, 492] on input "Material You" at bounding box center [463, 500] width 18 height 18
radio input "true"
click at [765, 660] on button "Next >" at bounding box center [759, 652] width 82 height 48
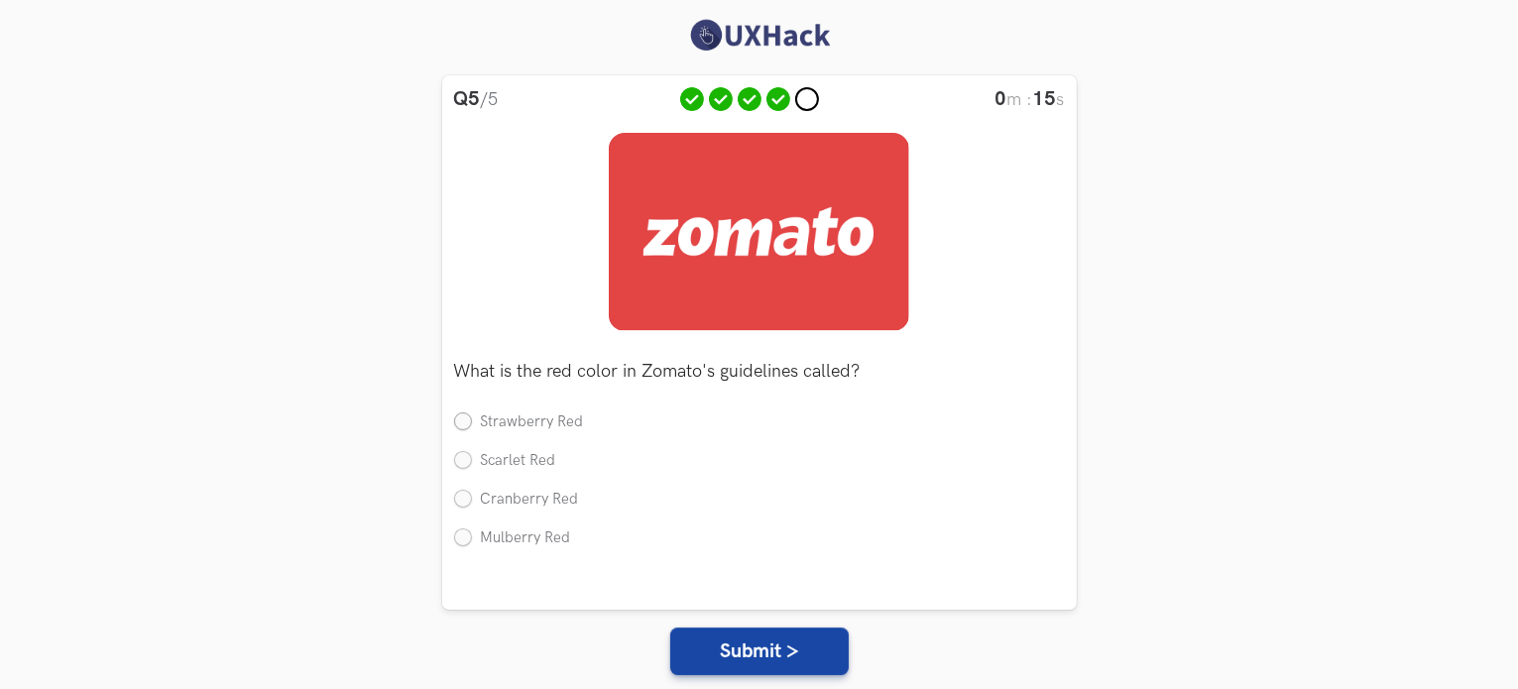
click at [466, 427] on label "Strawberry Red" at bounding box center [519, 423] width 130 height 21
click at [466, 427] on input "Strawberry Red" at bounding box center [463, 424] width 18 height 18
radio input "true"
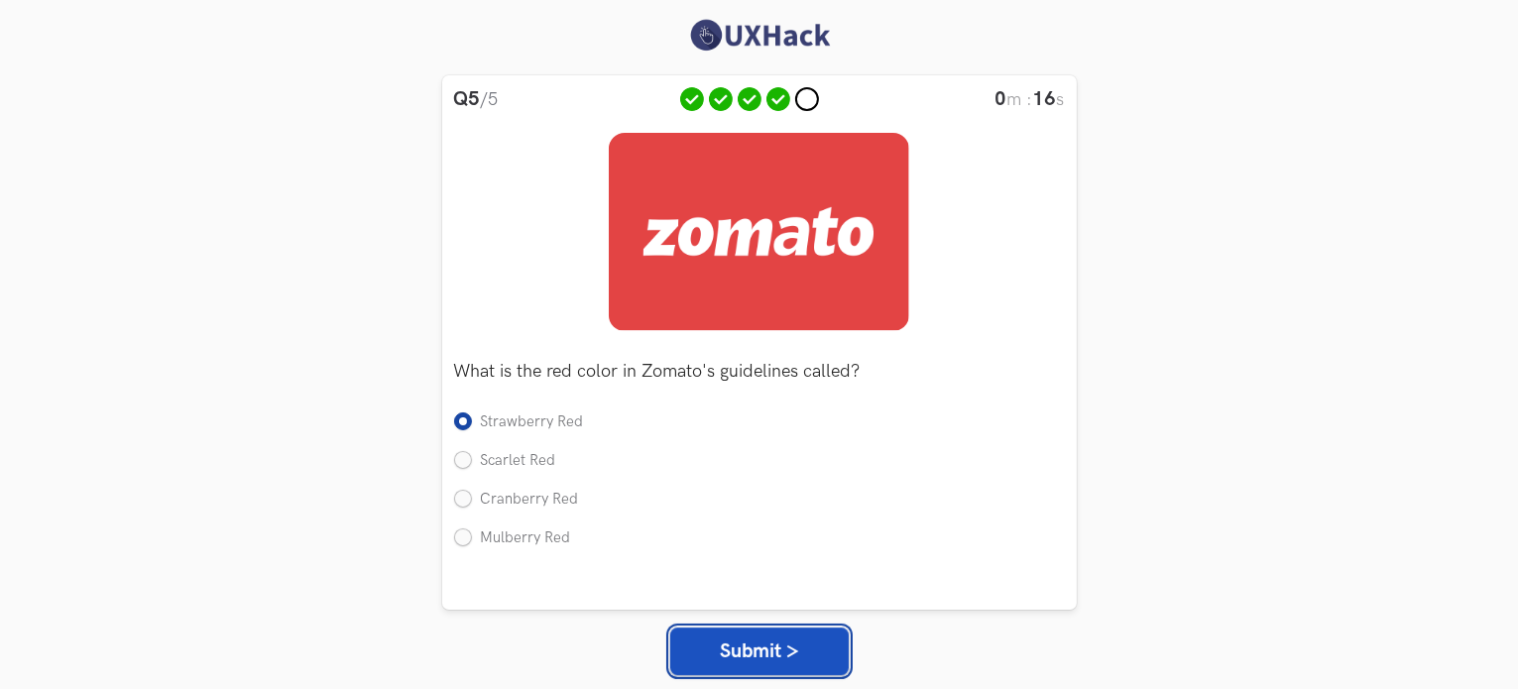
click at [709, 630] on button "Submit >" at bounding box center [759, 652] width 179 height 48
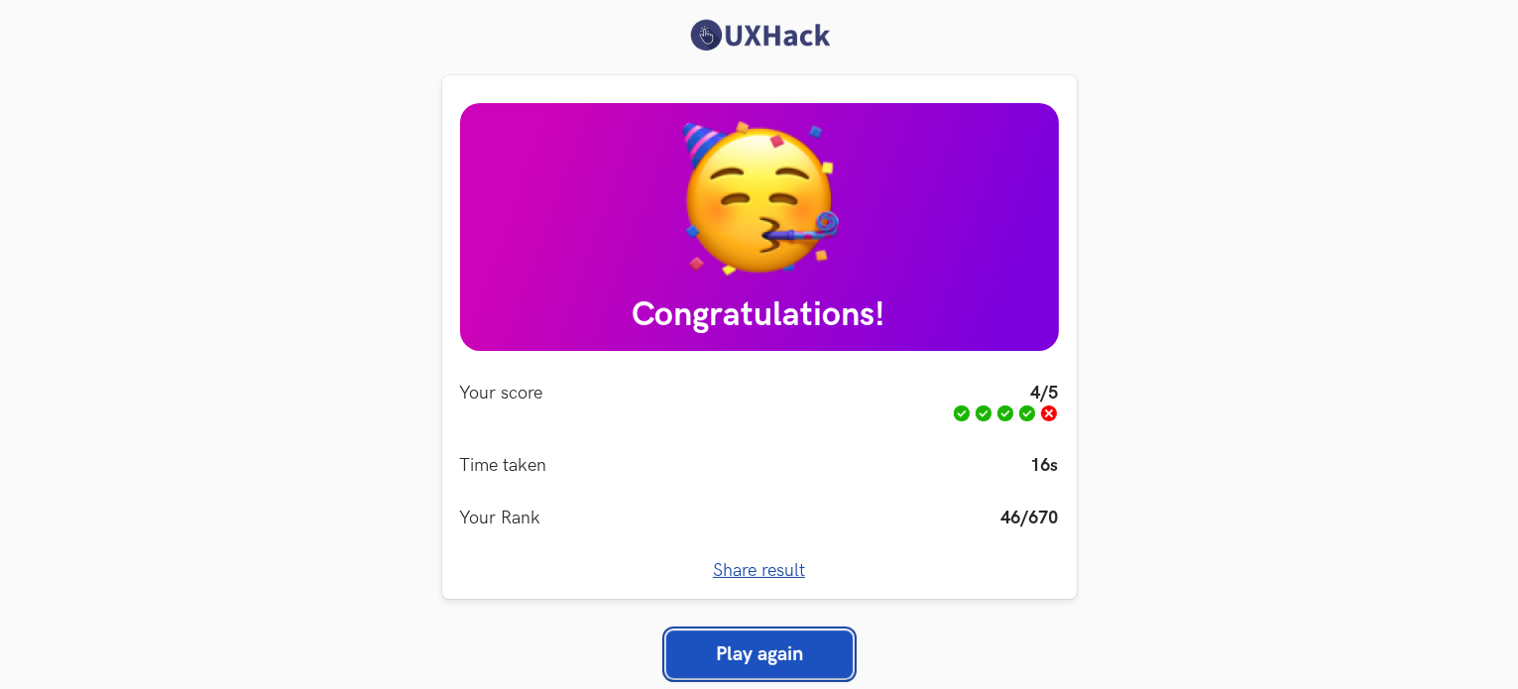
click at [752, 641] on link "Play again" at bounding box center [759, 655] width 186 height 48
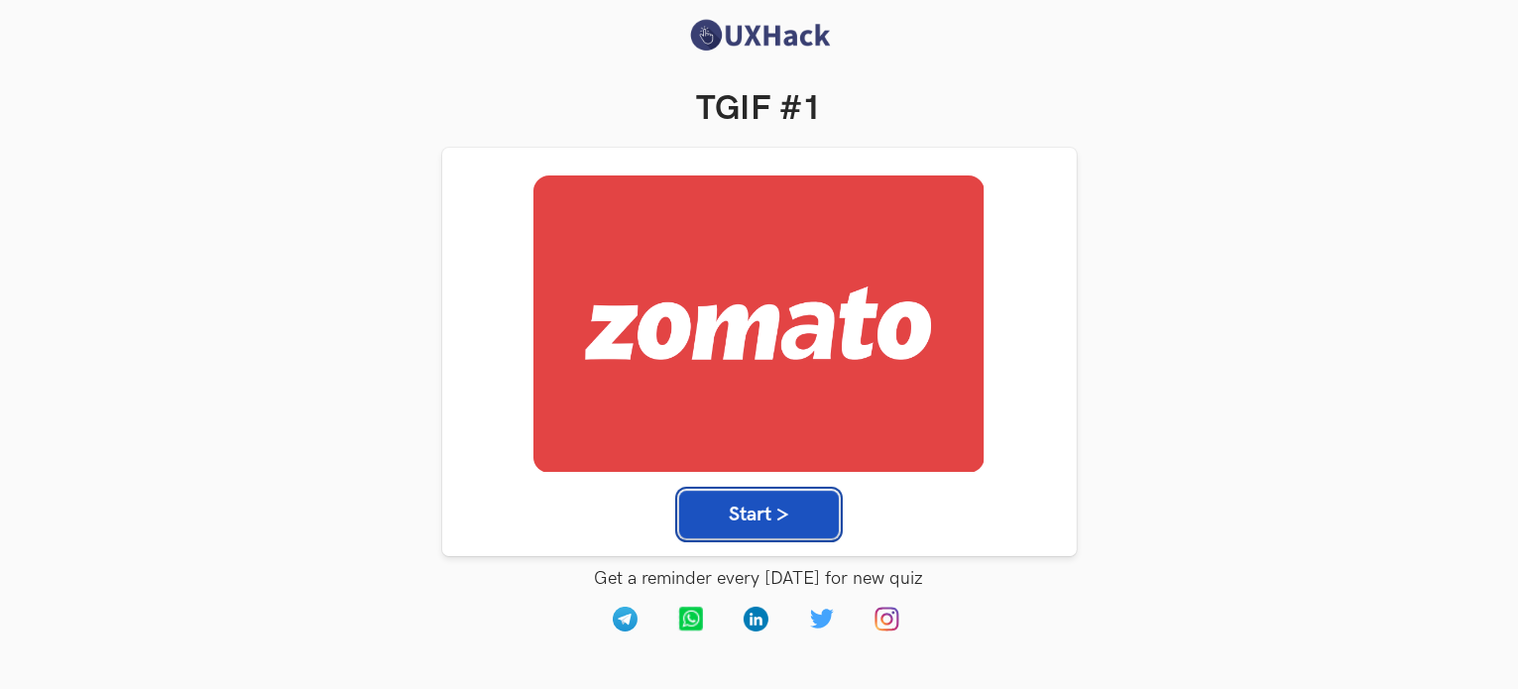
click at [758, 527] on button "Start >" at bounding box center [759, 515] width 160 height 48
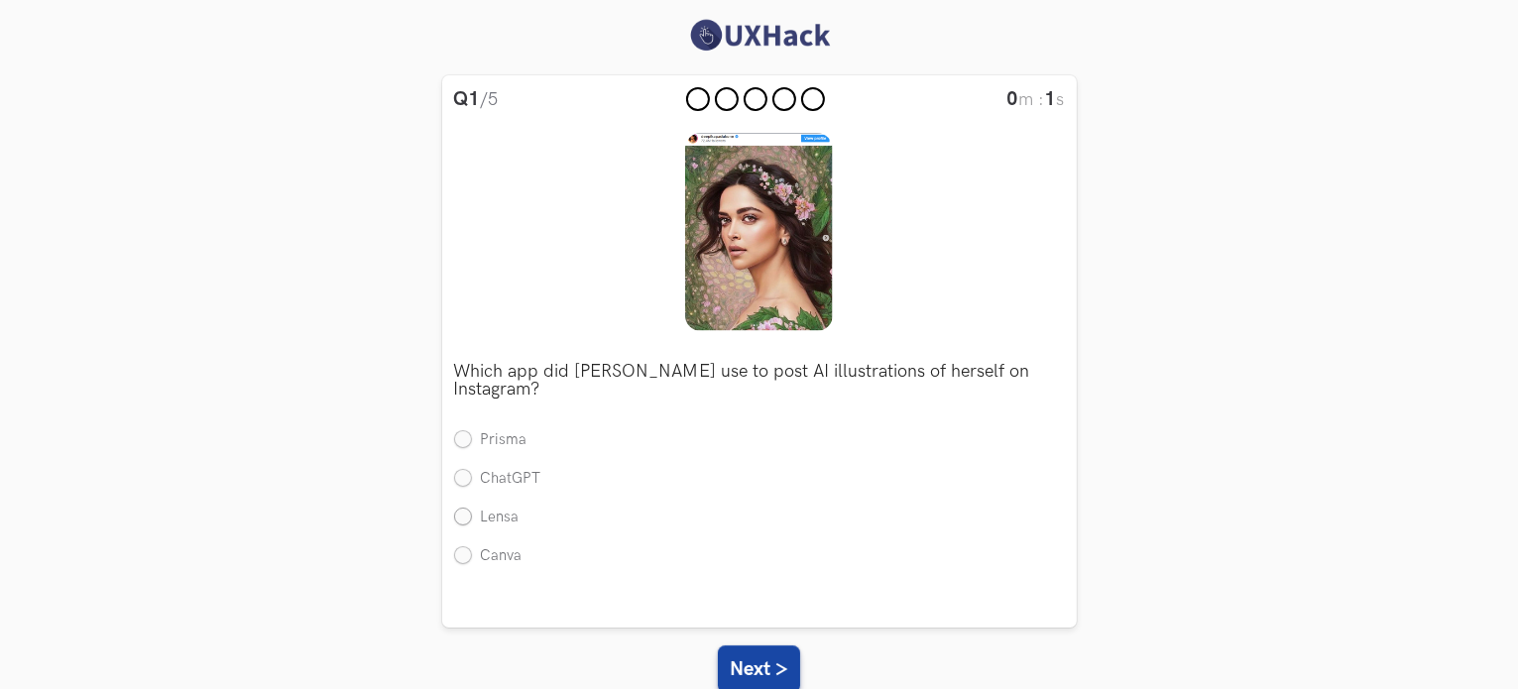
click at [480, 524] on label "Lensa" at bounding box center [486, 518] width 65 height 21
click at [472, 524] on input "Lensa" at bounding box center [463, 518] width 18 height 18
radio input "true"
click at [742, 674] on button "Next >" at bounding box center [759, 670] width 82 height 48
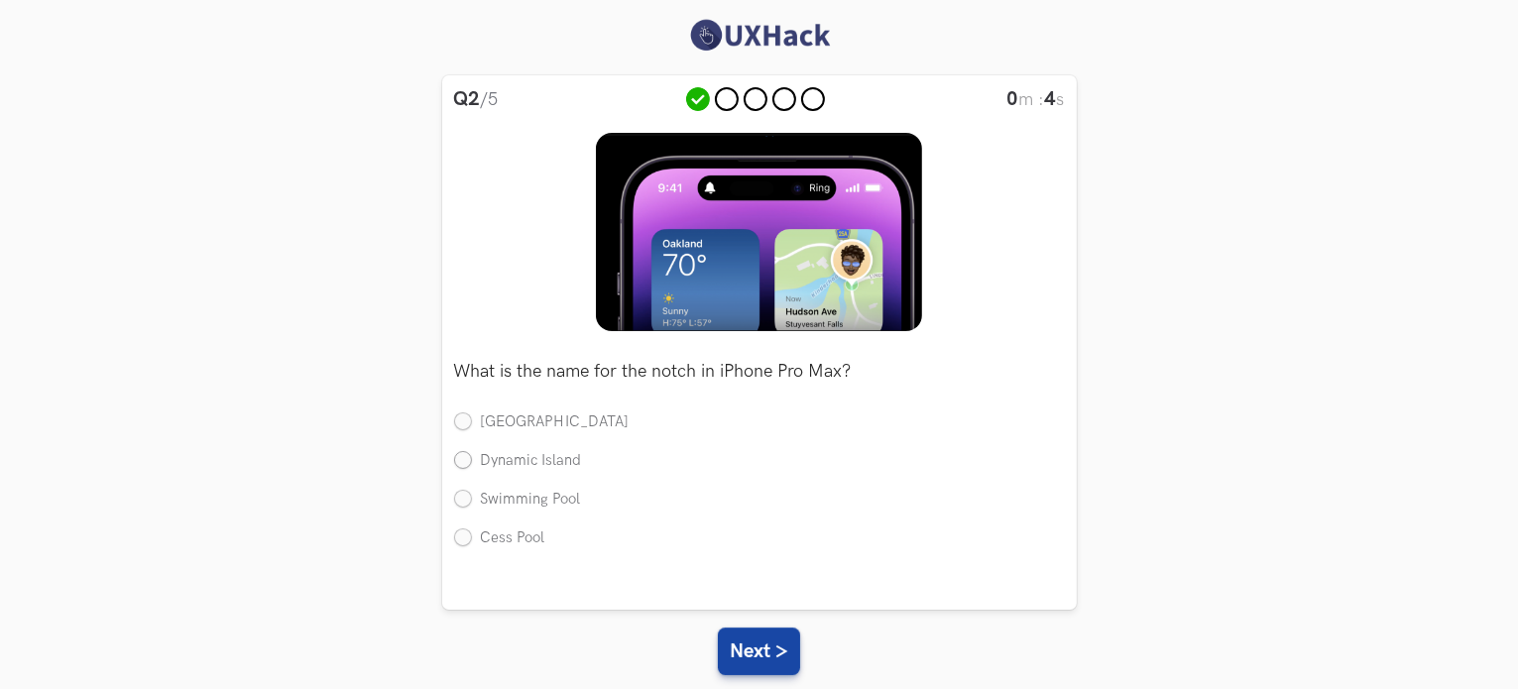
click at [466, 469] on label "Dynamic Island" at bounding box center [518, 461] width 128 height 21
click at [466, 469] on input "Dynamic Island" at bounding box center [463, 462] width 18 height 18
radio input "true"
click at [797, 665] on button "Next >" at bounding box center [759, 652] width 82 height 48
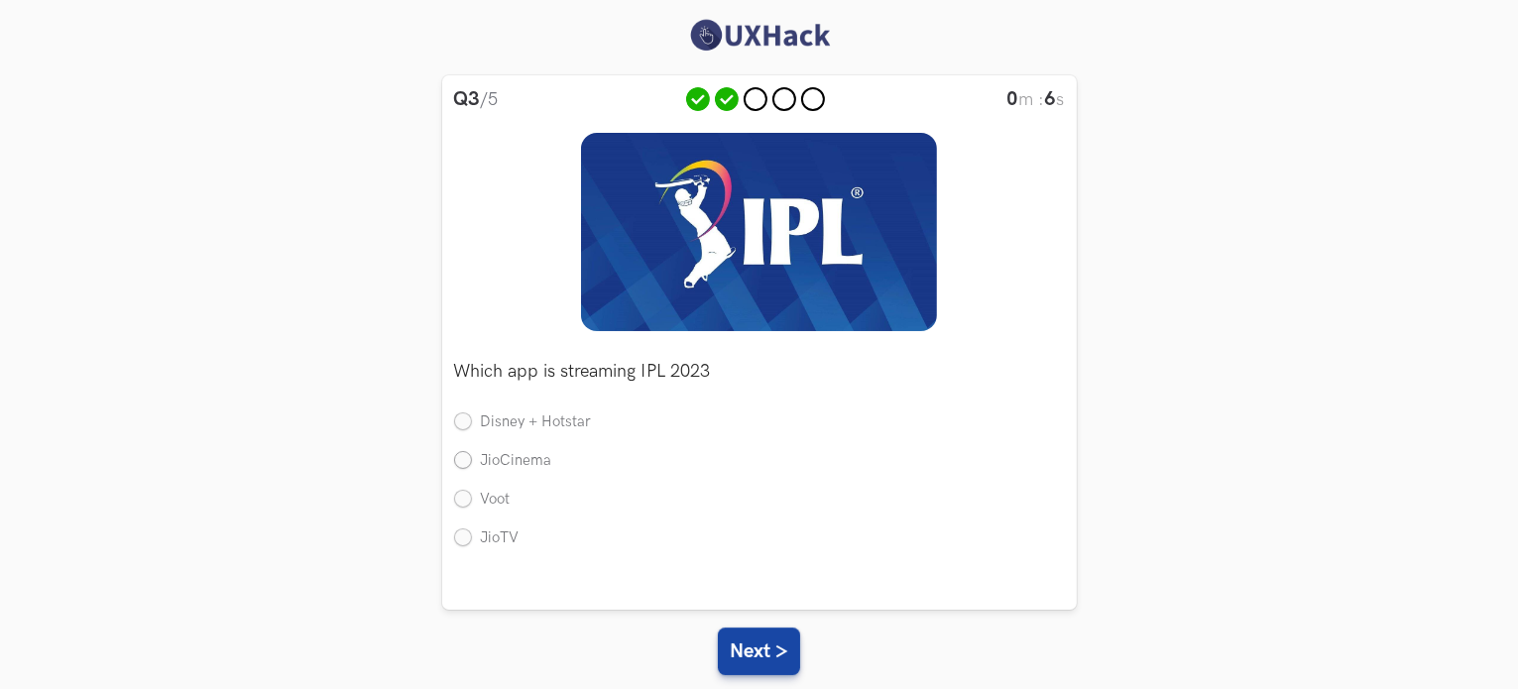
click at [461, 463] on label "JioCinema" at bounding box center [503, 461] width 98 height 21
click at [461, 463] on input "JioCinema" at bounding box center [463, 462] width 18 height 18
radio input "true"
click at [796, 652] on button "Next >" at bounding box center [759, 652] width 82 height 48
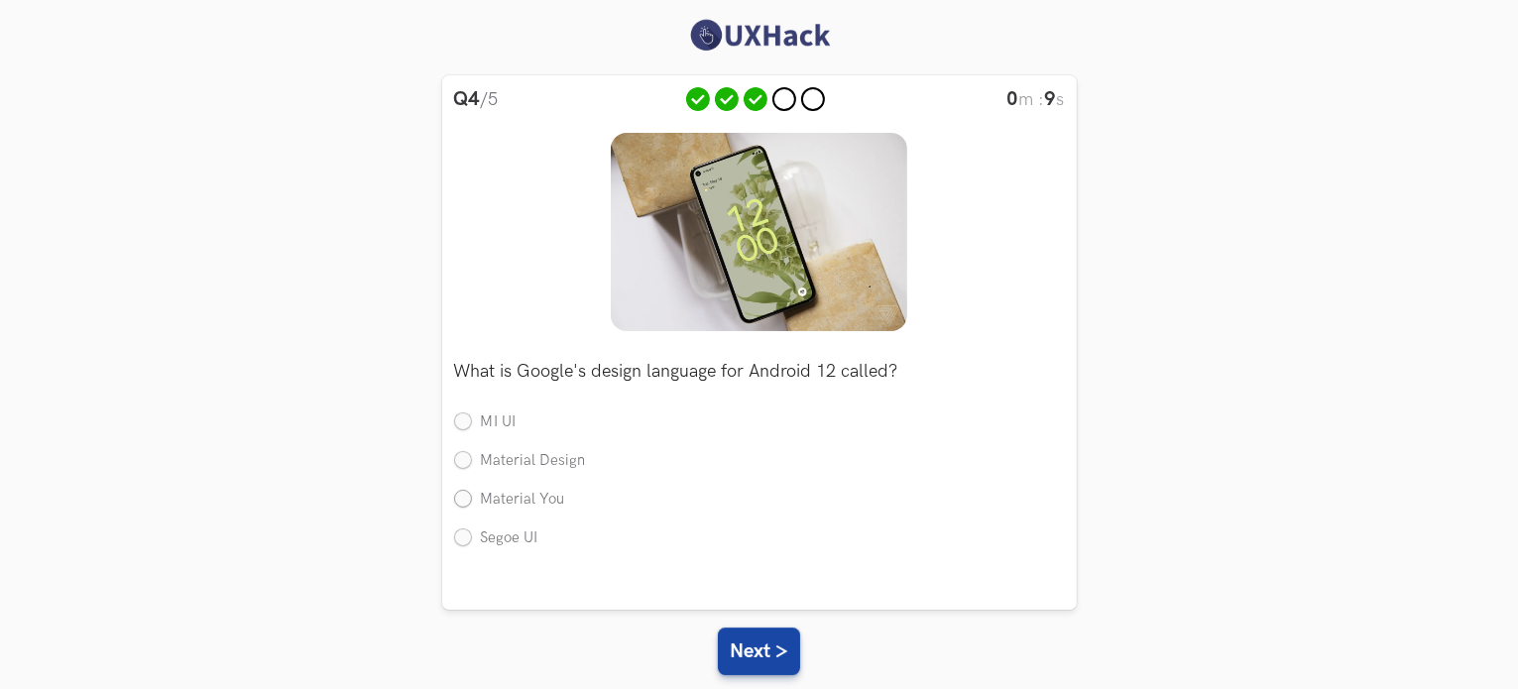
click at [532, 511] on ul "MI UI Material Design Material You Segoe UI" at bounding box center [759, 490] width 611 height 154
click at [530, 506] on label "Material You" at bounding box center [509, 500] width 111 height 21
click at [472, 506] on input "Material You" at bounding box center [463, 500] width 18 height 18
radio input "true"
click at [743, 645] on button "Next >" at bounding box center [759, 652] width 82 height 48
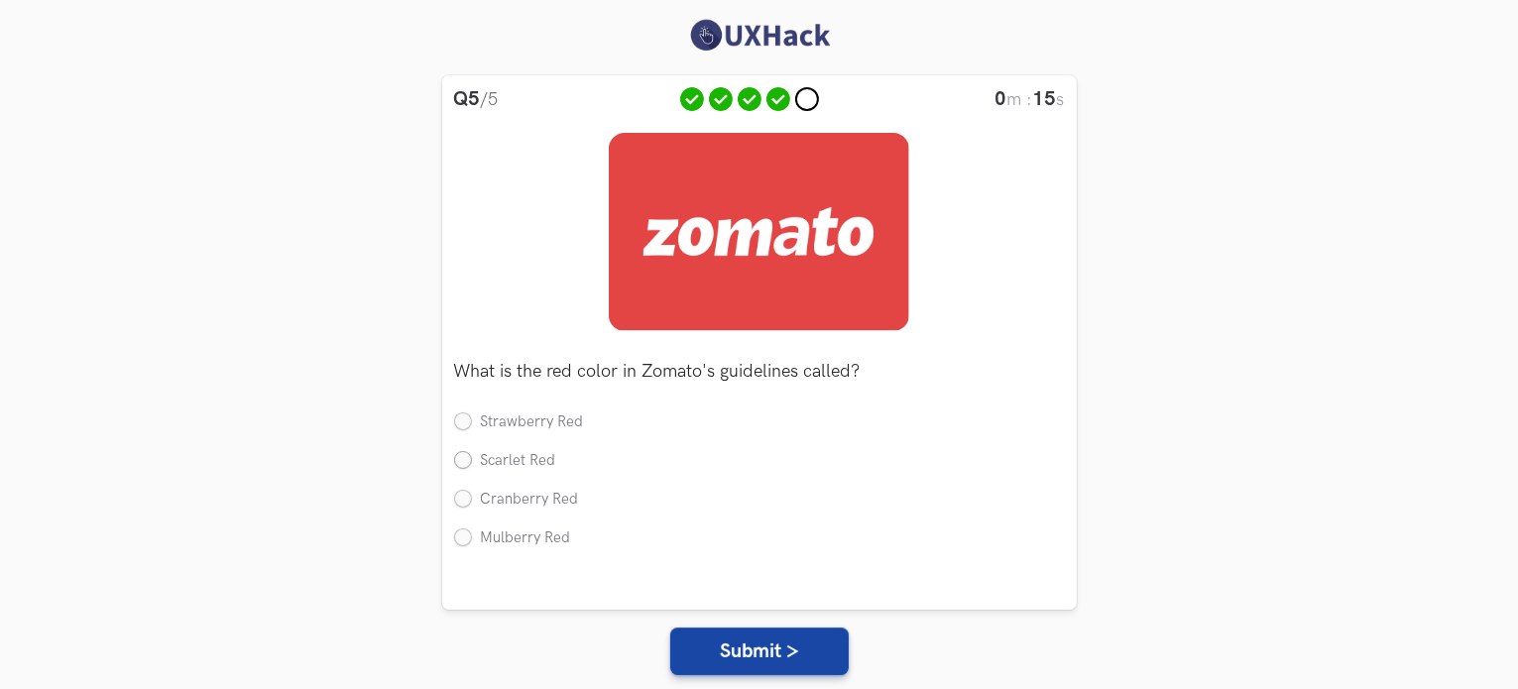
click at [462, 467] on label "Scarlet Red" at bounding box center [505, 461] width 102 height 21
click at [462, 467] on input "Scarlet Red" at bounding box center [463, 462] width 18 height 18
radio input "true"
click at [466, 494] on label "Cranberry Red" at bounding box center [516, 500] width 125 height 21
click at [466, 494] on input "Cranberry Red" at bounding box center [463, 500] width 18 height 18
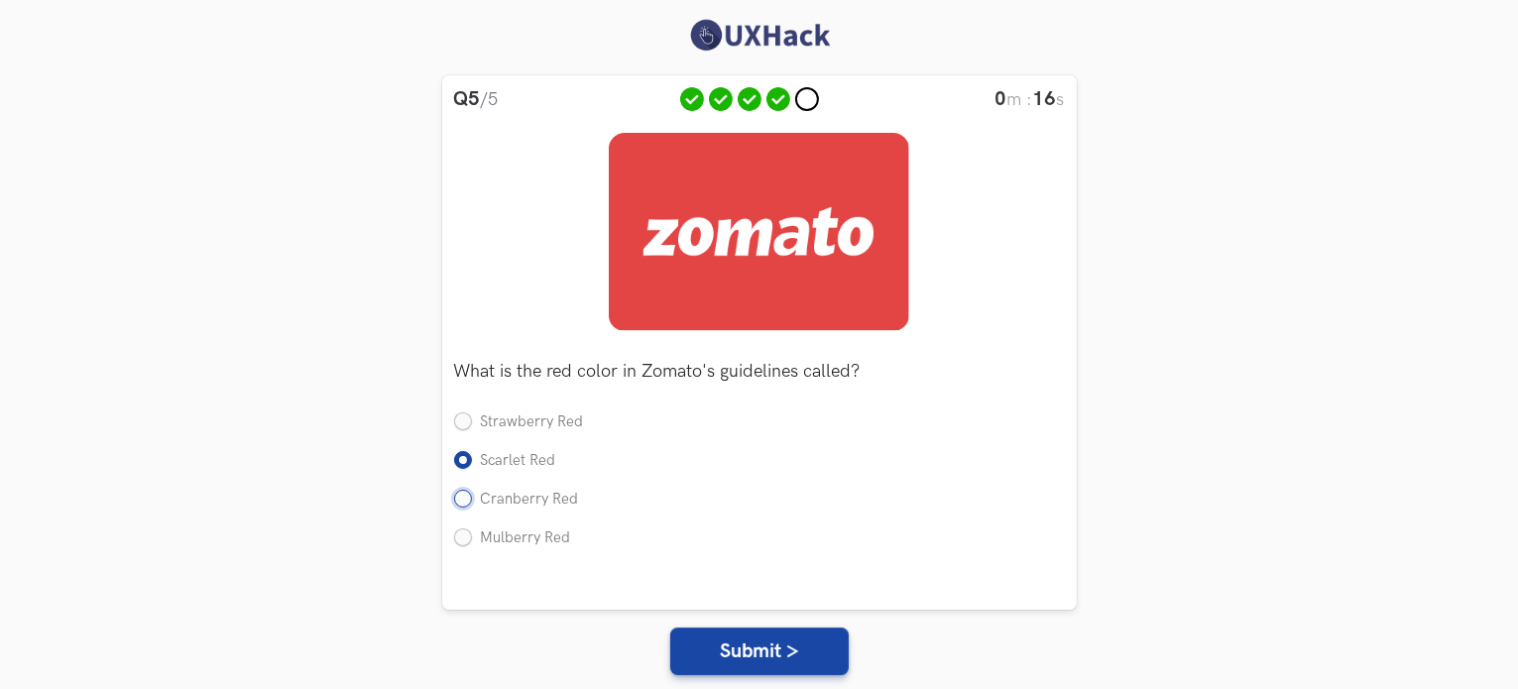
radio input "true"
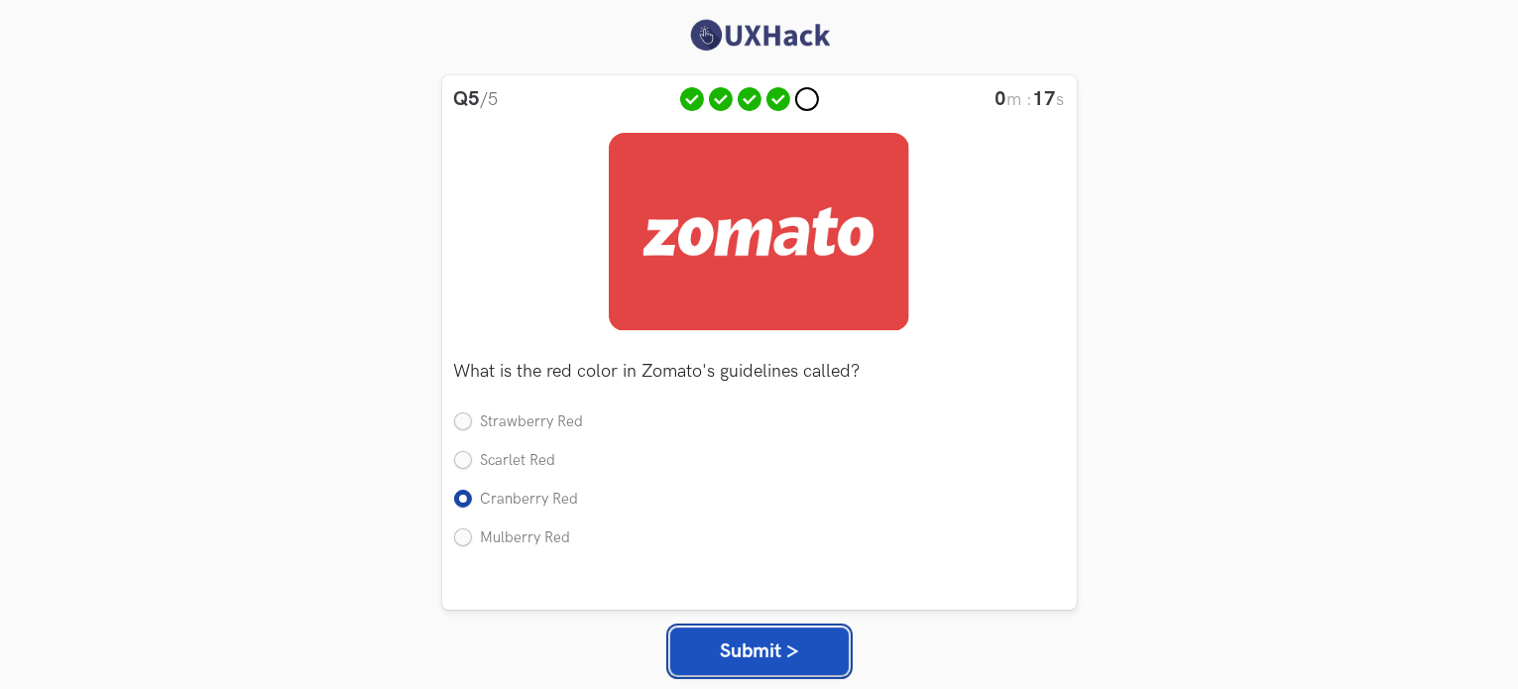
click at [758, 642] on button "Submit >" at bounding box center [759, 652] width 179 height 48
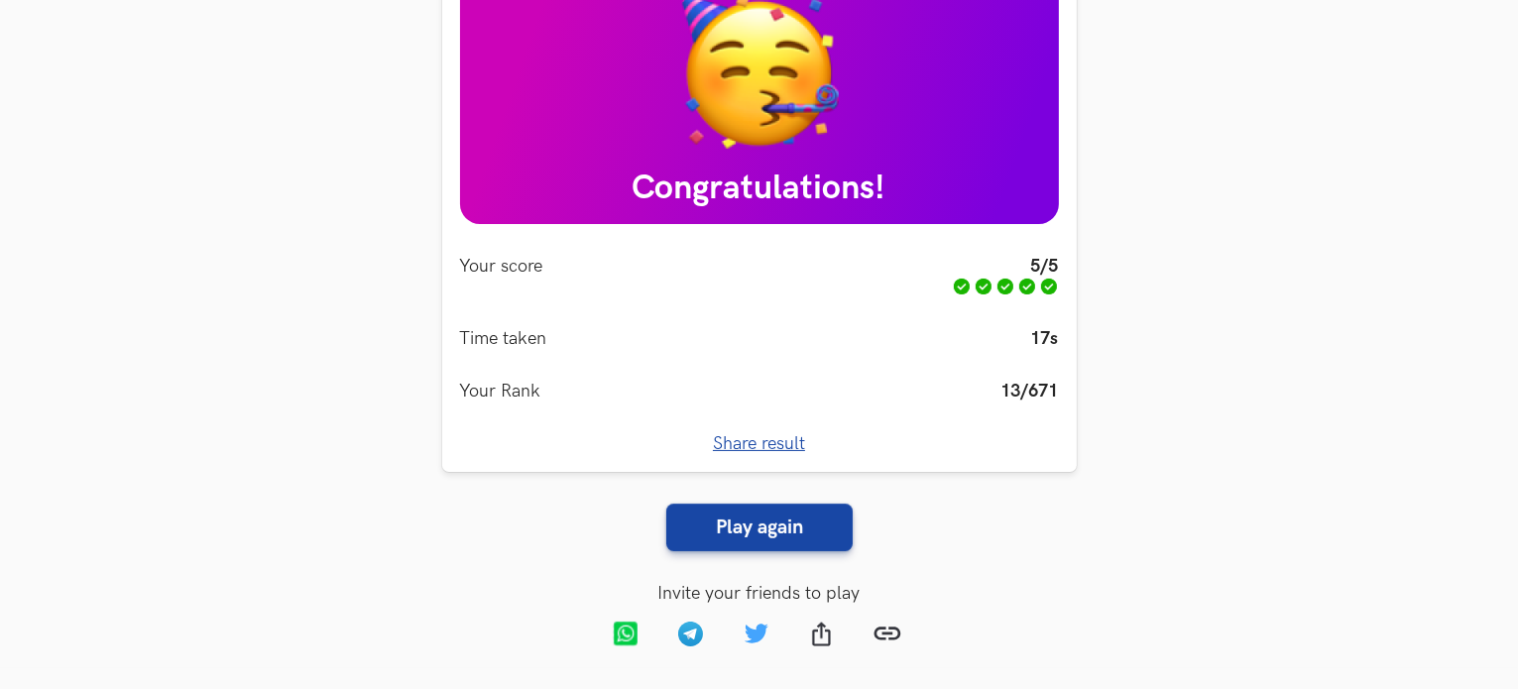
scroll to position [135, 0]
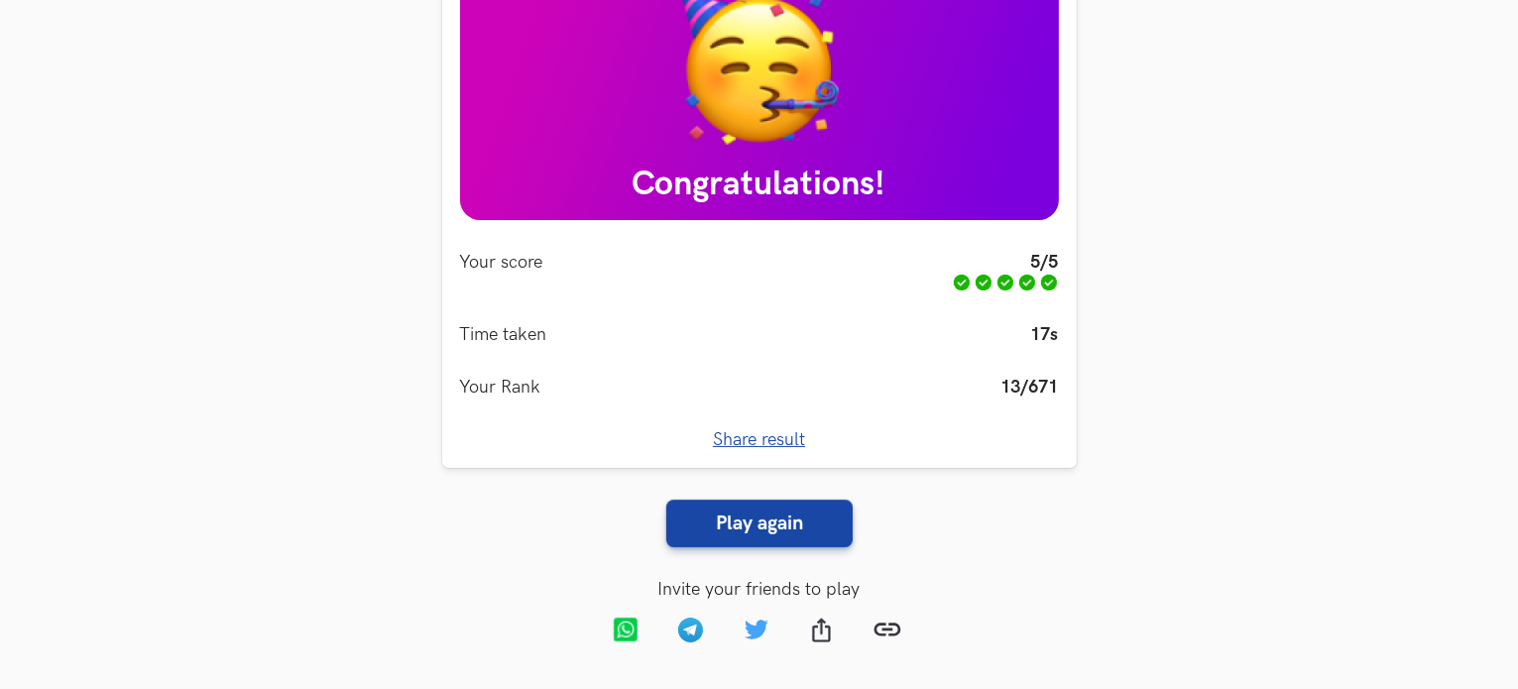
click at [767, 443] on span "Share result" at bounding box center [759, 439] width 92 height 21
click at [767, 443] on span "Copied!" at bounding box center [759, 439] width 63 height 21
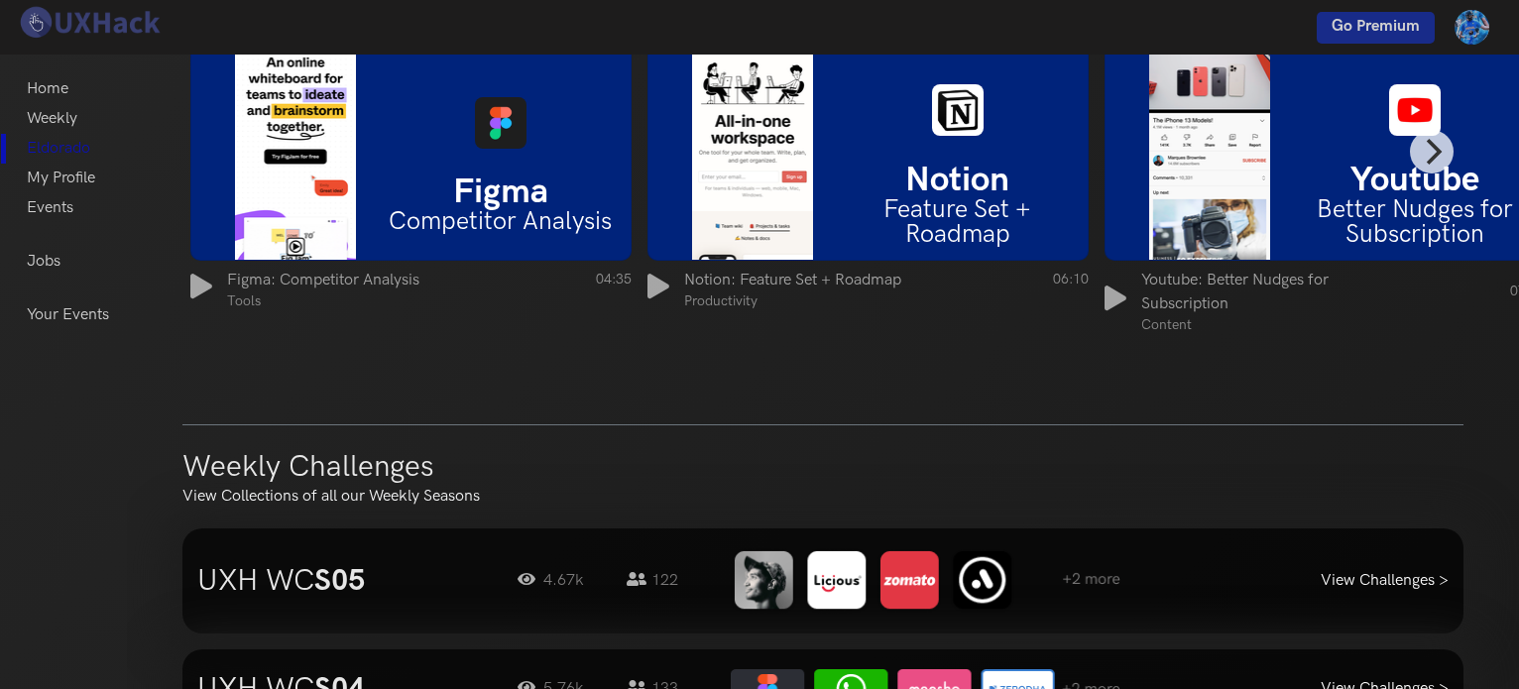
scroll to position [1511, 0]
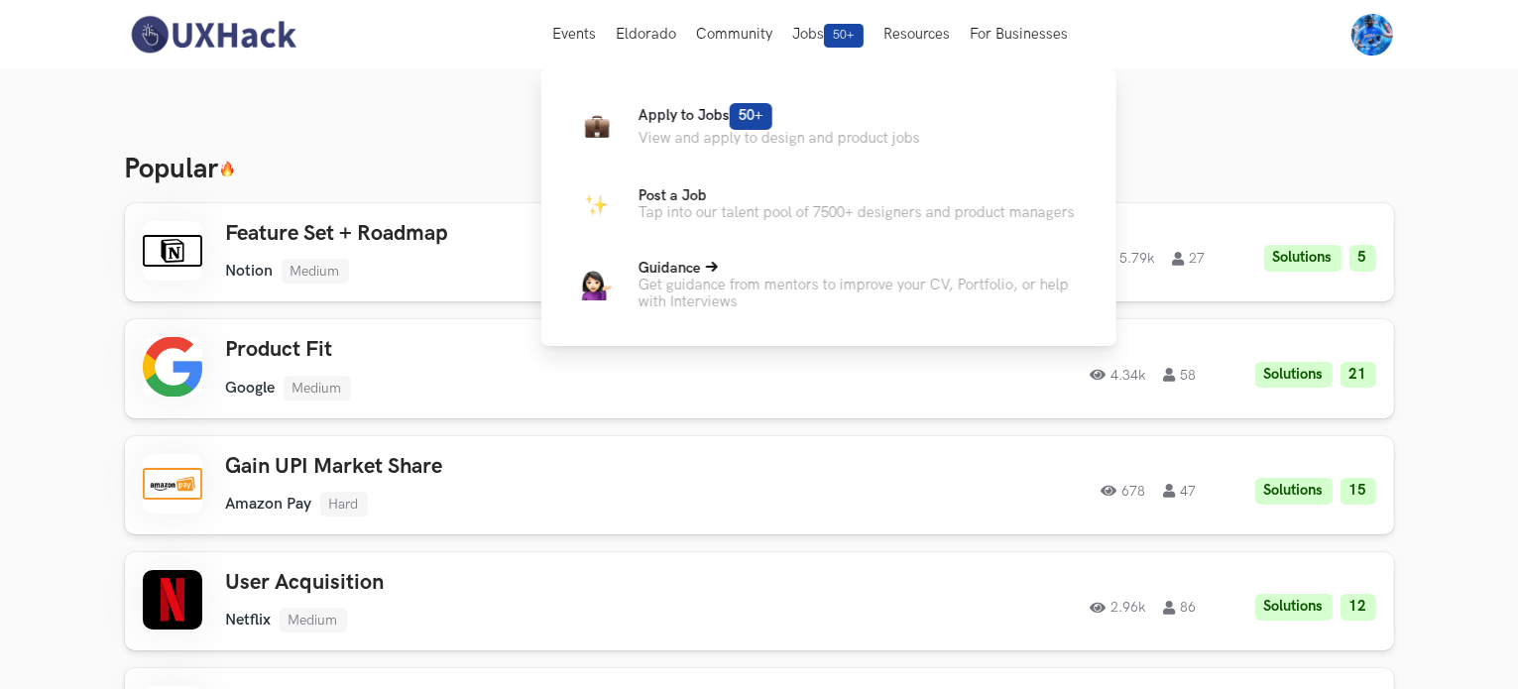
click at [734, 304] on p "Get guidance from mentors to improve your CV, Portfolio, or help with Interviews" at bounding box center [862, 294] width 446 height 34
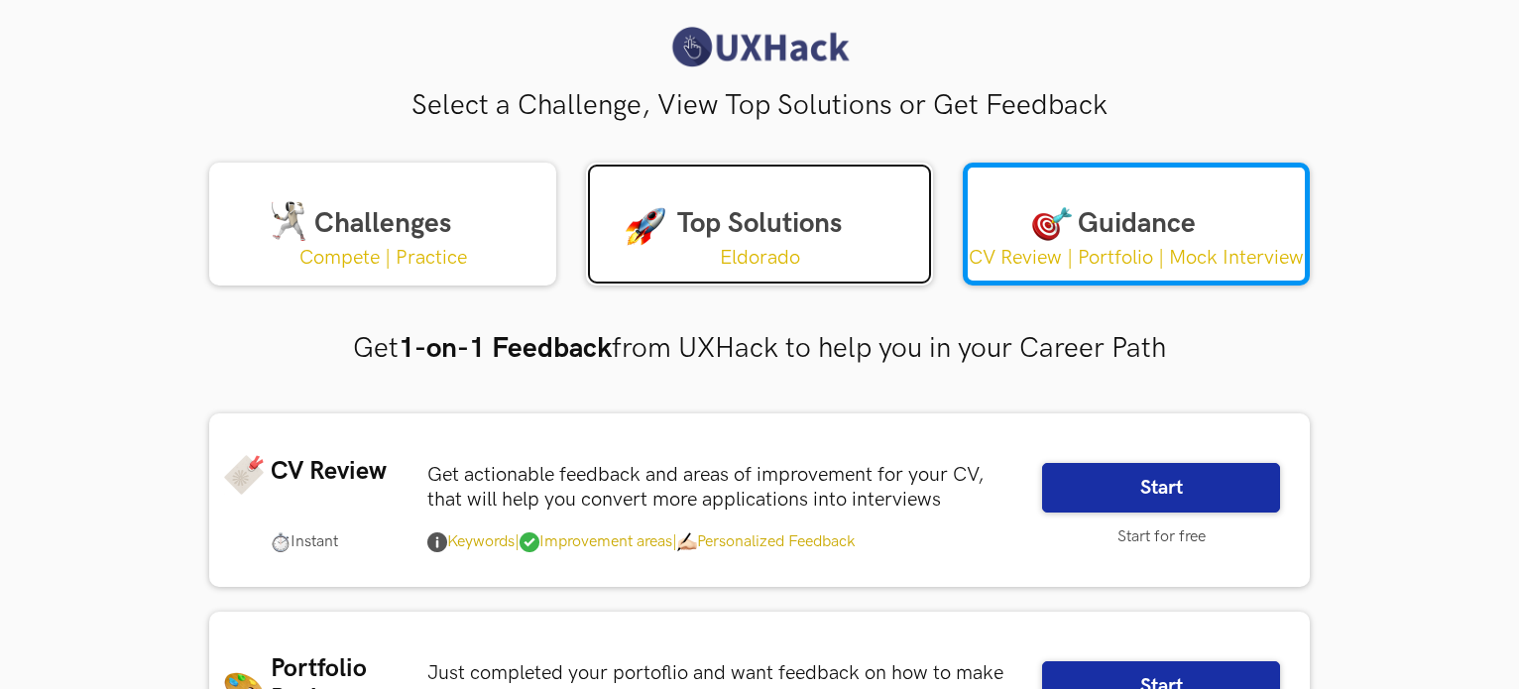
click at [710, 237] on link "Top Solutions Eldorado" at bounding box center [759, 224] width 347 height 123
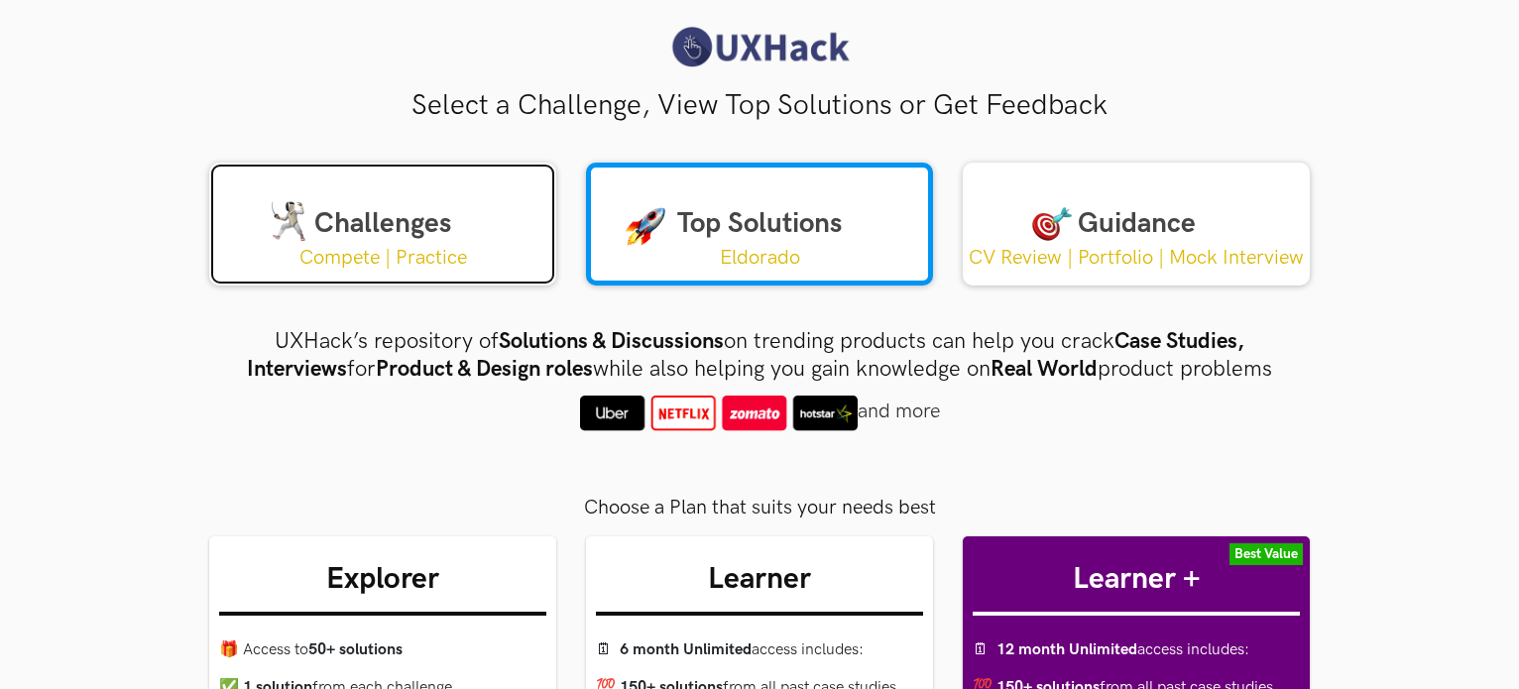
click at [412, 213] on link "Challenges Compete | Practice" at bounding box center [382, 224] width 347 height 123
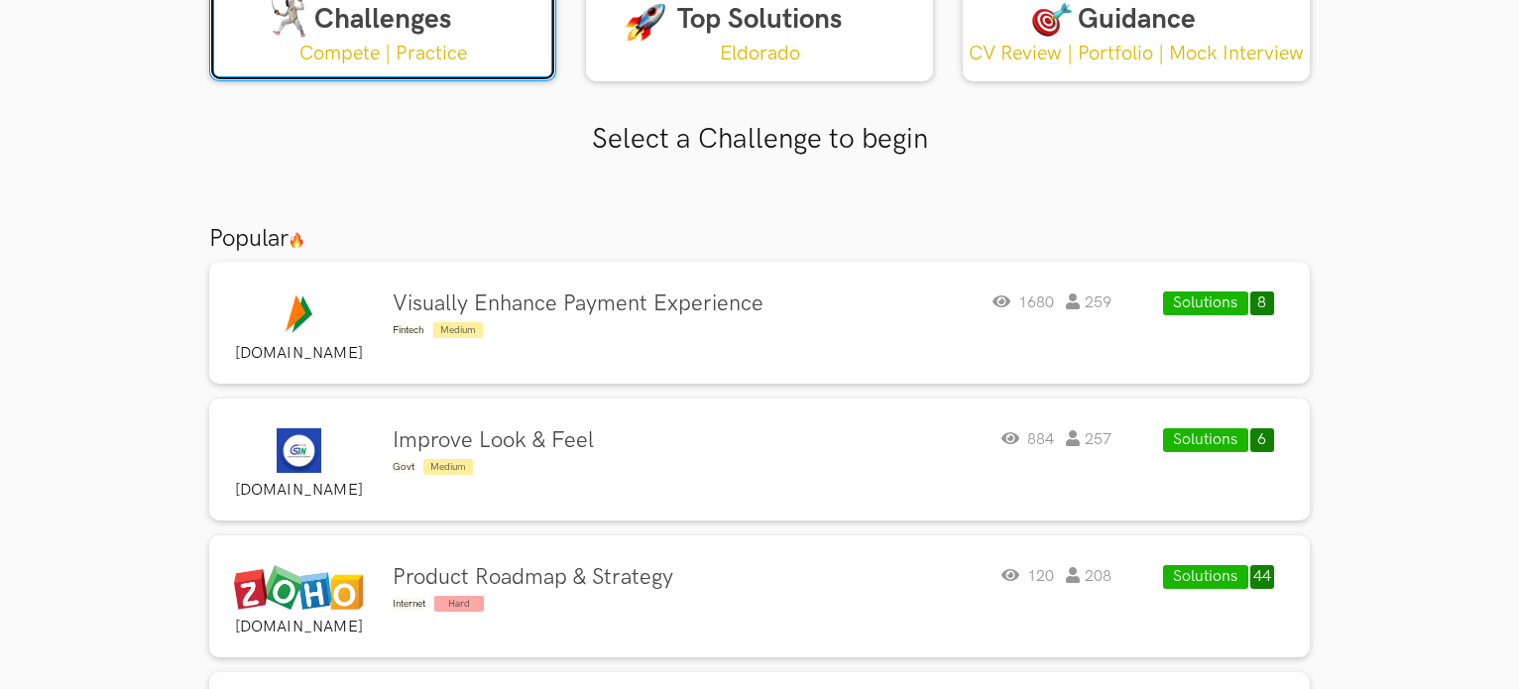
scroll to position [202, 0]
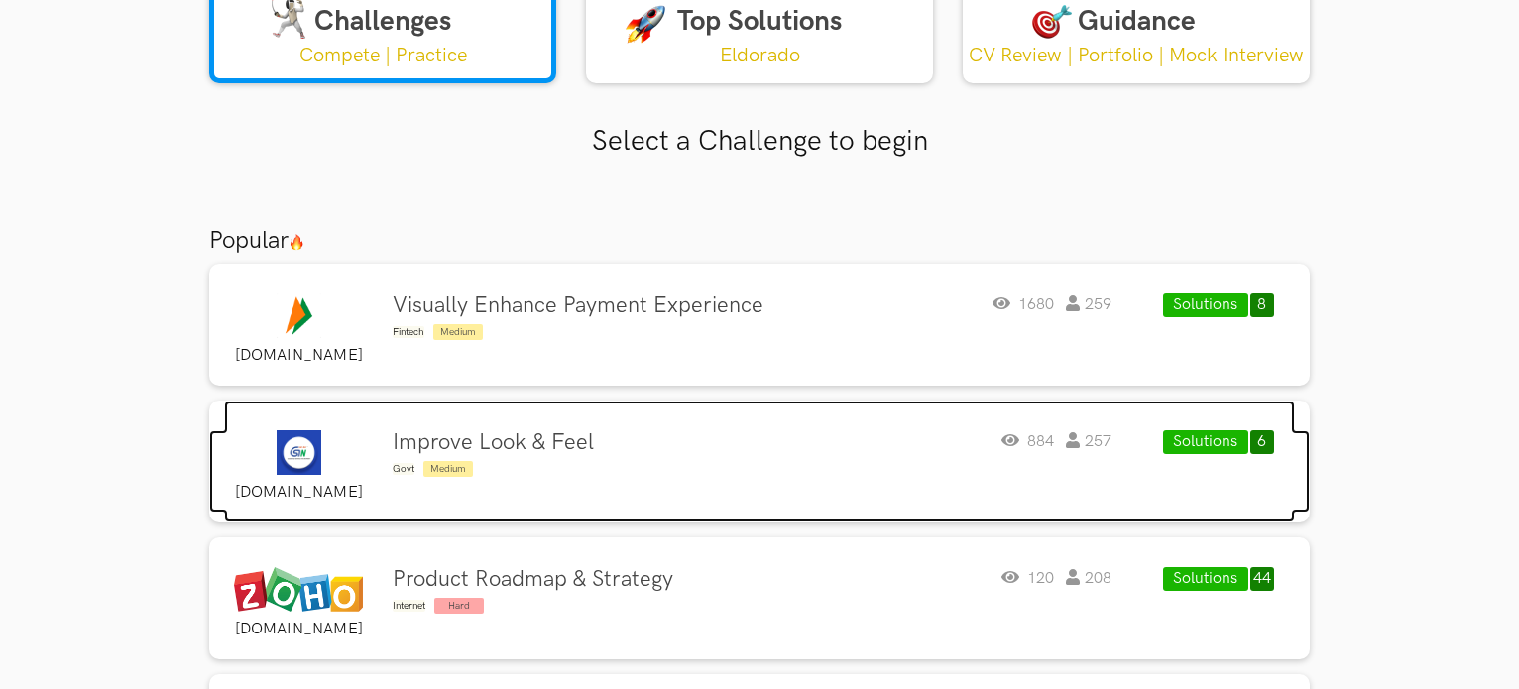
click at [619, 431] on div "Improve Look & Feel Govt Medium 884 257" at bounding box center [752, 455] width 719 height 50
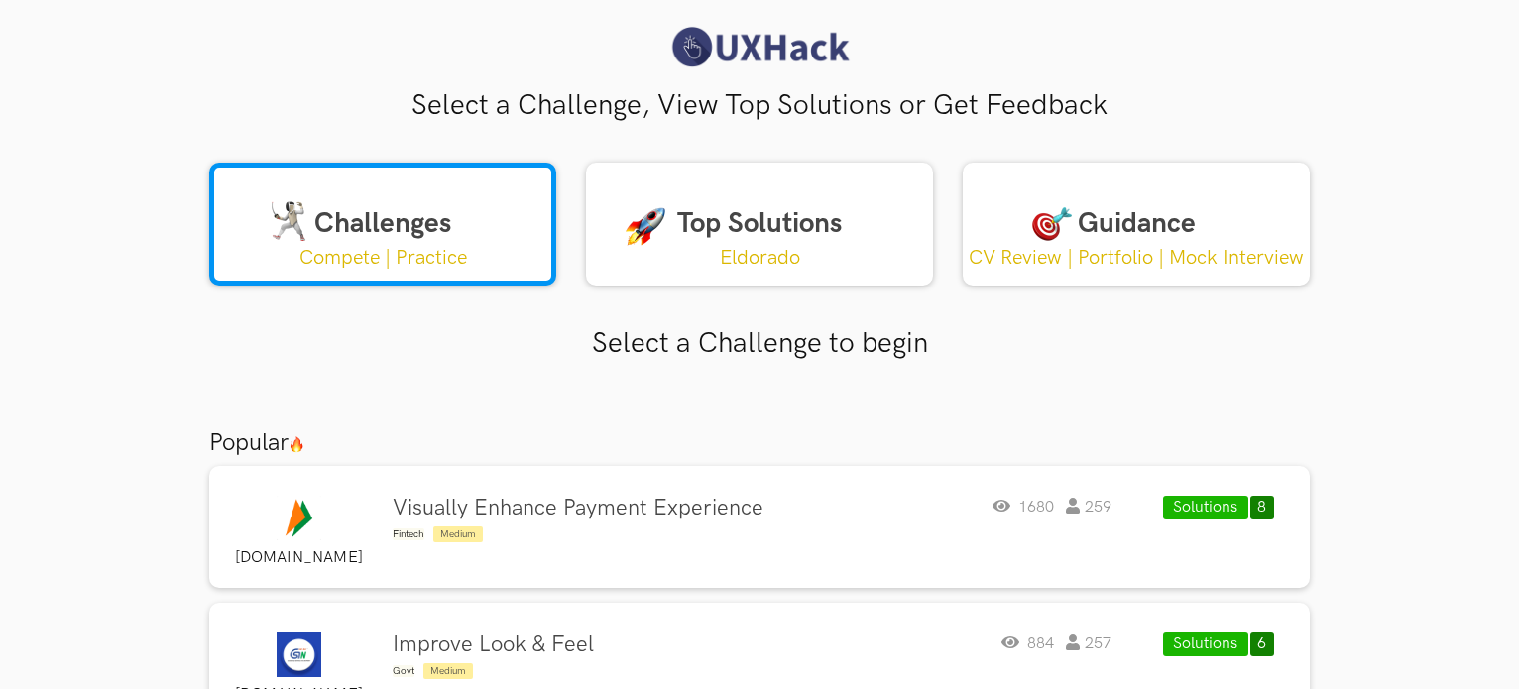
click at [674, 82] on div at bounding box center [759, 55] width 1519 height 60
click at [736, 55] on img at bounding box center [759, 47] width 188 height 45
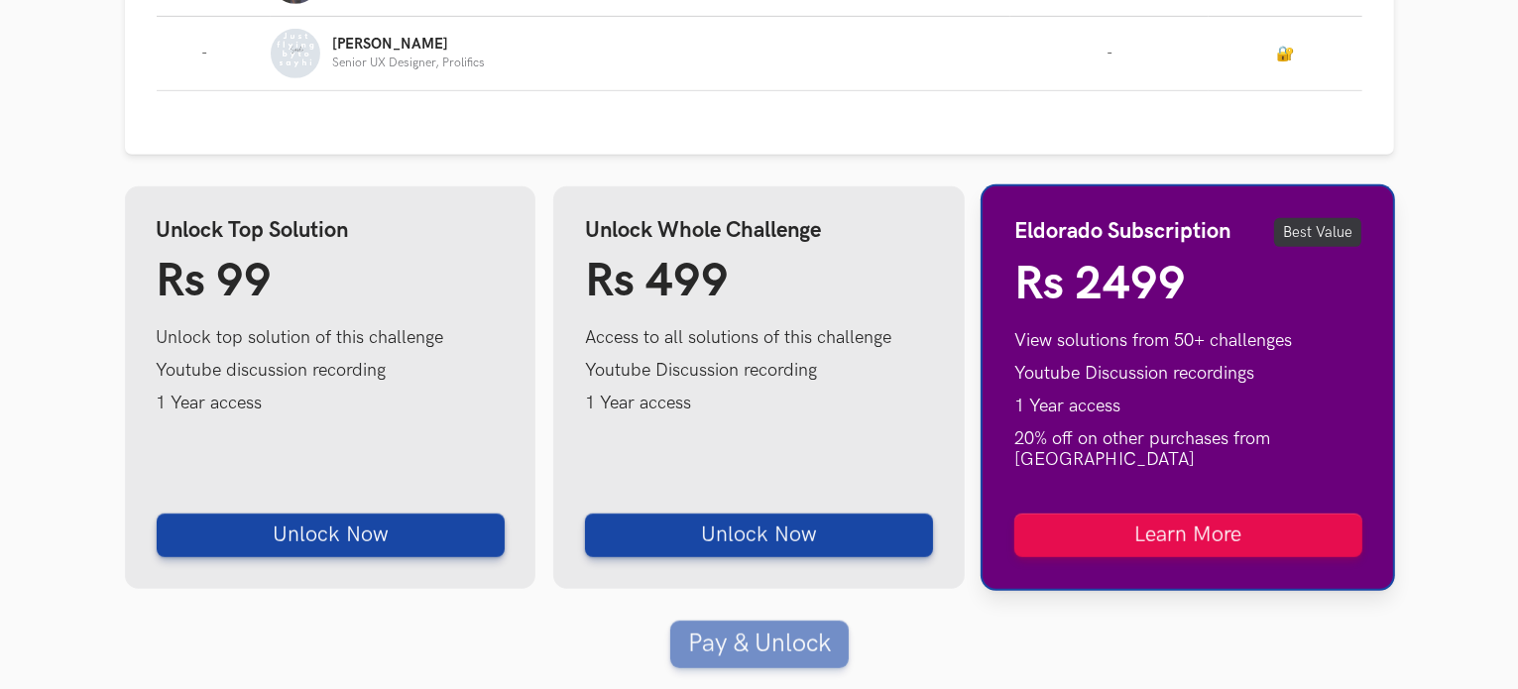
scroll to position [1011, 0]
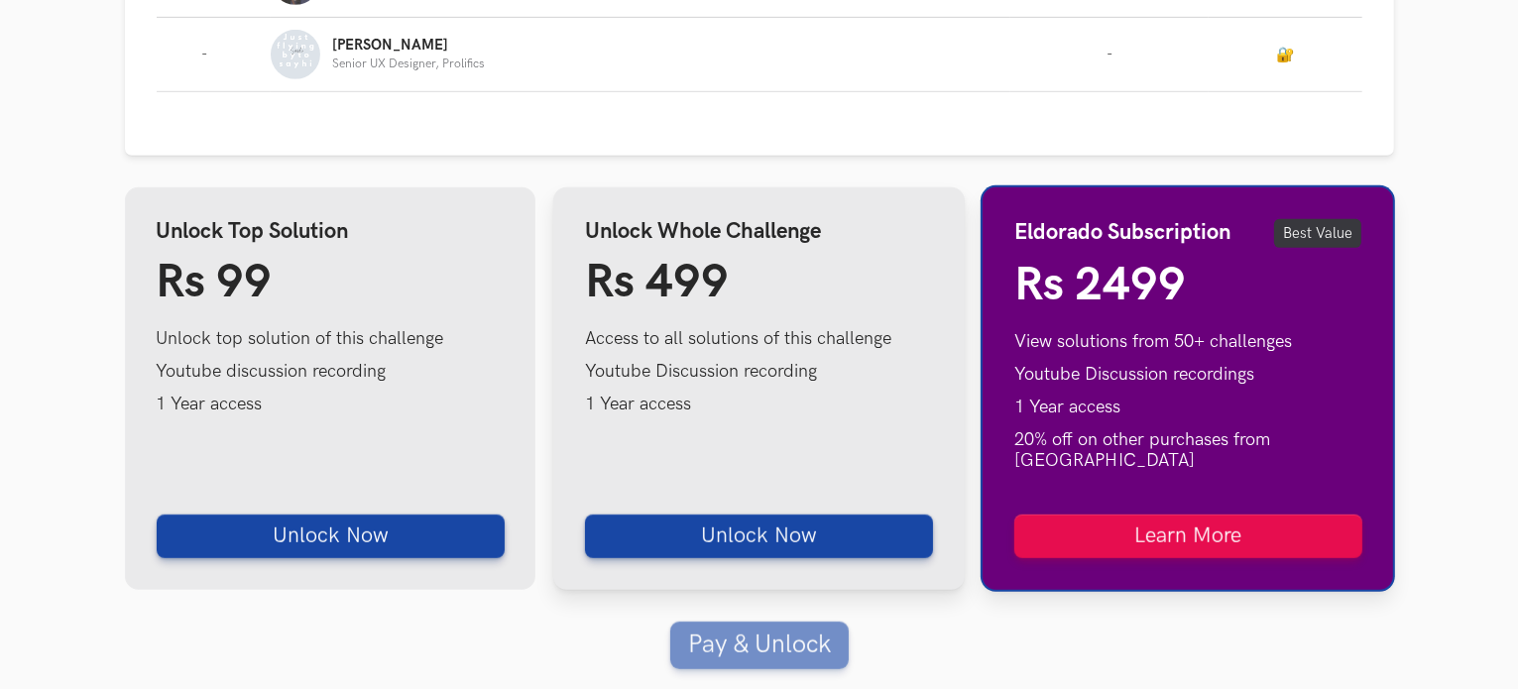
click at [581, 347] on div "Unlock Whole Challenge Rs 499 Access to all solutions of this challenge Youtube…" at bounding box center [759, 388] width 412 height 403
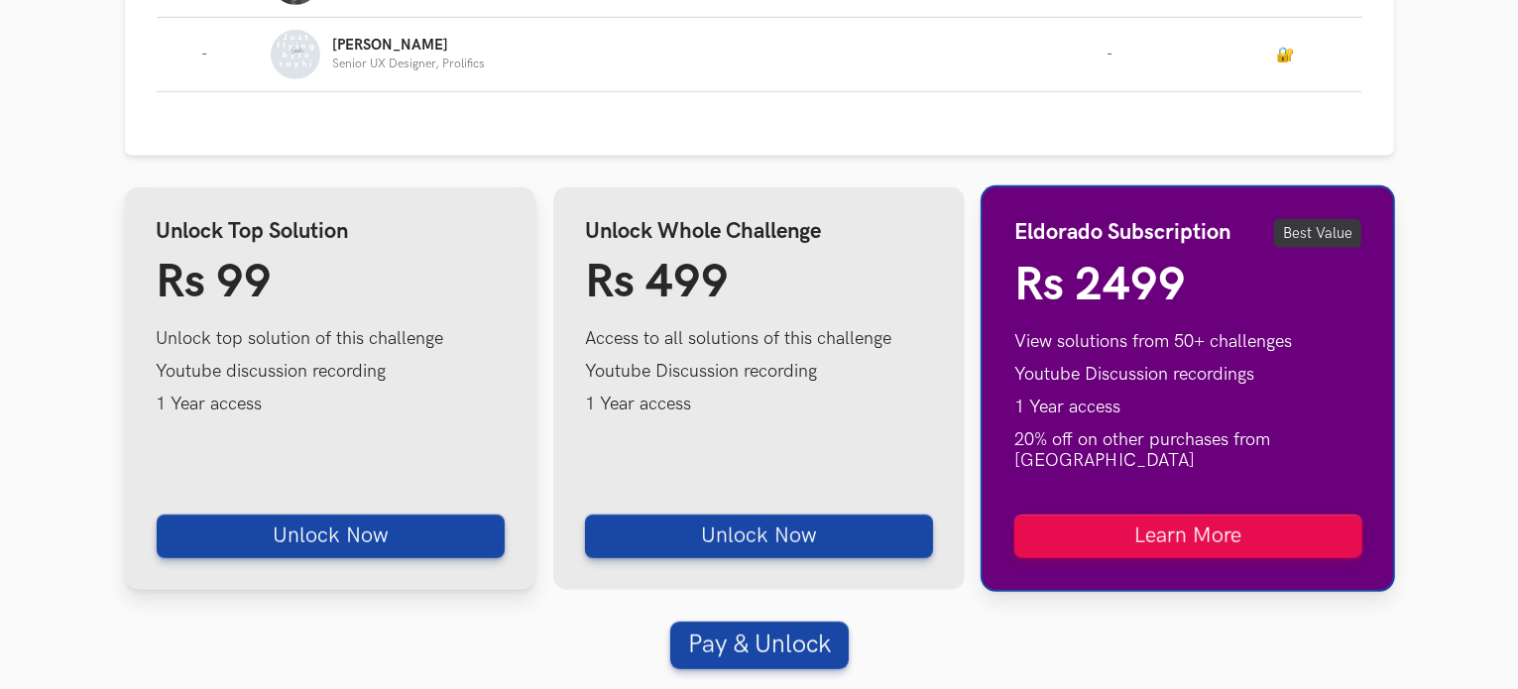
click at [409, 347] on li "Unlock top solution of this challenge" at bounding box center [331, 338] width 348 height 21
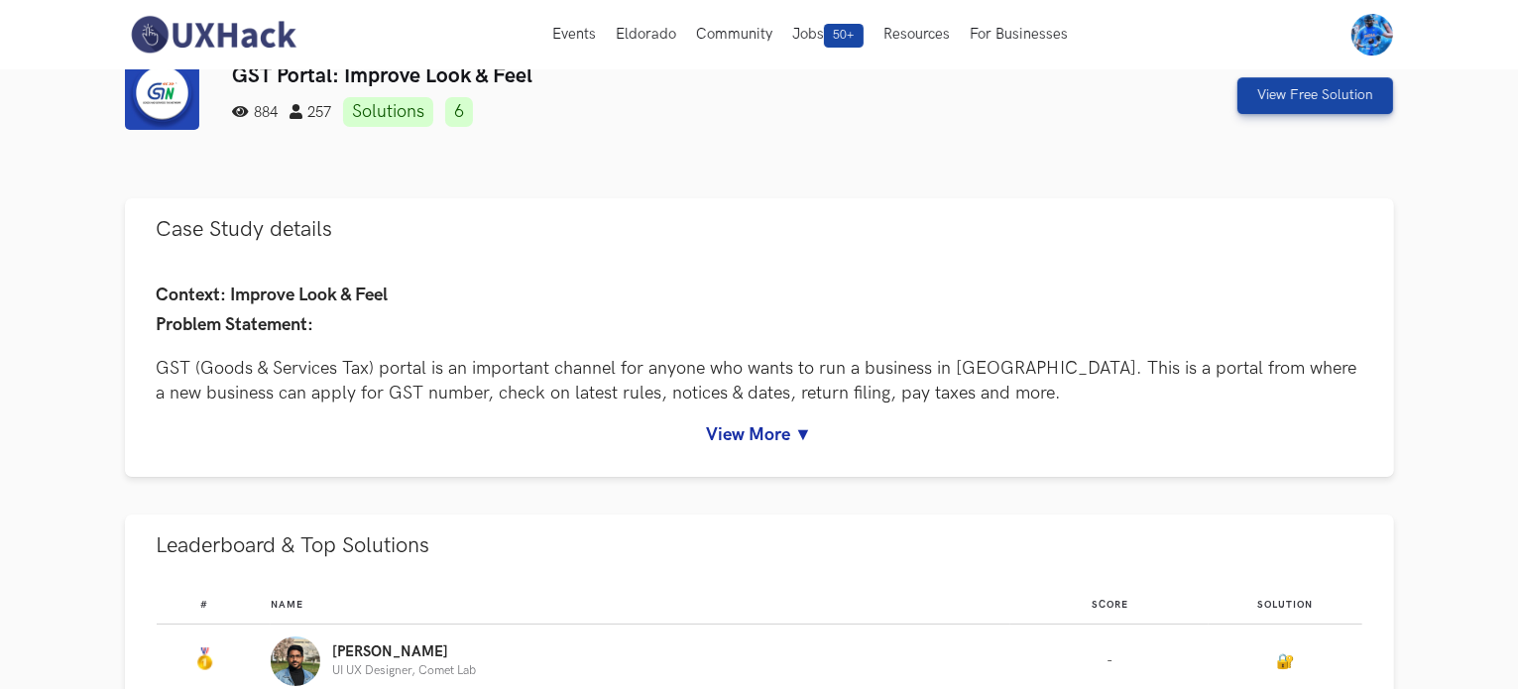
scroll to position [0, 0]
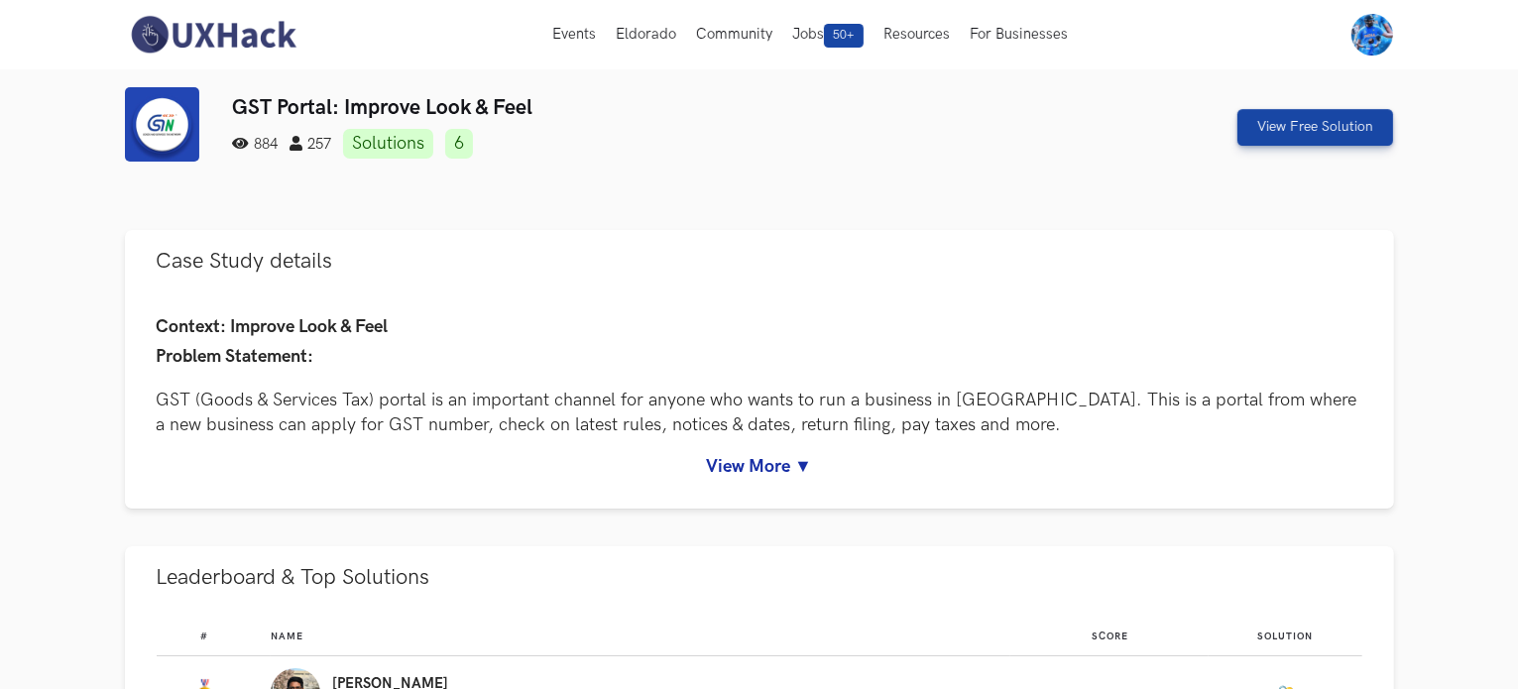
click at [208, 140] on link at bounding box center [169, 126] width 89 height 79
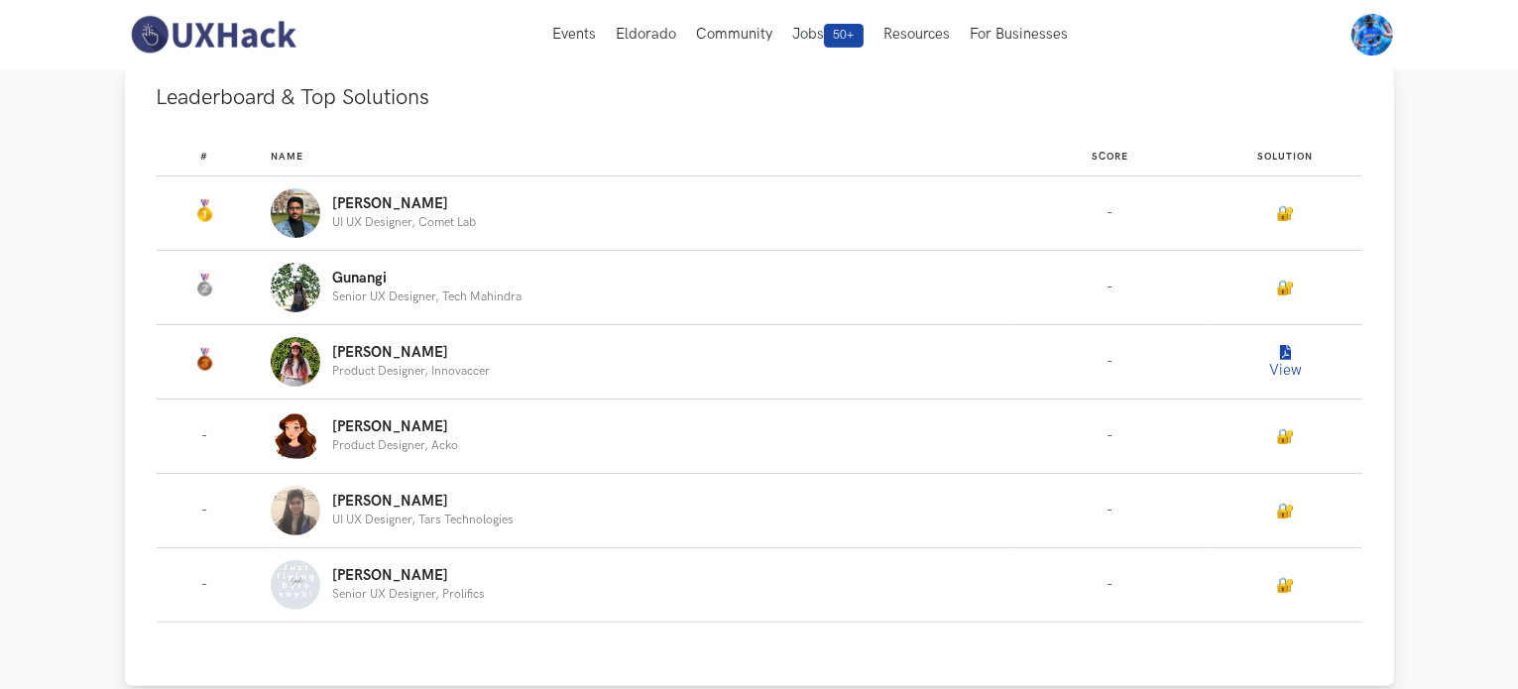
scroll to position [477, 0]
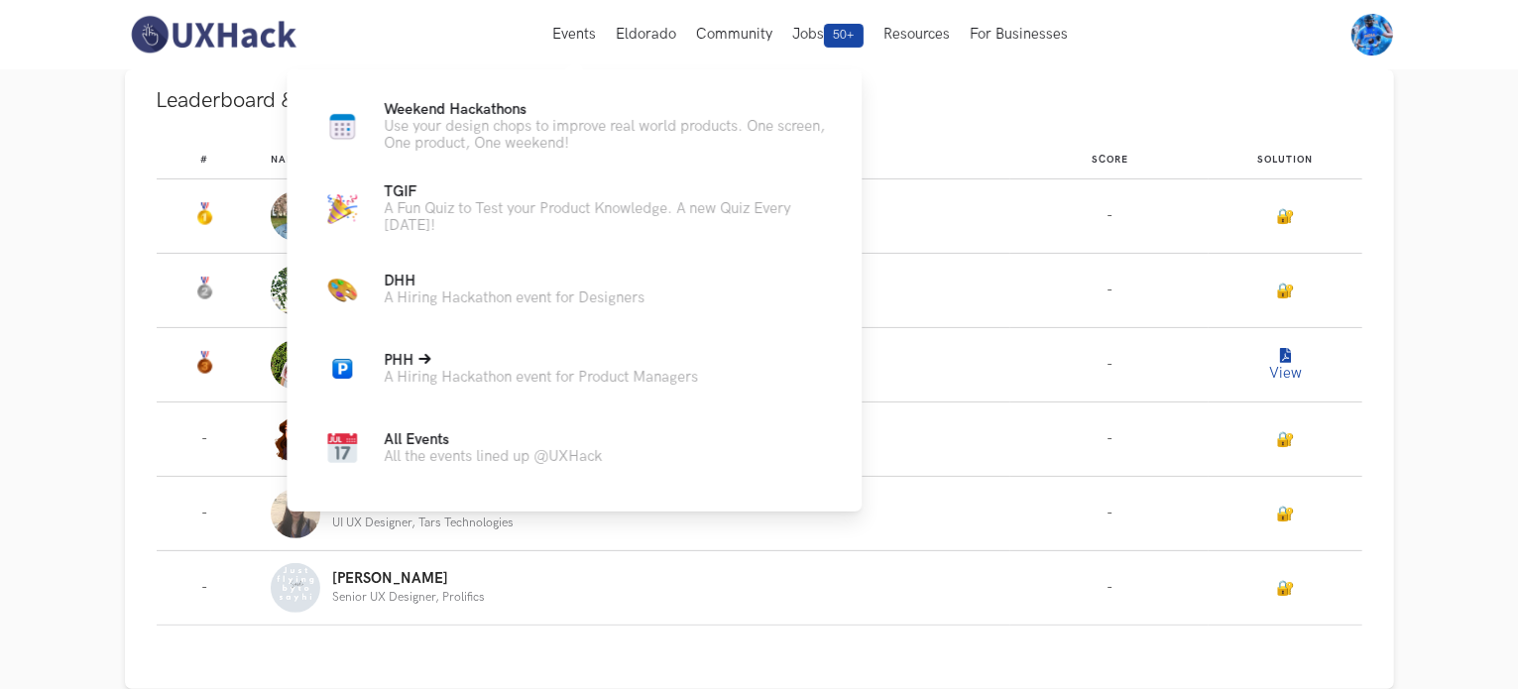
click at [532, 393] on link "PHH Live A Hiring Hackathon event for Product Managers" at bounding box center [574, 369] width 512 height 48
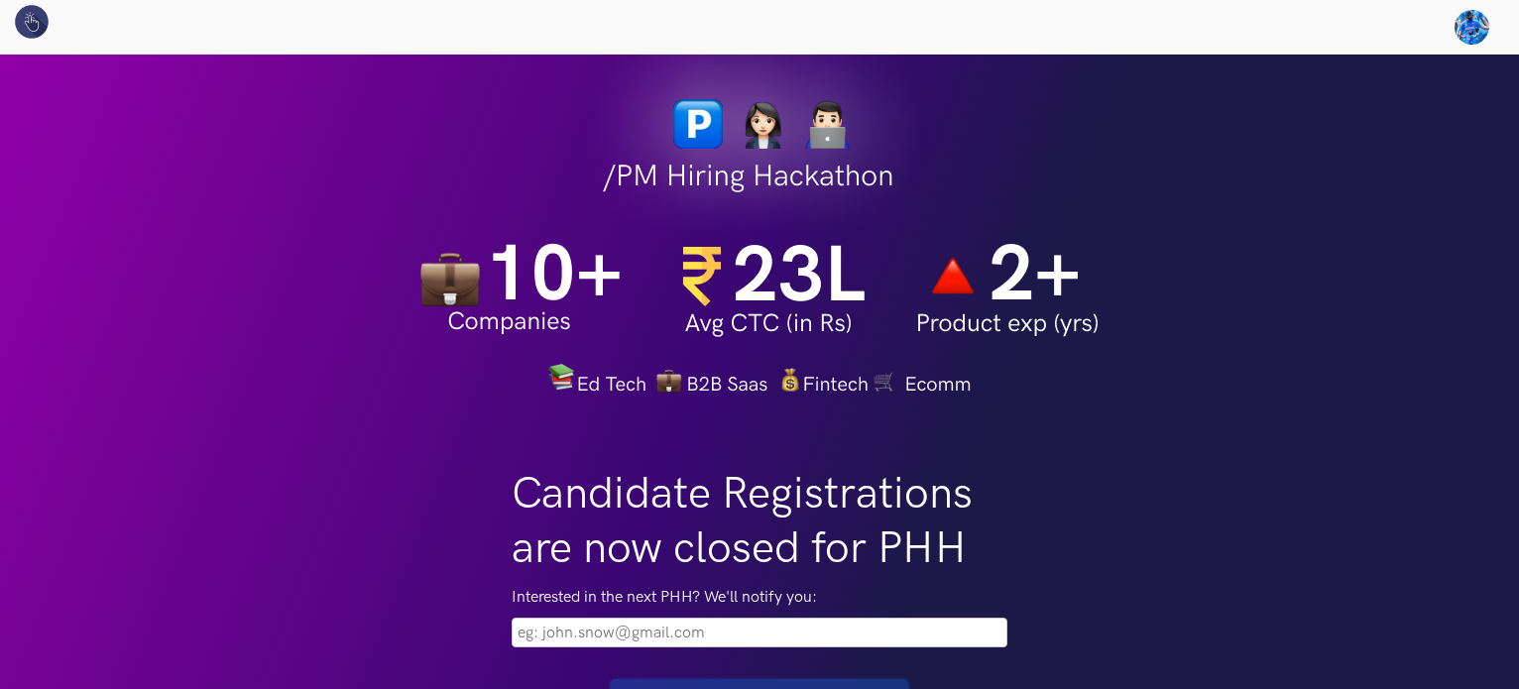
scroll to position [16, 0]
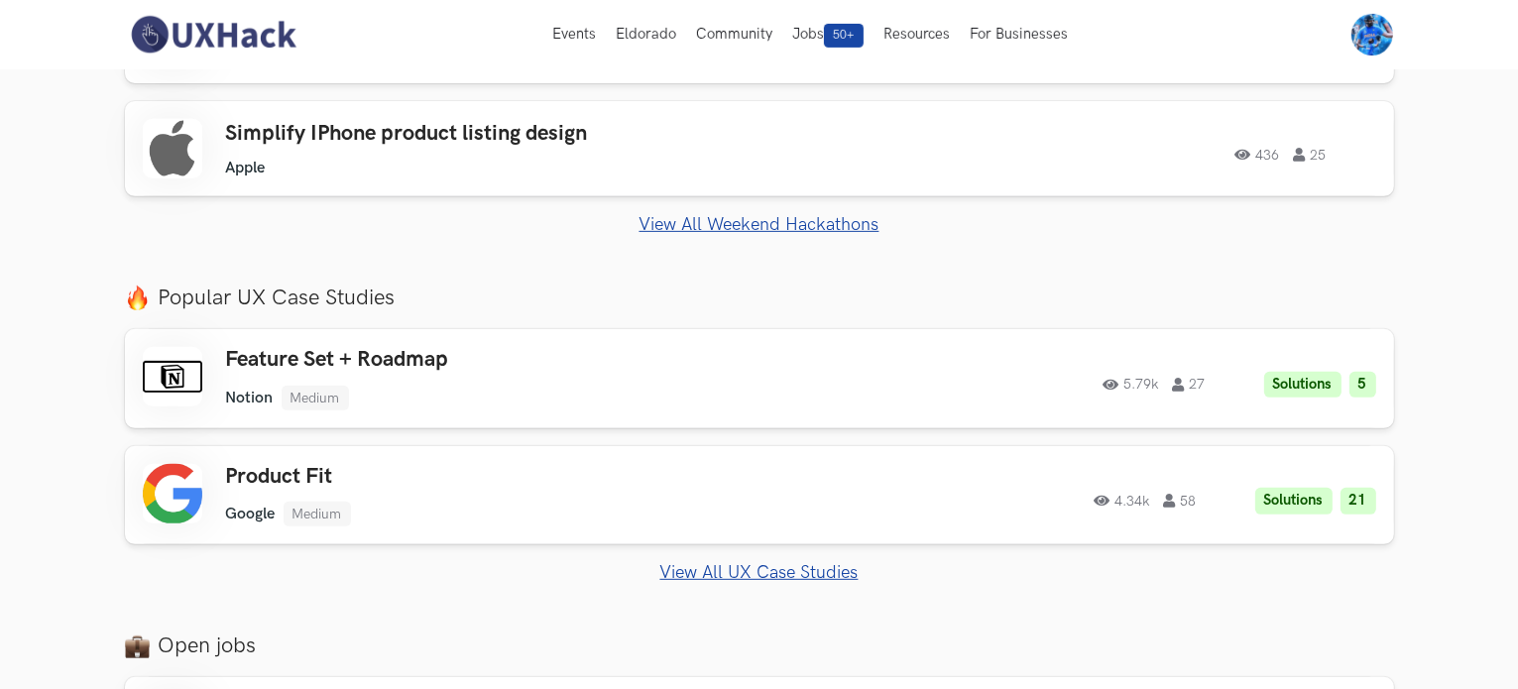
scroll to position [726, 0]
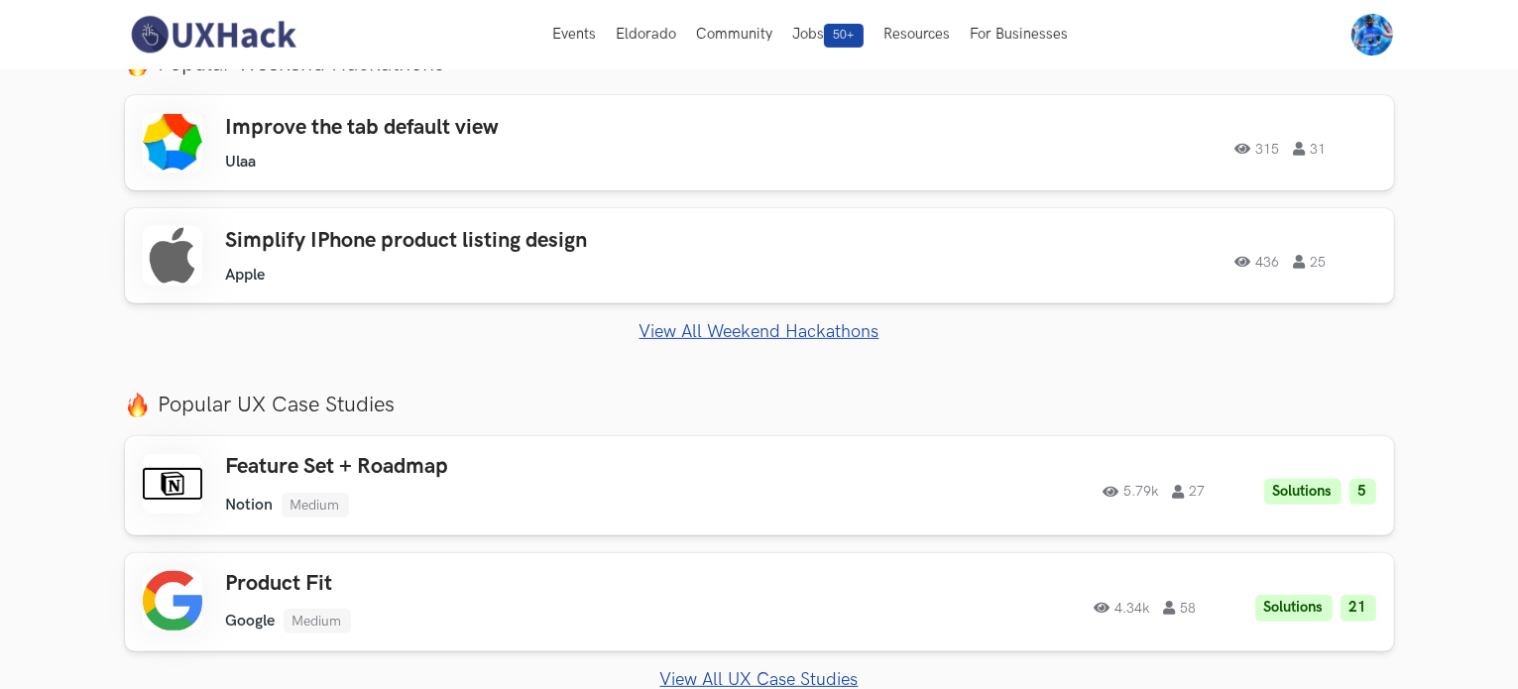
click at [740, 333] on link "View All Weekend Hackathons" at bounding box center [759, 331] width 1269 height 21
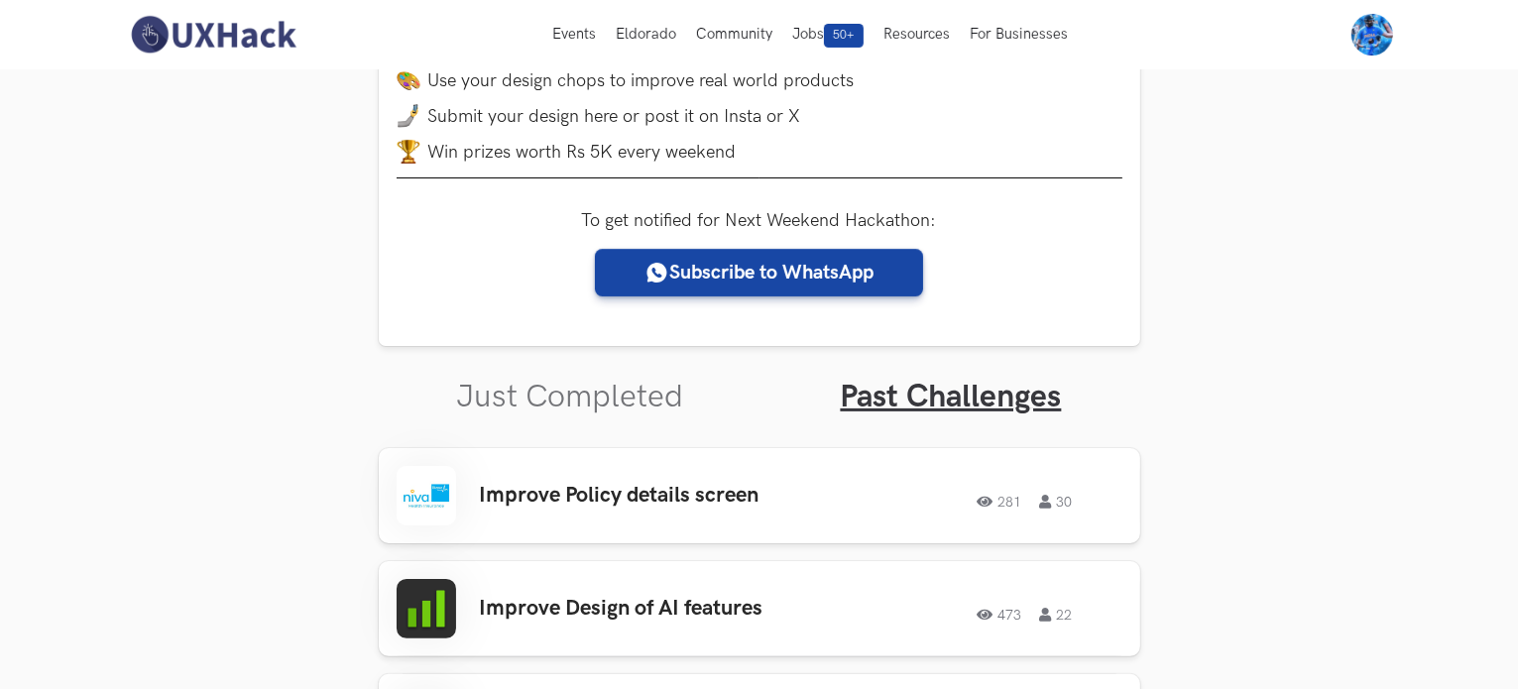
scroll to position [328, 0]
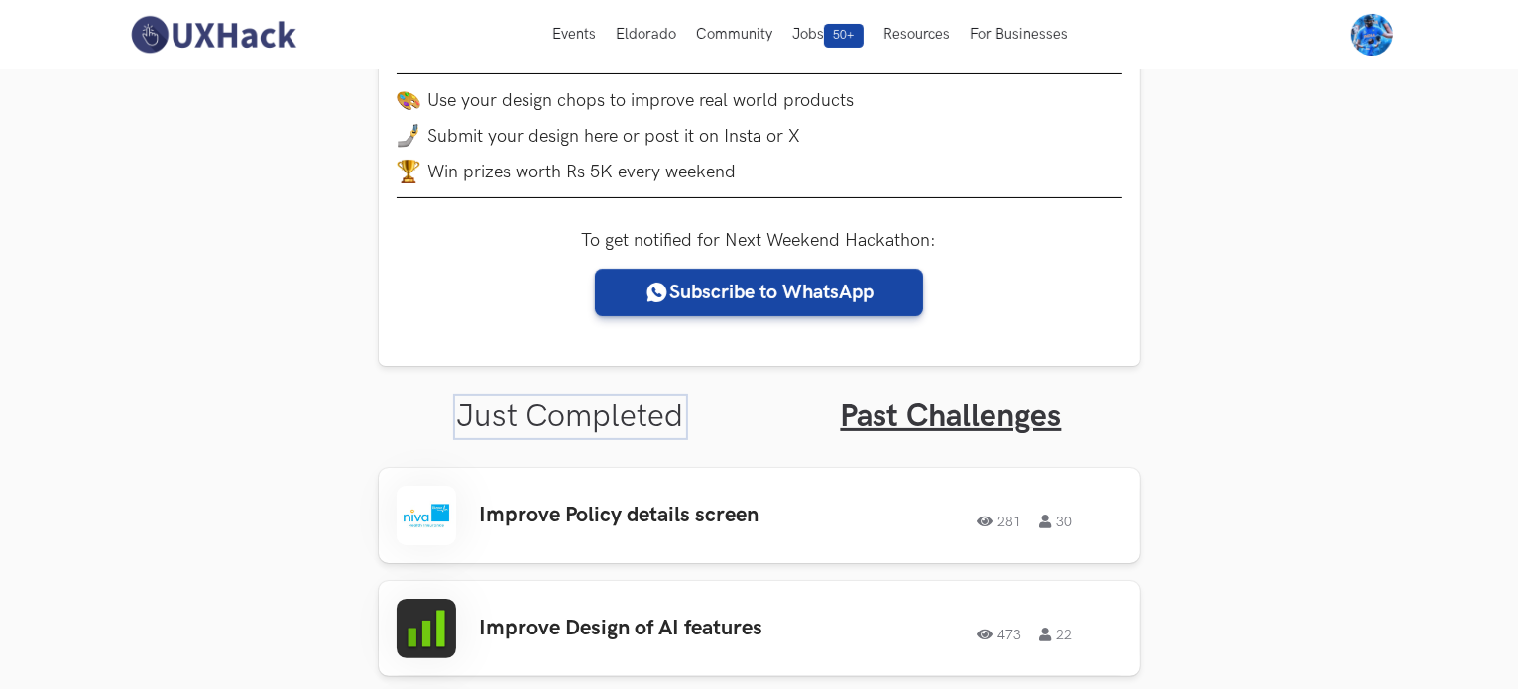
click at [595, 404] on link "Just Completed" at bounding box center [570, 417] width 227 height 39
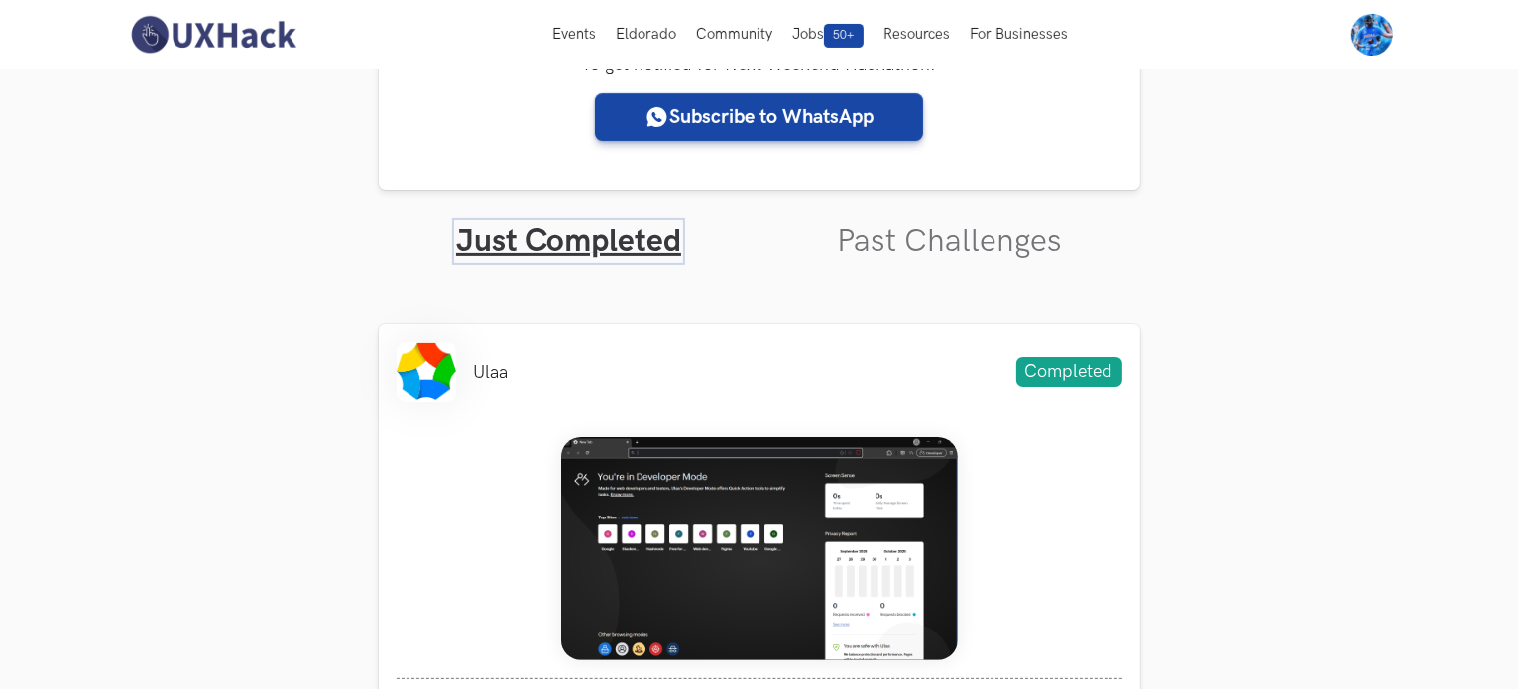
scroll to position [393, 0]
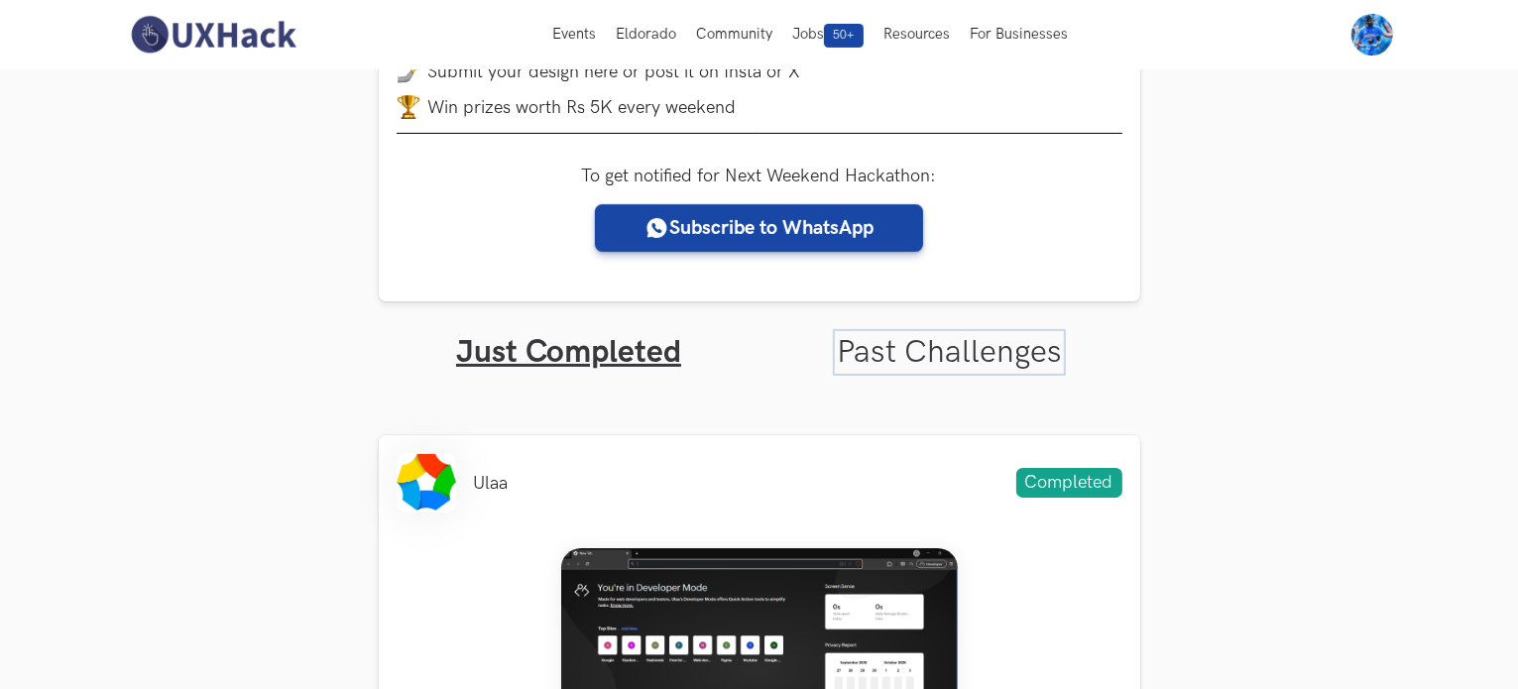
click at [946, 340] on link "Past Challenges" at bounding box center [949, 352] width 225 height 39
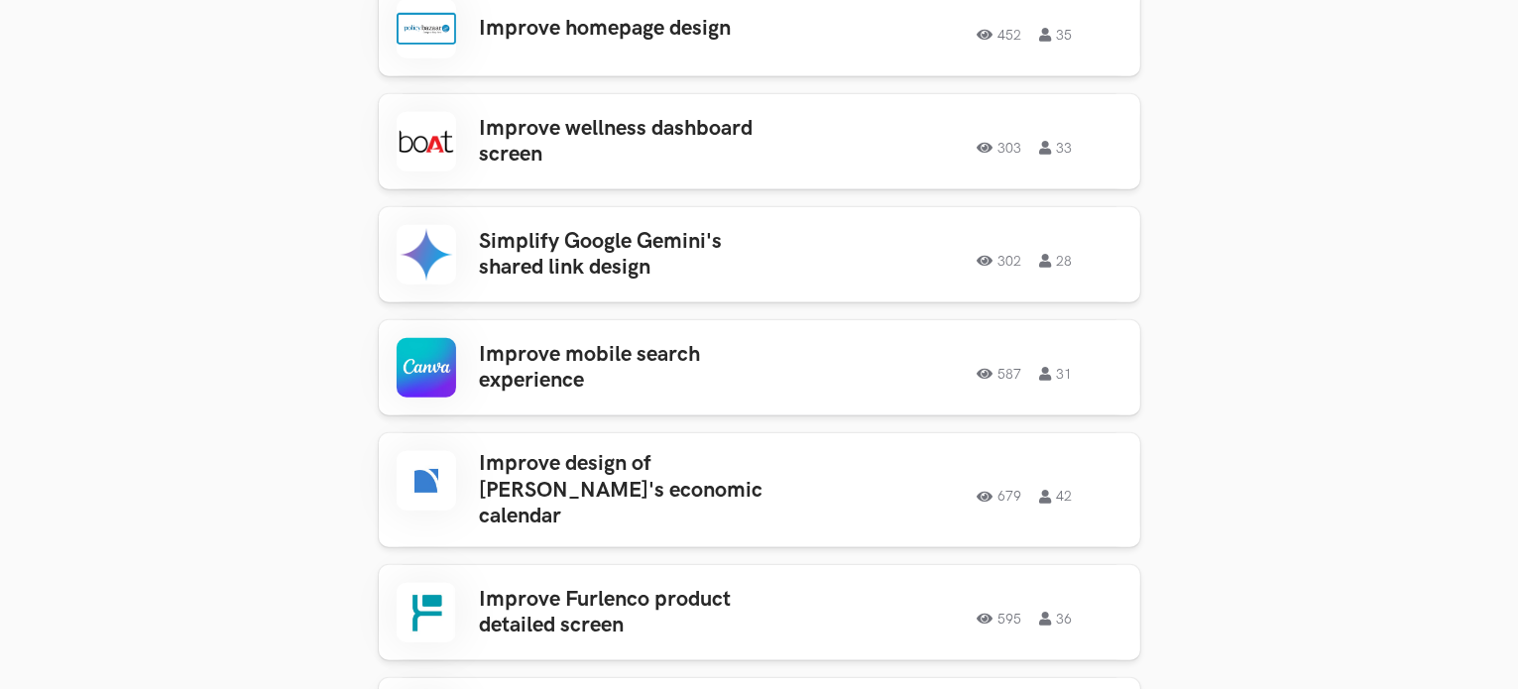
scroll to position [1610, 0]
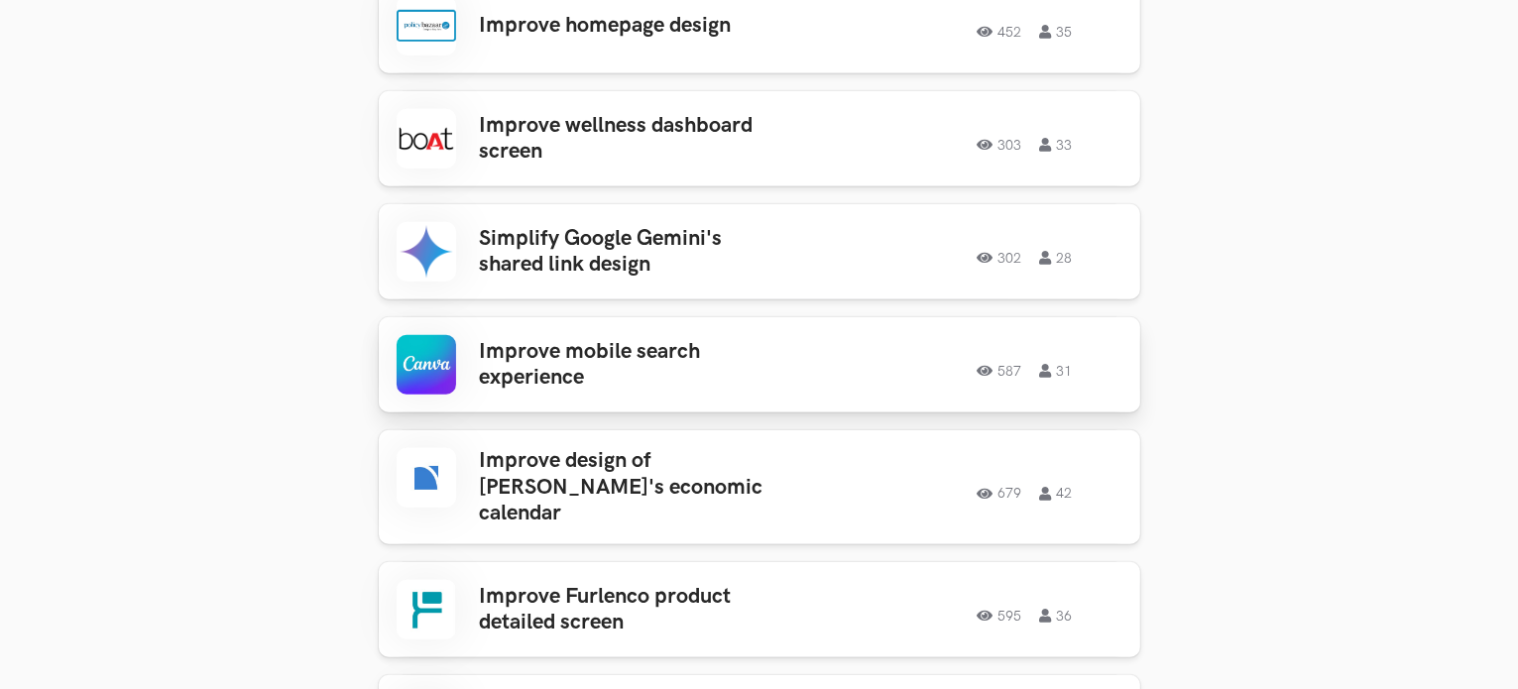
click at [647, 353] on h3 "Improve mobile search experience" at bounding box center [634, 365] width 309 height 53
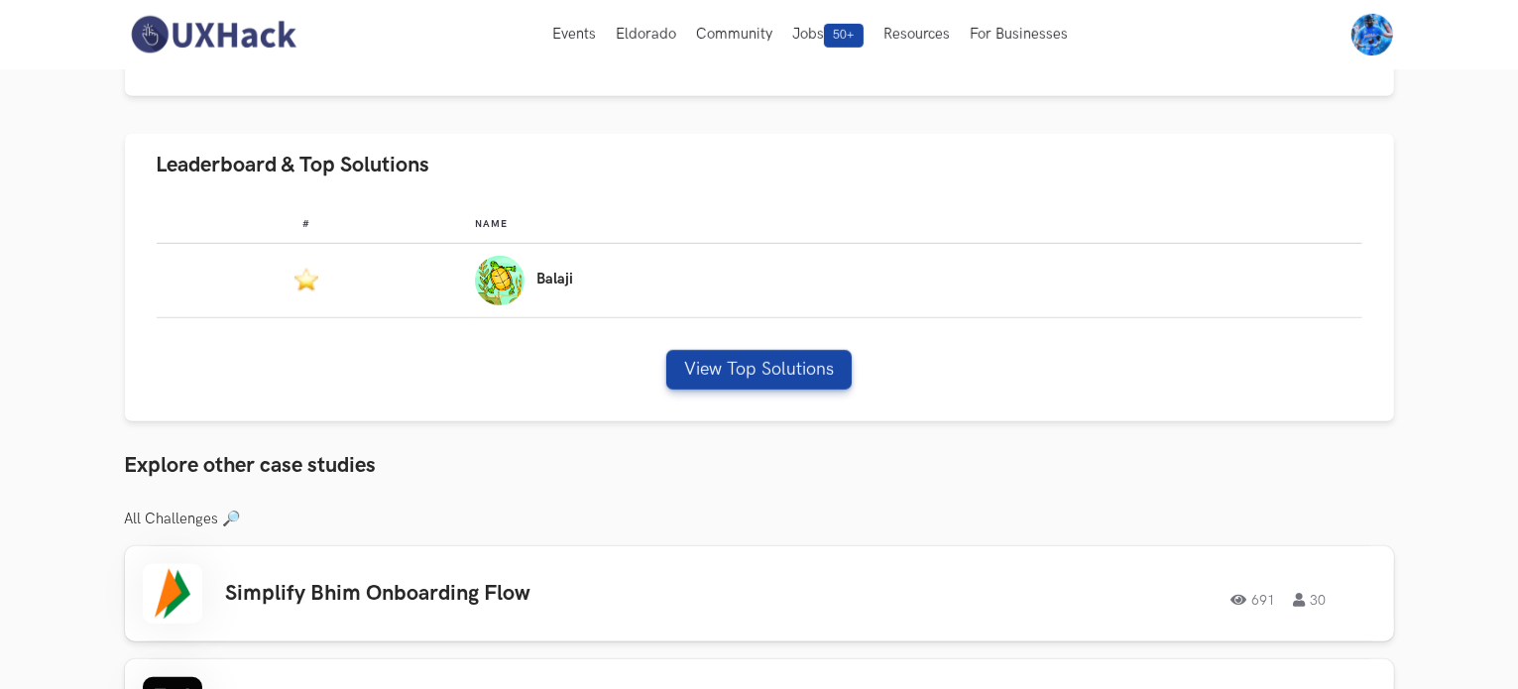
scroll to position [1161, 0]
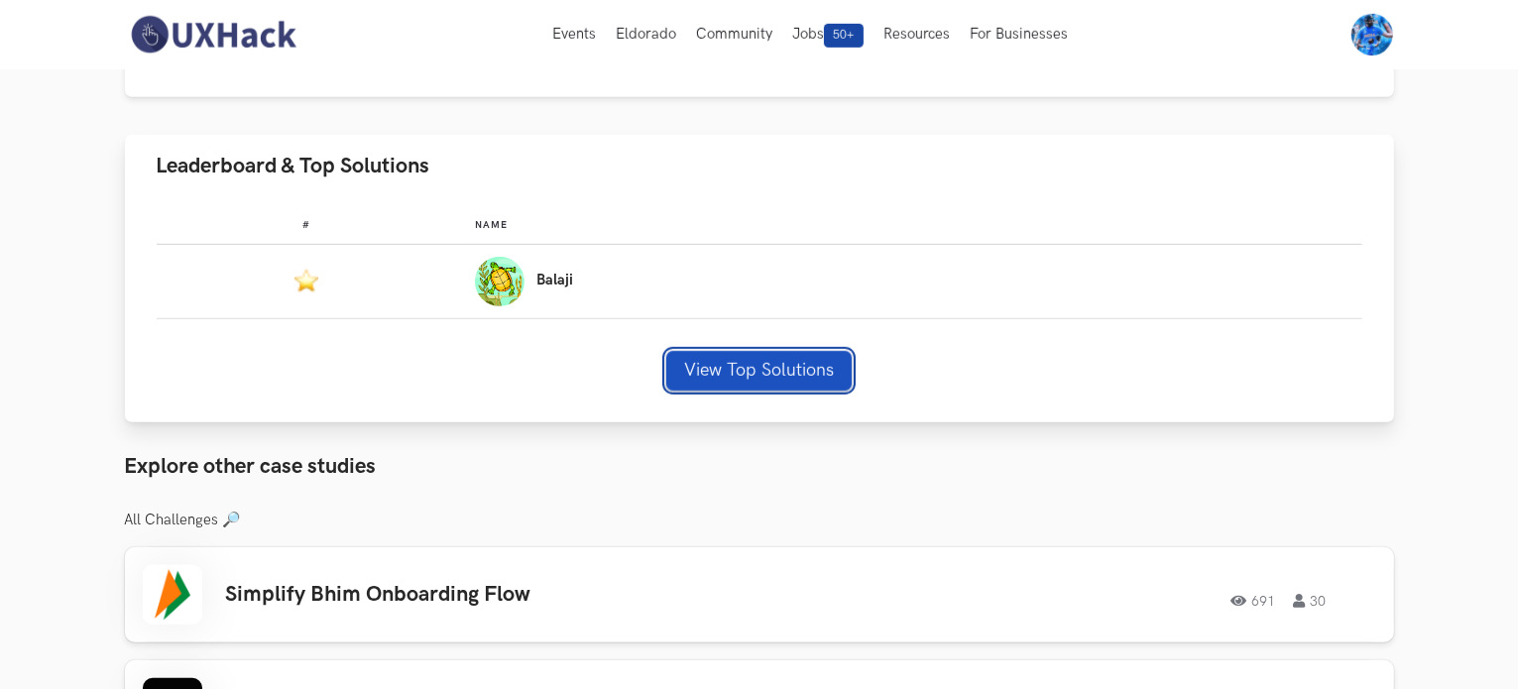
click at [786, 367] on button "View Top Solutions" at bounding box center [758, 371] width 185 height 40
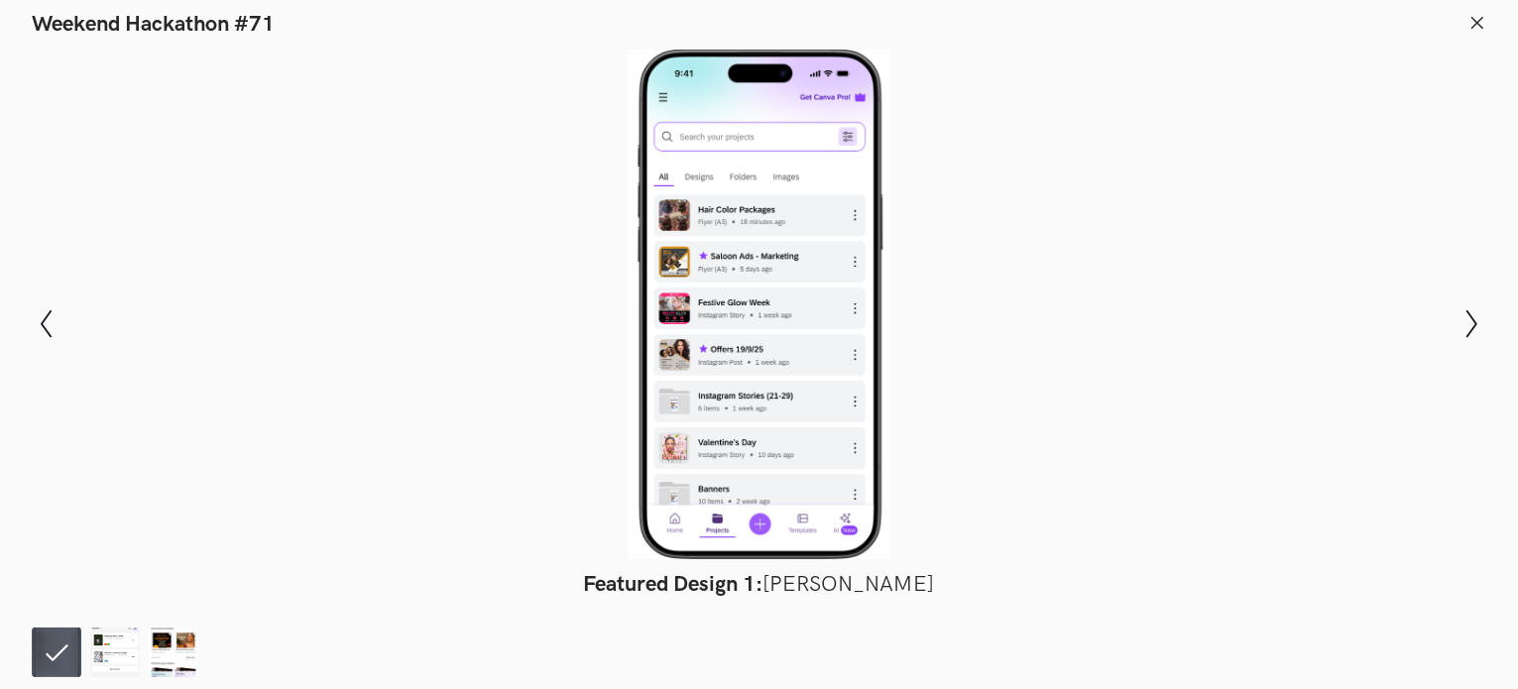
click at [818, 363] on div at bounding box center [759, 305] width 1374 height 510
click at [1468, 308] on button "Show next slide" at bounding box center [1472, 325] width 29 height 58
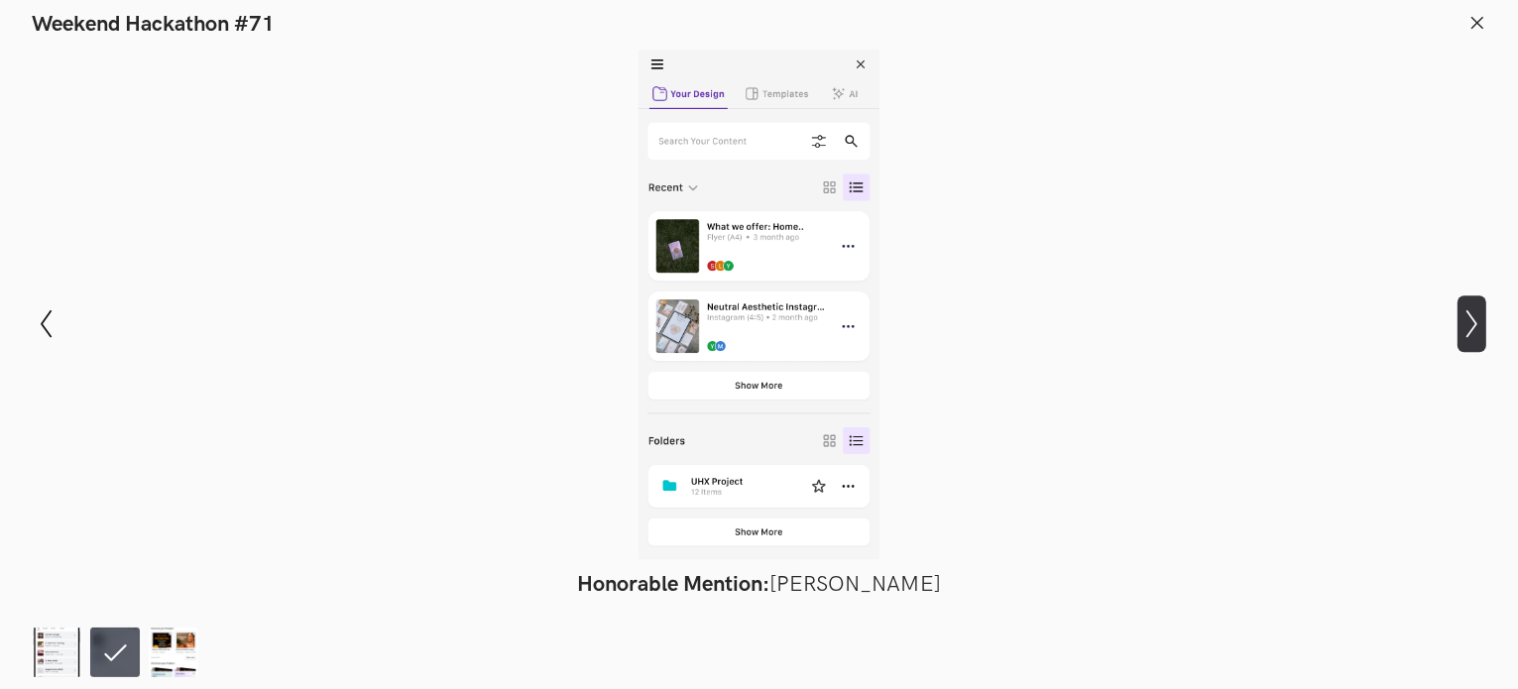
click at [1468, 308] on button "Show next slide" at bounding box center [1472, 325] width 29 height 58
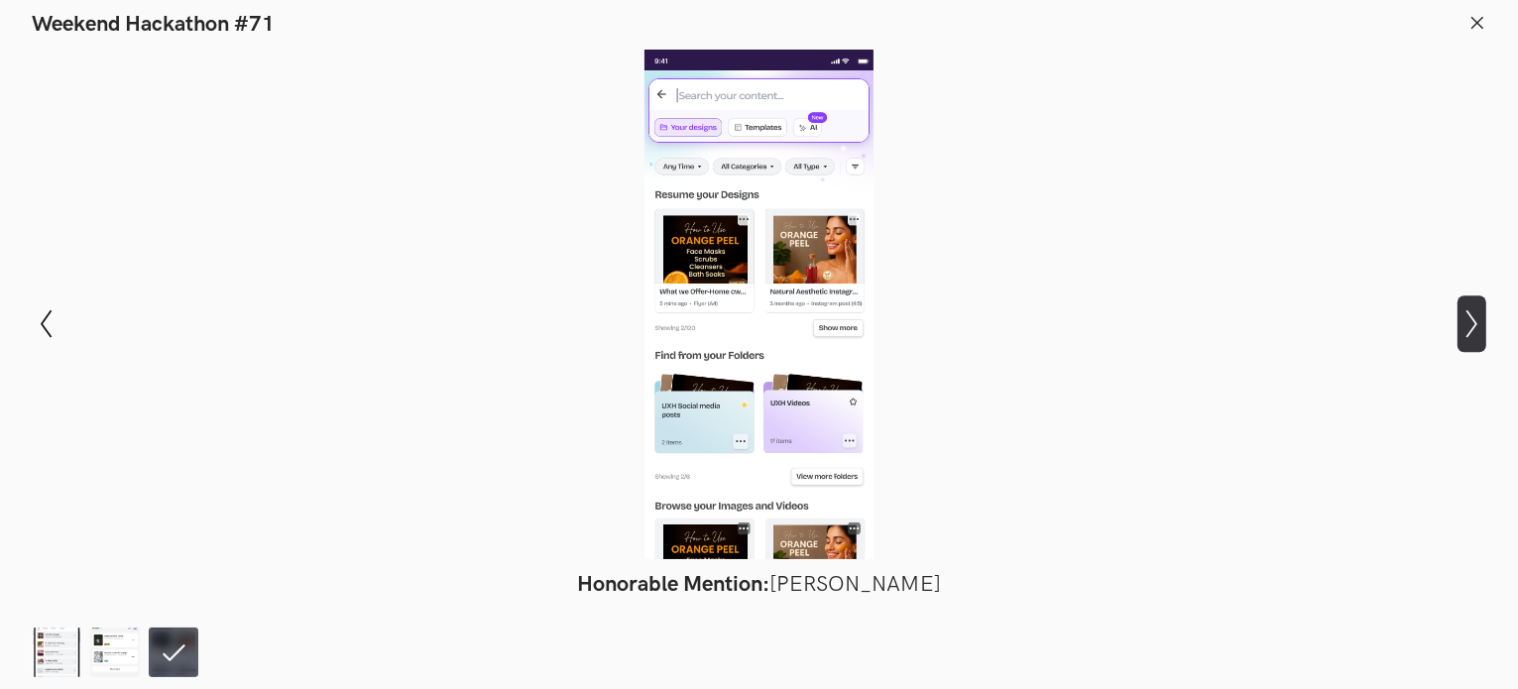
click at [1469, 309] on button "Show next slide" at bounding box center [1472, 325] width 29 height 58
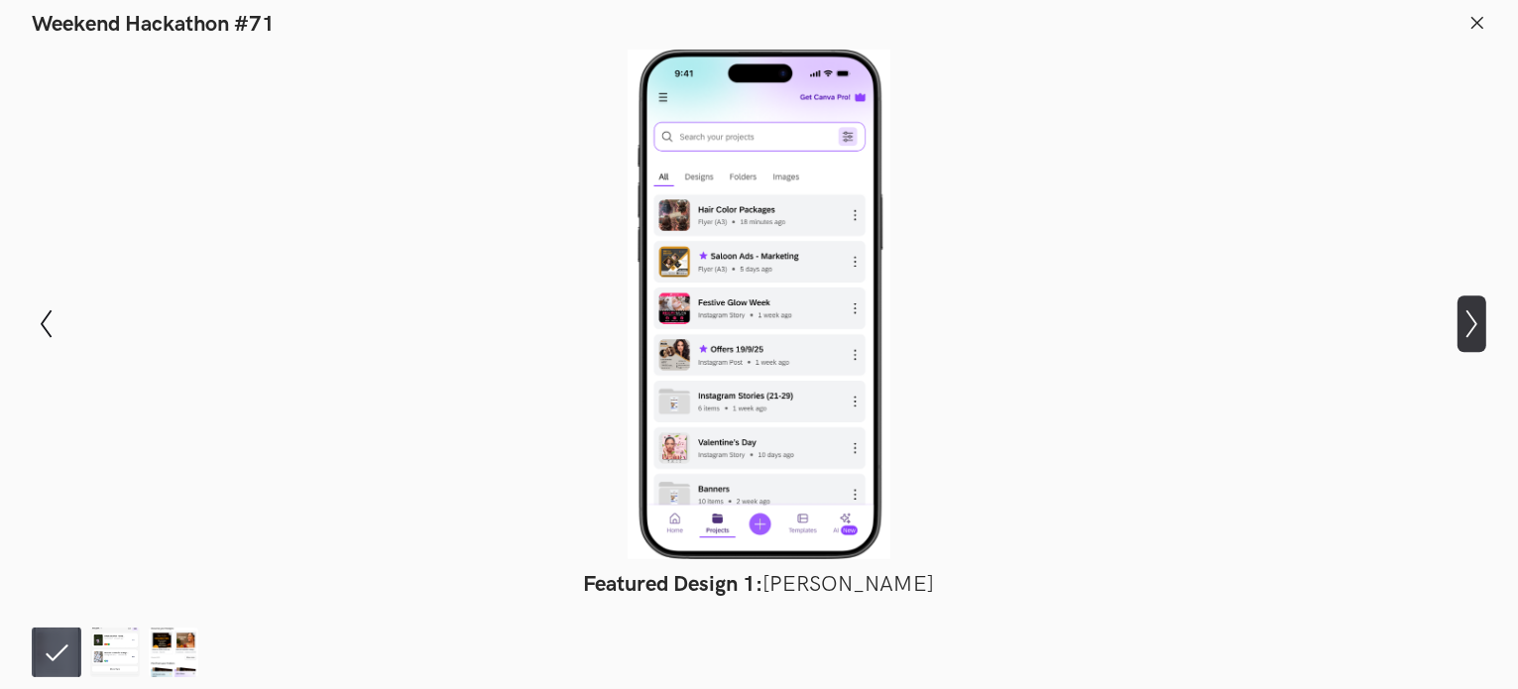
click at [1469, 309] on button "Show next slide" at bounding box center [1472, 325] width 29 height 58
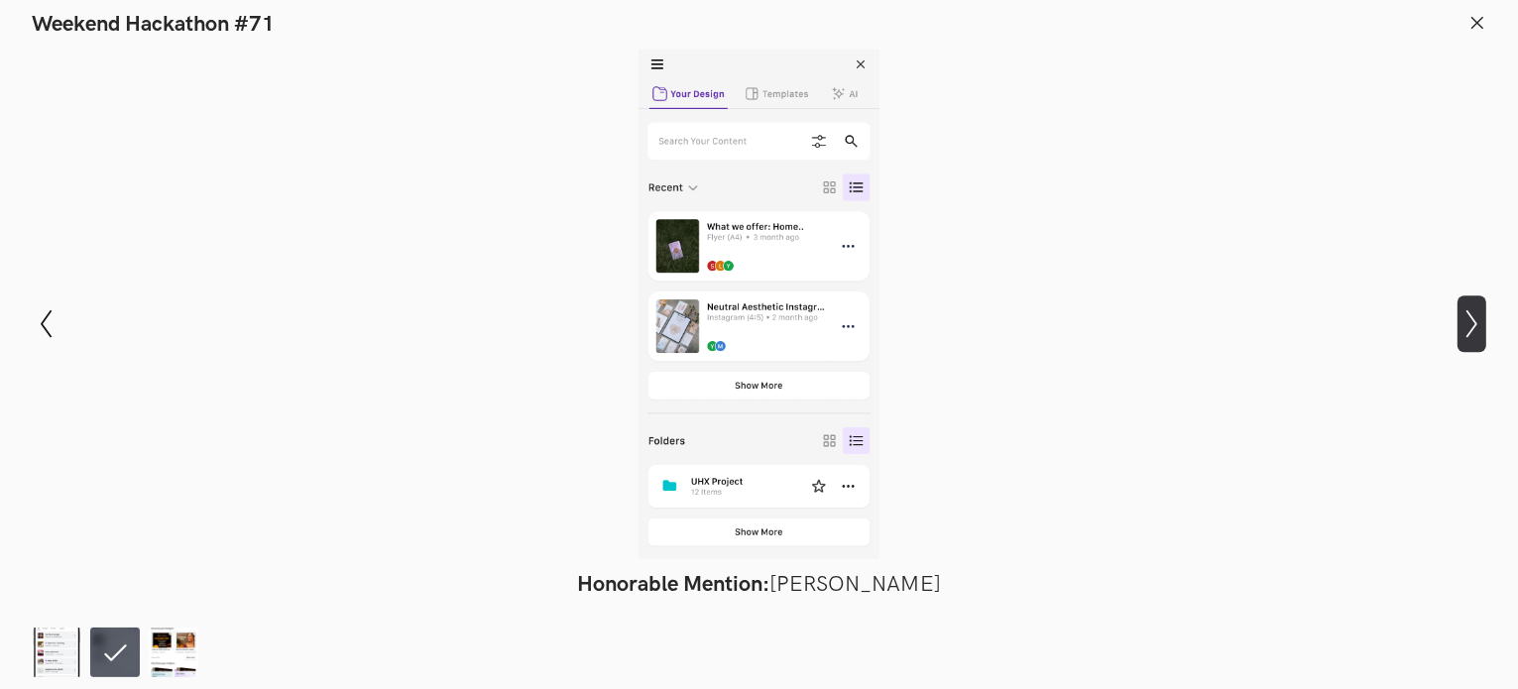
click at [1469, 309] on button "Show next slide" at bounding box center [1472, 325] width 29 height 58
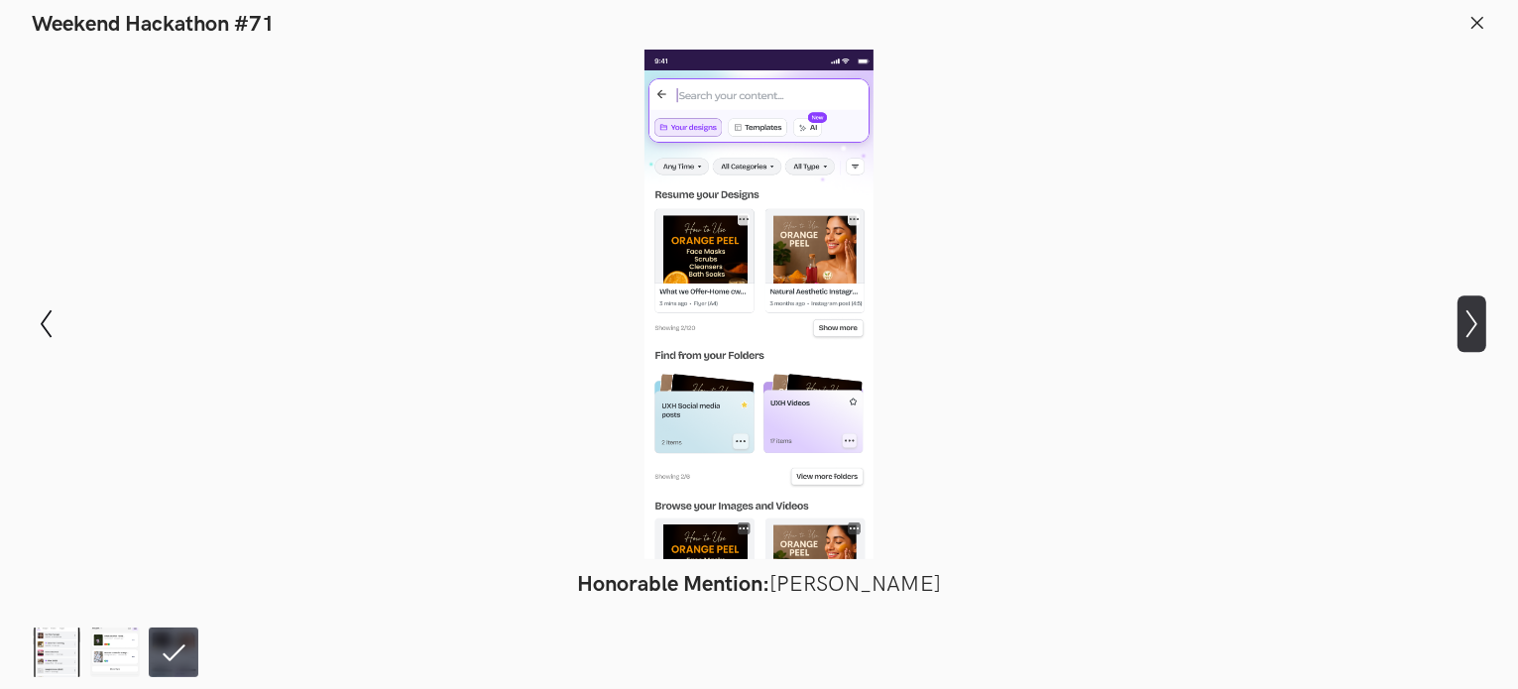
click at [1476, 315] on icon "Show next slide" at bounding box center [1472, 323] width 29 height 29
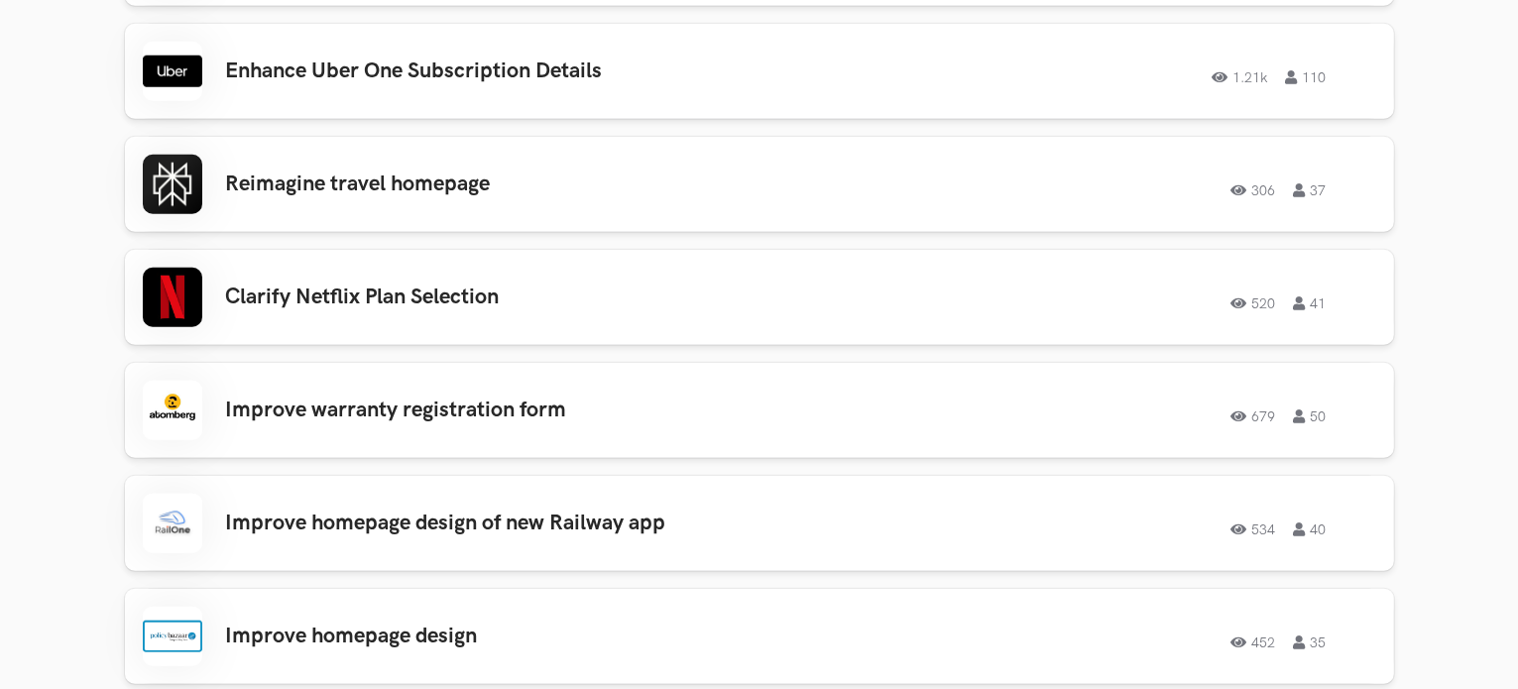
scroll to position [2042, 0]
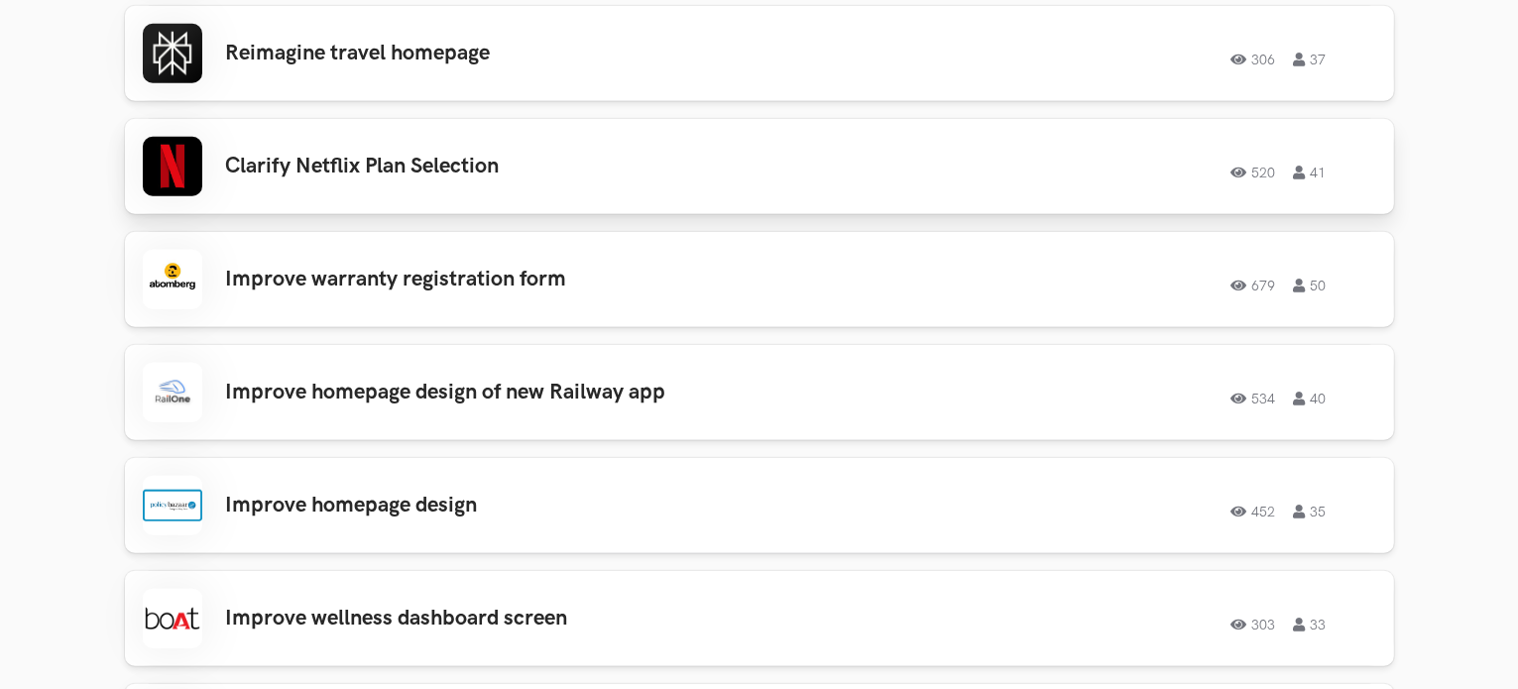
click at [463, 148] on div "Clarify Netflix Plan Selection 520 41 520 41" at bounding box center [760, 167] width 1234 height 60
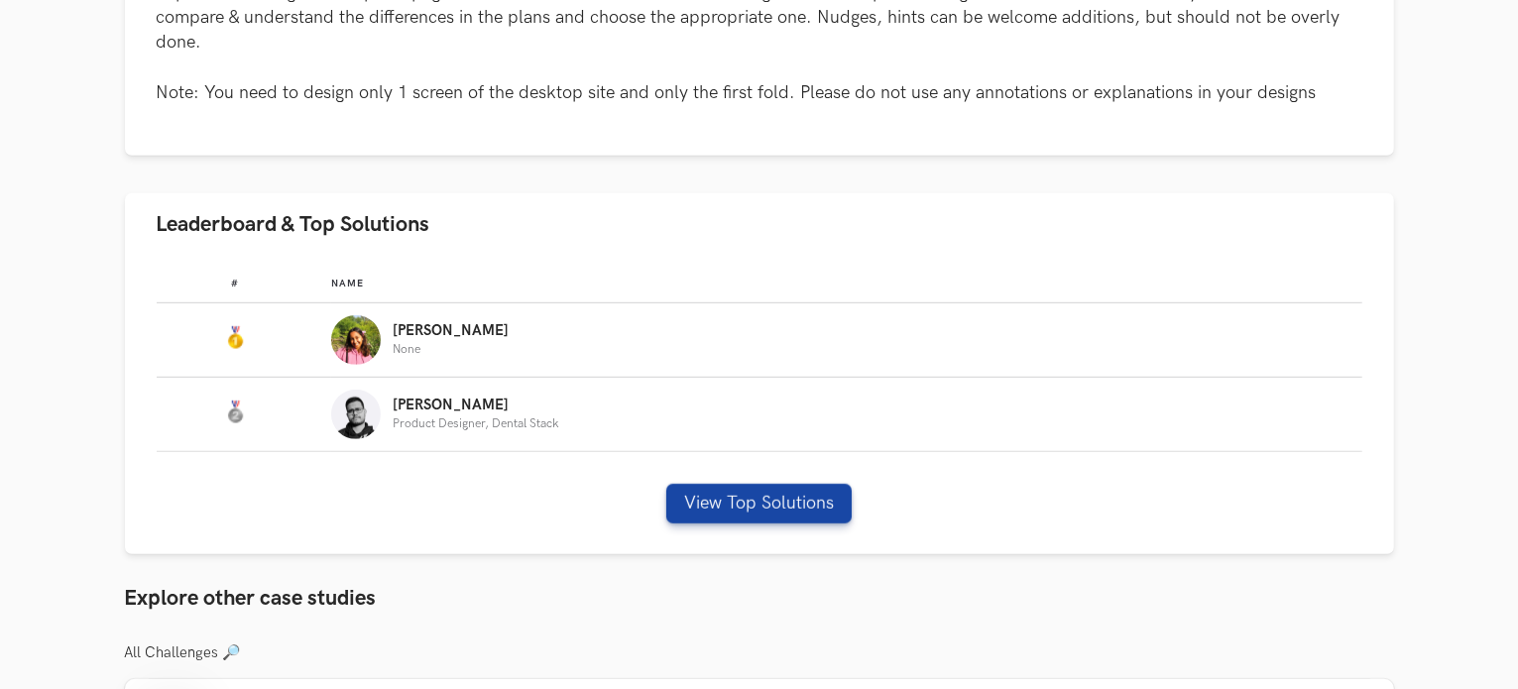
scroll to position [1188, 0]
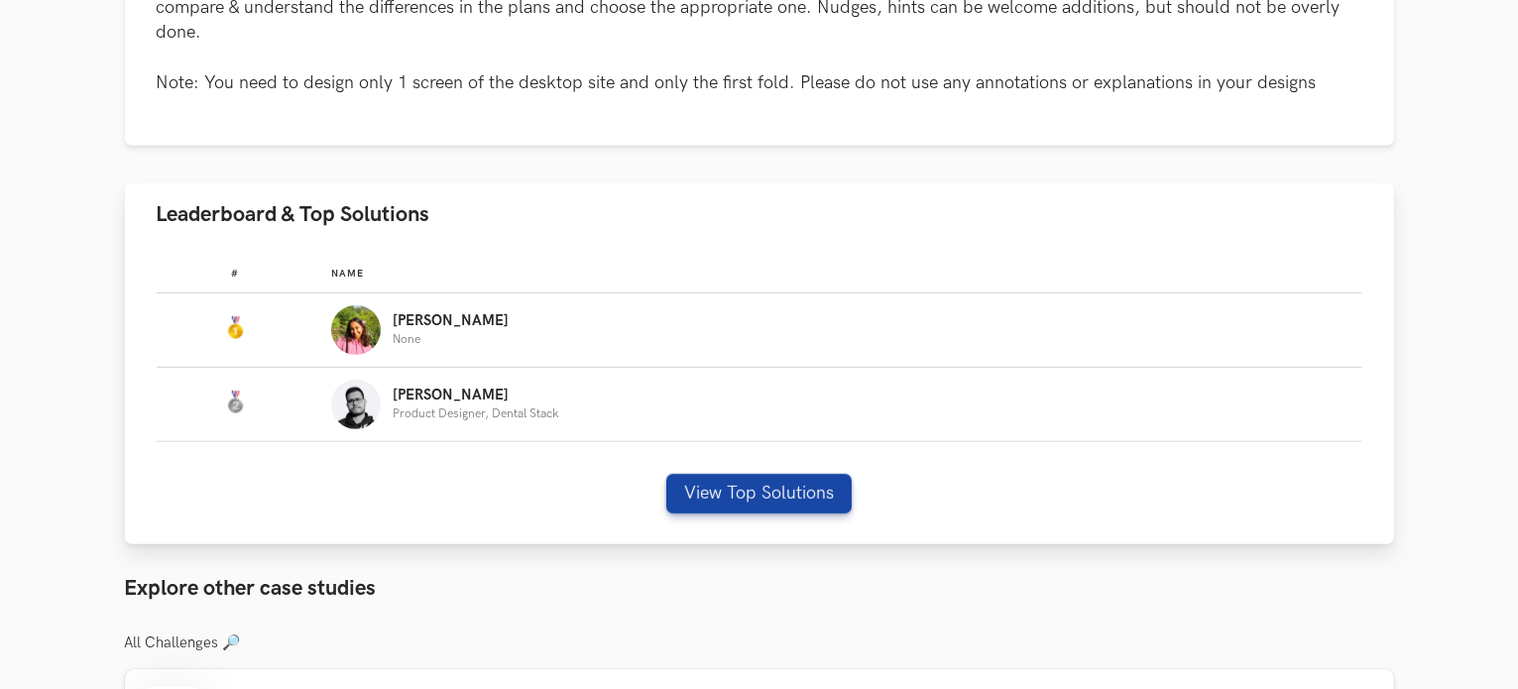
click at [591, 346] on div "[PERSON_NAME] None" at bounding box center [837, 330] width 1013 height 50
click at [714, 499] on button "View Top Solutions" at bounding box center [758, 494] width 185 height 40
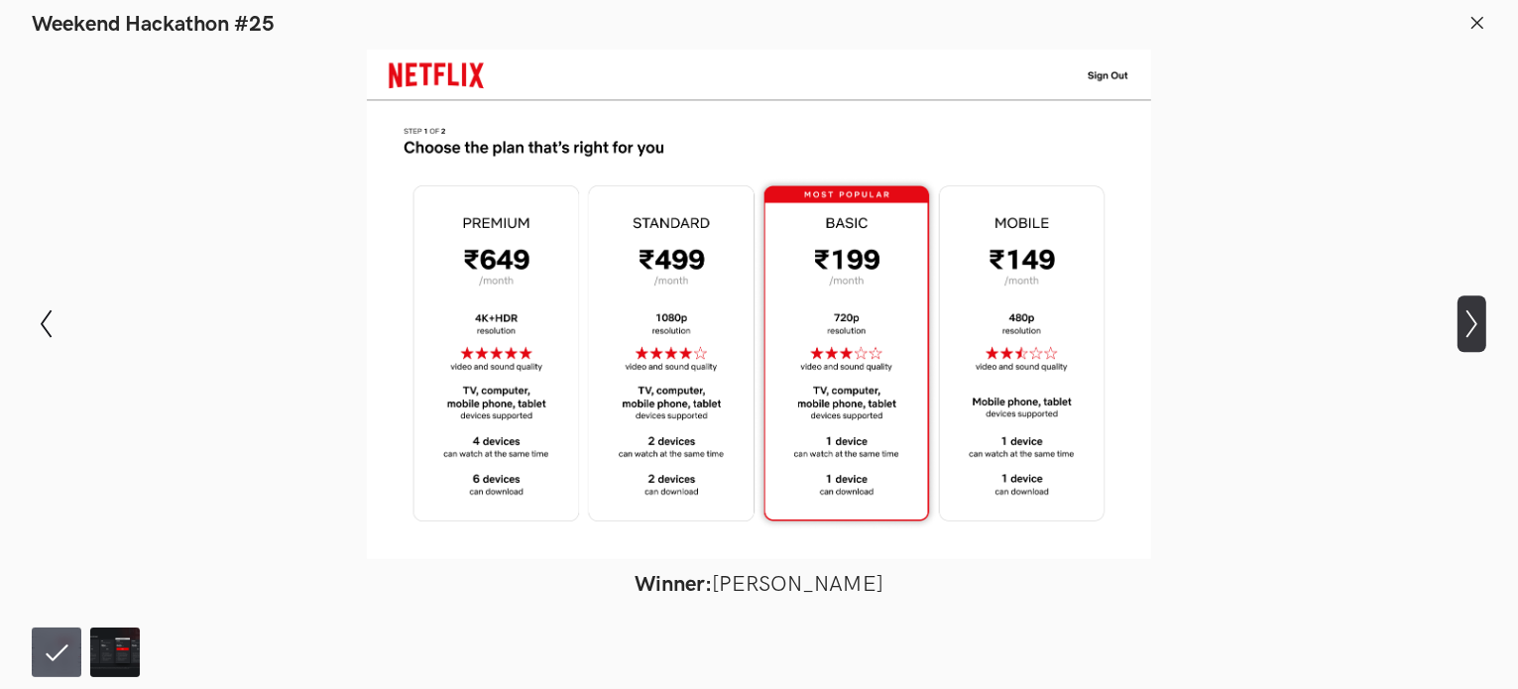
click at [1481, 302] on button "Show next slide" at bounding box center [1472, 325] width 29 height 58
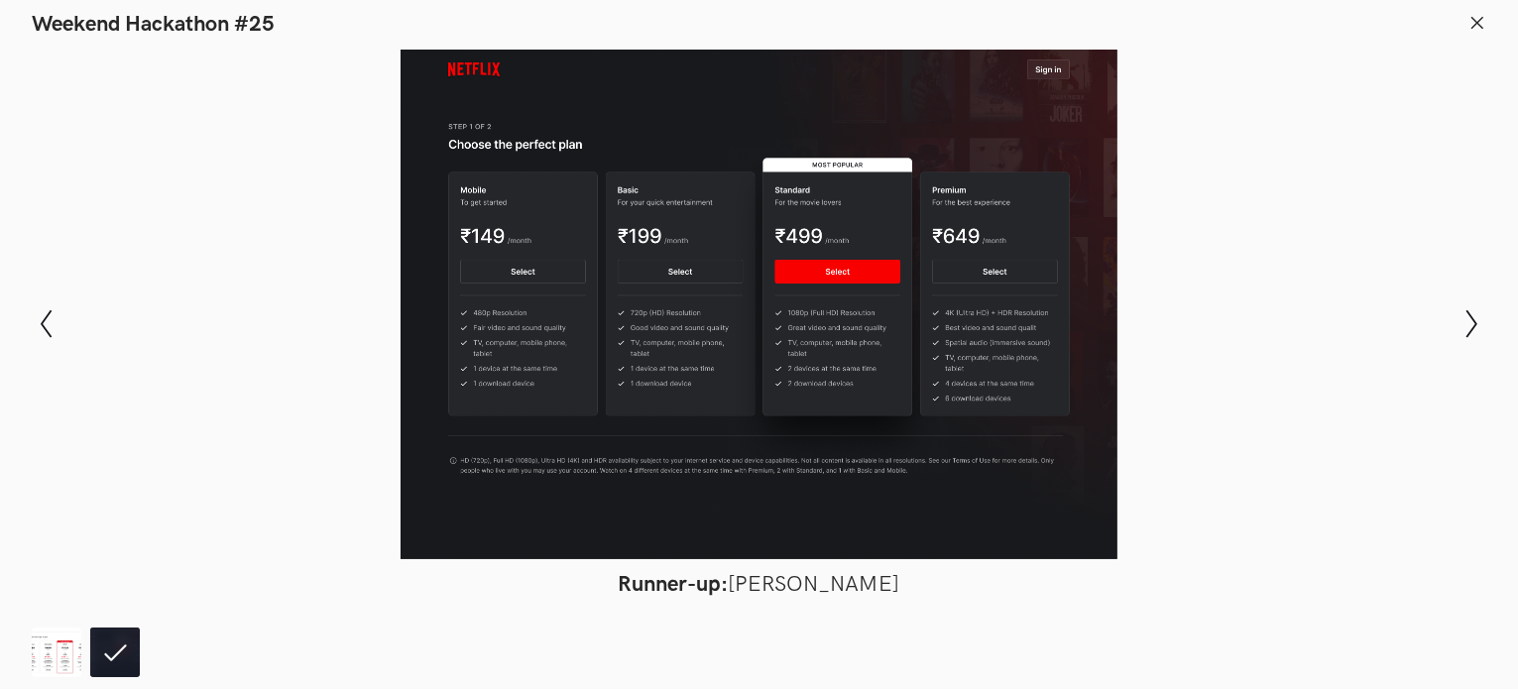
click at [96, 359] on div at bounding box center [759, 305] width 1374 height 510
click at [63, 319] on div "Modal Gallery Slideshow Winner: [PERSON_NAME] Runner-up: [PERSON_NAME] Show pre…" at bounding box center [759, 324] width 1518 height 572
click at [44, 312] on icon "Show previous slide" at bounding box center [46, 323] width 29 height 29
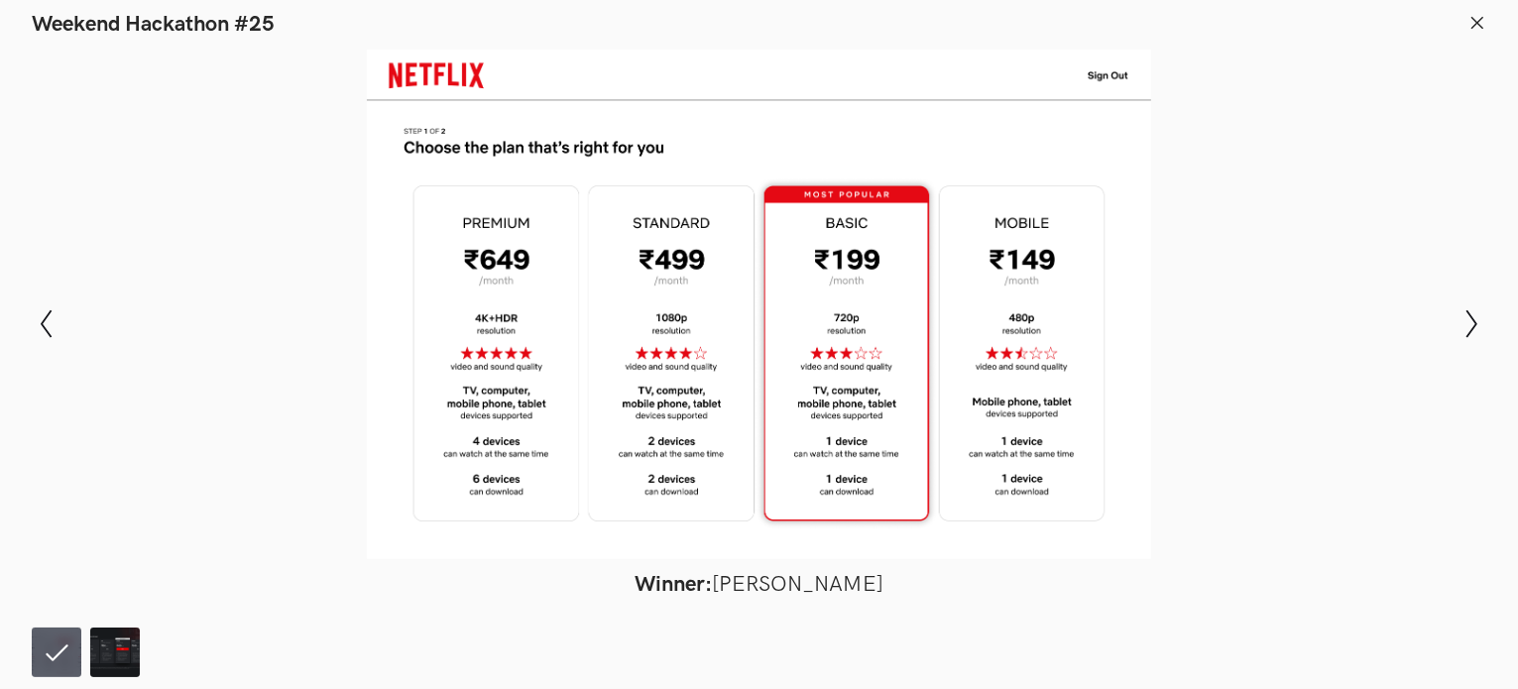
click at [1404, 305] on div at bounding box center [759, 305] width 1374 height 510
click at [1459, 326] on icon "Show next slide" at bounding box center [1472, 323] width 29 height 29
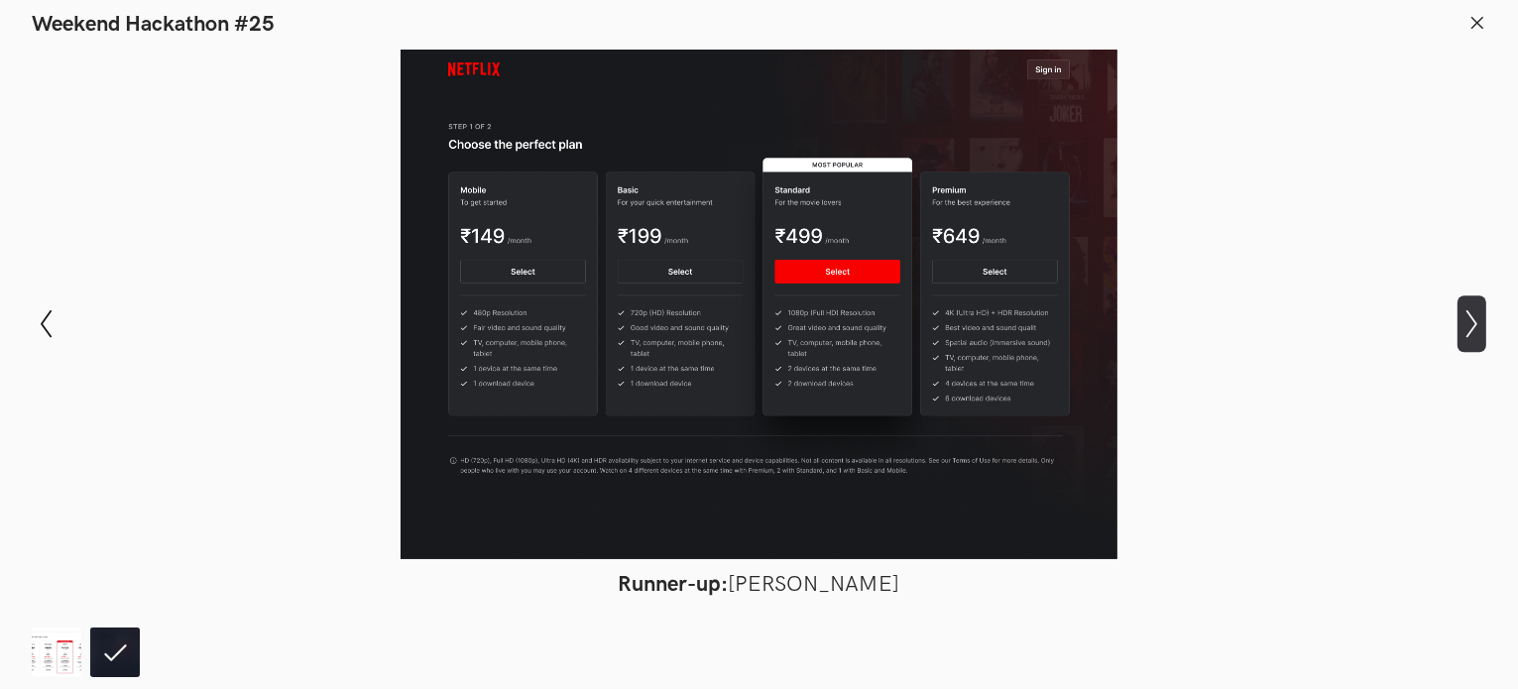
click at [1459, 326] on icon "Show next slide" at bounding box center [1472, 323] width 29 height 29
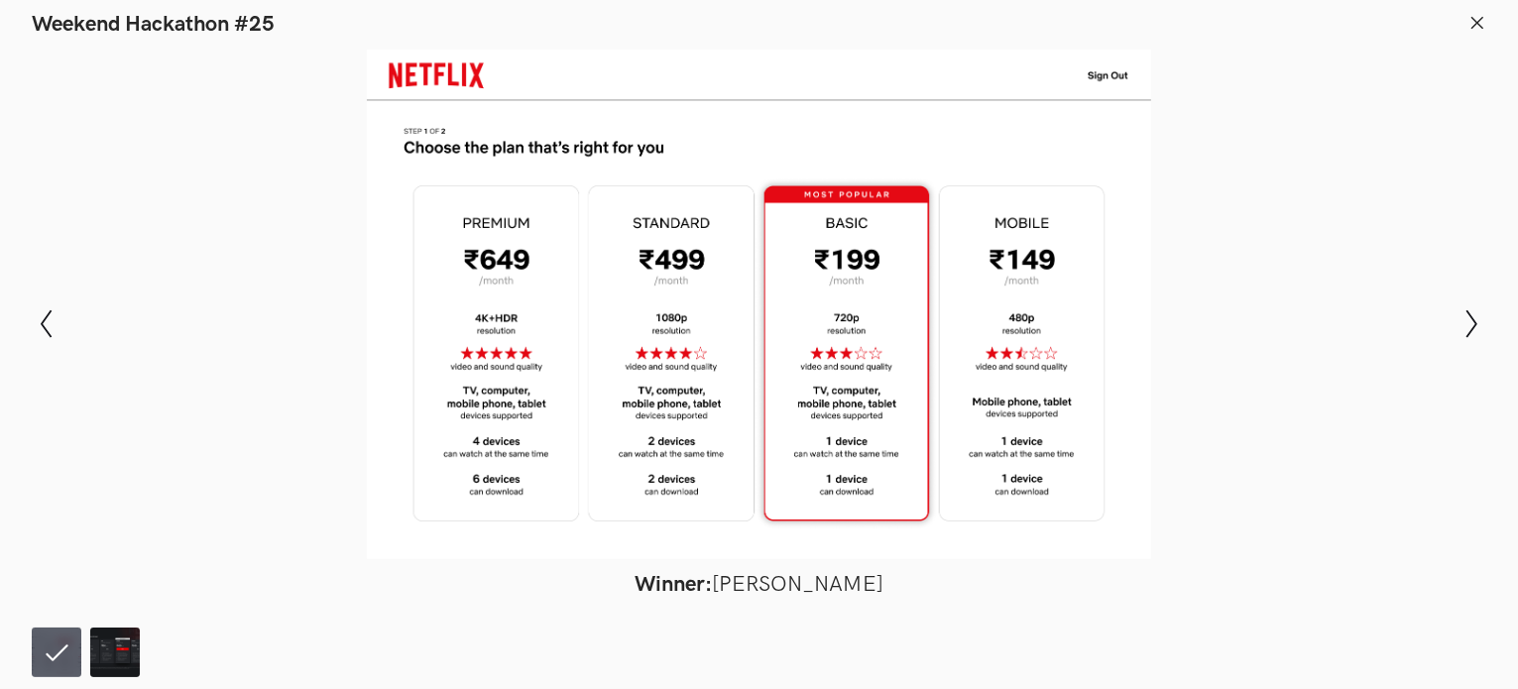
click at [1480, 20] on line at bounding box center [1478, 22] width 11 height 11
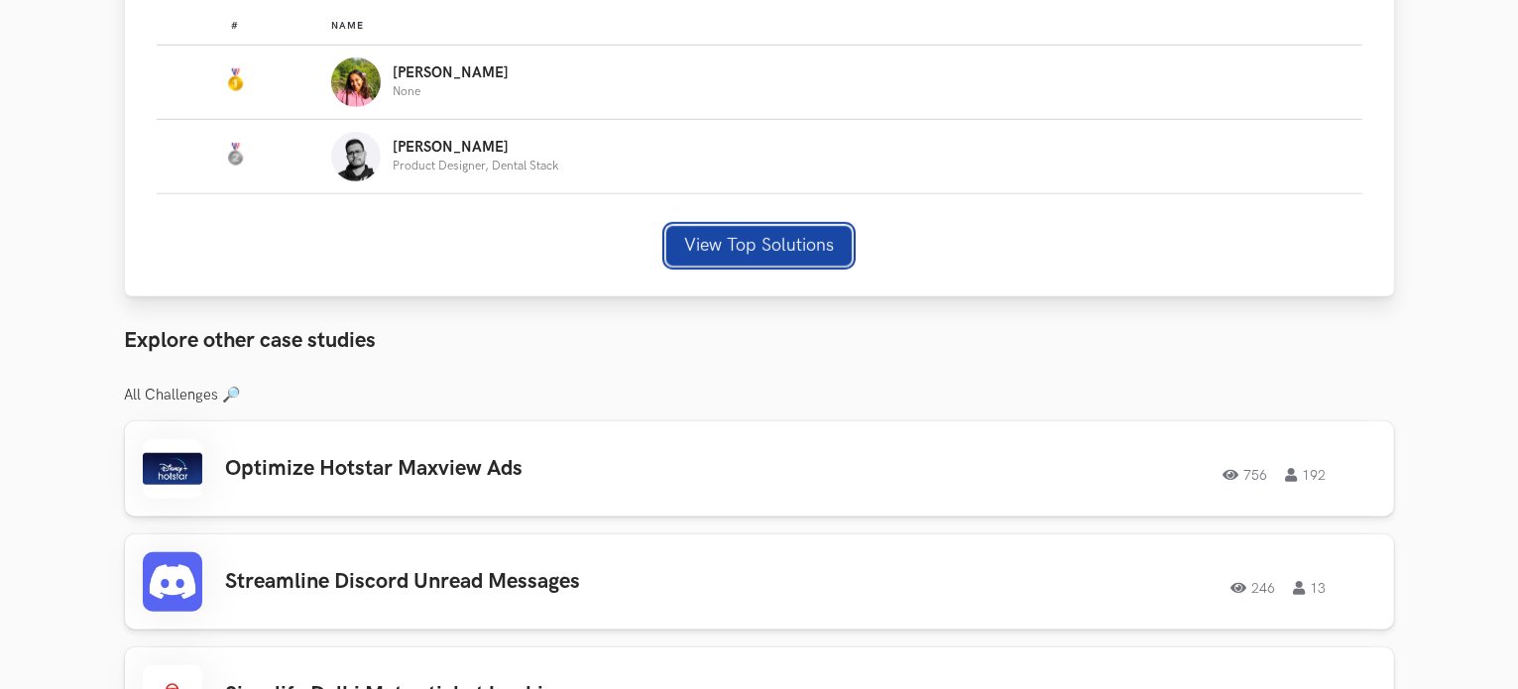
scroll to position [1551, 0]
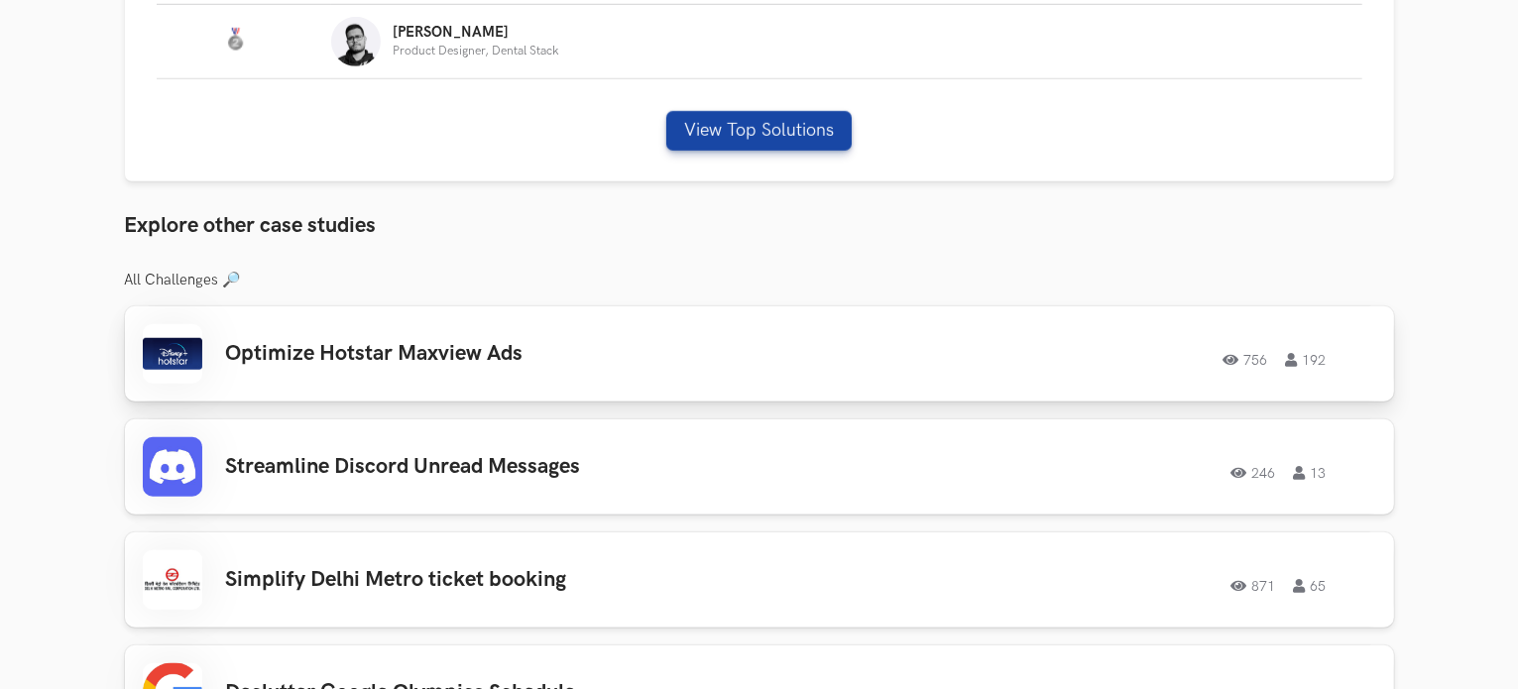
click at [607, 382] on div "Optimize Hotstar Maxview Ads 756 192 756 192" at bounding box center [760, 354] width 1234 height 60
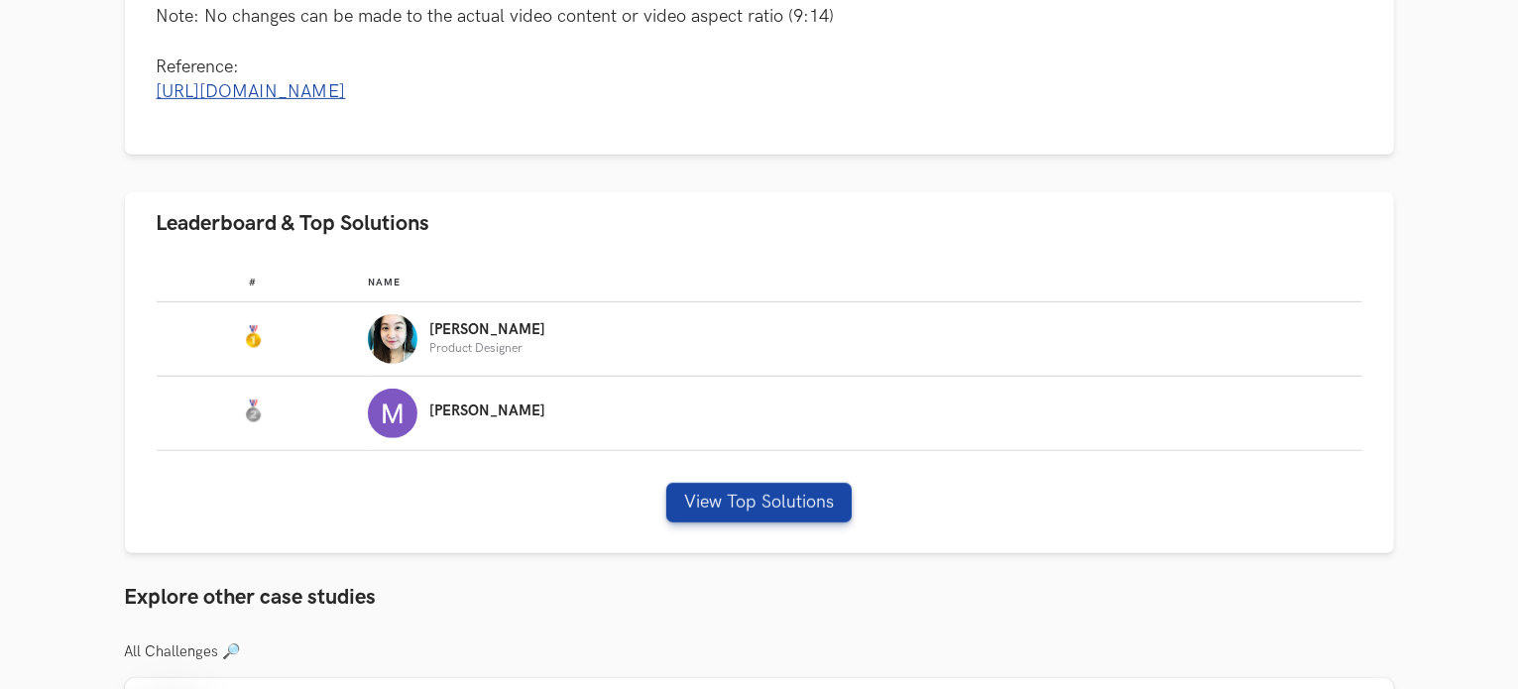
scroll to position [967, 0]
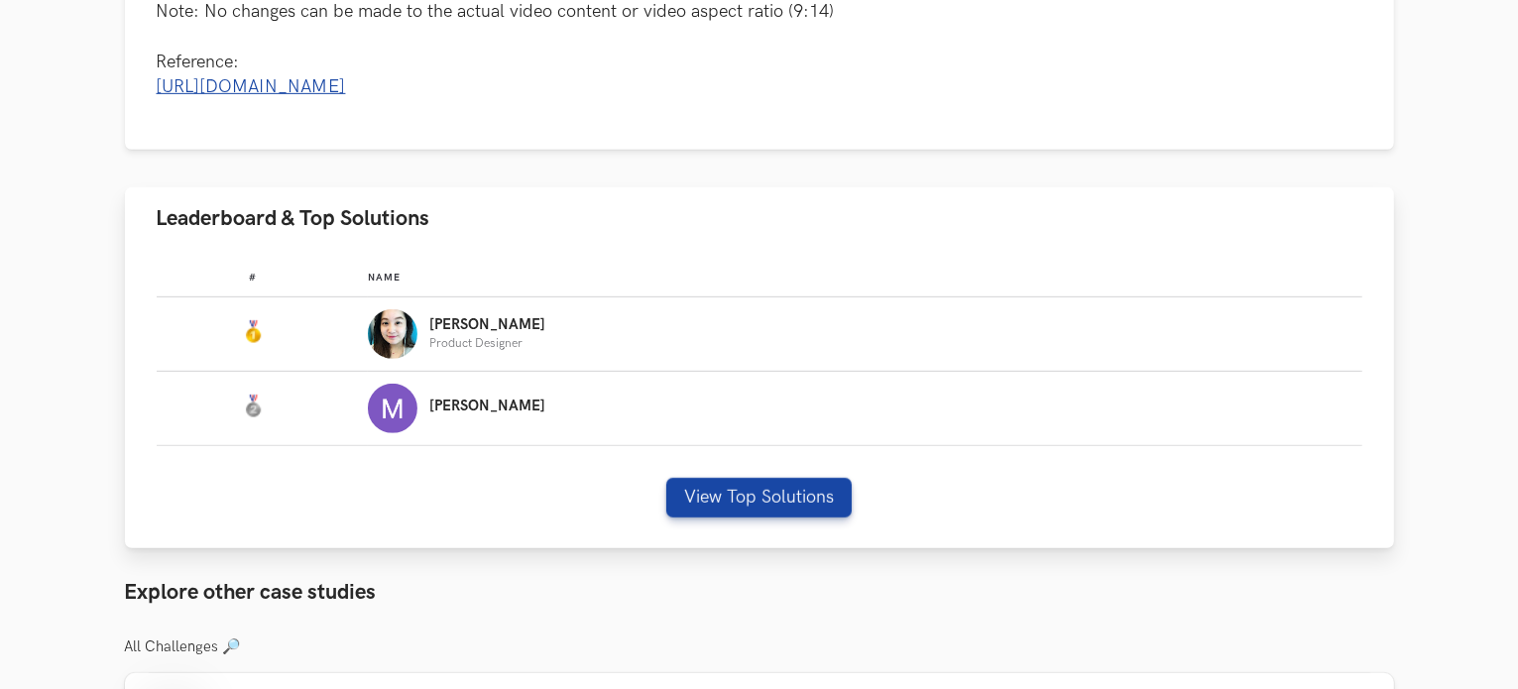
click at [573, 359] on div "[PERSON_NAME] Product Designer" at bounding box center [856, 334] width 976 height 50
click at [490, 350] on div "[PERSON_NAME] Product Designer" at bounding box center [487, 333] width 116 height 33
click at [768, 516] on button "View Top Solutions" at bounding box center [758, 498] width 185 height 40
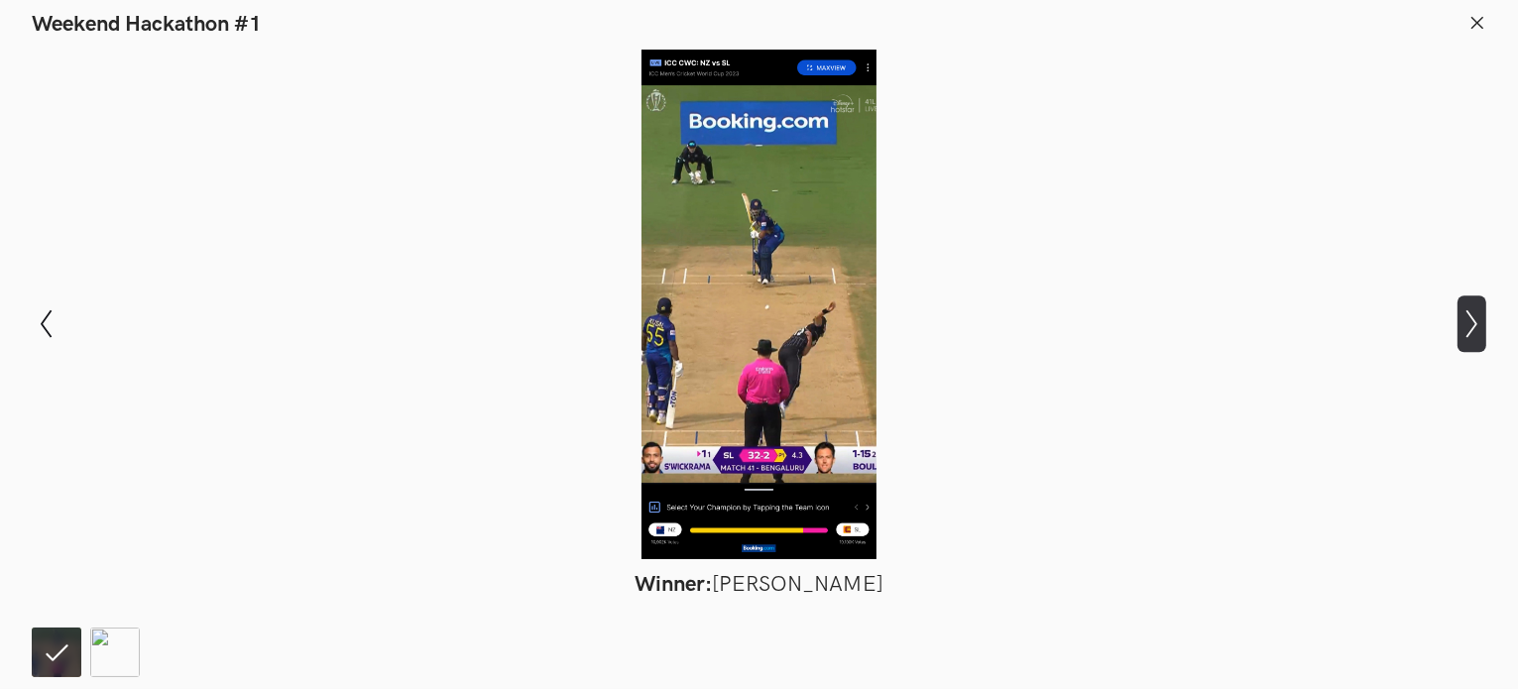
click at [1468, 321] on icon "Show next slide" at bounding box center [1472, 323] width 29 height 29
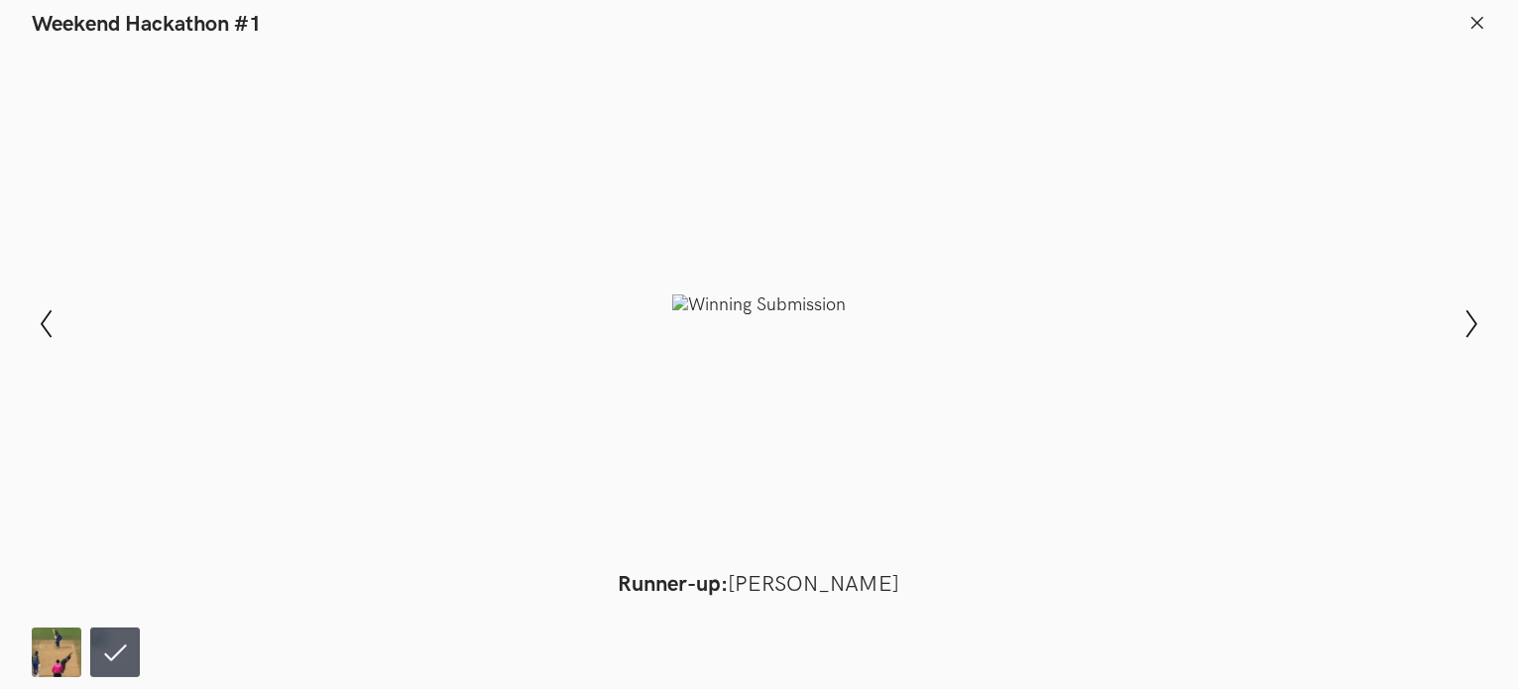
click at [29, 333] on div "Modal Gallery Slideshow Winner: [PERSON_NAME] Runner-up: [PERSON_NAME] Show pre…" at bounding box center [759, 324] width 1518 height 572
click at [36, 333] on icon "Show previous slide" at bounding box center [46, 323] width 29 height 29
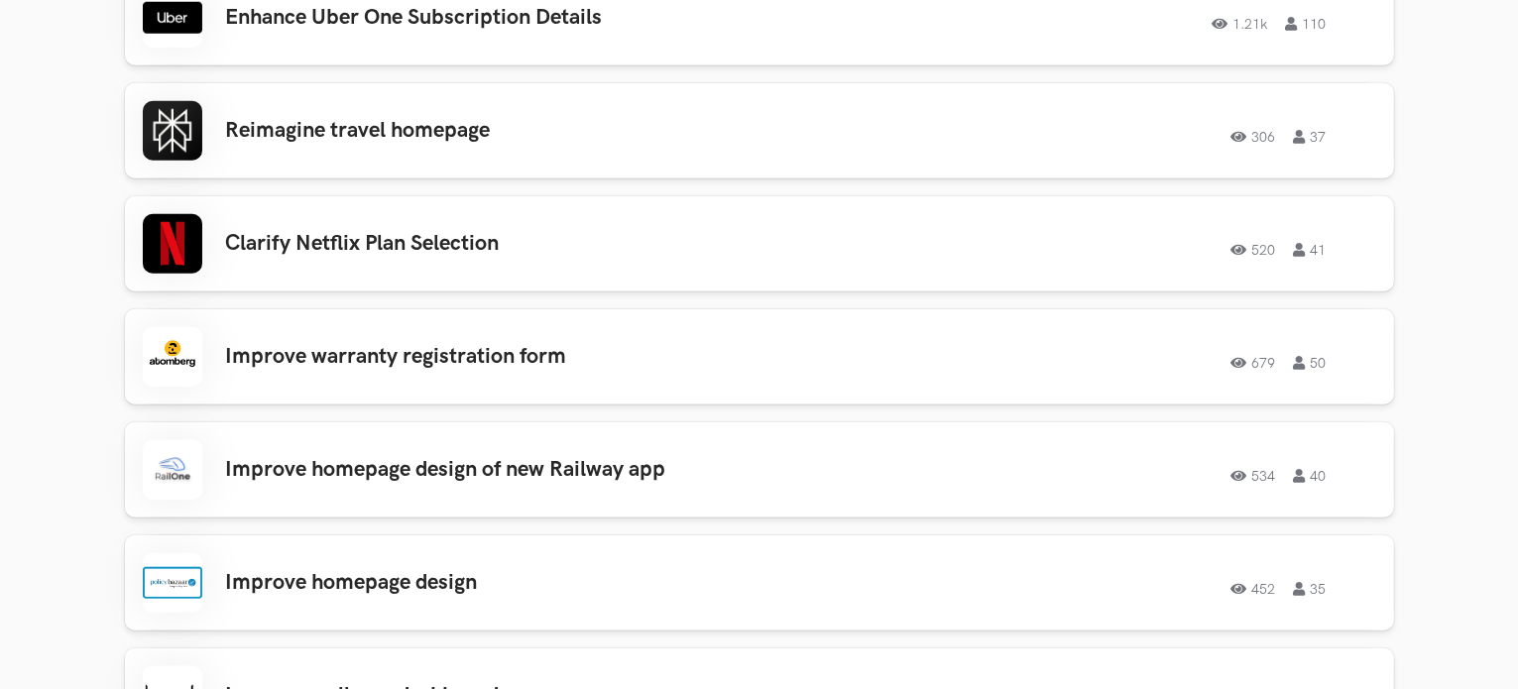
scroll to position [1896, 0]
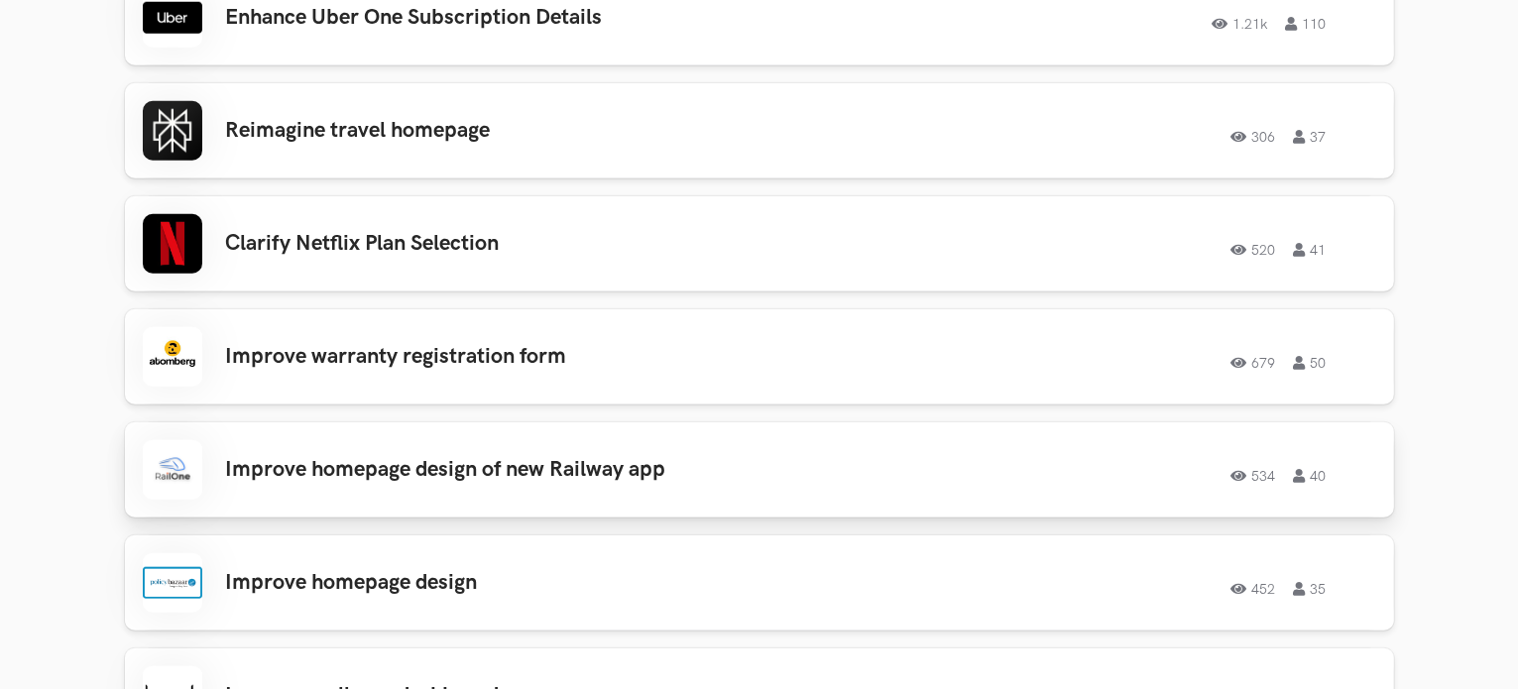
click at [473, 483] on h3 "Improve homepage design of new Railway app" at bounding box center [507, 470] width 563 height 26
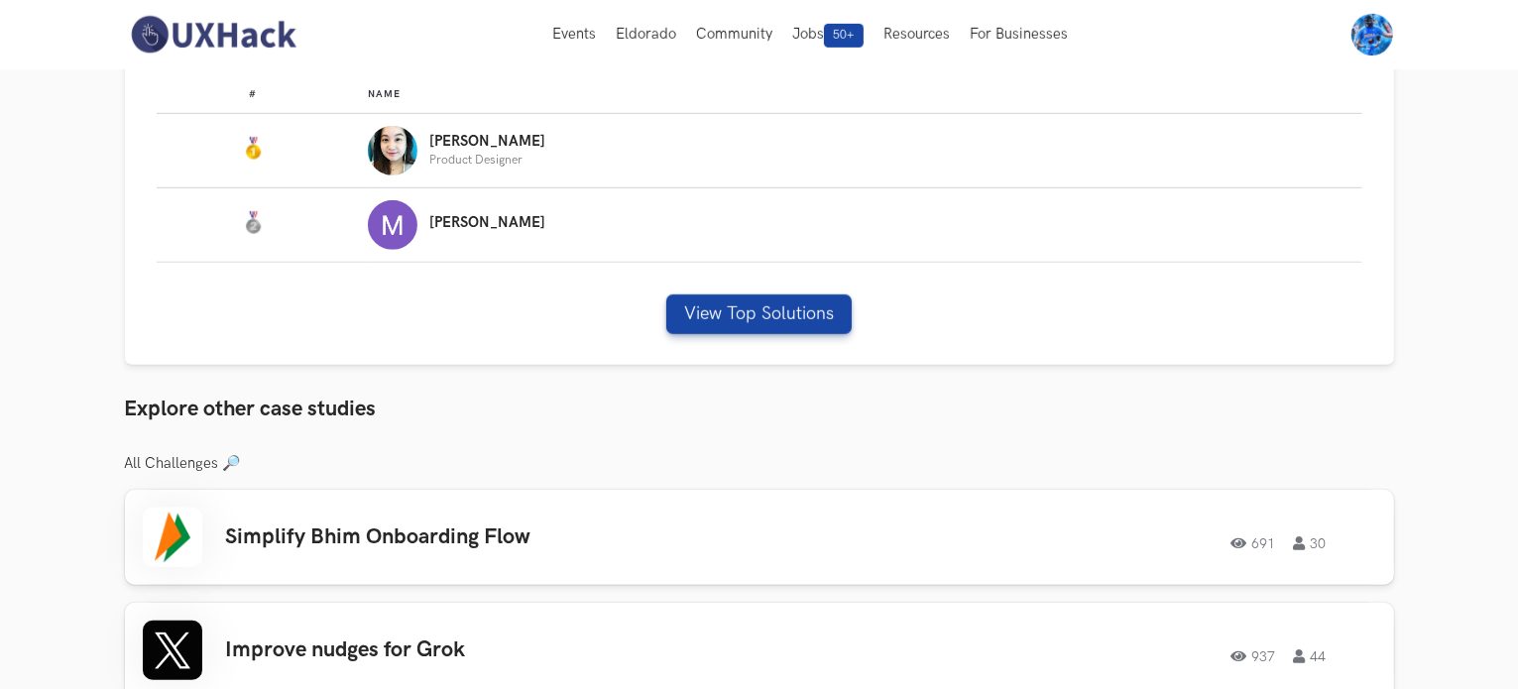
scroll to position [772, 0]
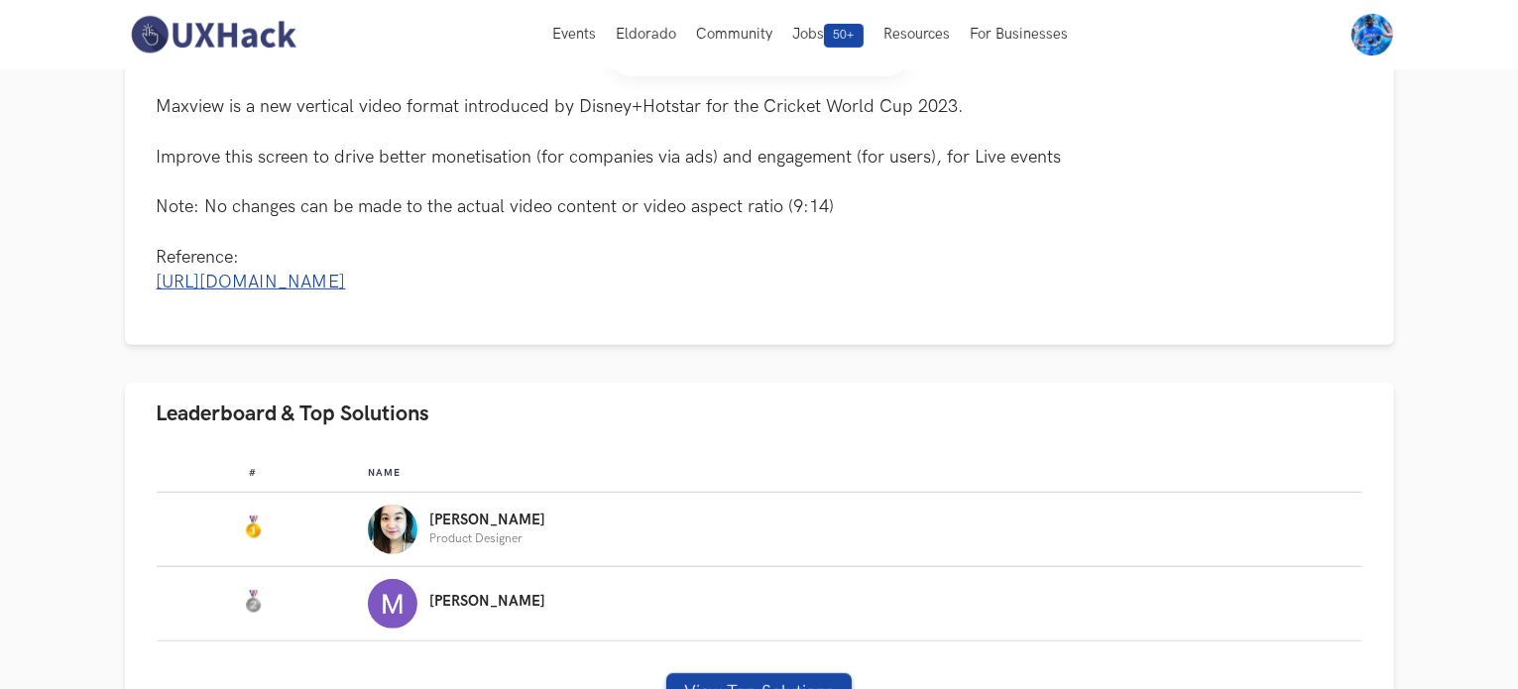
click at [266, 43] on img at bounding box center [213, 35] width 177 height 42
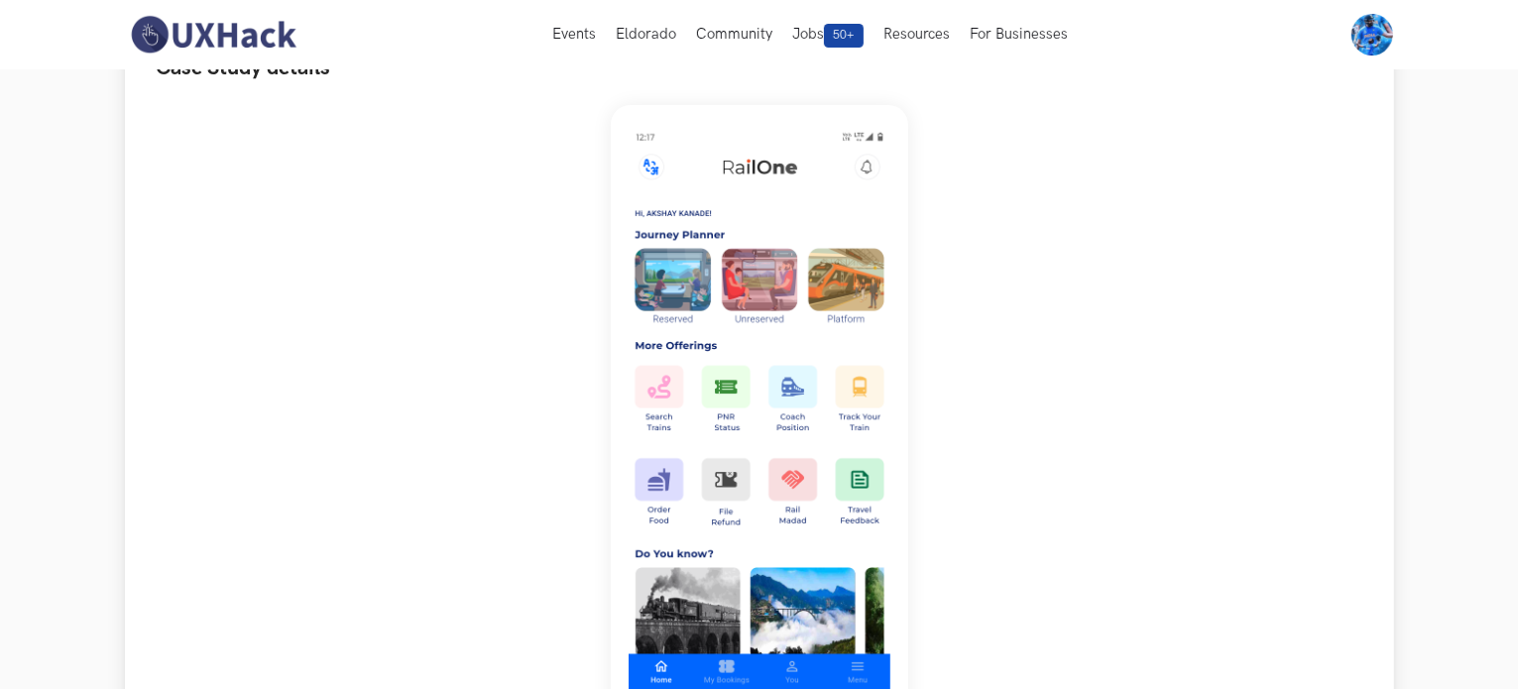
scroll to position [194, 0]
click at [701, 269] on img at bounding box center [760, 413] width 298 height 618
click at [766, 415] on img at bounding box center [760, 413] width 298 height 618
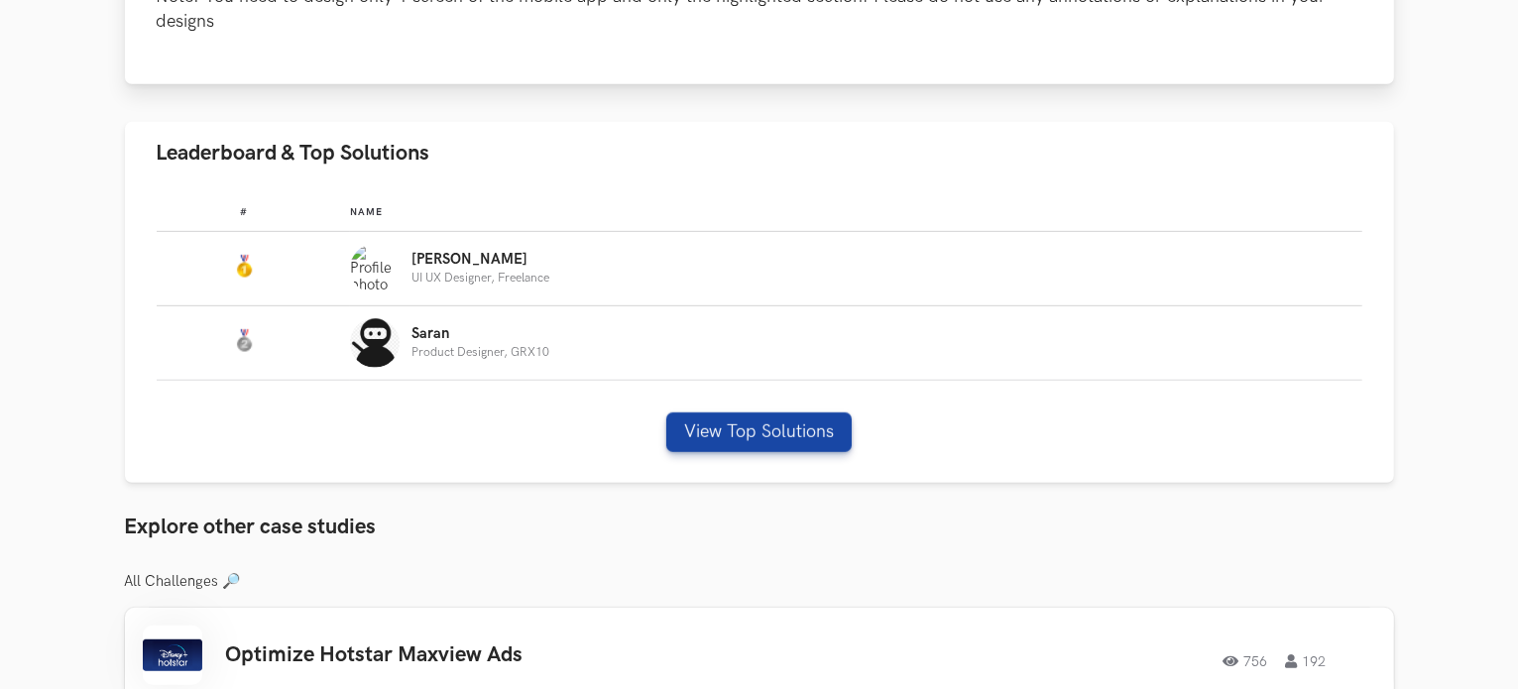
scroll to position [1089, 0]
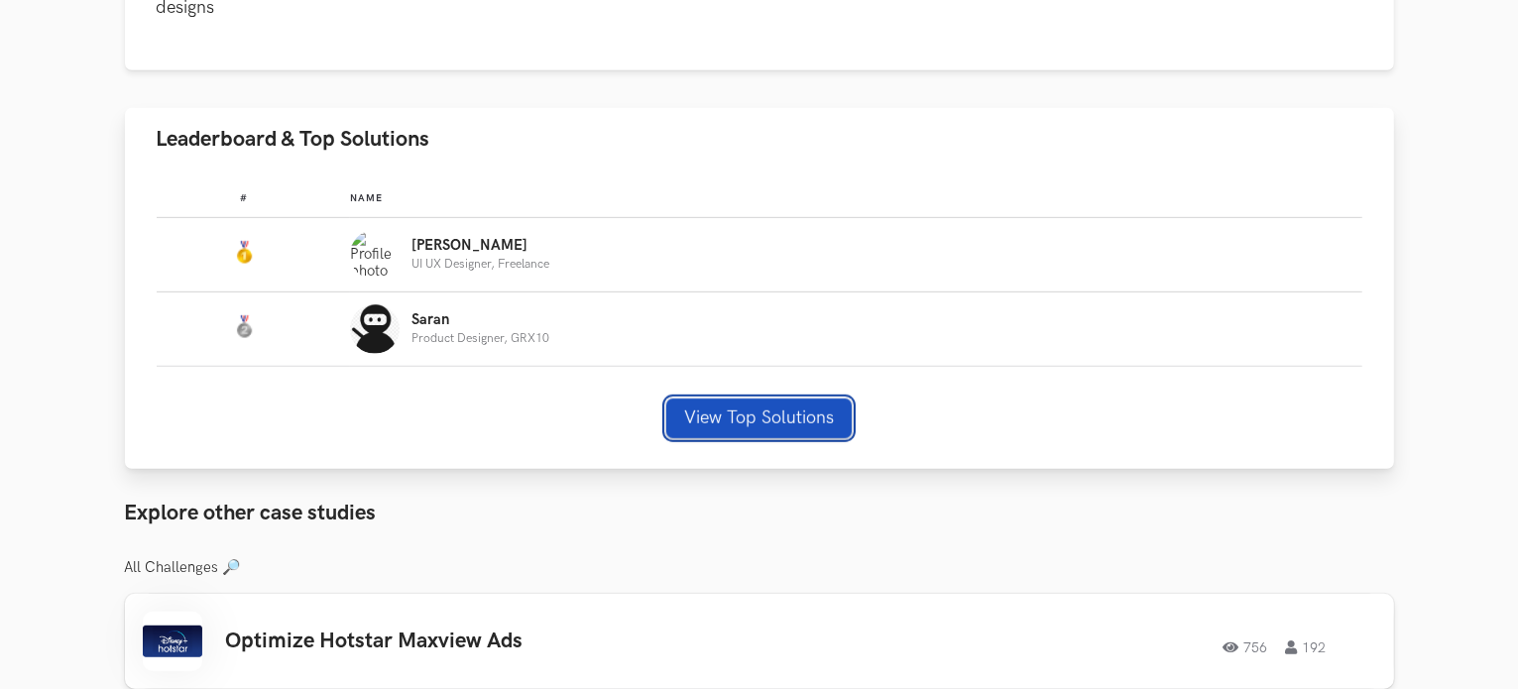
click at [731, 399] on button "View Top Solutions" at bounding box center [758, 419] width 185 height 40
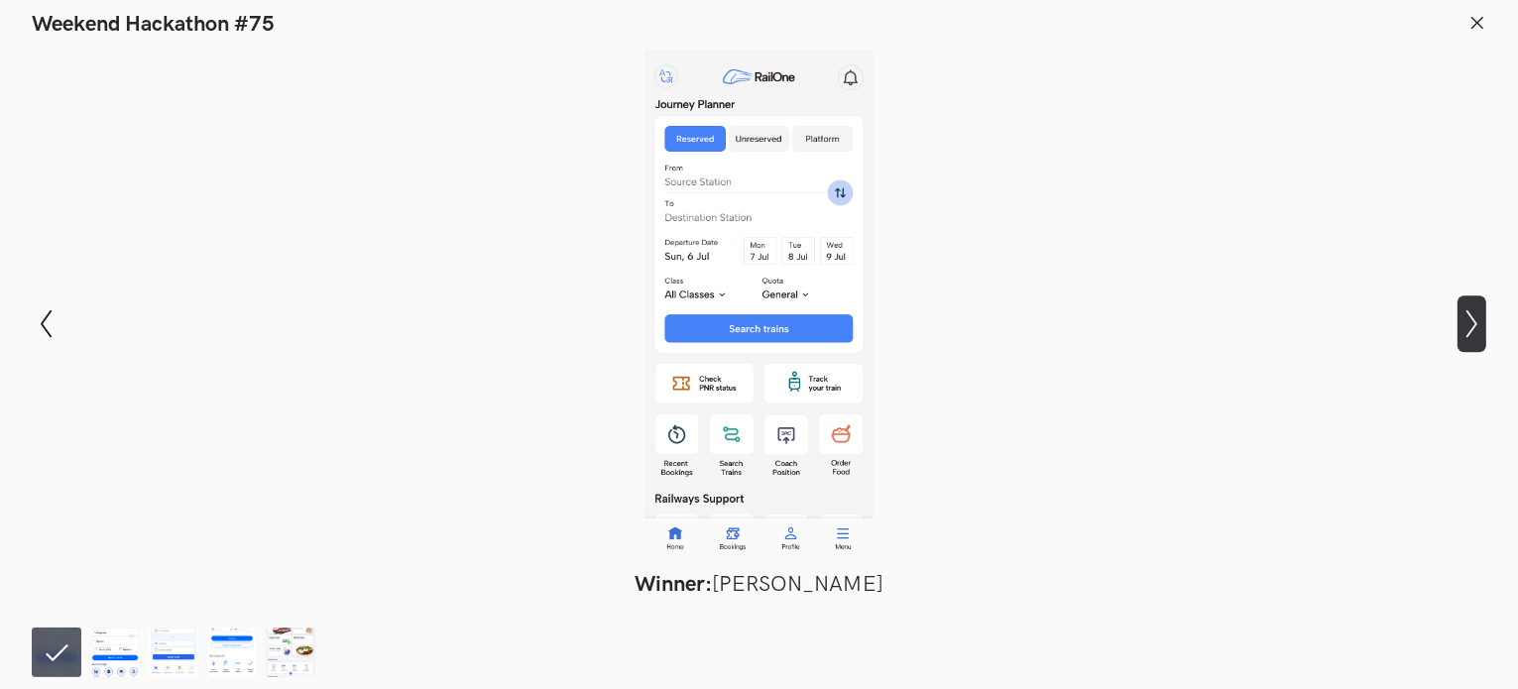
click at [1481, 317] on icon "Show next slide" at bounding box center [1472, 323] width 29 height 29
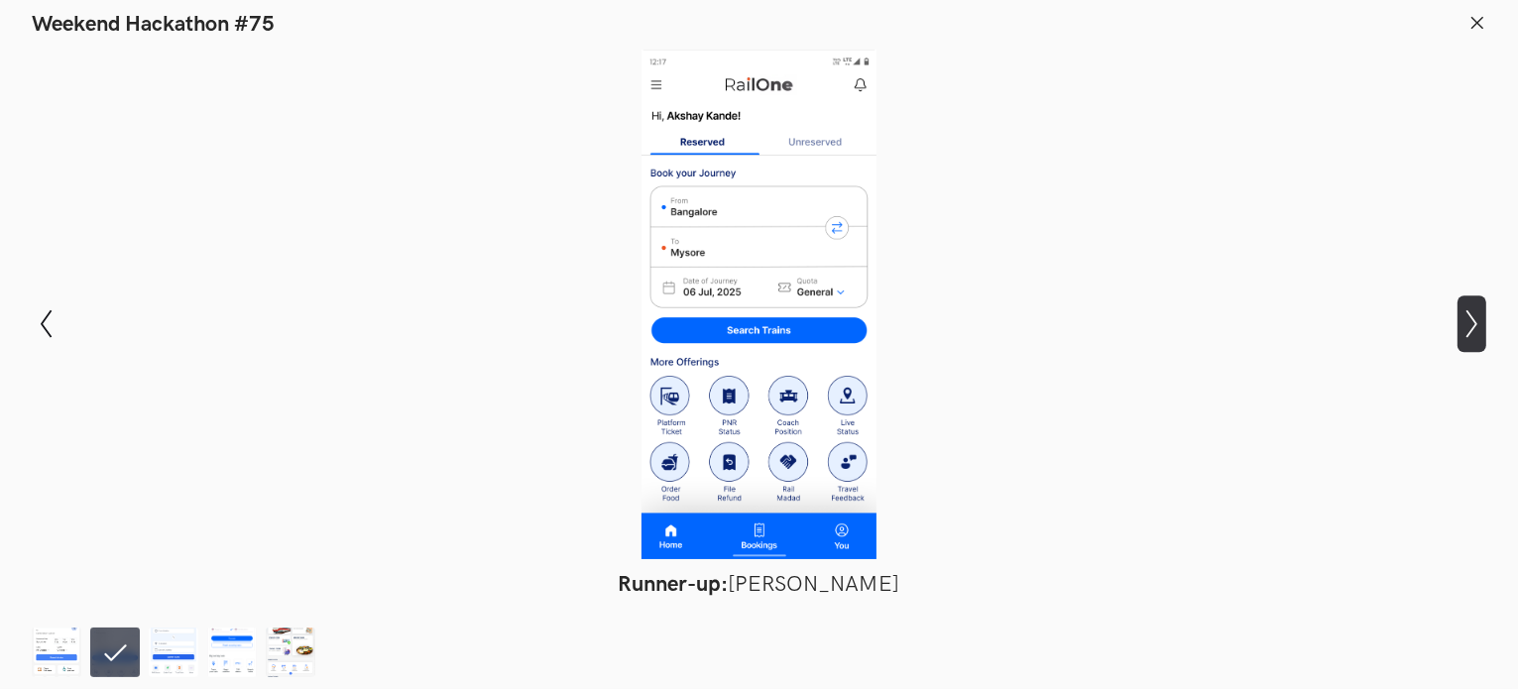
click at [1481, 317] on icon "Show next slide" at bounding box center [1472, 323] width 29 height 29
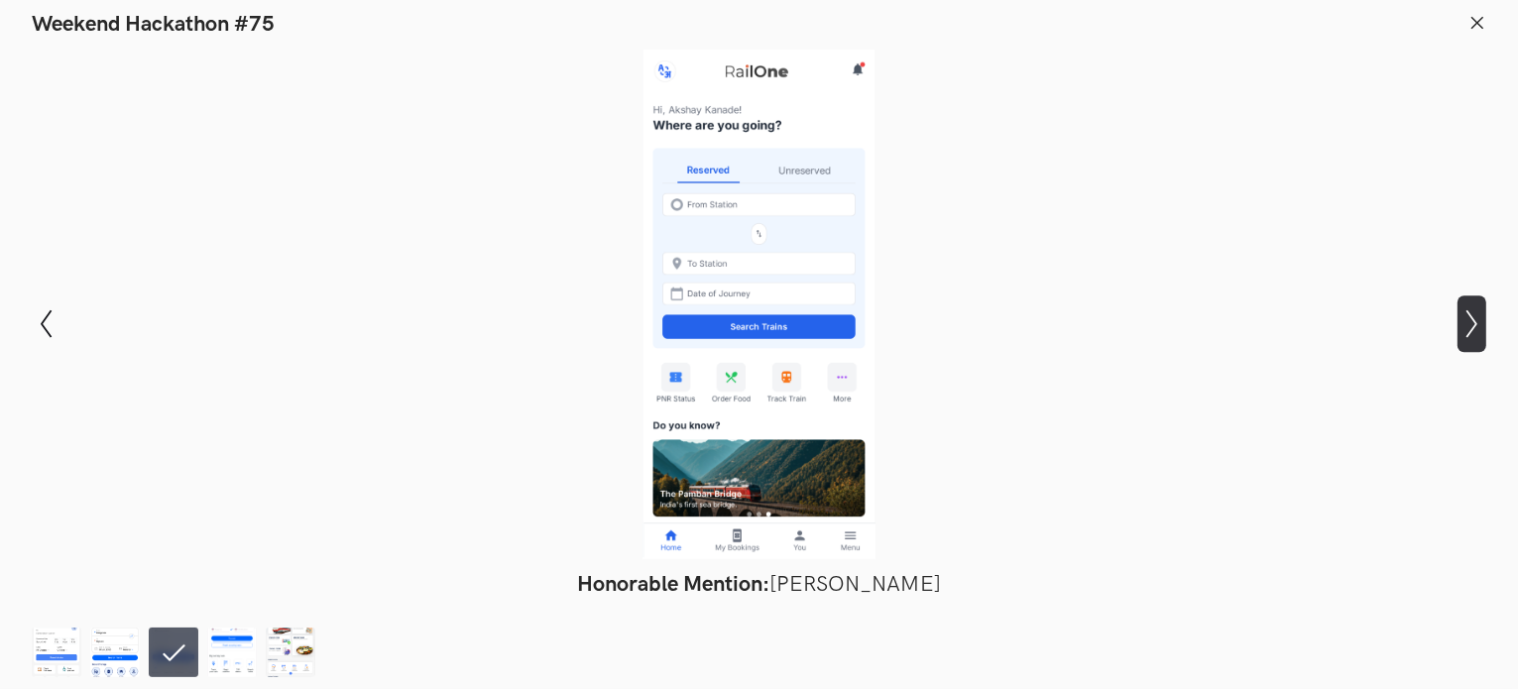
click at [1481, 317] on icon "Show next slide" at bounding box center [1472, 323] width 29 height 29
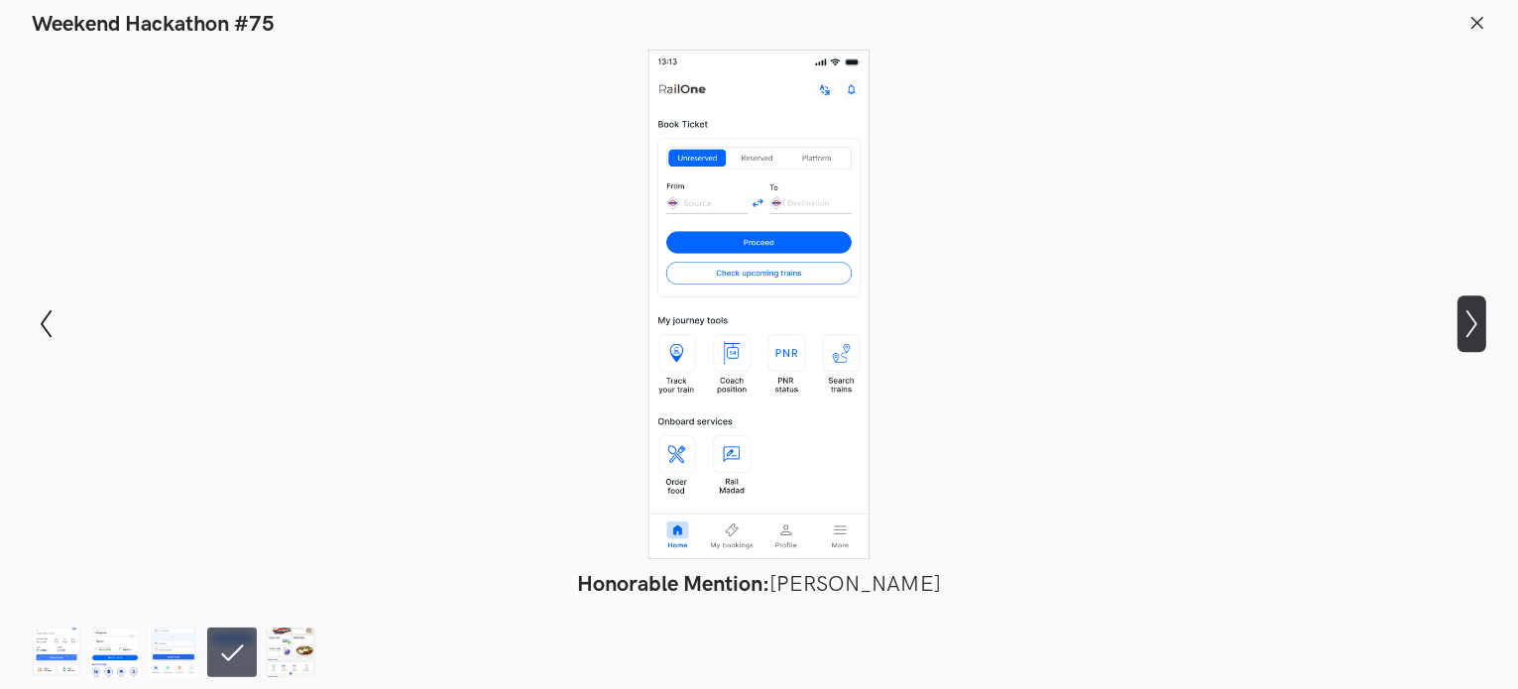
click at [1481, 317] on icon "Show next slide" at bounding box center [1472, 323] width 29 height 29
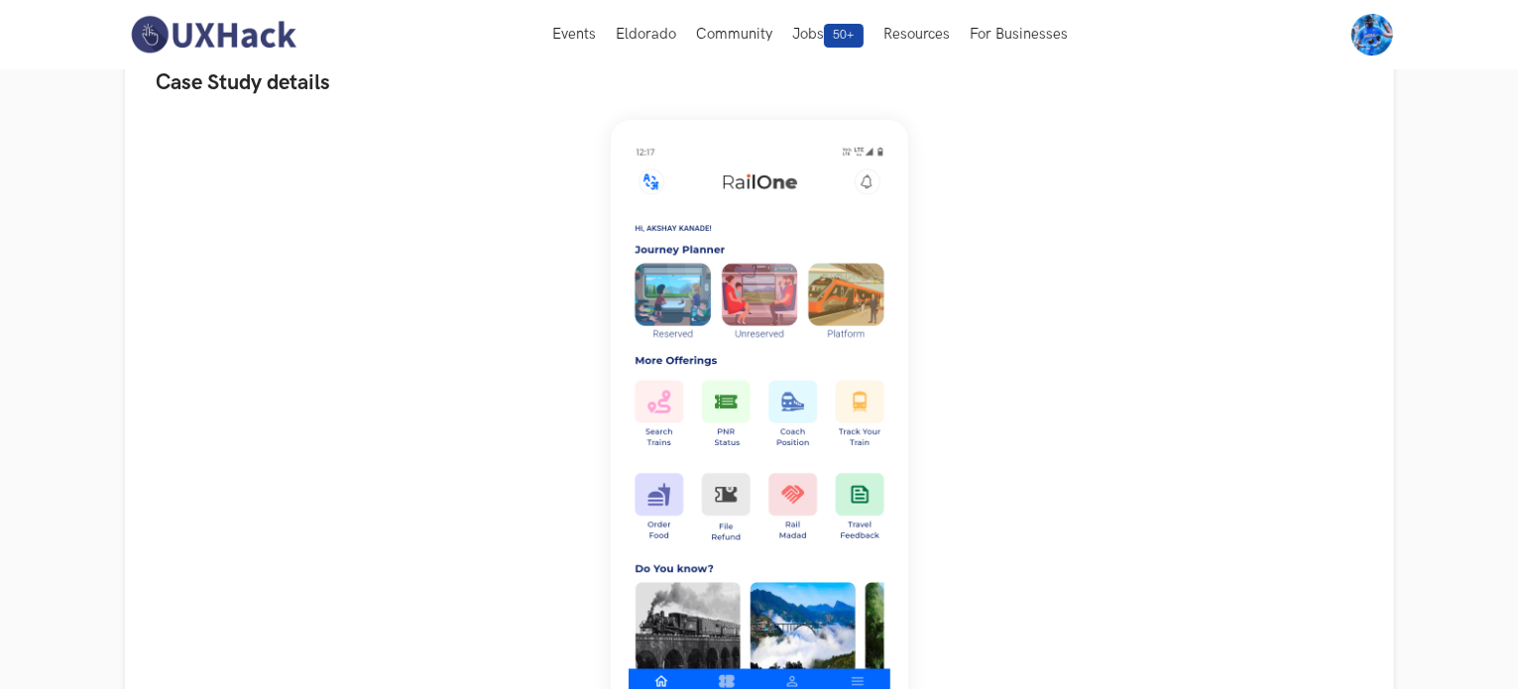
scroll to position [0, 0]
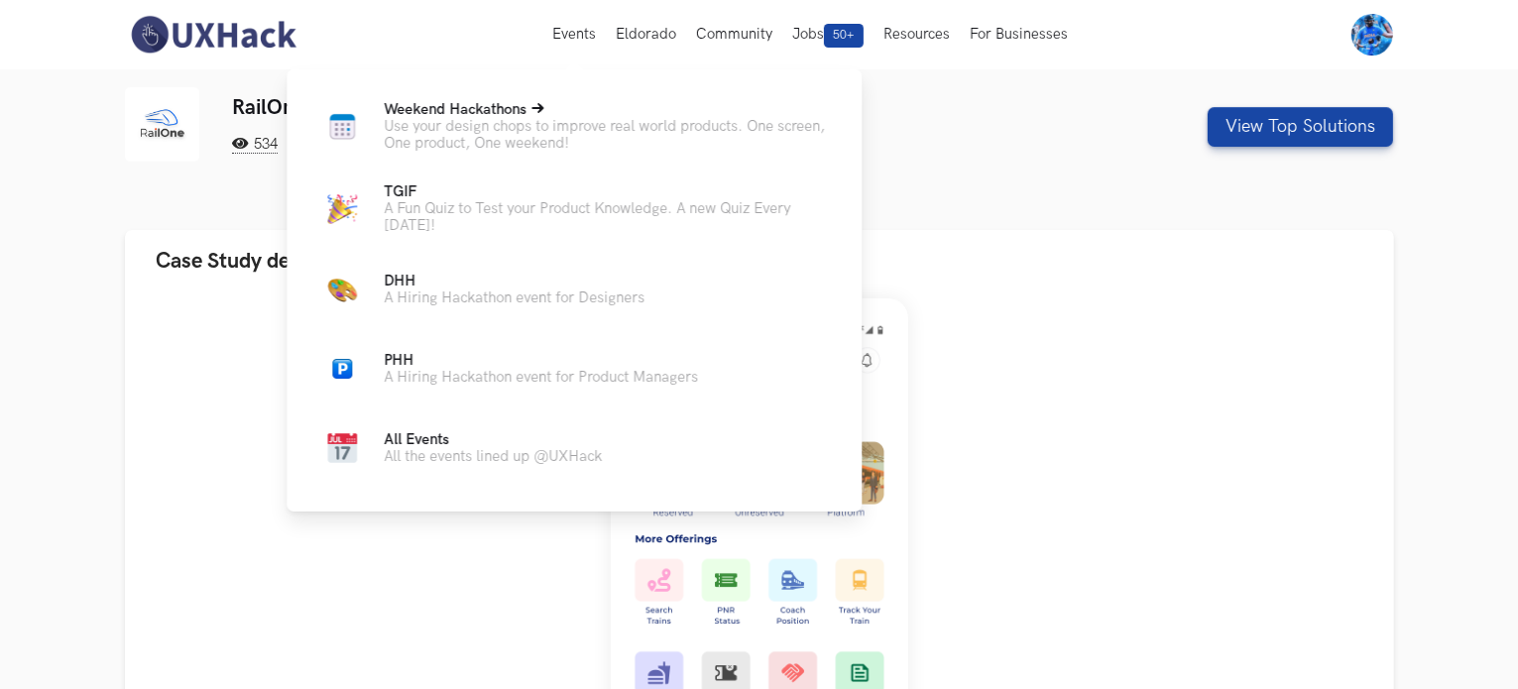
click at [514, 135] on p "Use your design chops to improve real world products. One screen, One product, …" at bounding box center [607, 135] width 446 height 34
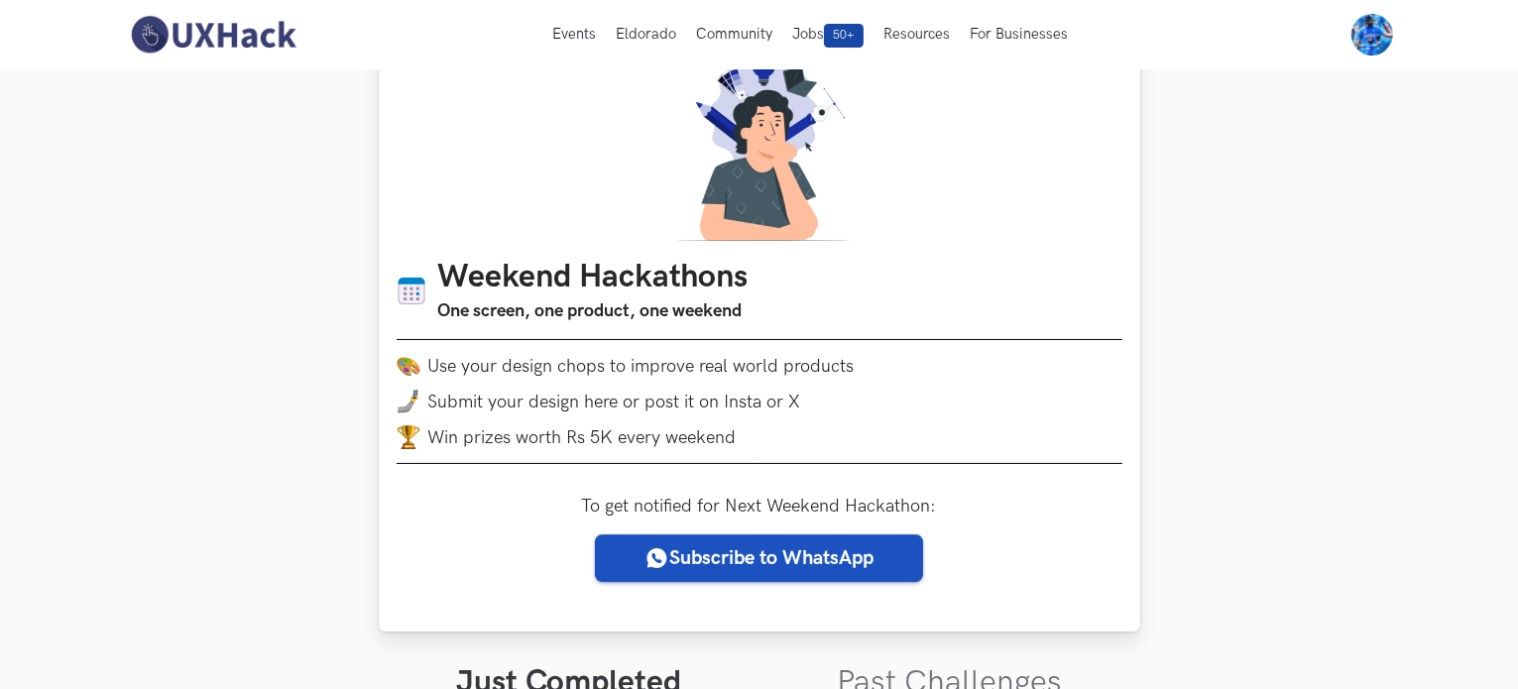
scroll to position [61, 0]
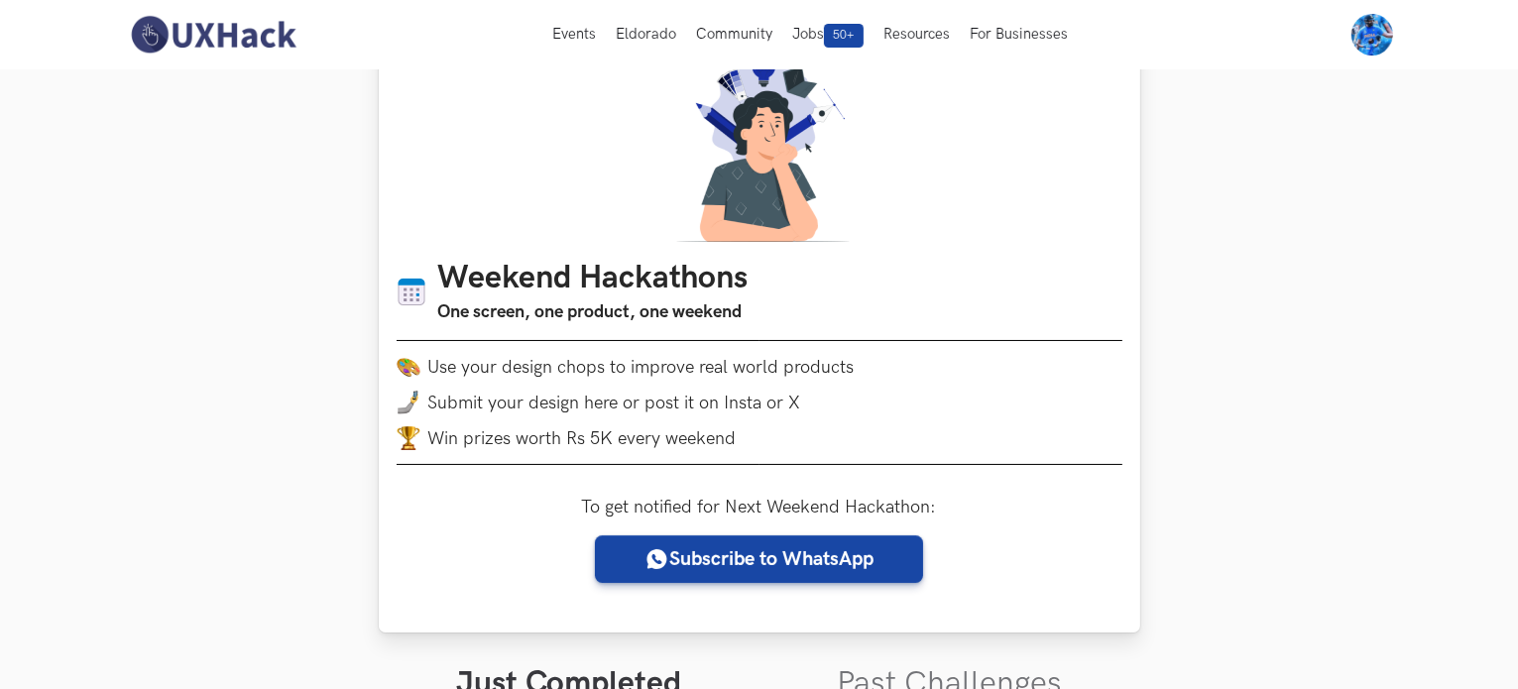
click at [539, 316] on h3 "One screen, one product, one weekend" at bounding box center [593, 313] width 310 height 28
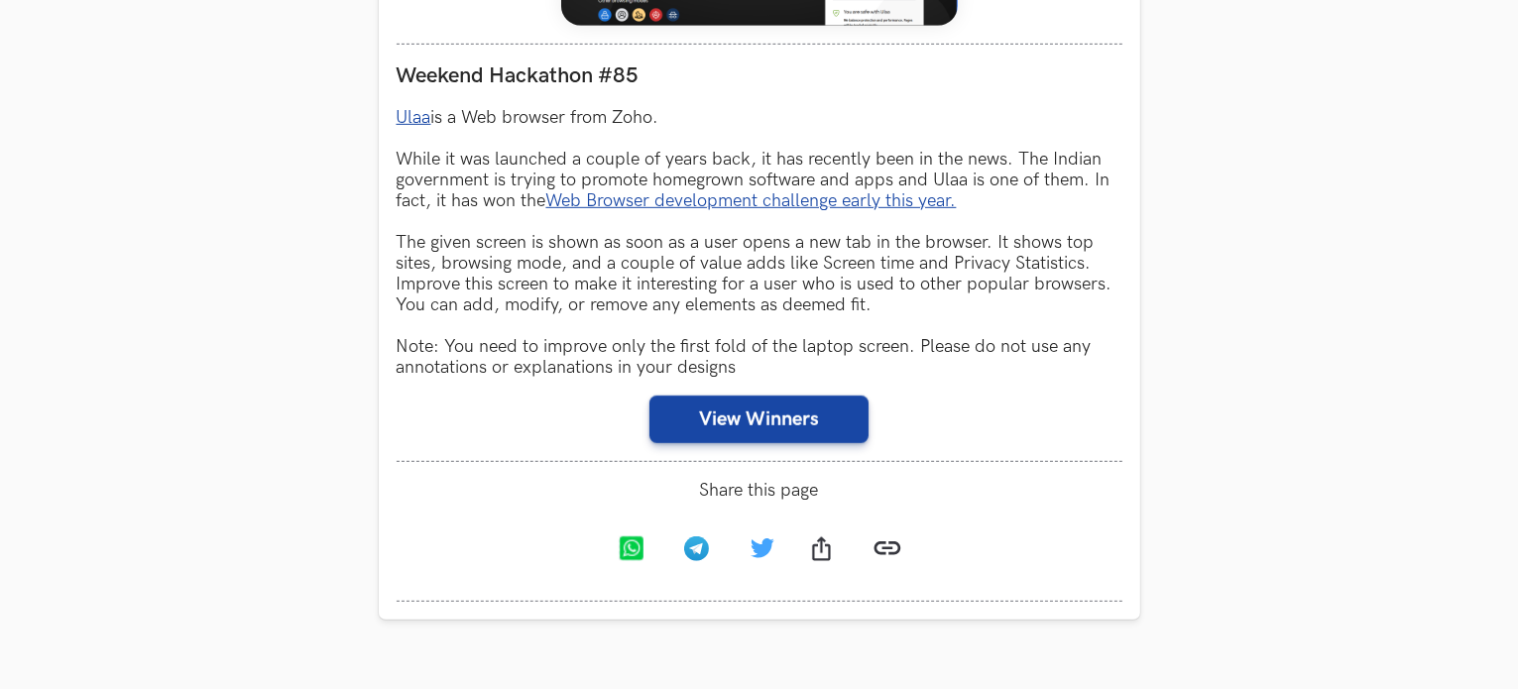
scroll to position [0, 0]
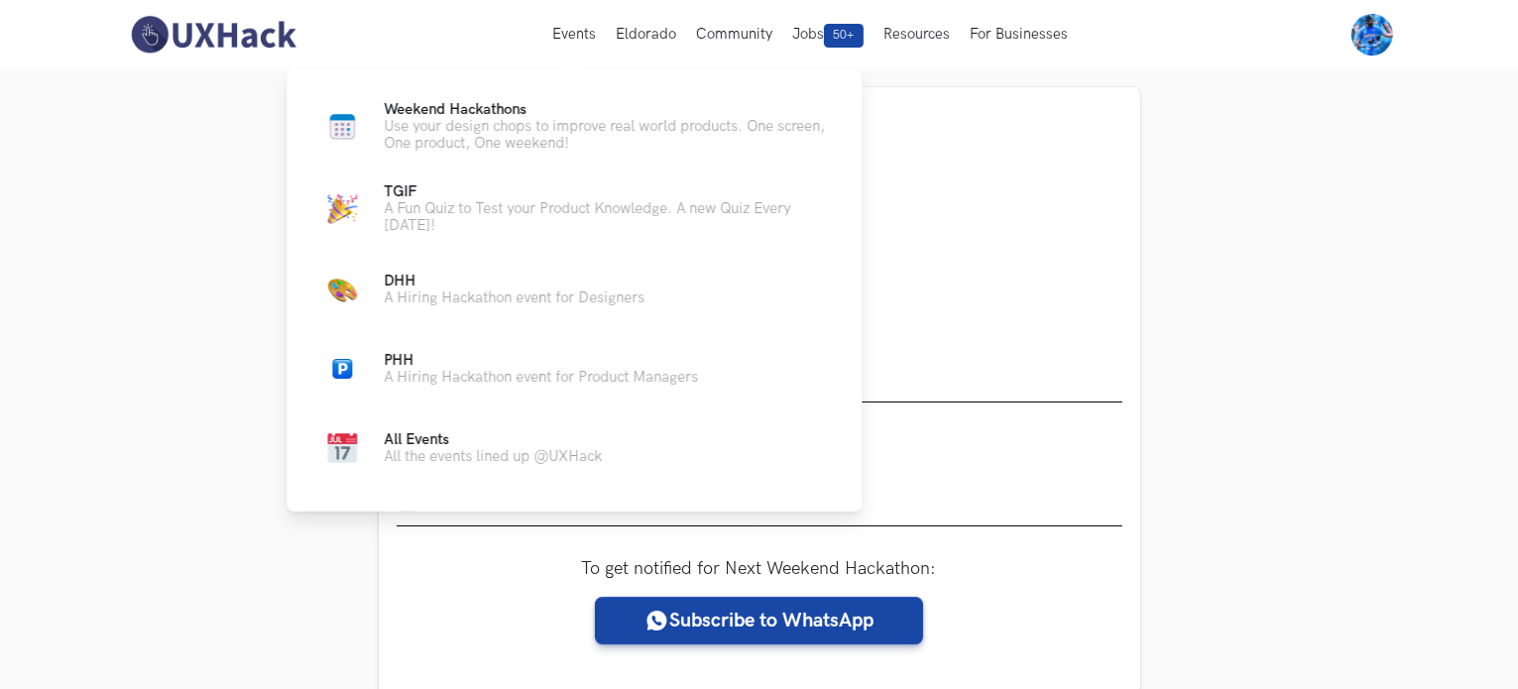
click at [467, 481] on div "Weekend Hackathons Live Use your design chops to improve real world products. O…" at bounding box center [574, 286] width 575 height 434
click at [457, 465] on p "All the events lined up @UXHack" at bounding box center [493, 456] width 218 height 17
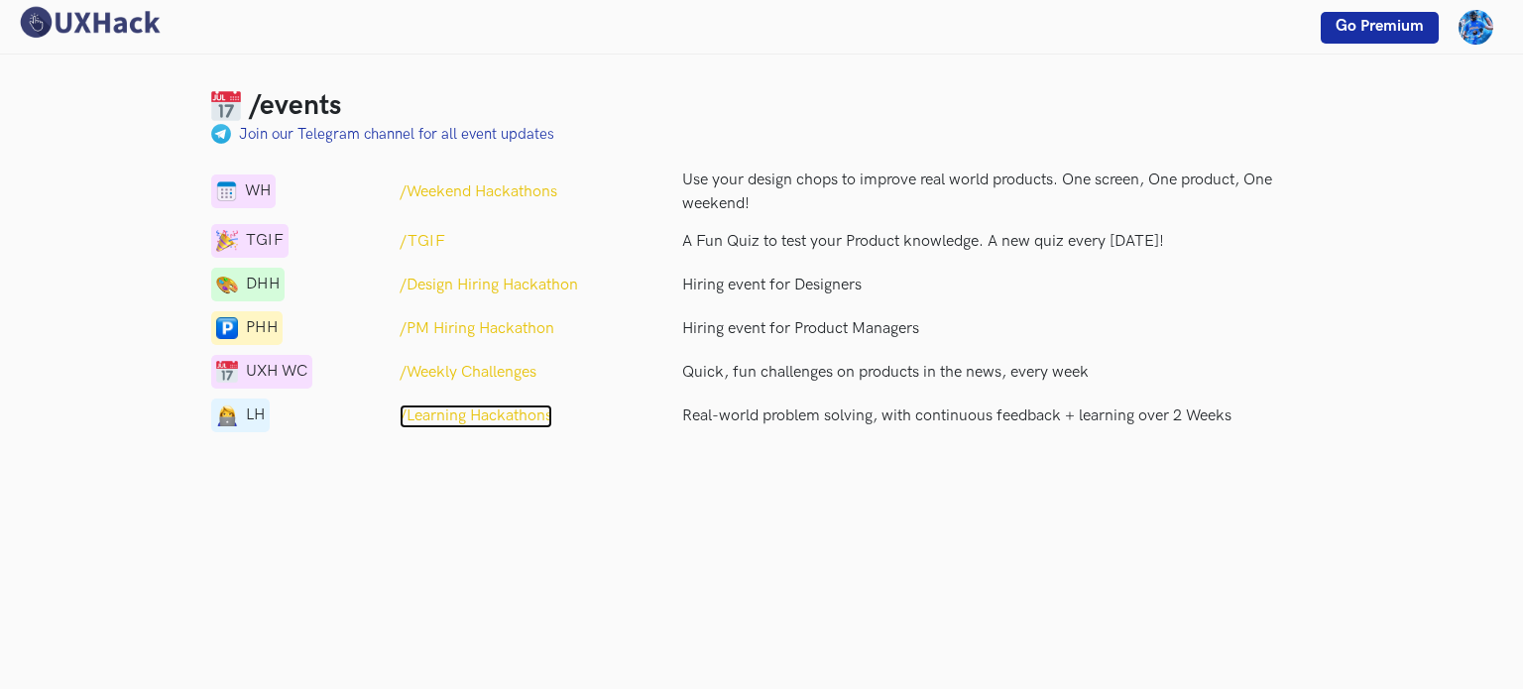
click at [485, 405] on p "/Learning Hackathons" at bounding box center [476, 417] width 153 height 24
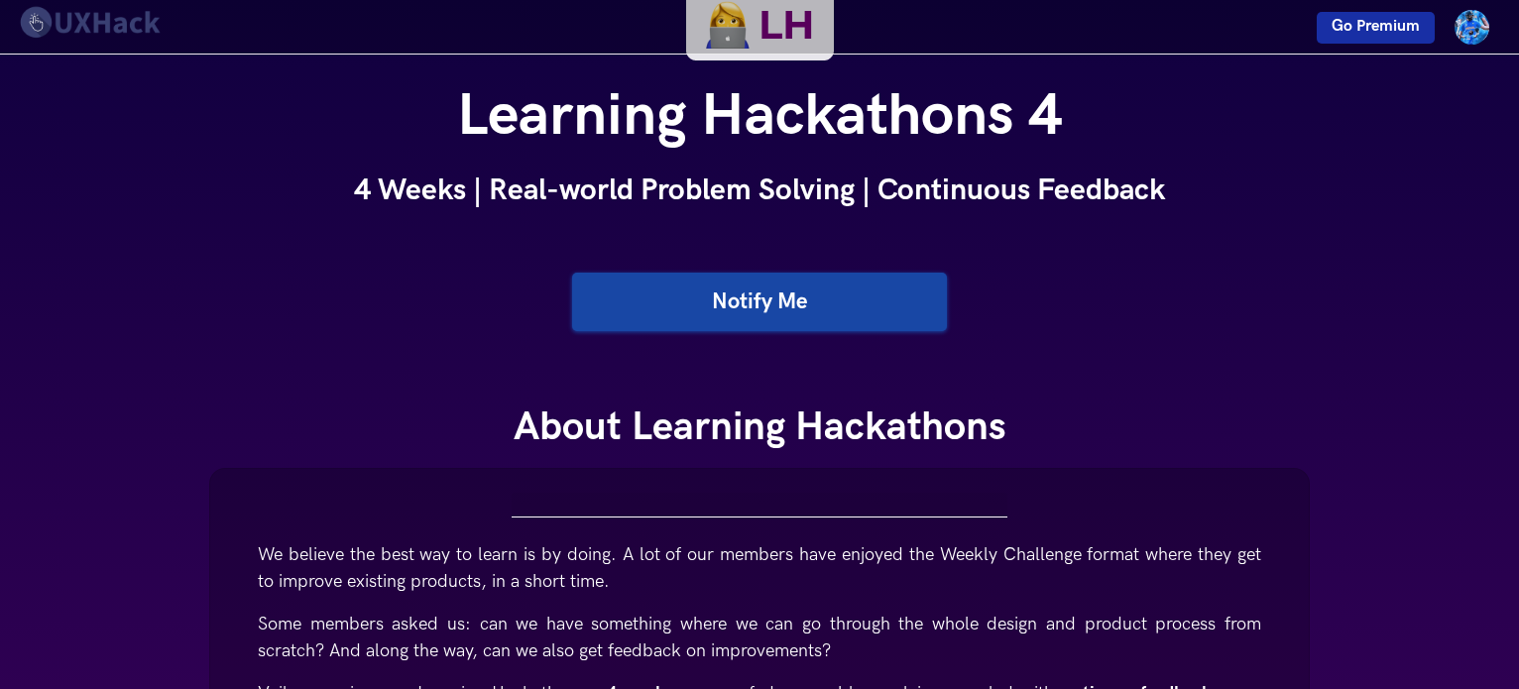
scroll to position [165, 0]
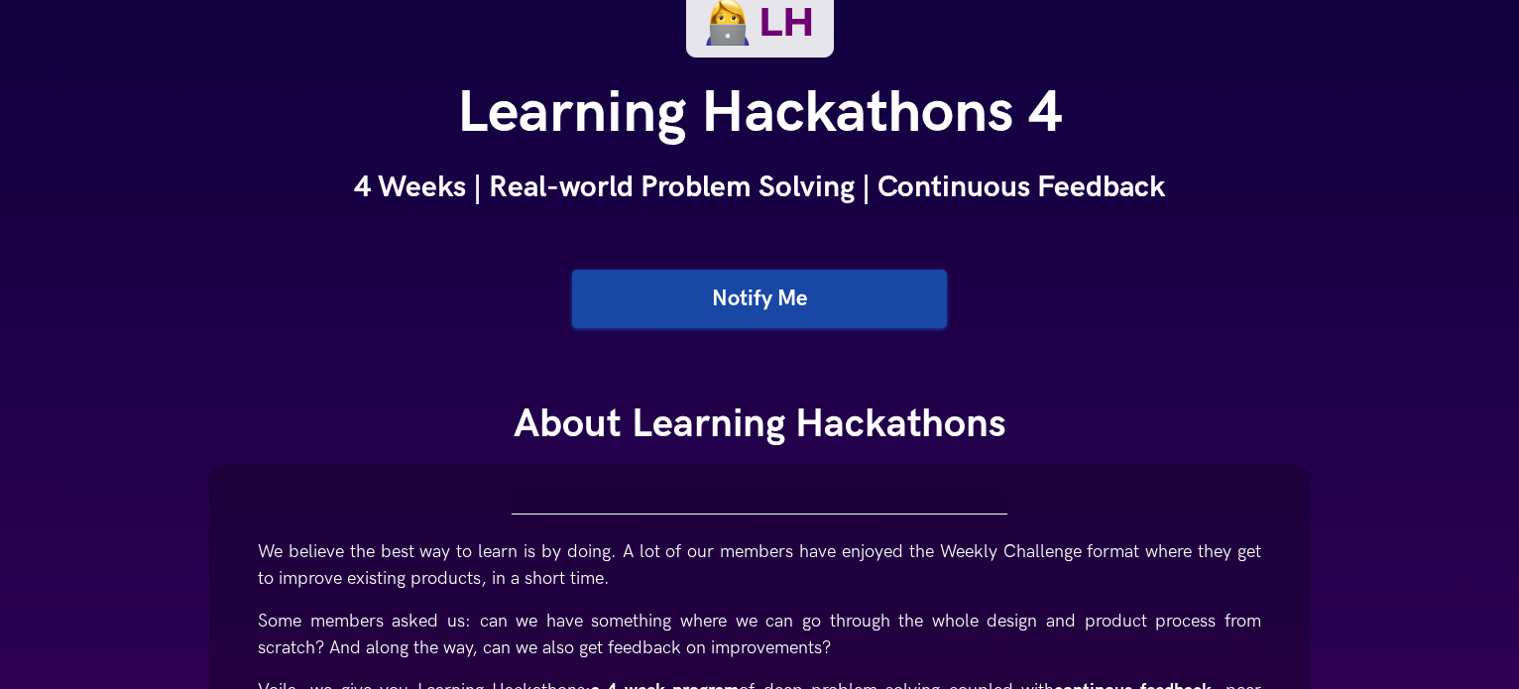
click at [700, 295] on link "Notify Me" at bounding box center [759, 299] width 375 height 59
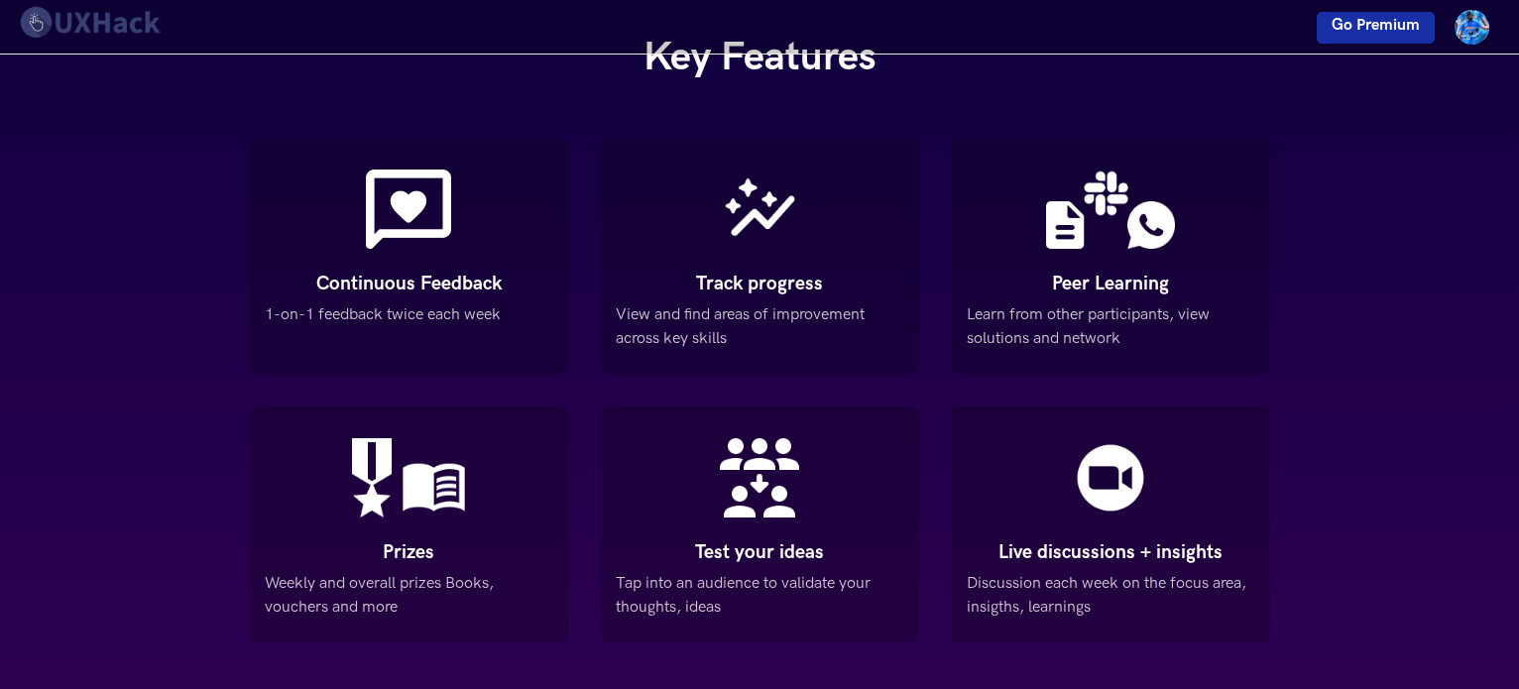
scroll to position [1149, 0]
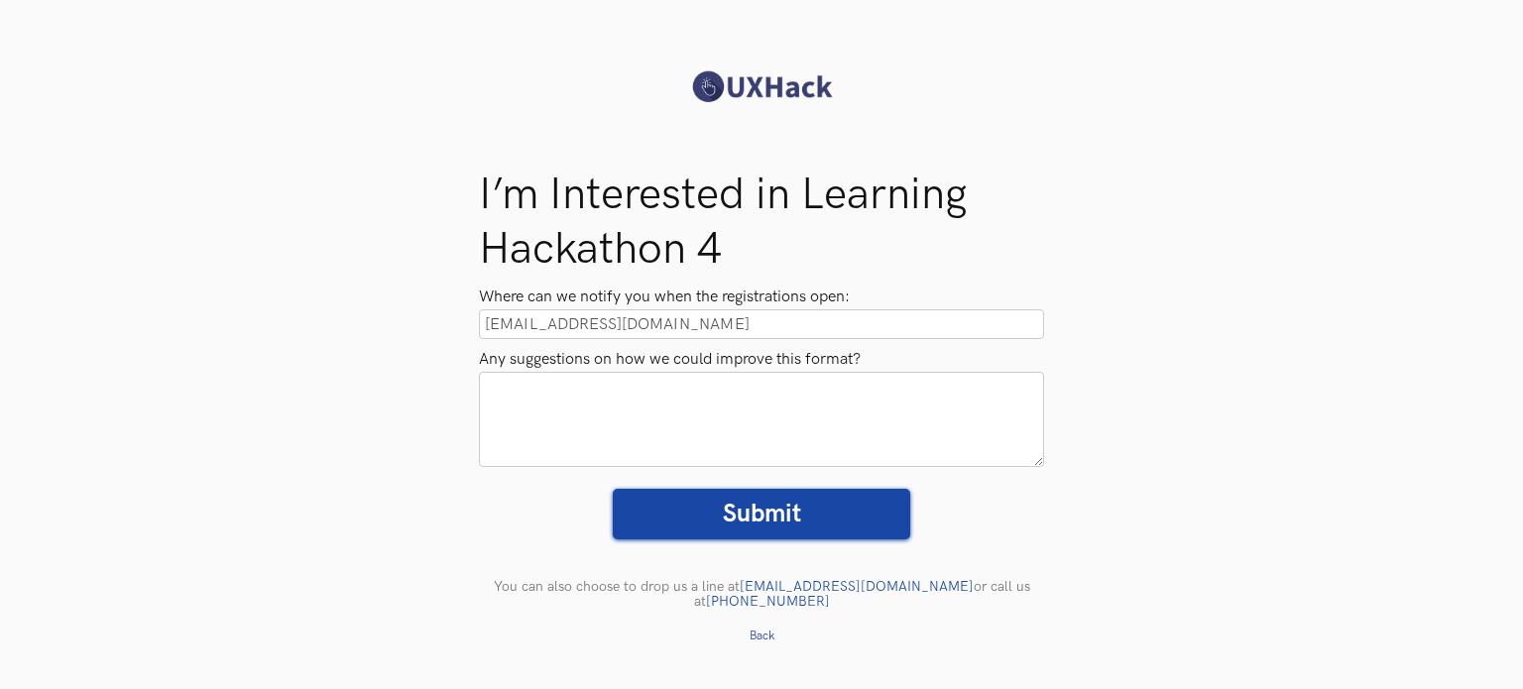
click at [678, 405] on textarea "Any suggestions on how we could improve this format?" at bounding box center [761, 419] width 565 height 95
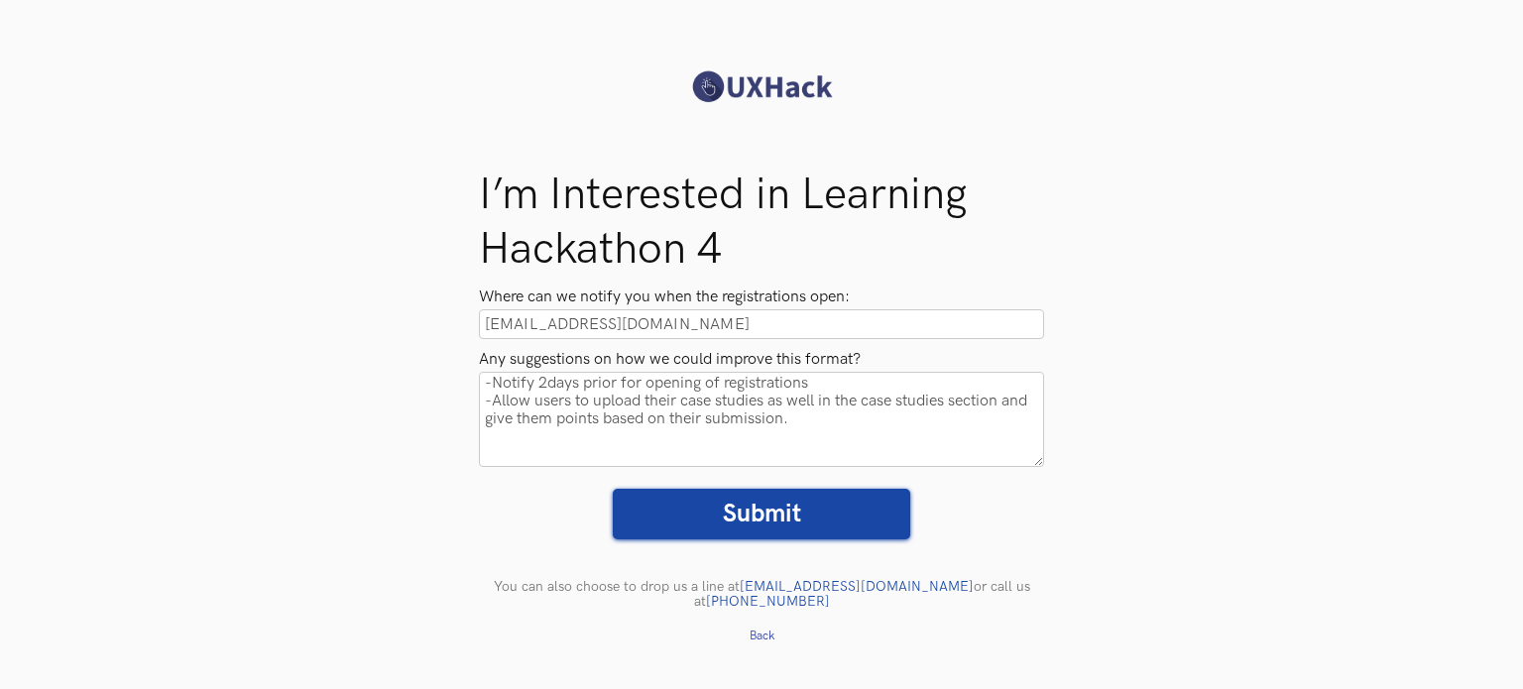
type textarea "-Notify 2days prior for opening of registrations -Allow users to upload their c…"
click at [672, 511] on input "Submit" at bounding box center [762, 514] width 298 height 51
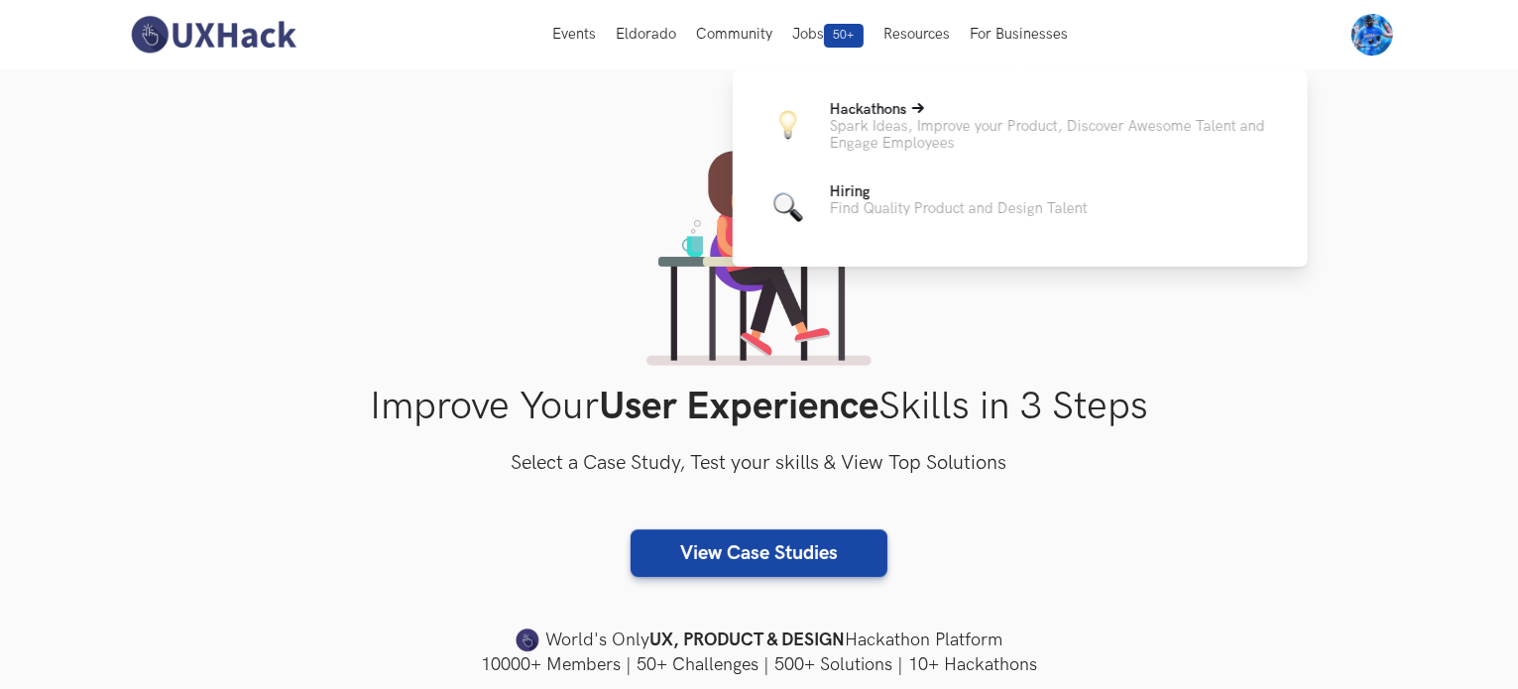
click at [931, 150] on p "Spark Ideas, Improve your Product, Discover Awesome Talent and Engage Employees" at bounding box center [1053, 135] width 446 height 34
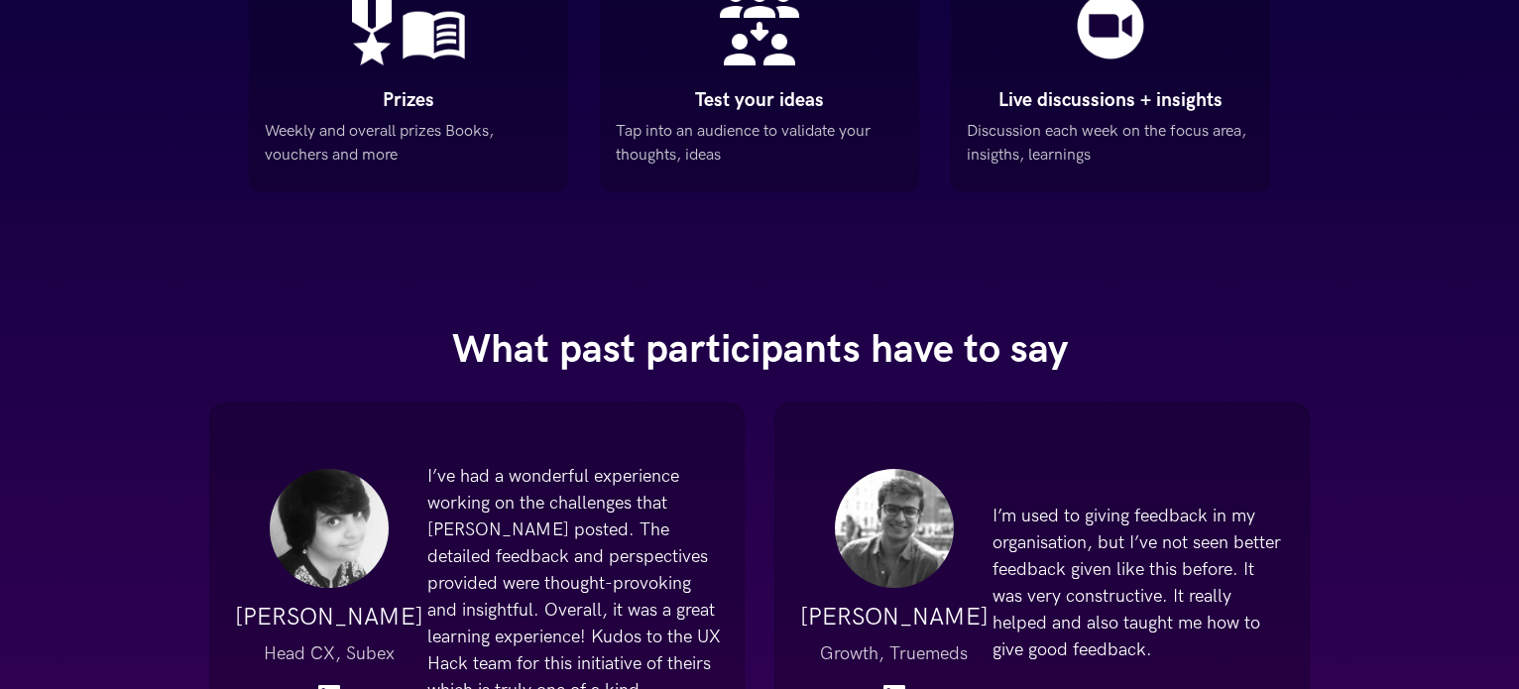
scroll to position [1801, 0]
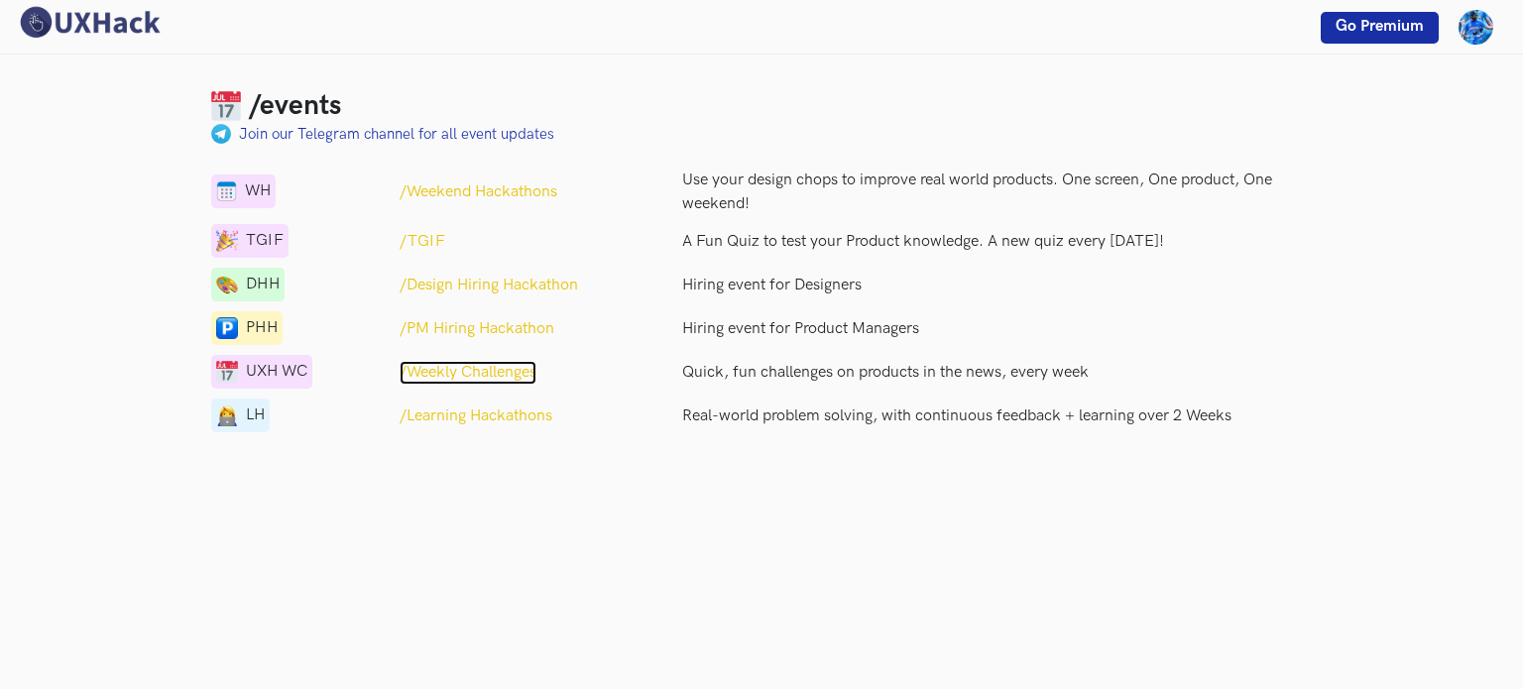
click at [508, 374] on p "/Weekly Challenges" at bounding box center [468, 373] width 137 height 24
click at [431, 249] on p "/TGIF" at bounding box center [423, 242] width 46 height 24
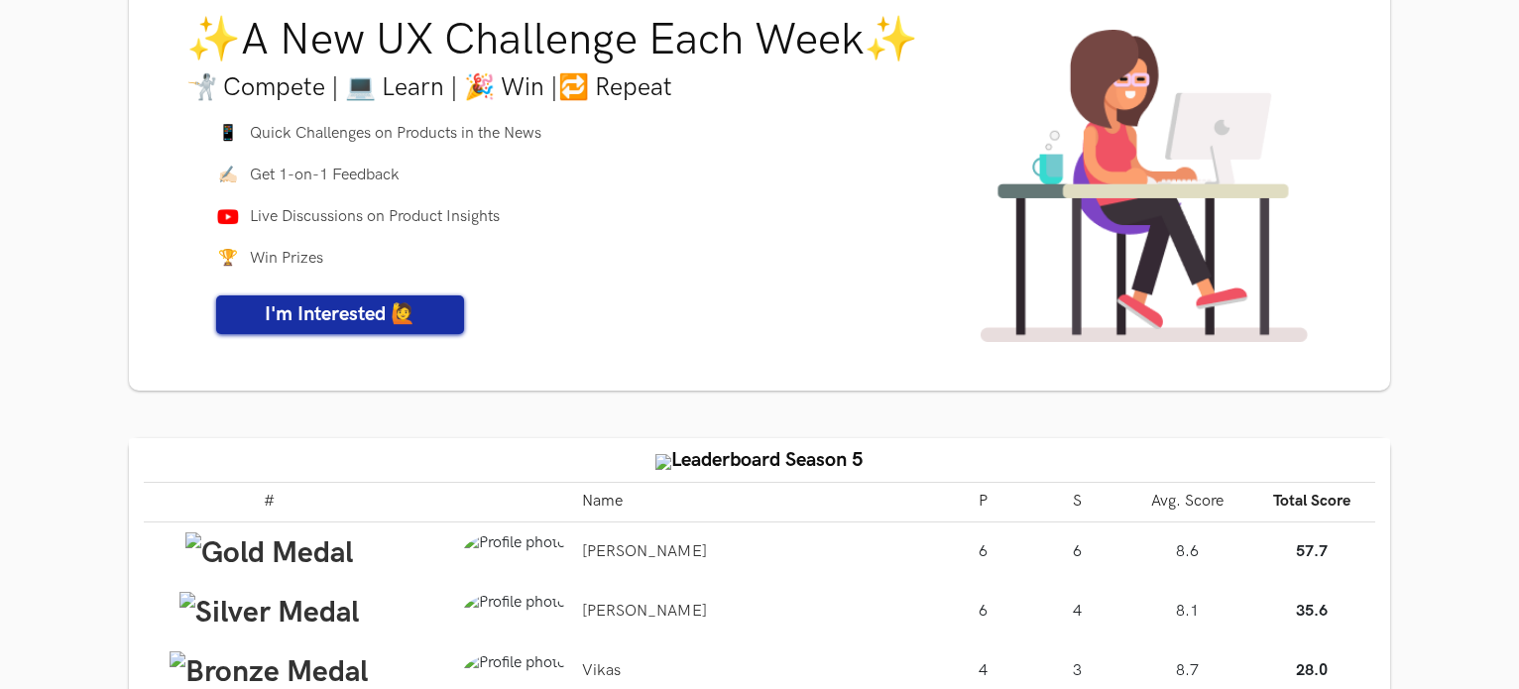
scroll to position [130, 0]
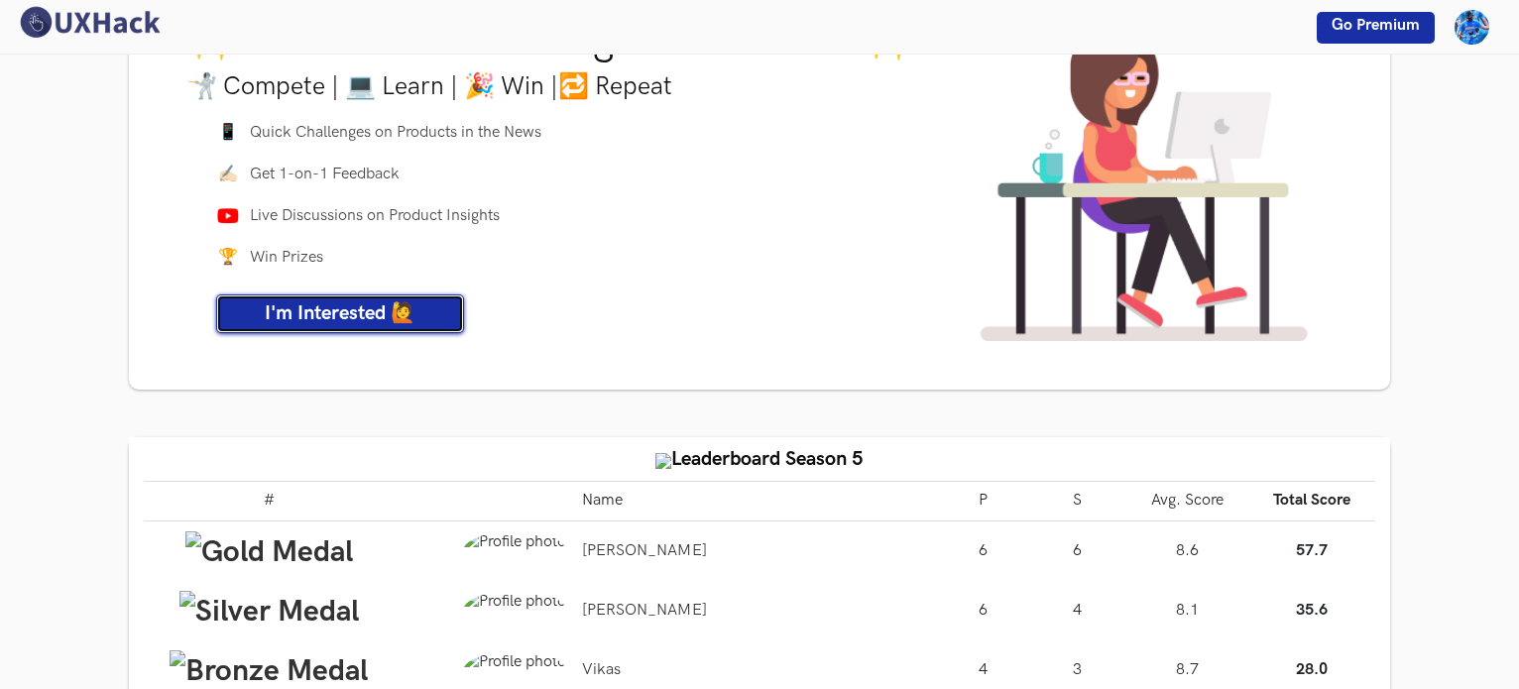
click at [325, 321] on span "I'm Interested 🙋" at bounding box center [340, 313] width 151 height 24
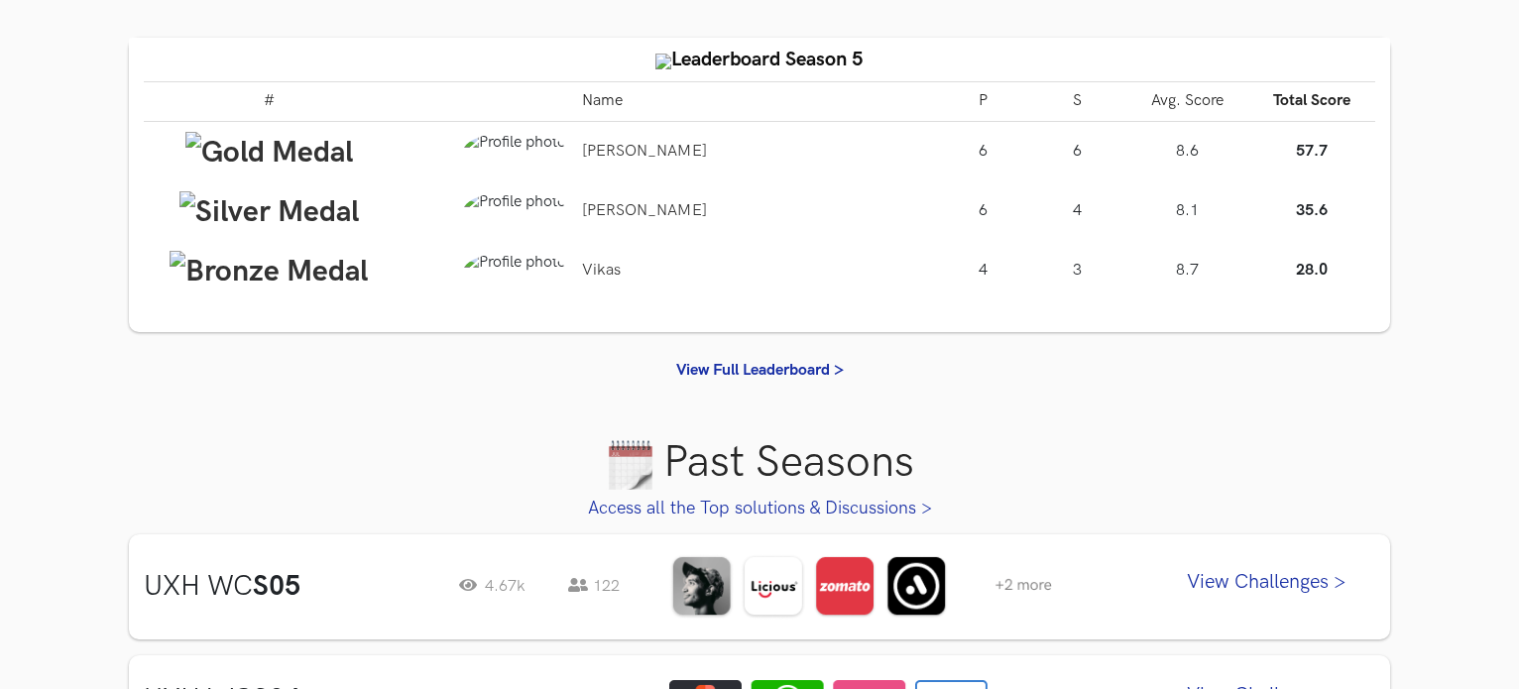
scroll to position [528, 0]
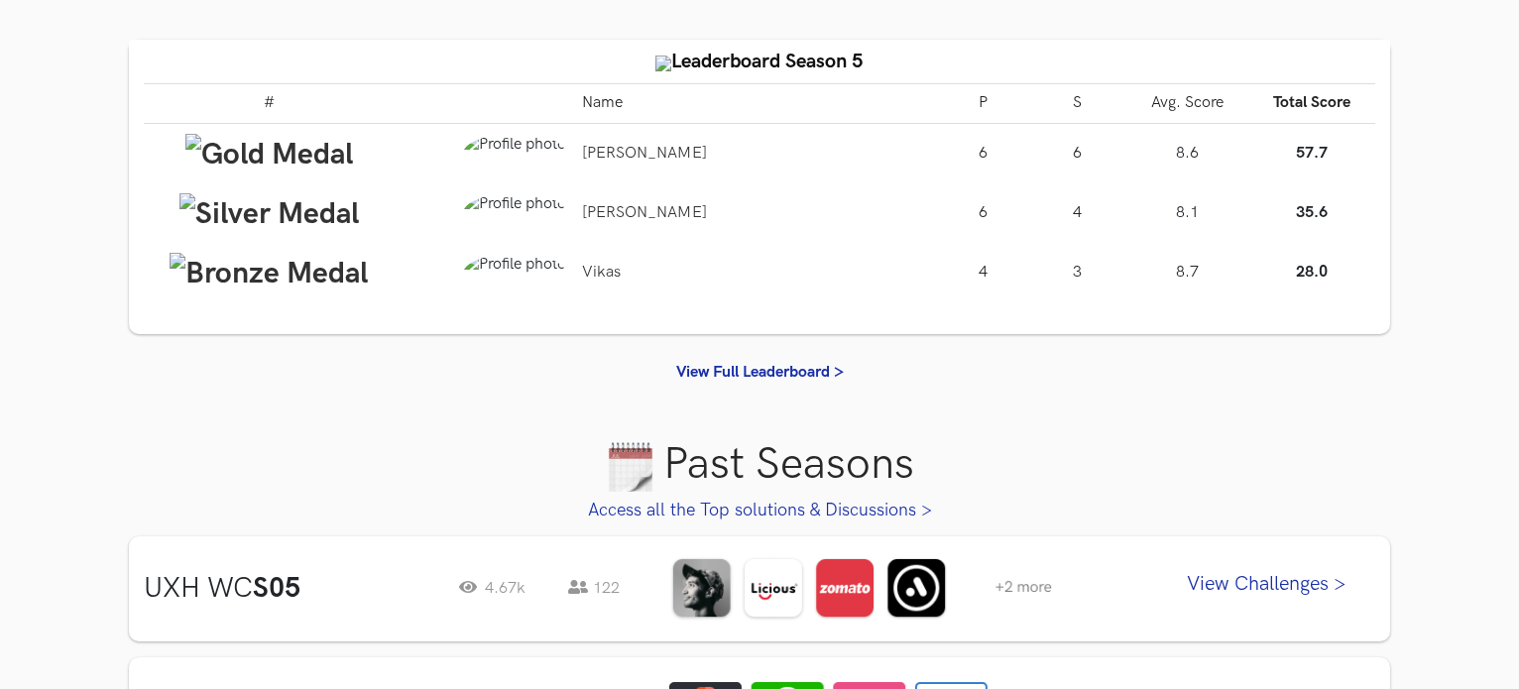
click at [248, 185] on td at bounding box center [269, 213] width 251 height 60
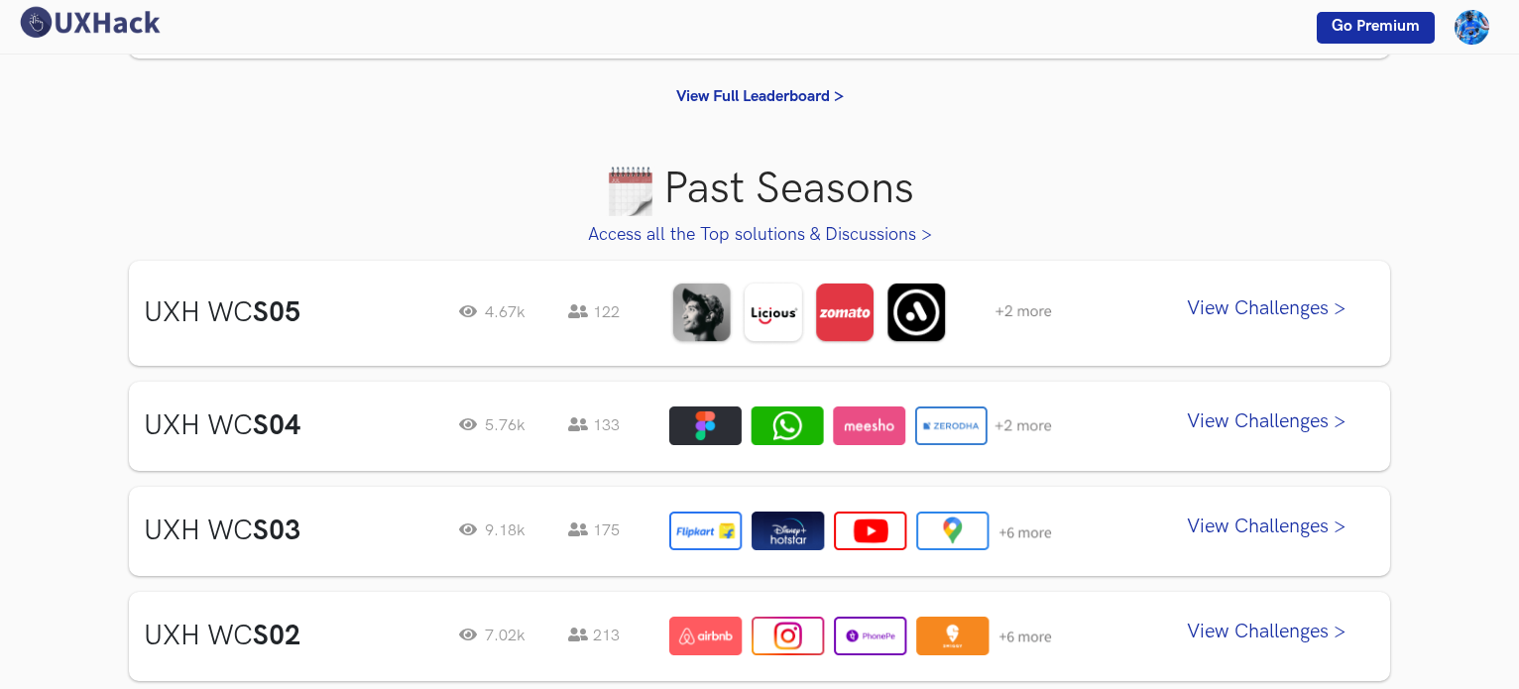
scroll to position [0, 0]
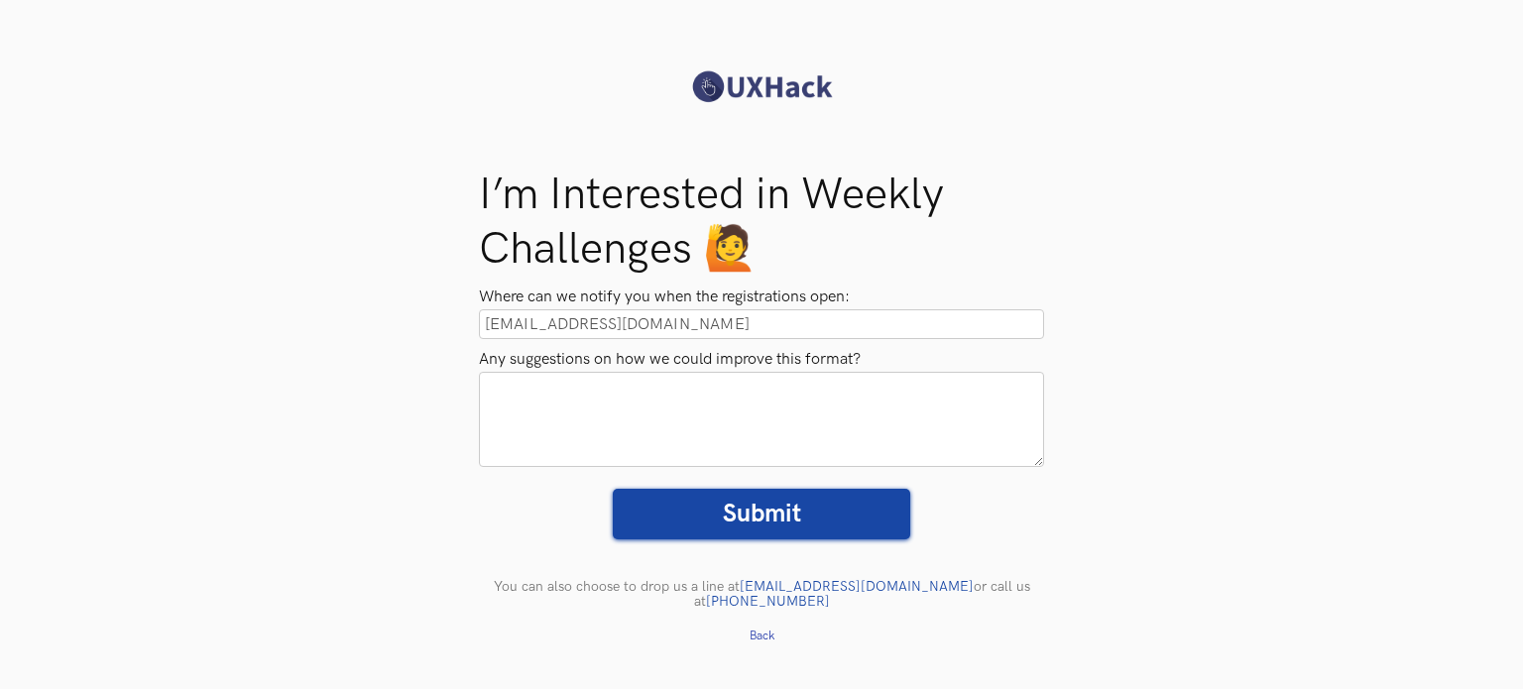
click at [650, 443] on textarea "Any suggestions on how we could improve this format?" at bounding box center [761, 419] width 565 height 95
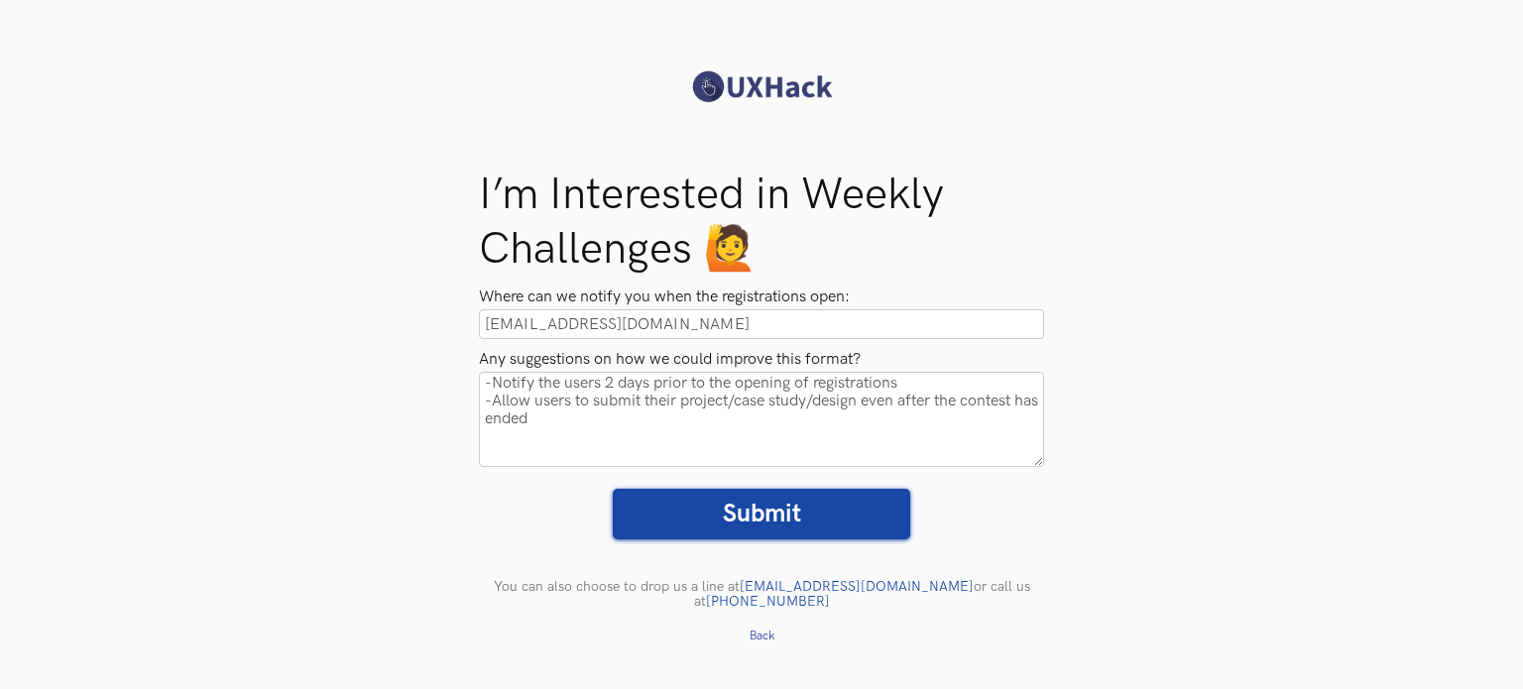
type textarea "-Notify the users 2 days prior to the opening of registrations -Allow users to …"
click at [677, 518] on input "Submit" at bounding box center [762, 514] width 298 height 51
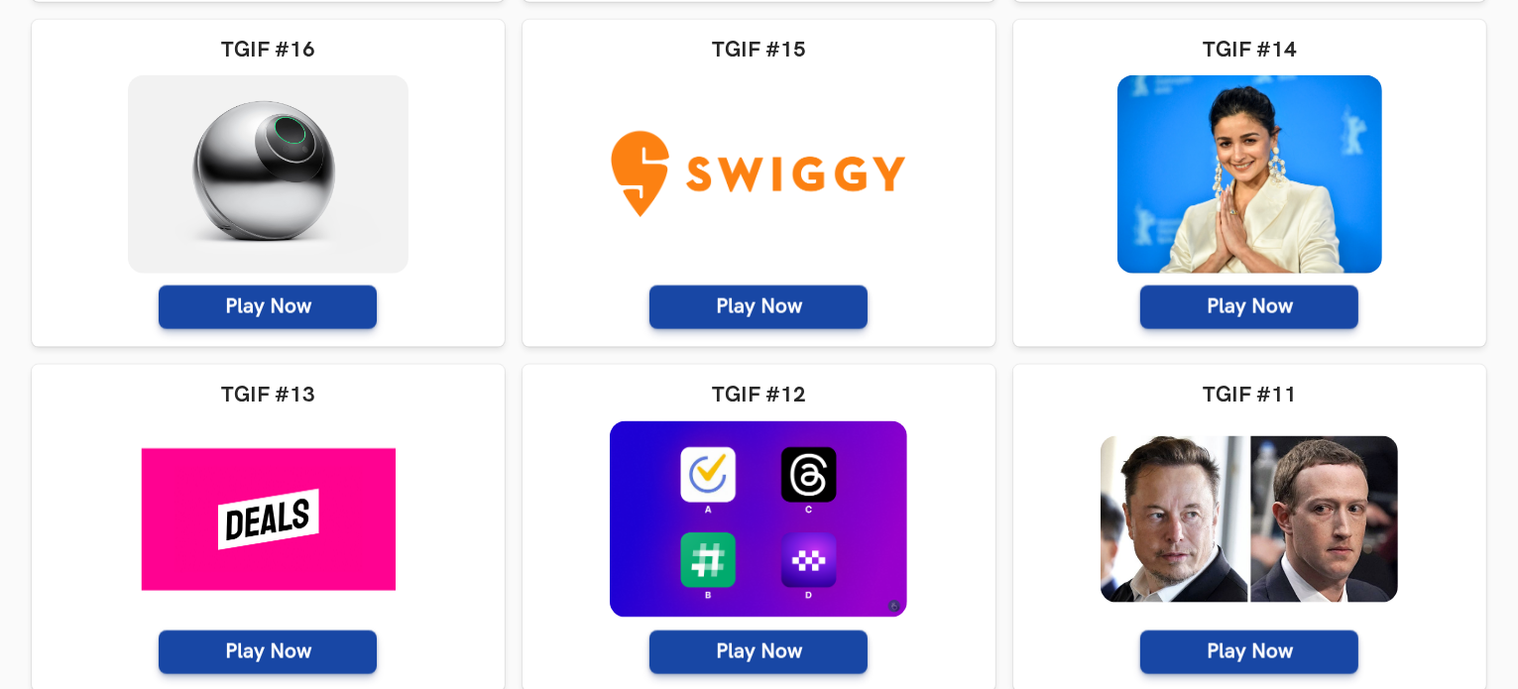
scroll to position [11565, 0]
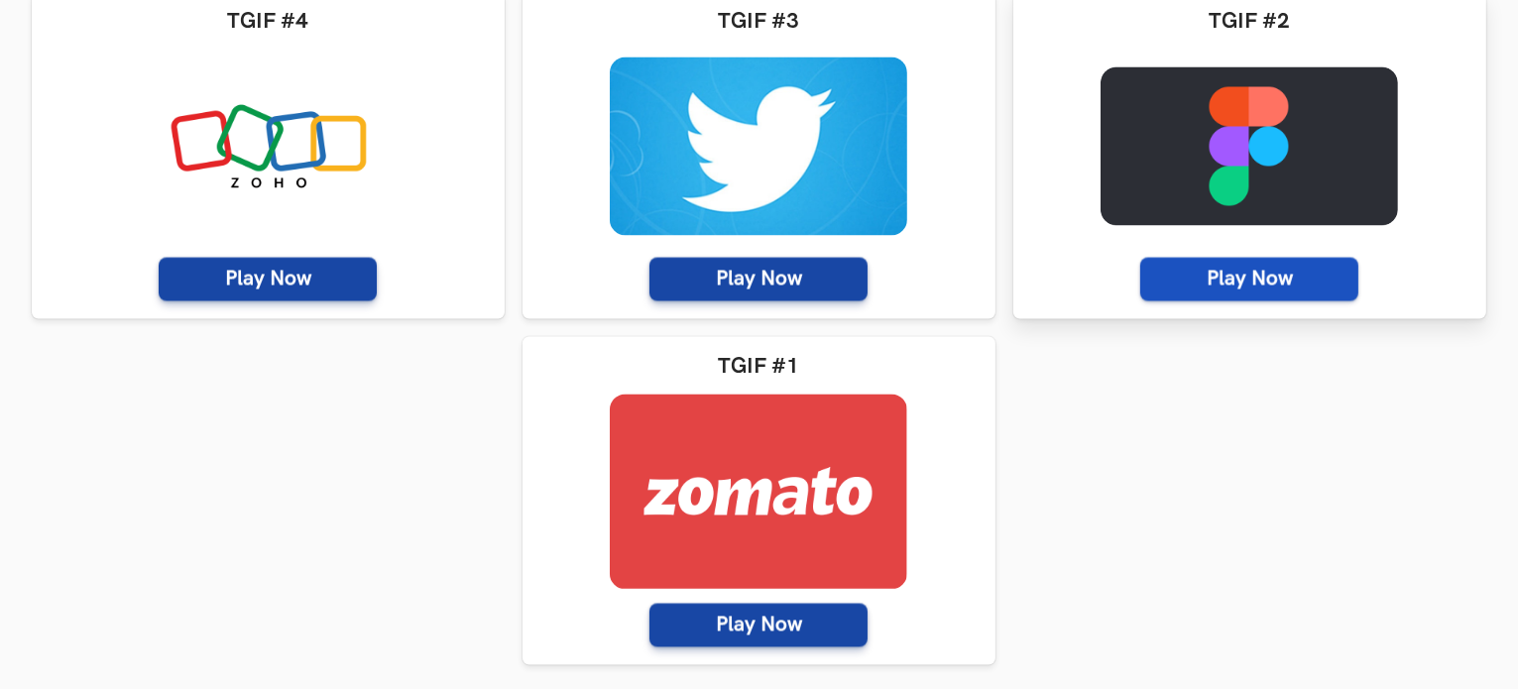
click at [1287, 281] on span "Play Now" at bounding box center [1249, 279] width 218 height 44
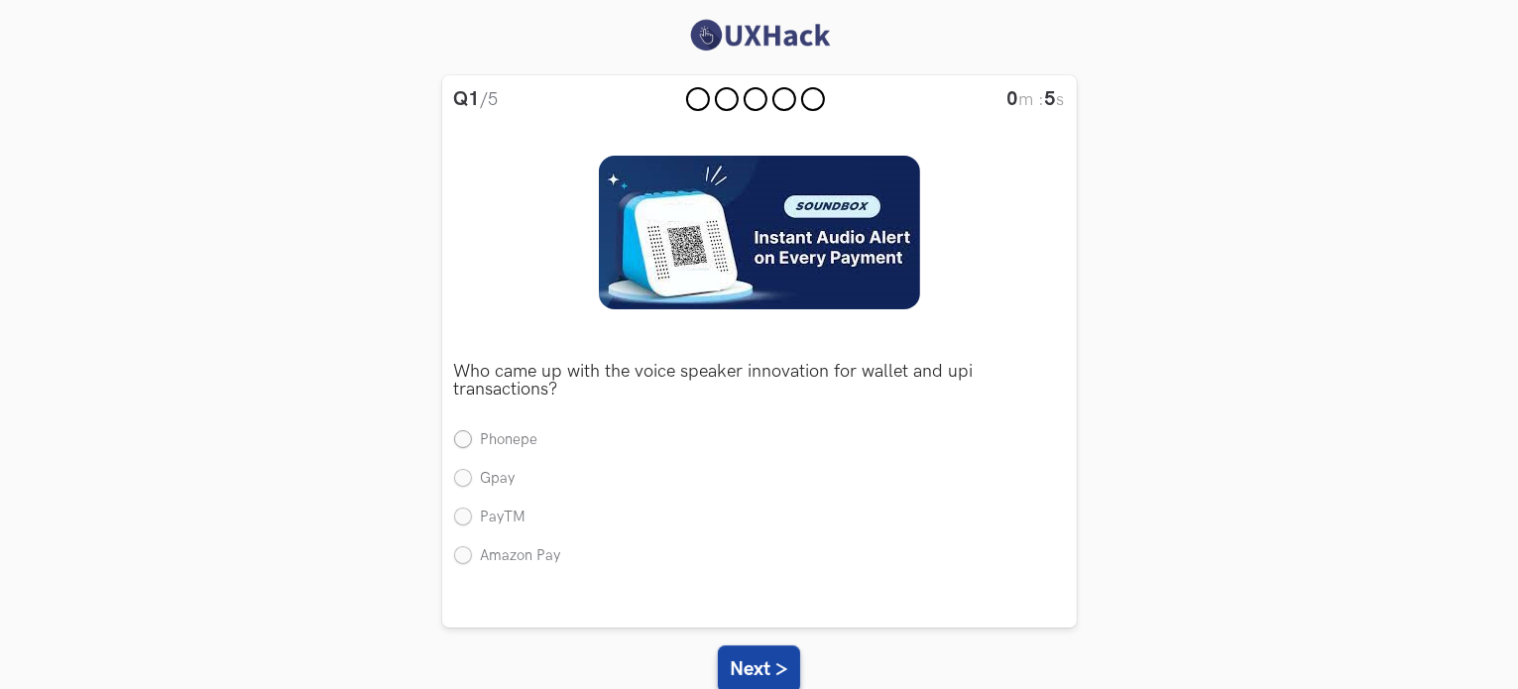
click at [464, 446] on label "Phonepe" at bounding box center [496, 440] width 84 height 21
click at [464, 446] on input "Phonepe" at bounding box center [463, 441] width 18 height 18
radio input "true"
click at [762, 671] on button "Next >" at bounding box center [759, 670] width 82 height 48
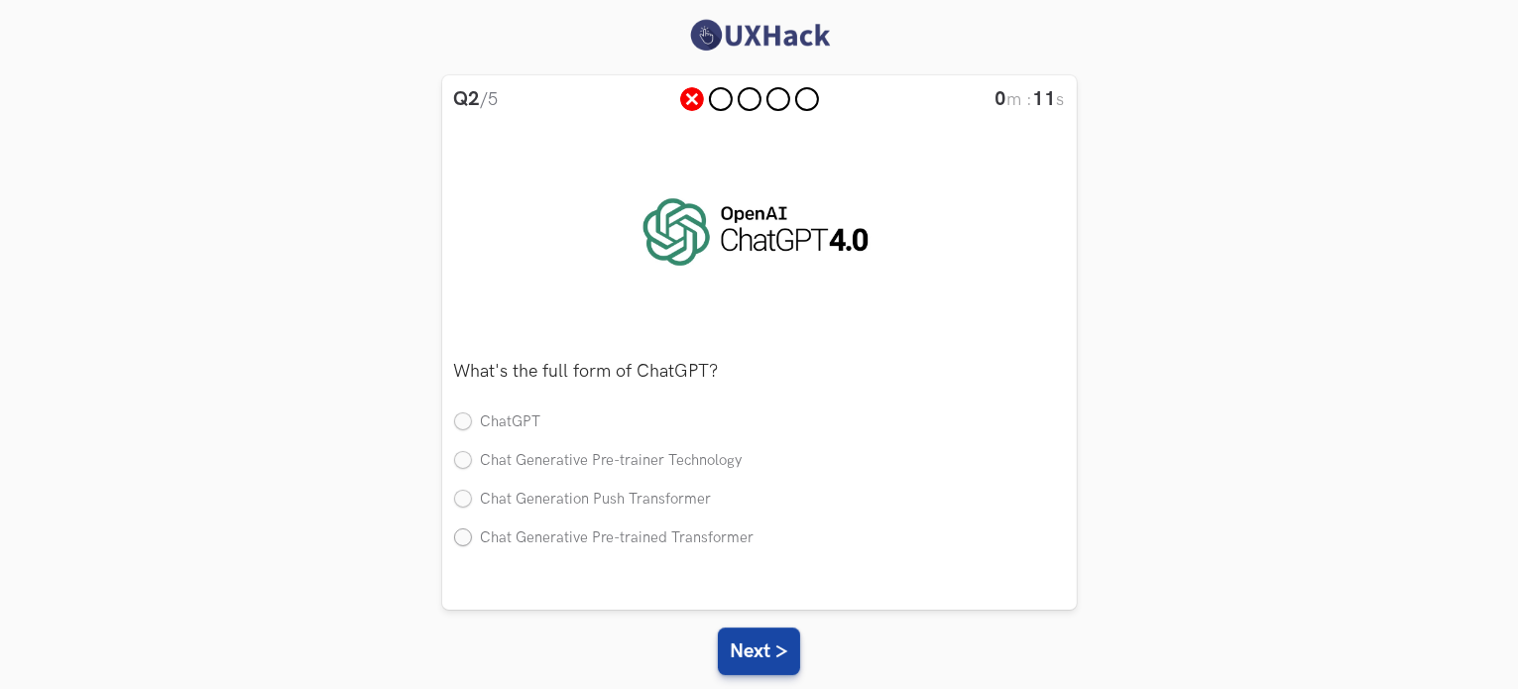
click at [480, 532] on label "Chat Generative Pre-trained Transformer" at bounding box center [604, 539] width 300 height 21
click at [472, 532] on input "Chat Generative Pre-trained Transformer" at bounding box center [463, 539] width 18 height 18
radio input "true"
click at [767, 640] on button "Next >" at bounding box center [759, 652] width 82 height 48
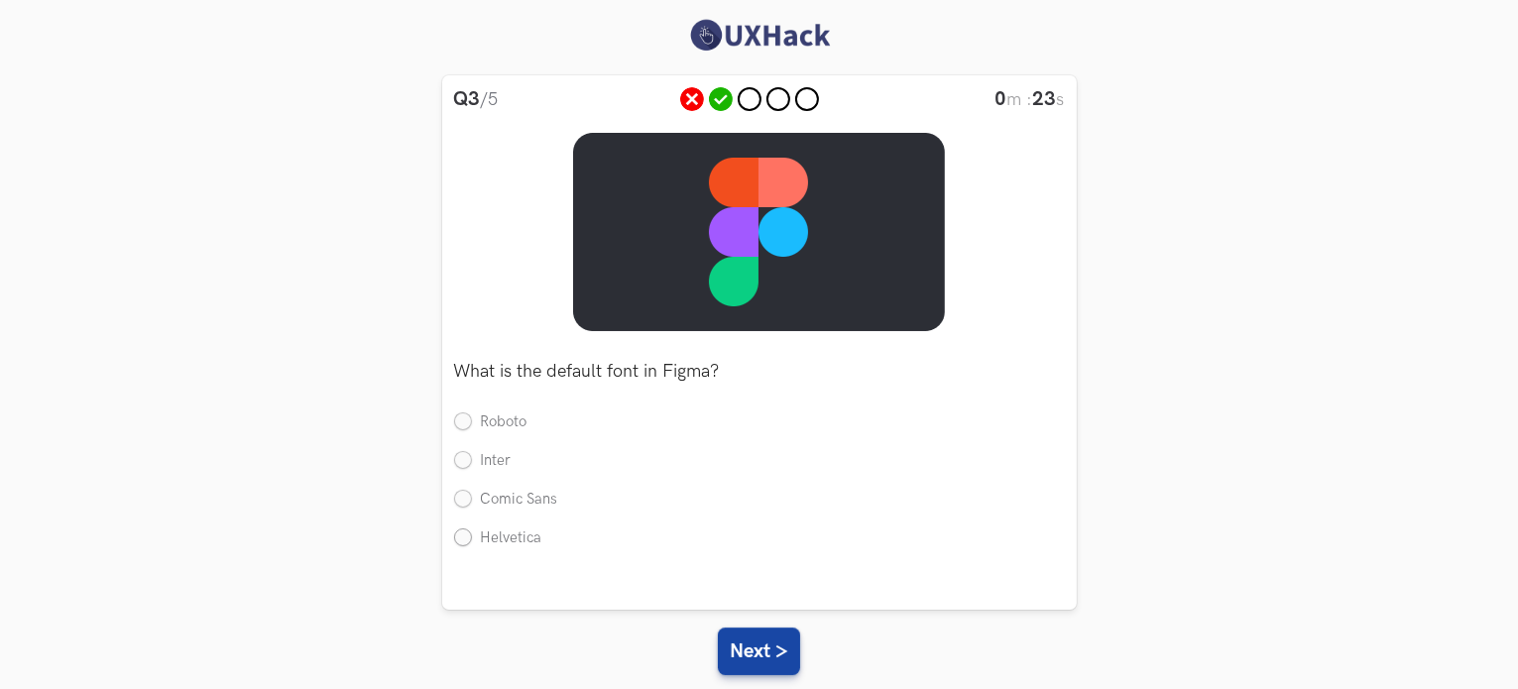
click at [464, 543] on label "Helvetica" at bounding box center [498, 539] width 88 height 21
click at [464, 543] on input "Helvetica" at bounding box center [463, 539] width 18 height 18
radio input "true"
click at [764, 665] on button "Next >" at bounding box center [759, 652] width 82 height 48
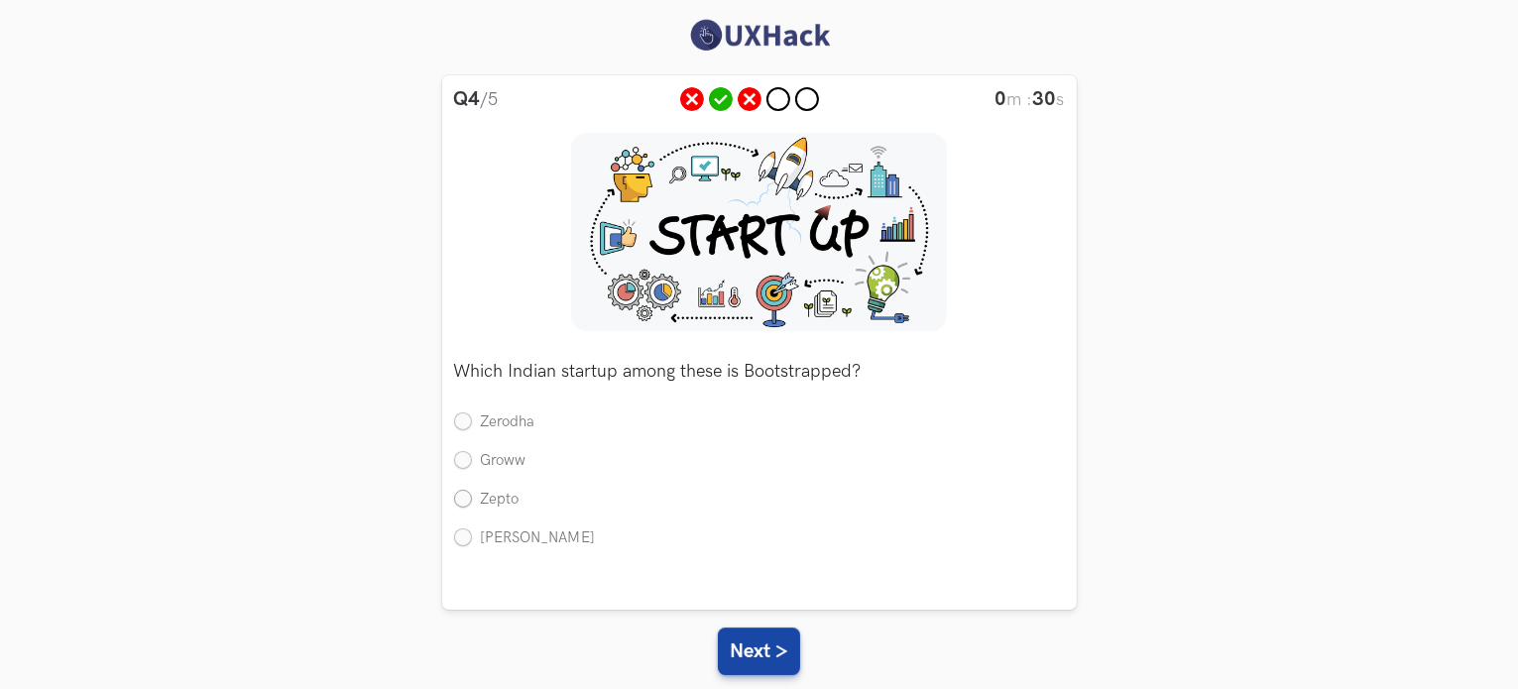
click at [472, 500] on label "Zepto" at bounding box center [486, 500] width 65 height 21
click at [472, 500] on input "Zepto" at bounding box center [463, 500] width 18 height 18
radio input "true"
click at [733, 654] on button "Next >" at bounding box center [759, 652] width 82 height 48
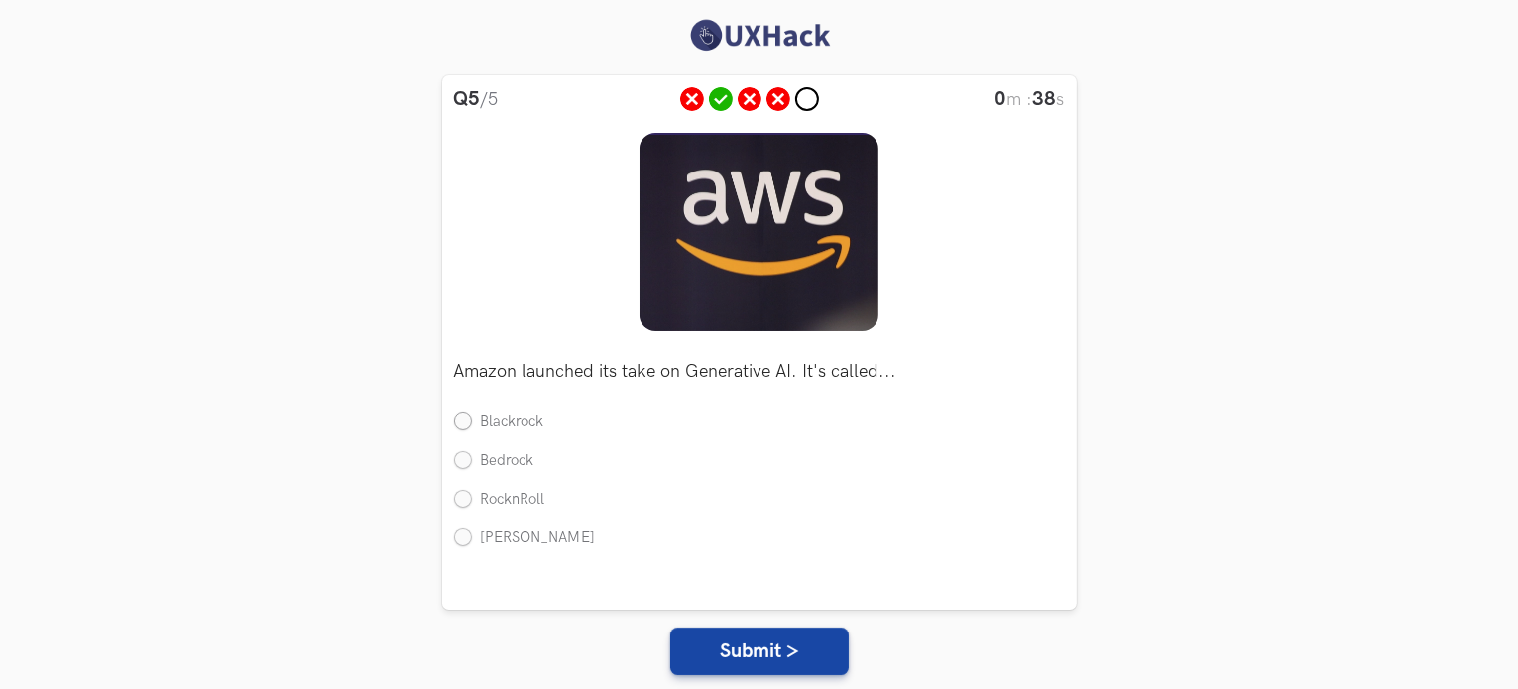
click at [469, 429] on label "Blackrock" at bounding box center [499, 423] width 90 height 21
click at [469, 429] on input "Blackrock" at bounding box center [463, 424] width 18 height 18
radio input "true"
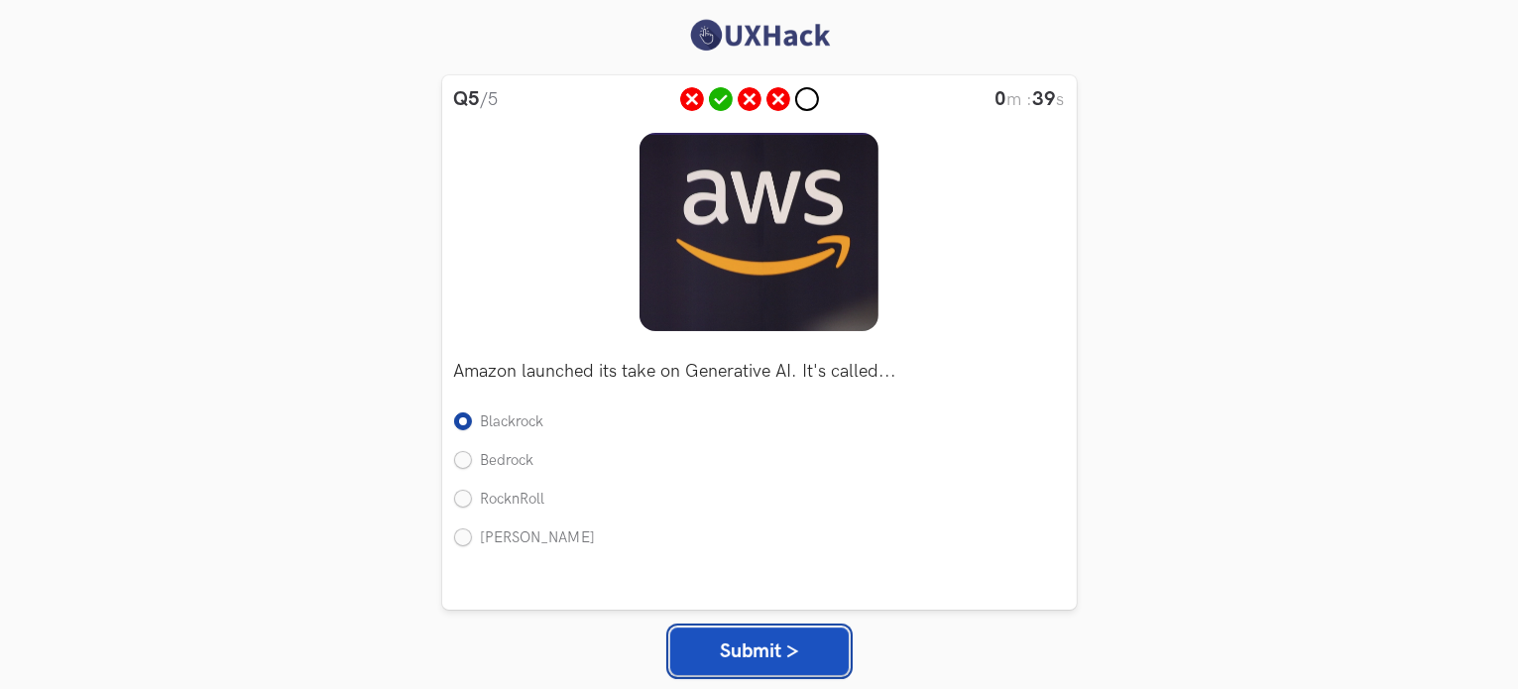
click at [732, 656] on button "Submit >" at bounding box center [759, 652] width 179 height 48
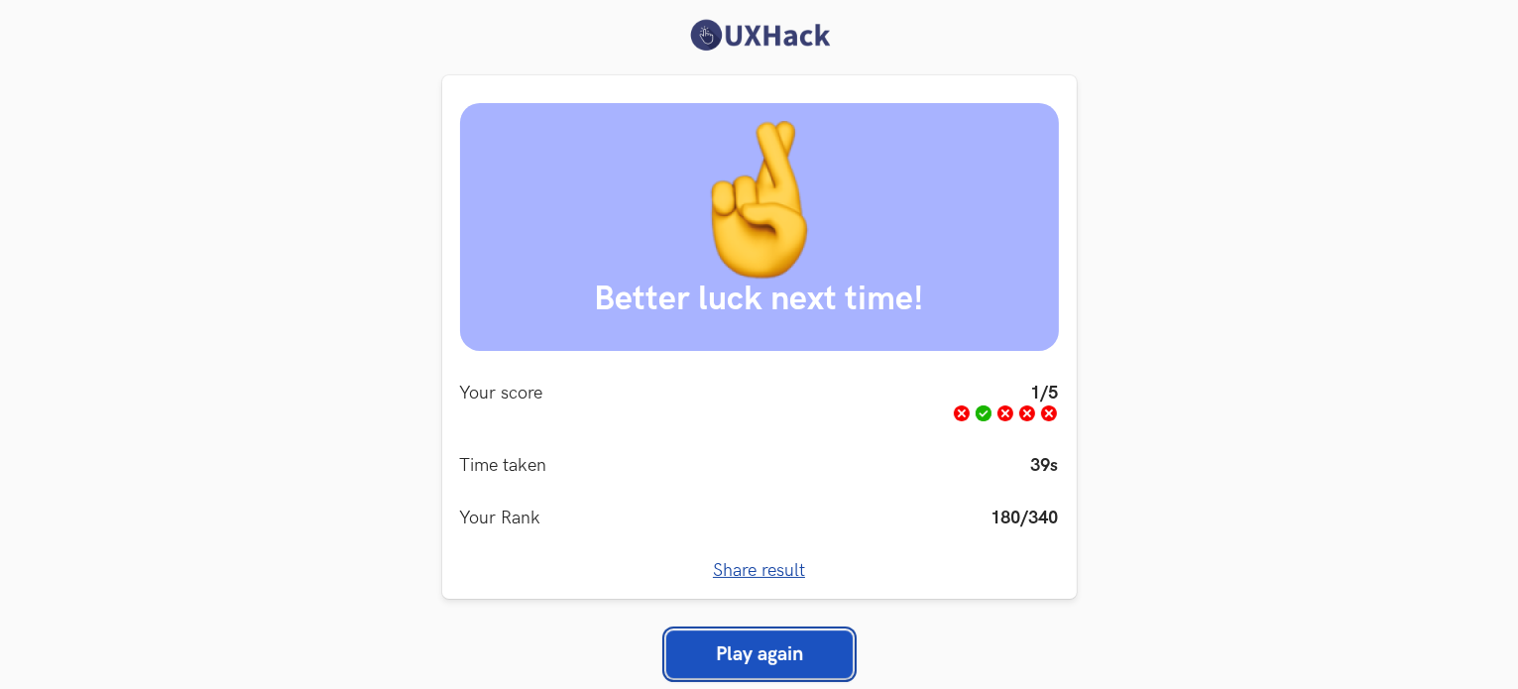
click at [818, 649] on link "Play again" at bounding box center [759, 655] width 186 height 48
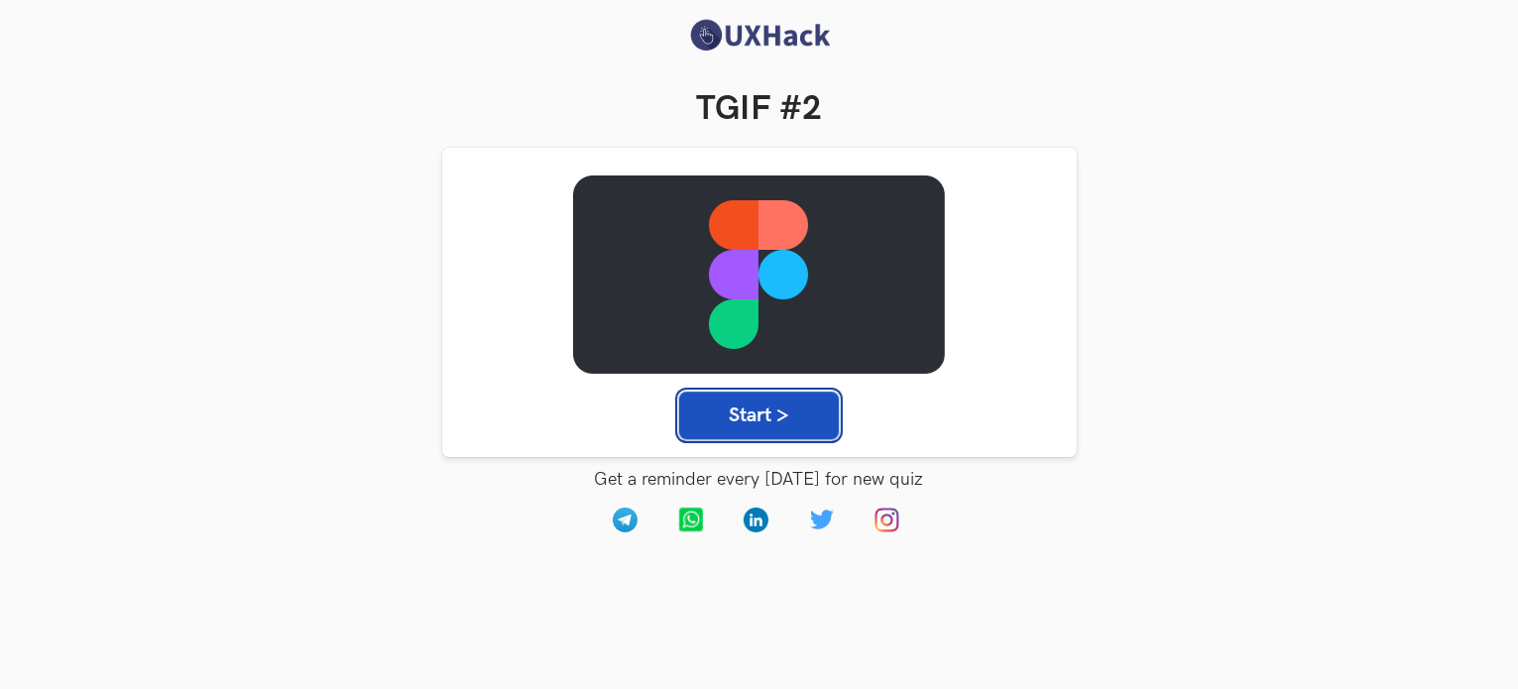
click at [749, 422] on button "Start >" at bounding box center [759, 416] width 160 height 48
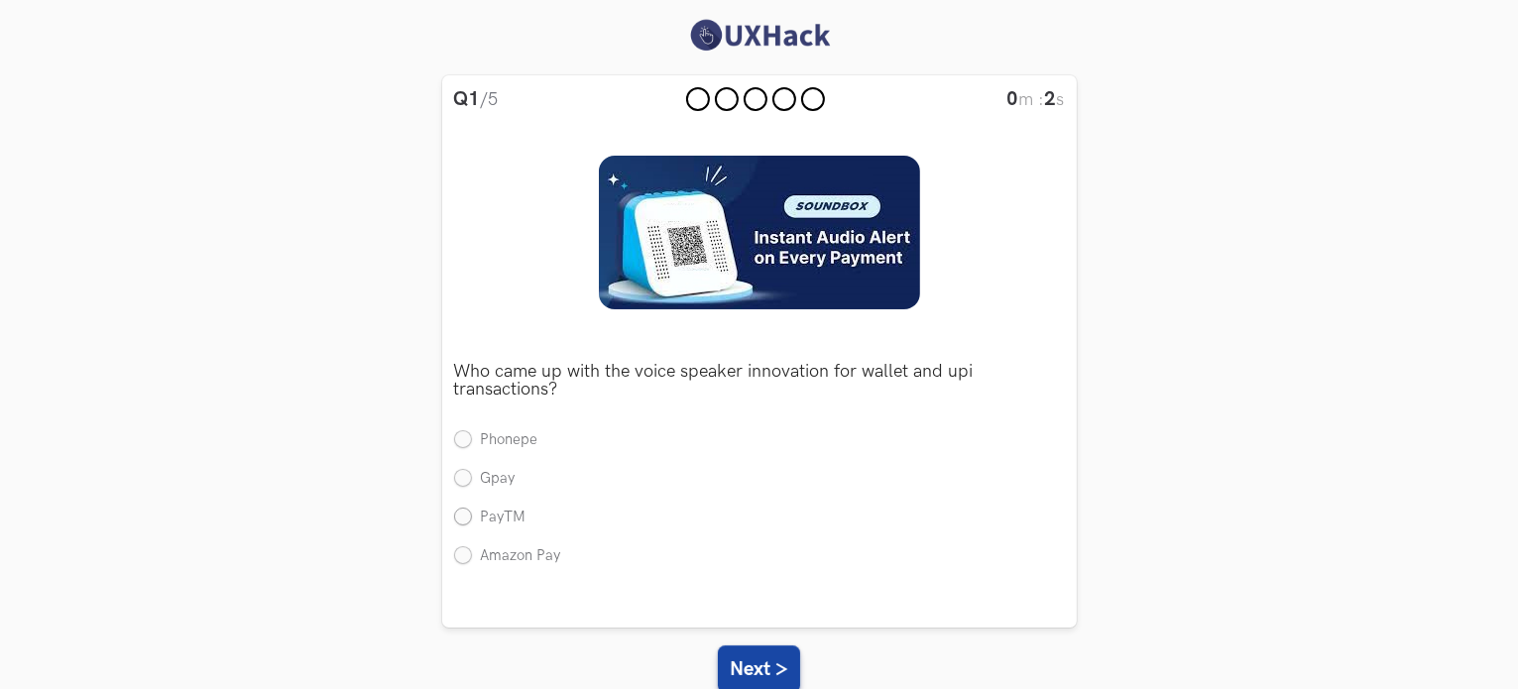
click at [464, 523] on label "PayTM" at bounding box center [490, 518] width 72 height 21
click at [464, 523] on input "PayTM" at bounding box center [463, 518] width 18 height 18
radio input "true"
click at [760, 670] on button "Next >" at bounding box center [759, 670] width 82 height 48
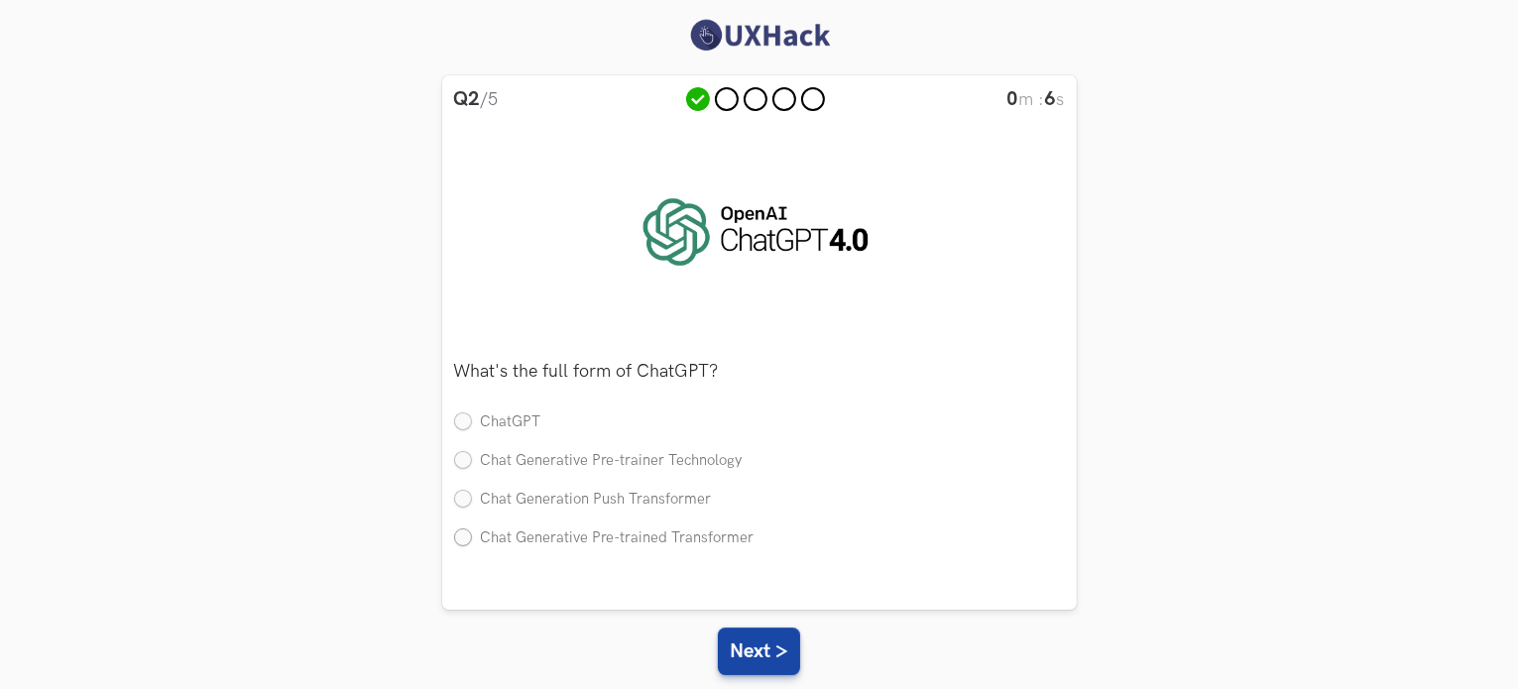
click at [462, 543] on label "Chat Generative Pre-trained Transformer" at bounding box center [604, 539] width 300 height 21
click at [462, 543] on input "Chat Generative Pre-trained Transformer" at bounding box center [463, 539] width 18 height 18
radio input "true"
click at [741, 627] on div "Q2 /5 0 m : 7 s Who came up with the voice speaker innovation for wallet and up…" at bounding box center [759, 433] width 1455 height 717
click at [754, 648] on button "Next >" at bounding box center [759, 652] width 82 height 48
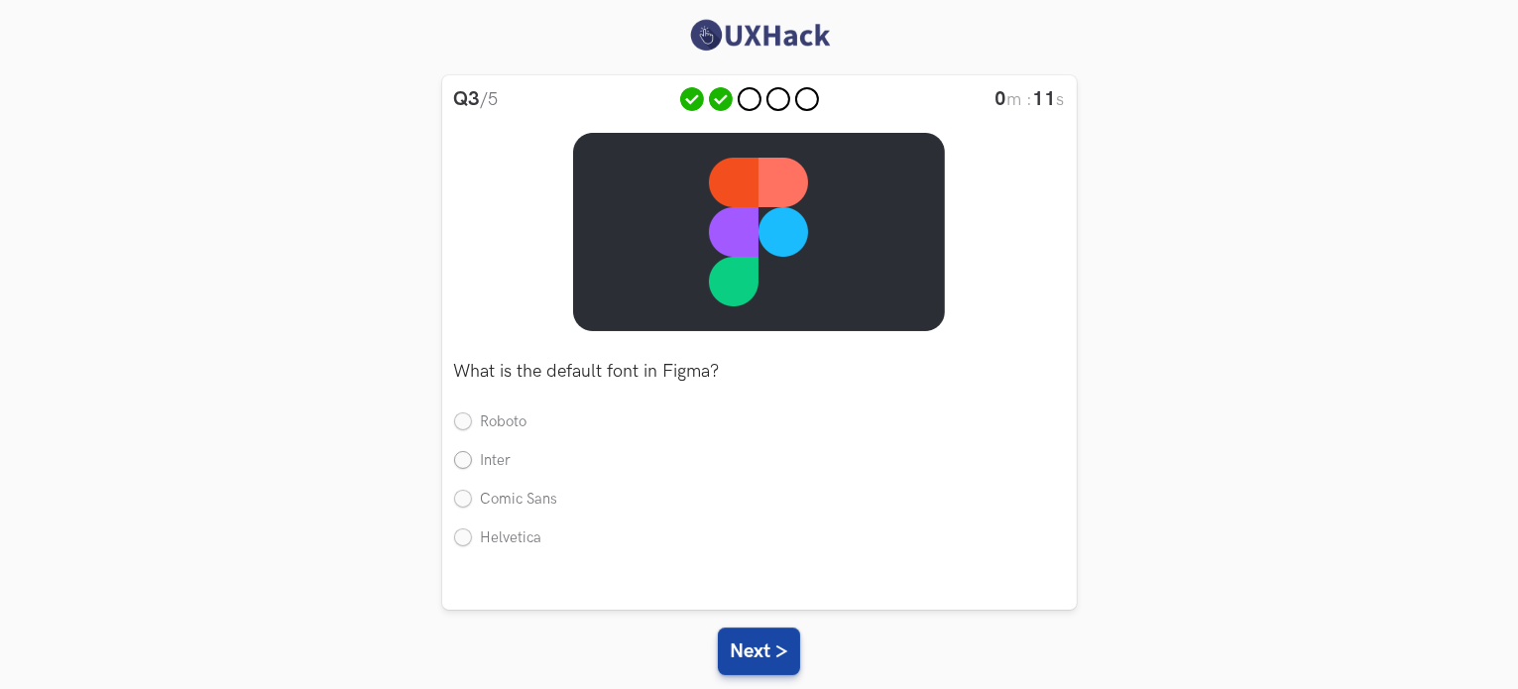
click at [462, 455] on label "Inter" at bounding box center [483, 461] width 58 height 21
click at [462, 455] on input "Inter" at bounding box center [463, 462] width 18 height 18
radio input "true"
click at [750, 660] on button "Next >" at bounding box center [759, 652] width 82 height 48
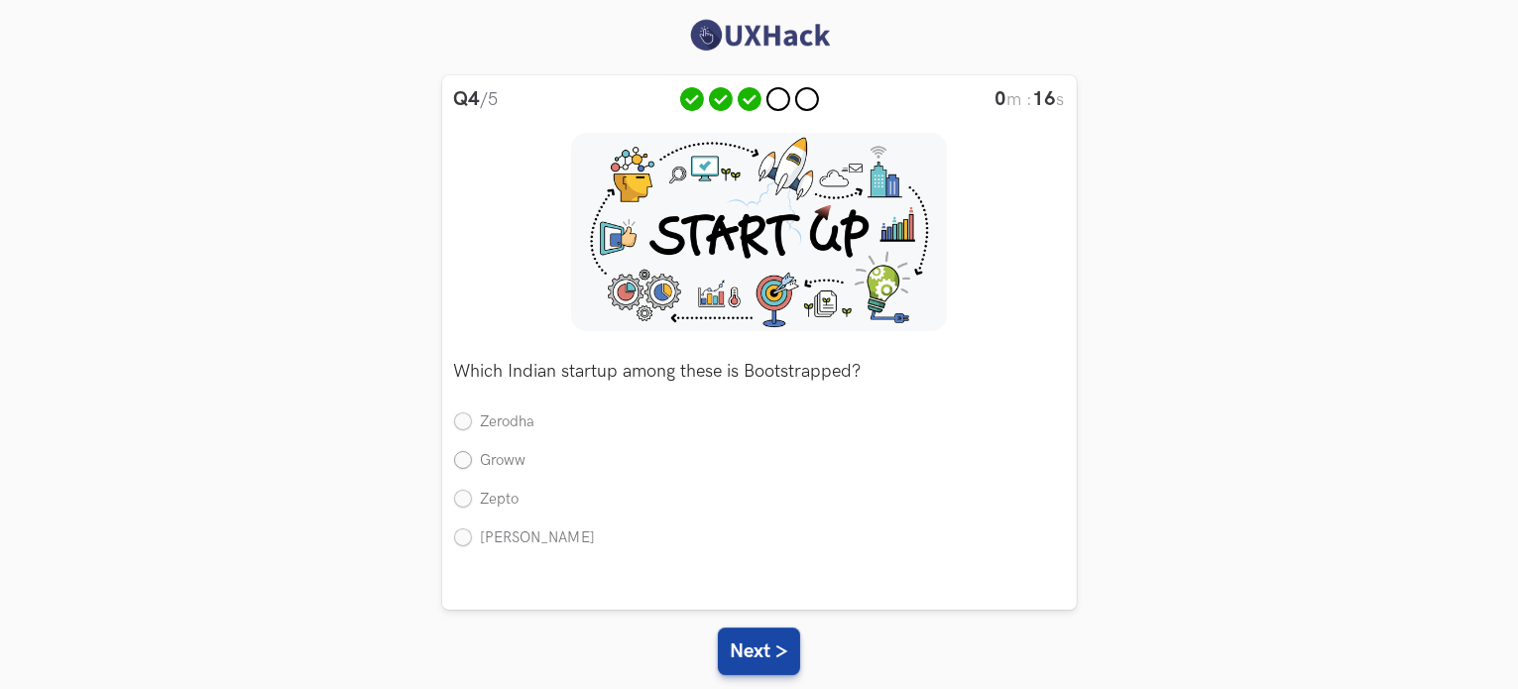
click at [463, 461] on label "Groww" at bounding box center [490, 461] width 72 height 21
click at [463, 461] on input "Groww" at bounding box center [463, 462] width 18 height 18
radio input "true"
click at [746, 647] on button "Next >" at bounding box center [759, 652] width 82 height 48
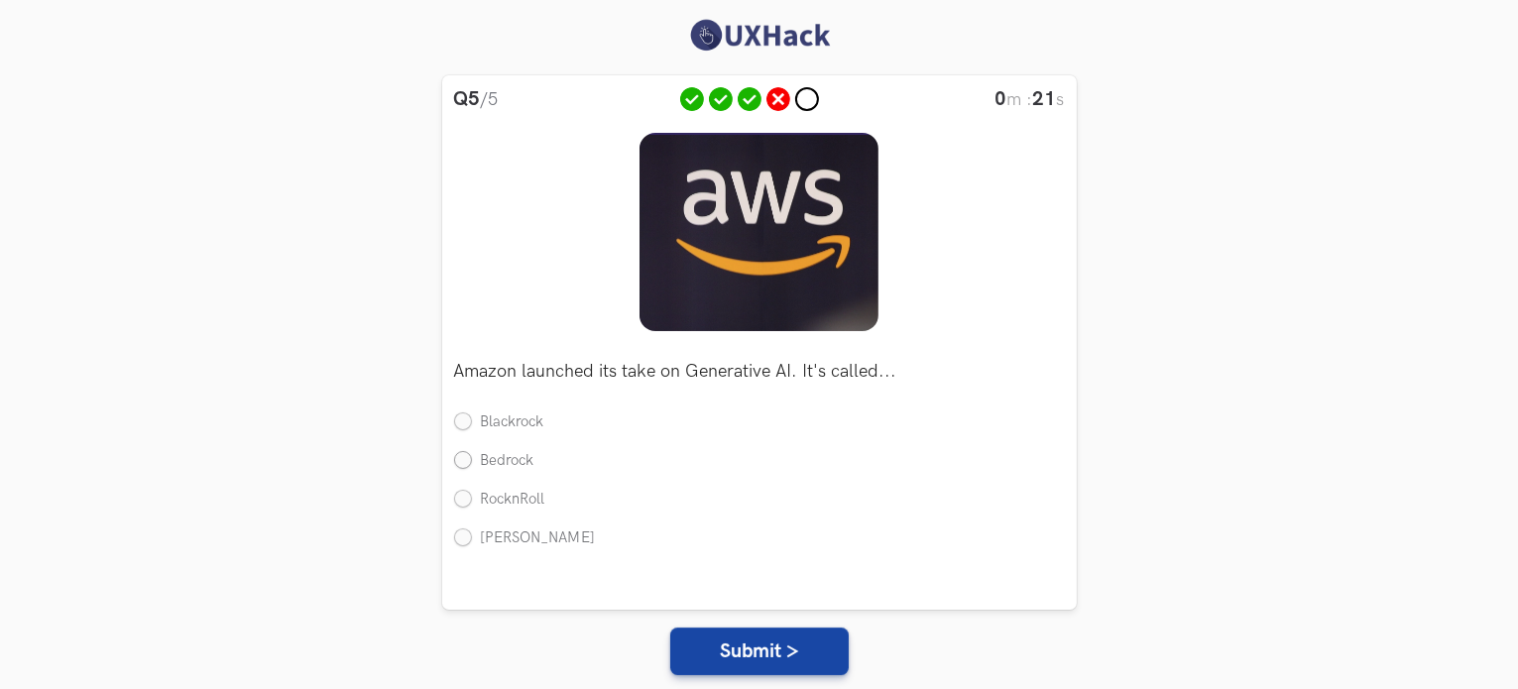
click at [466, 463] on label "Bedrock" at bounding box center [494, 461] width 80 height 21
click at [466, 463] on input "Bedrock" at bounding box center [463, 462] width 18 height 18
radio input "true"
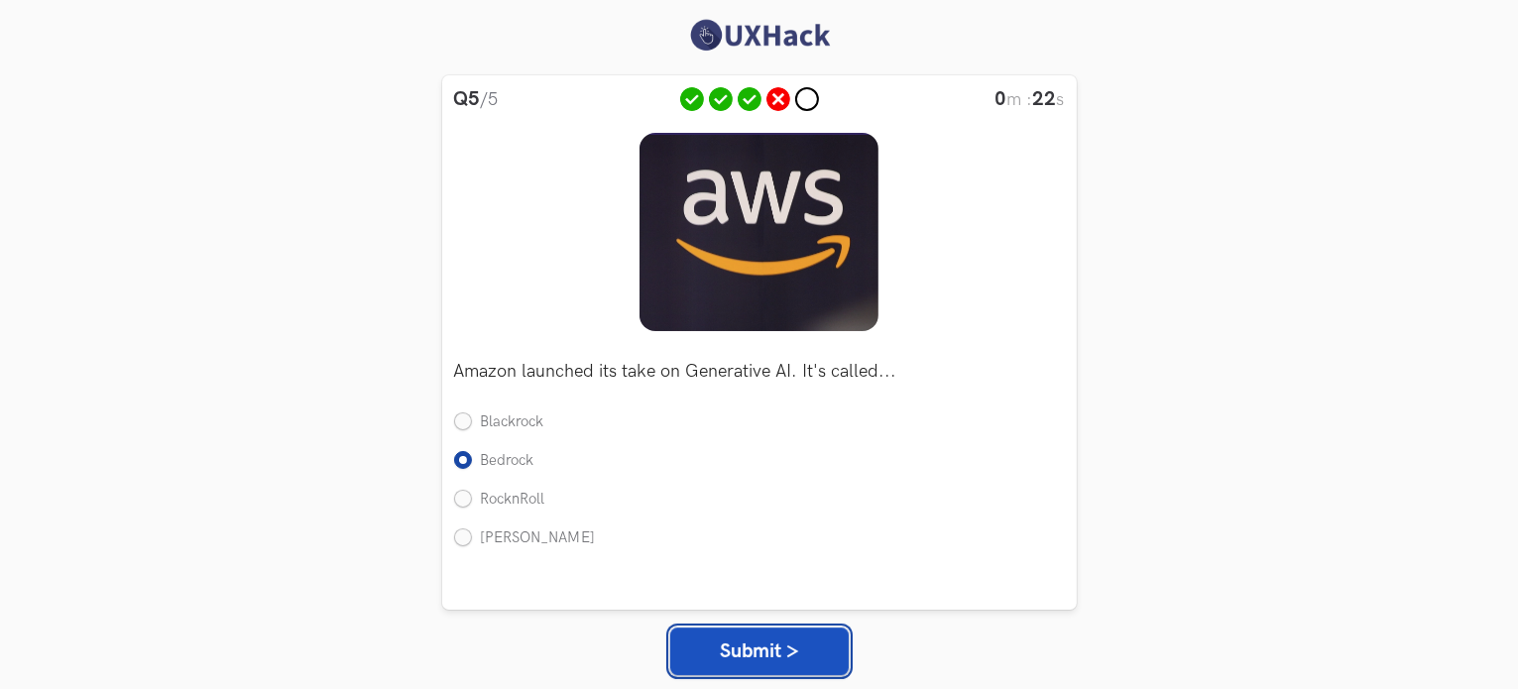
click at [715, 640] on button "Submit >" at bounding box center [759, 652] width 179 height 48
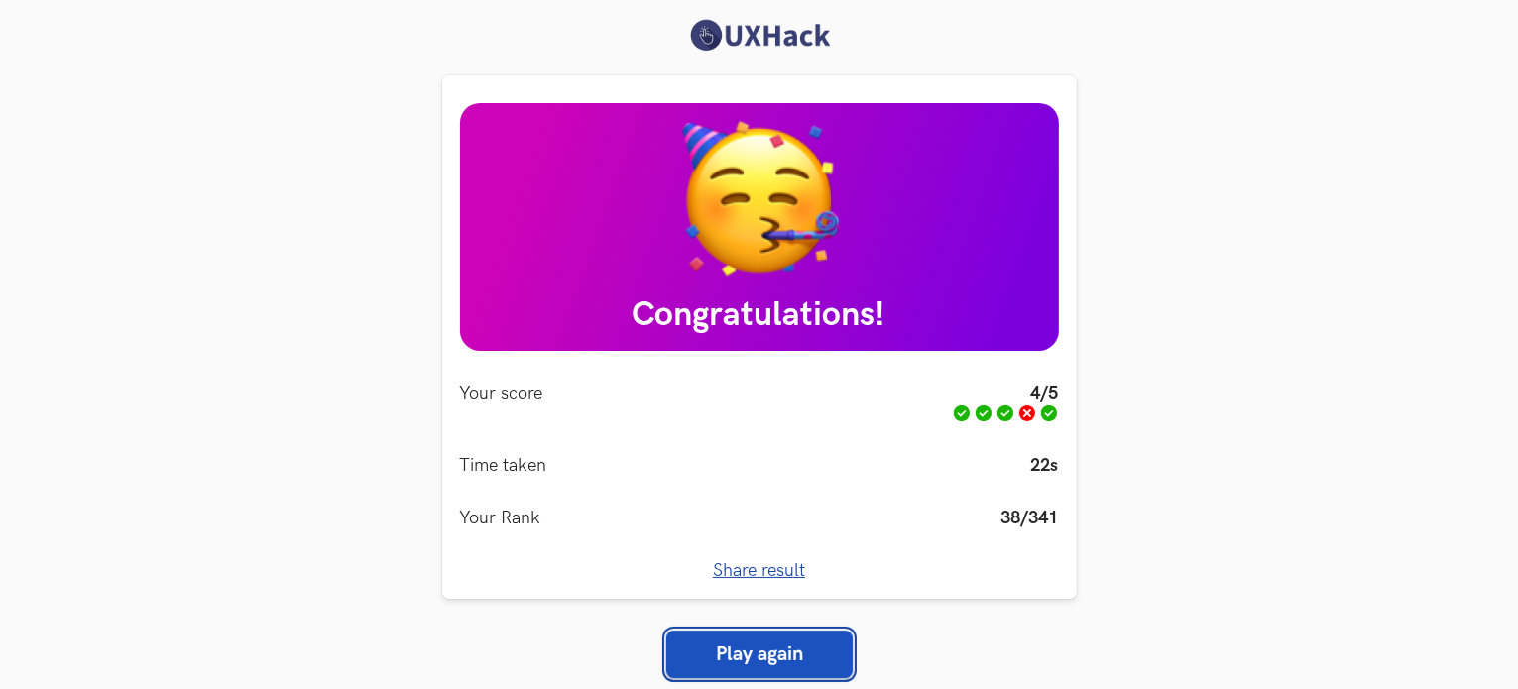
click at [729, 642] on link "Play again" at bounding box center [759, 655] width 186 height 48
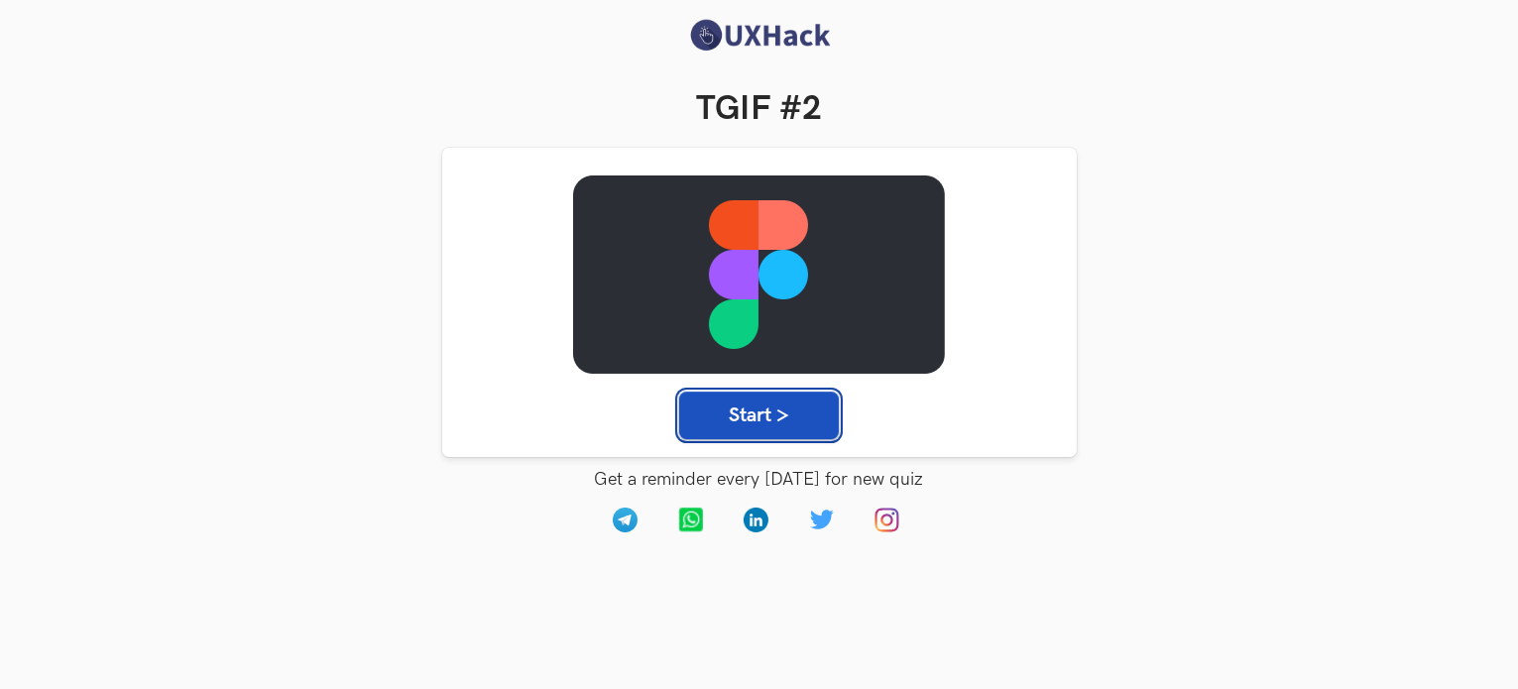
click at [736, 420] on button "Start >" at bounding box center [759, 416] width 160 height 48
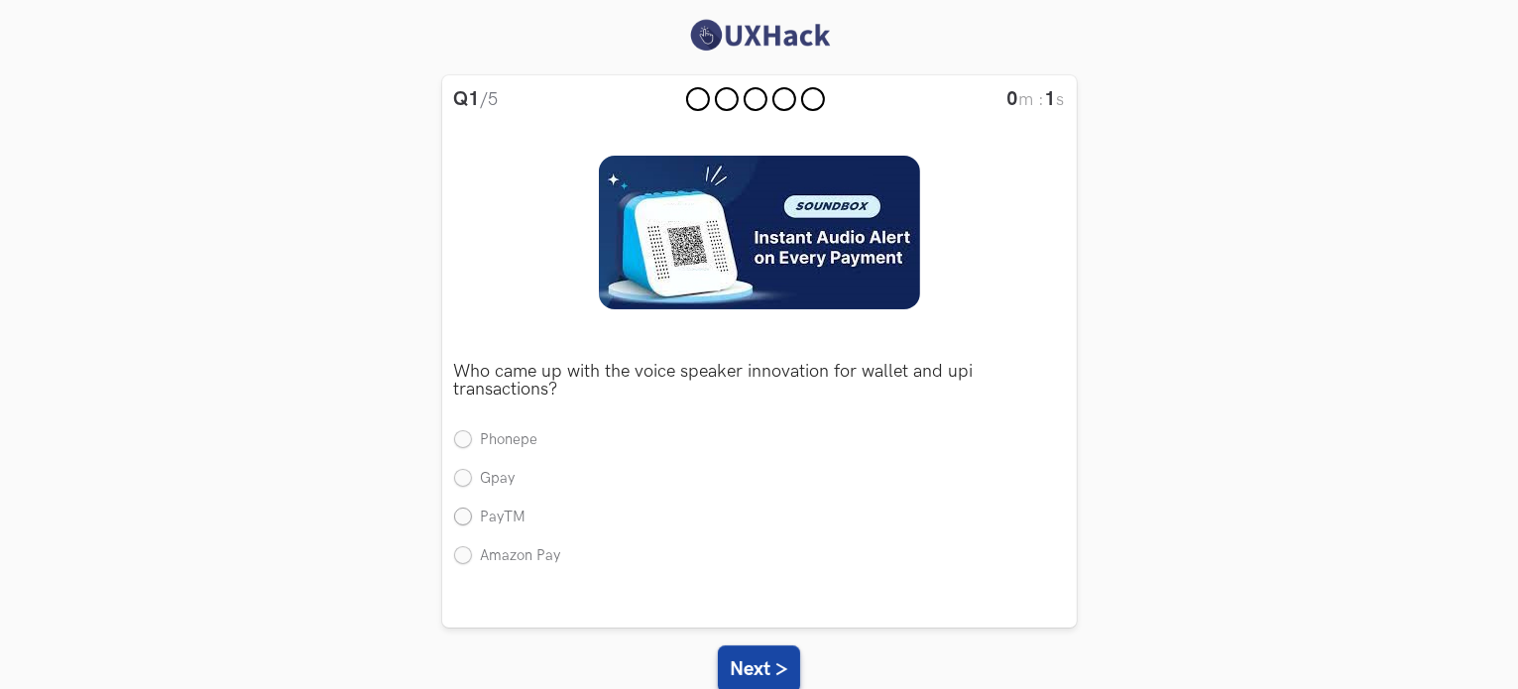
click at [460, 522] on label "PayTM" at bounding box center [490, 518] width 72 height 21
click at [460, 522] on input "PayTM" at bounding box center [463, 518] width 18 height 18
radio input "true"
click at [750, 659] on button "Next >" at bounding box center [759, 670] width 82 height 48
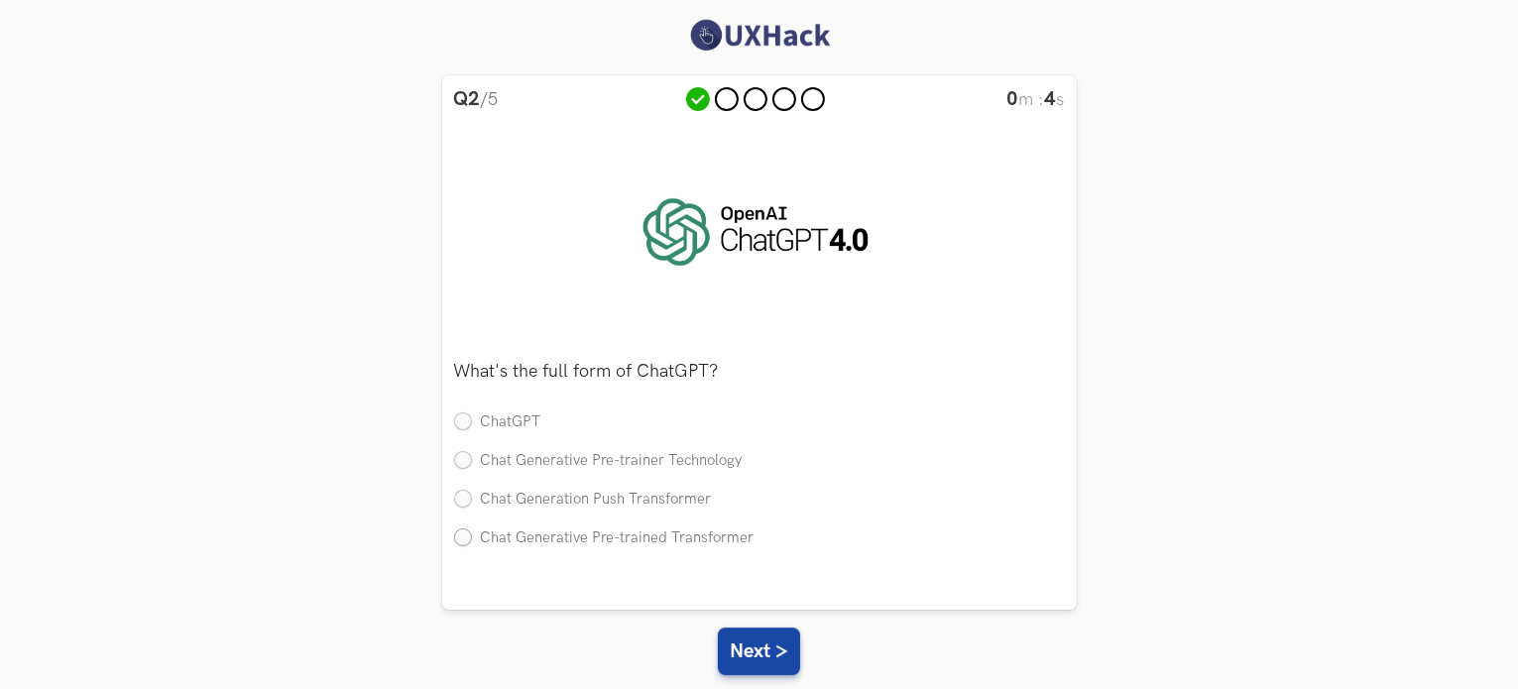
click at [462, 540] on label "Chat Generative Pre-trained Transformer" at bounding box center [604, 539] width 300 height 21
click at [462, 540] on input "Chat Generative Pre-trained Transformer" at bounding box center [463, 539] width 18 height 18
radio input "true"
click at [762, 644] on button "Next >" at bounding box center [759, 652] width 82 height 48
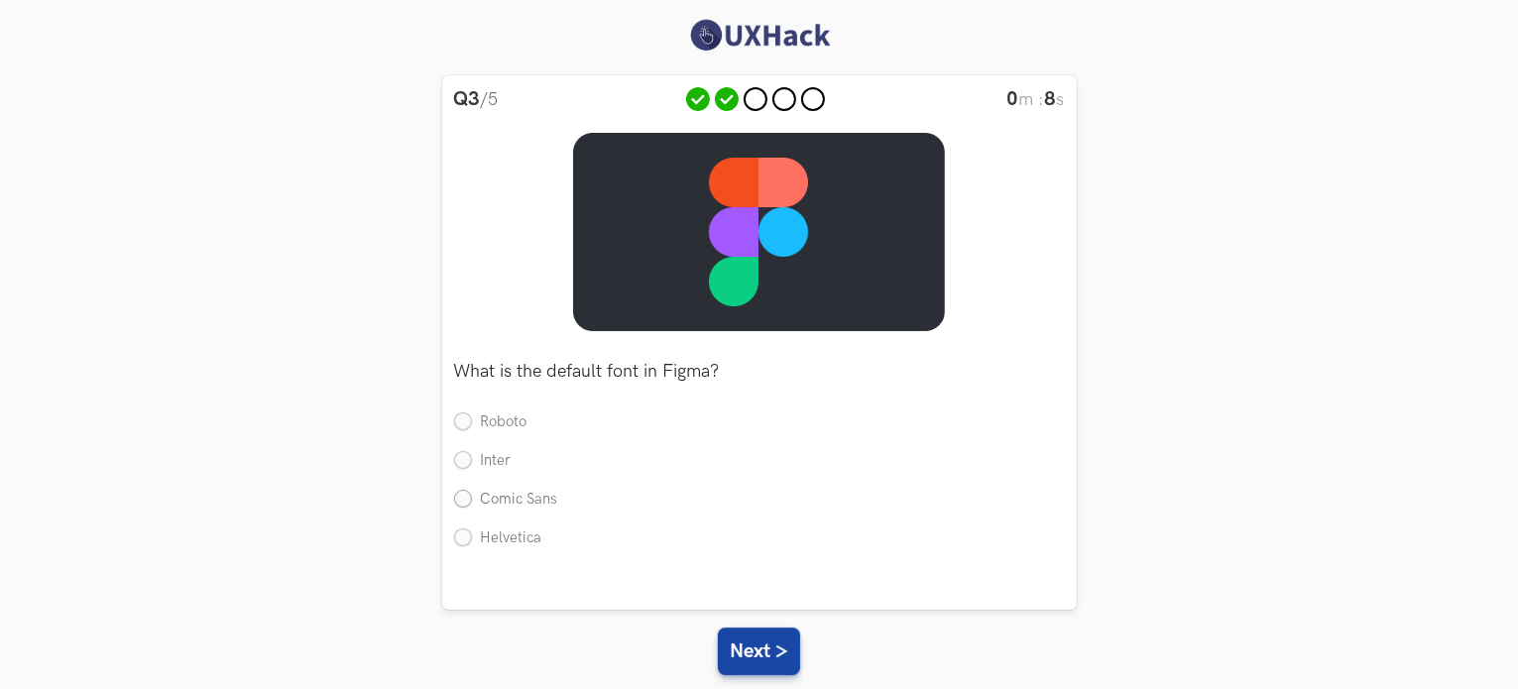
click at [468, 499] on label "Comic Sans" at bounding box center [506, 500] width 104 height 21
click at [468, 499] on input "Comic Sans" at bounding box center [463, 500] width 18 height 18
radio input "true"
click at [735, 646] on button "Next >" at bounding box center [759, 652] width 82 height 48
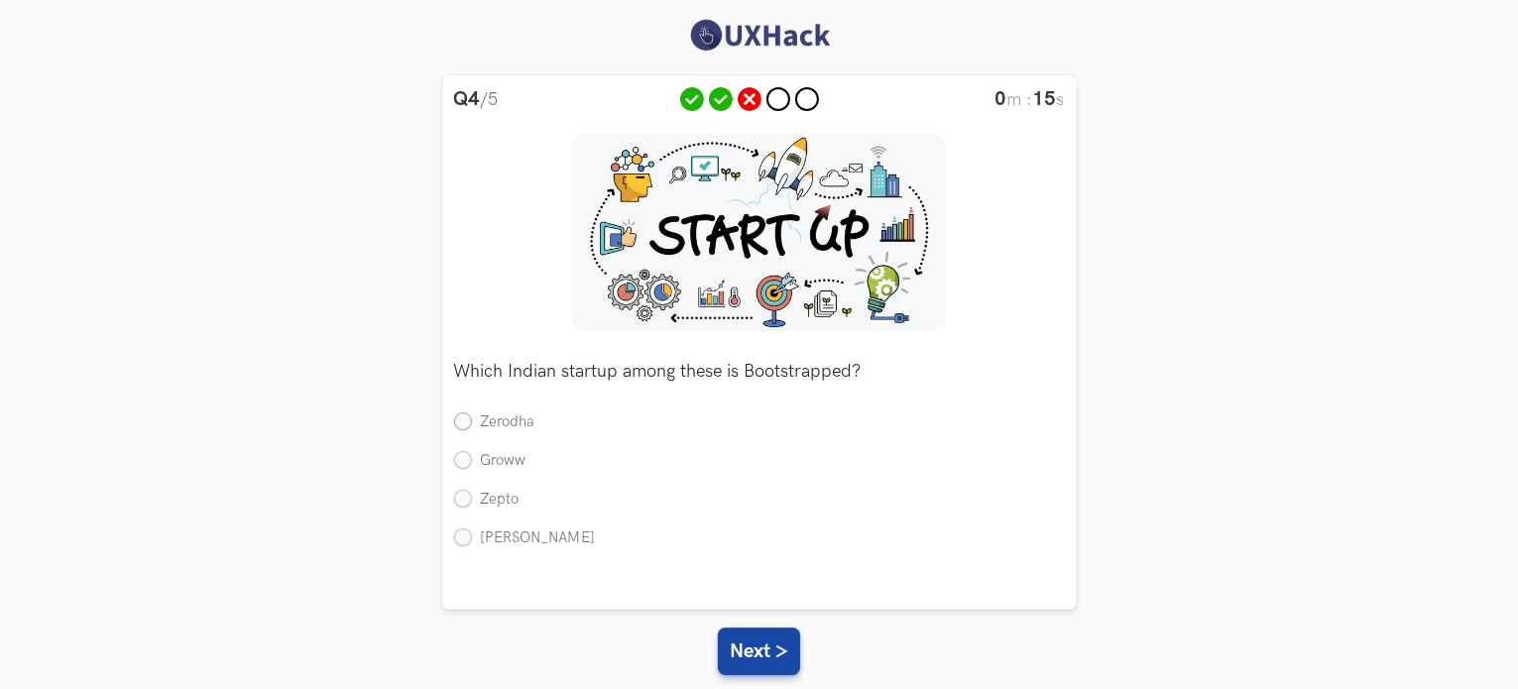
click at [461, 426] on label "Zerodha" at bounding box center [494, 423] width 81 height 21
click at [461, 426] on input "Zerodha" at bounding box center [463, 424] width 18 height 18
radio input "true"
click at [736, 656] on button "Next >" at bounding box center [759, 652] width 82 height 48
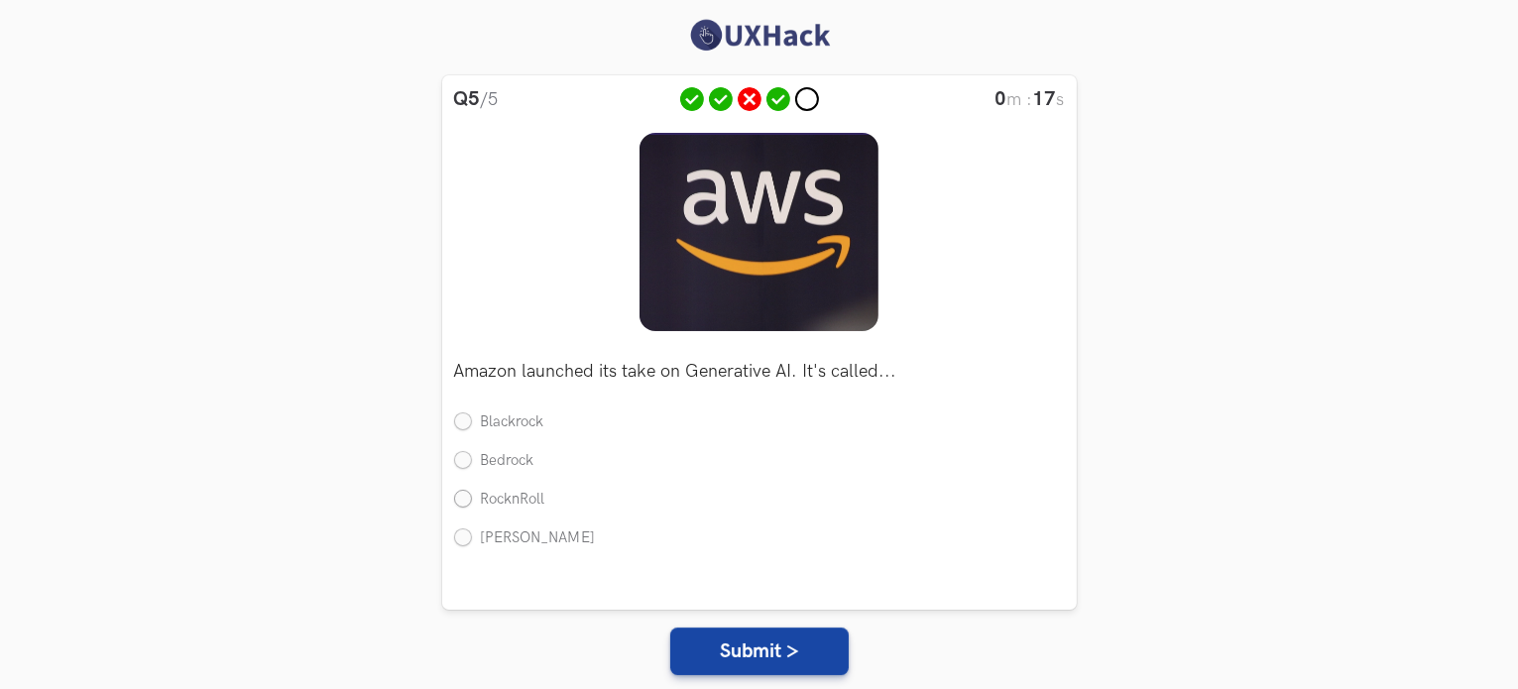
click at [468, 504] on label "RocknRoll" at bounding box center [499, 500] width 91 height 21
click at [468, 504] on input "RocknRoll" at bounding box center [463, 500] width 18 height 18
radio input "true"
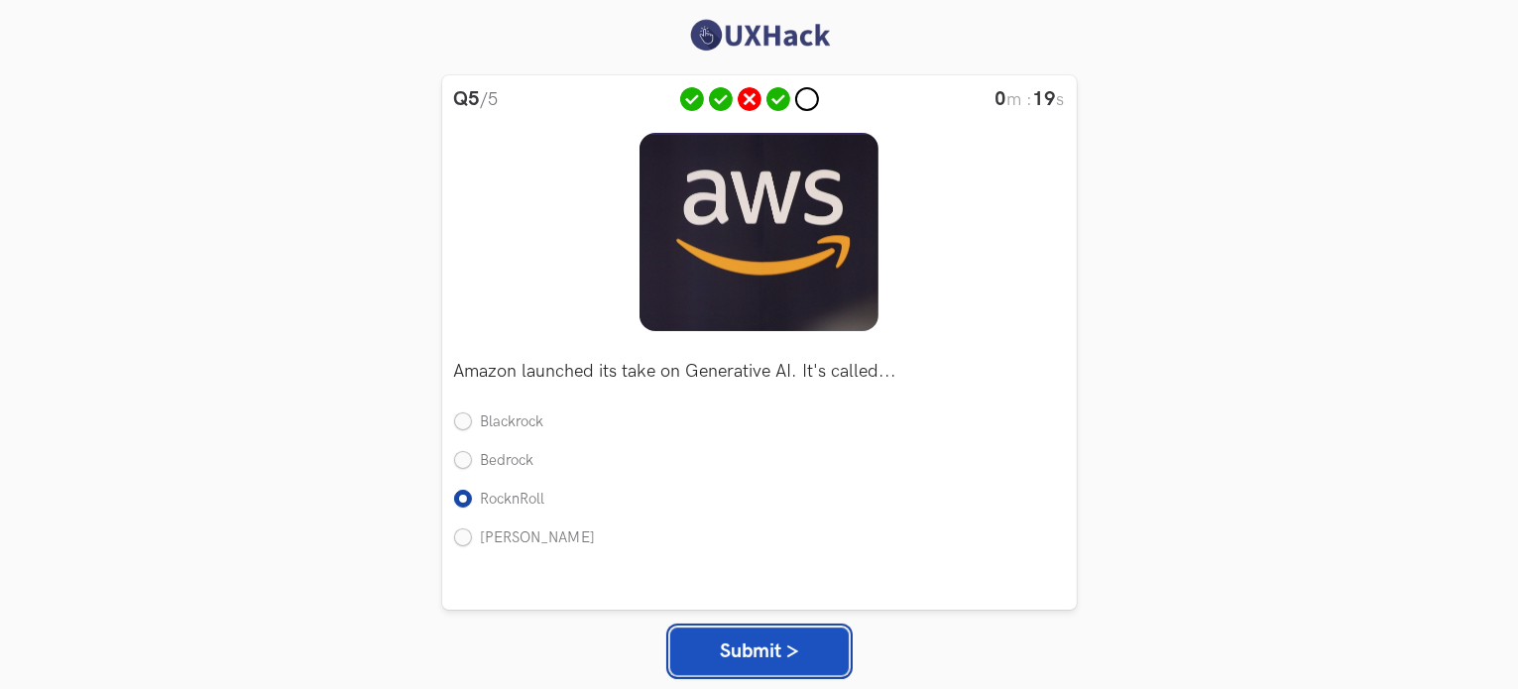
click at [806, 655] on button "Submit >" at bounding box center [759, 652] width 179 height 48
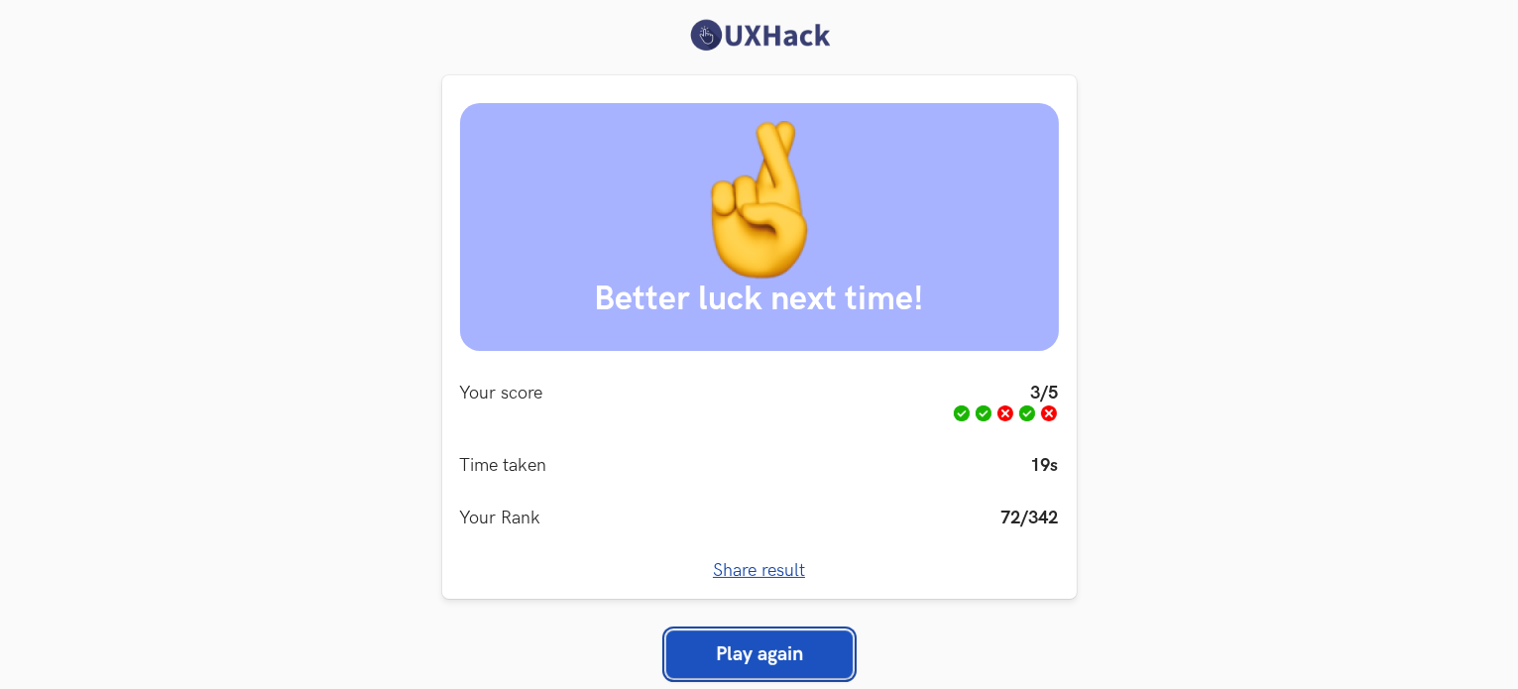
click at [812, 645] on link "Play again" at bounding box center [759, 655] width 186 height 48
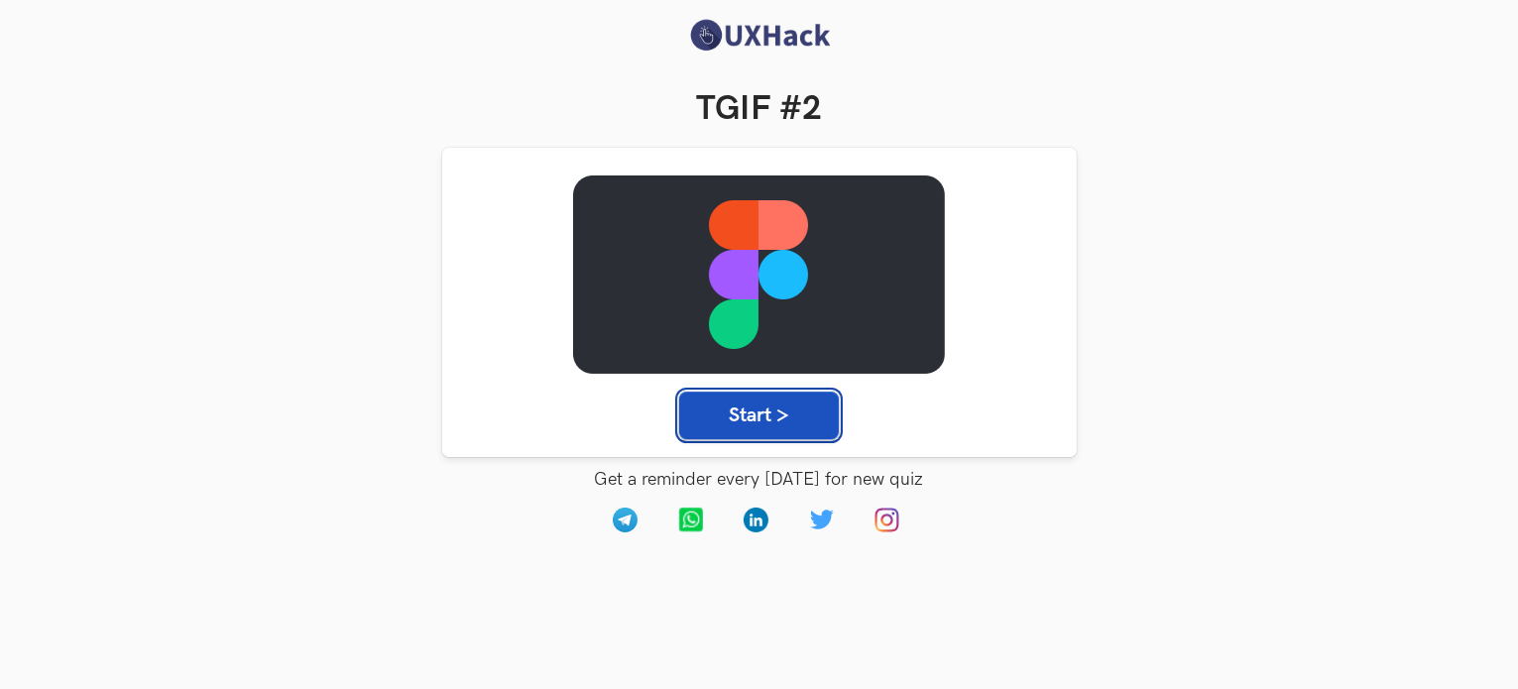
click at [758, 414] on button "Start >" at bounding box center [759, 416] width 160 height 48
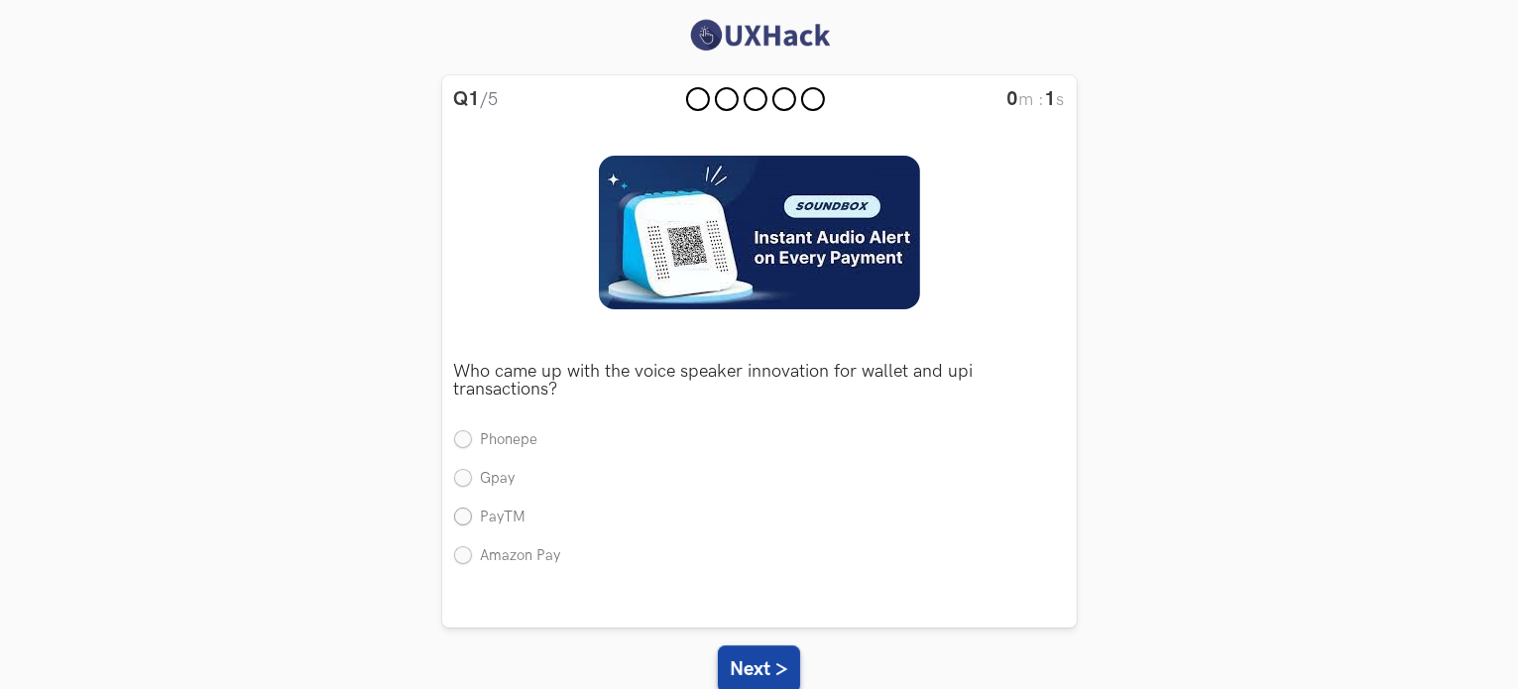
click at [454, 515] on label "PayTM" at bounding box center [490, 518] width 72 height 21
click at [454, 515] on input "PayTM" at bounding box center [463, 518] width 18 height 18
radio input "true"
click at [746, 660] on button "Next >" at bounding box center [759, 670] width 82 height 48
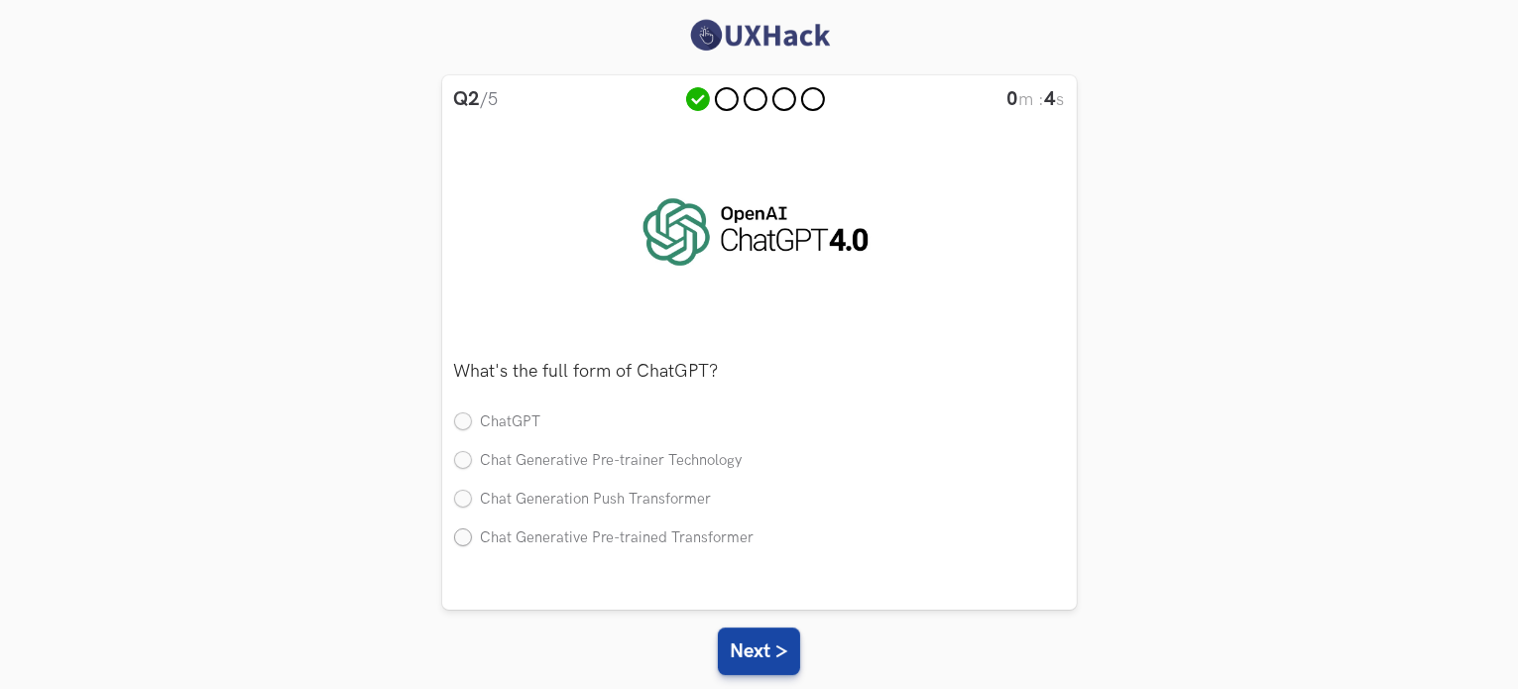
click at [464, 538] on label "Chat Generative Pre-trained Transformer" at bounding box center [604, 539] width 300 height 21
click at [464, 538] on input "Chat Generative Pre-trained Transformer" at bounding box center [463, 539] width 18 height 18
radio input "true"
click at [754, 650] on button "Next >" at bounding box center [759, 652] width 82 height 48
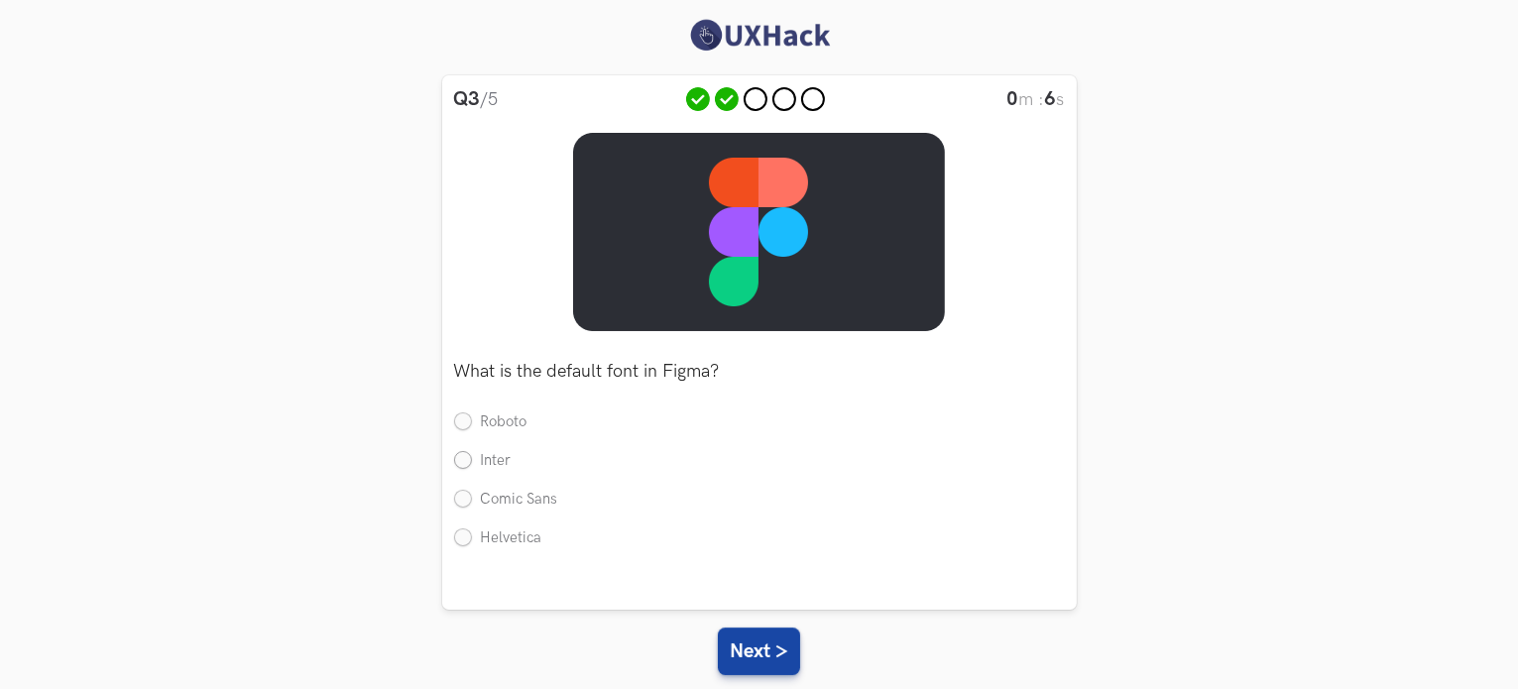
click at [469, 467] on label "Inter" at bounding box center [483, 461] width 58 height 21
click at [469, 467] on input "Inter" at bounding box center [463, 462] width 18 height 18
radio input "true"
click at [728, 652] on button "Next >" at bounding box center [759, 652] width 82 height 48
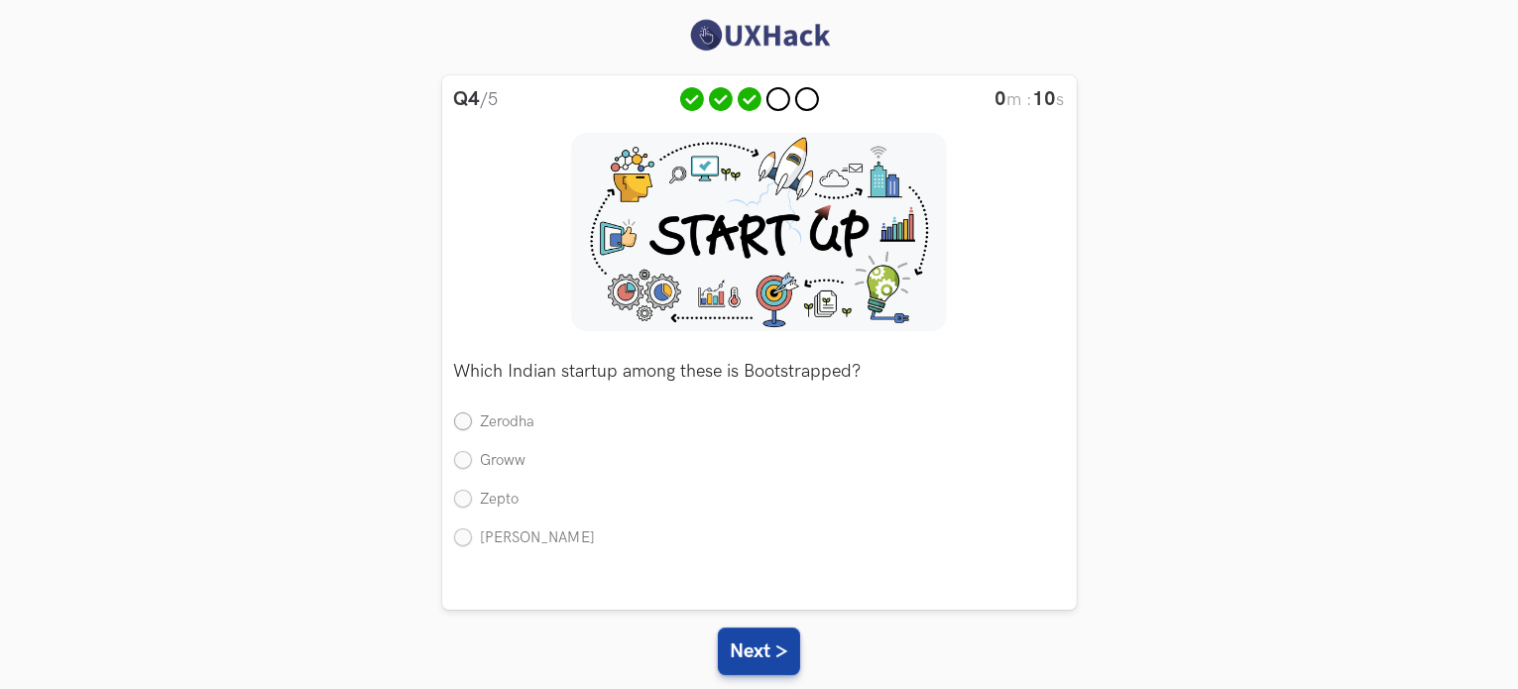
click at [468, 419] on label "Zerodha" at bounding box center [494, 423] width 81 height 21
click at [468, 419] on input "Zerodha" at bounding box center [463, 424] width 18 height 18
radio input "true"
click at [754, 652] on button "Next >" at bounding box center [759, 652] width 82 height 48
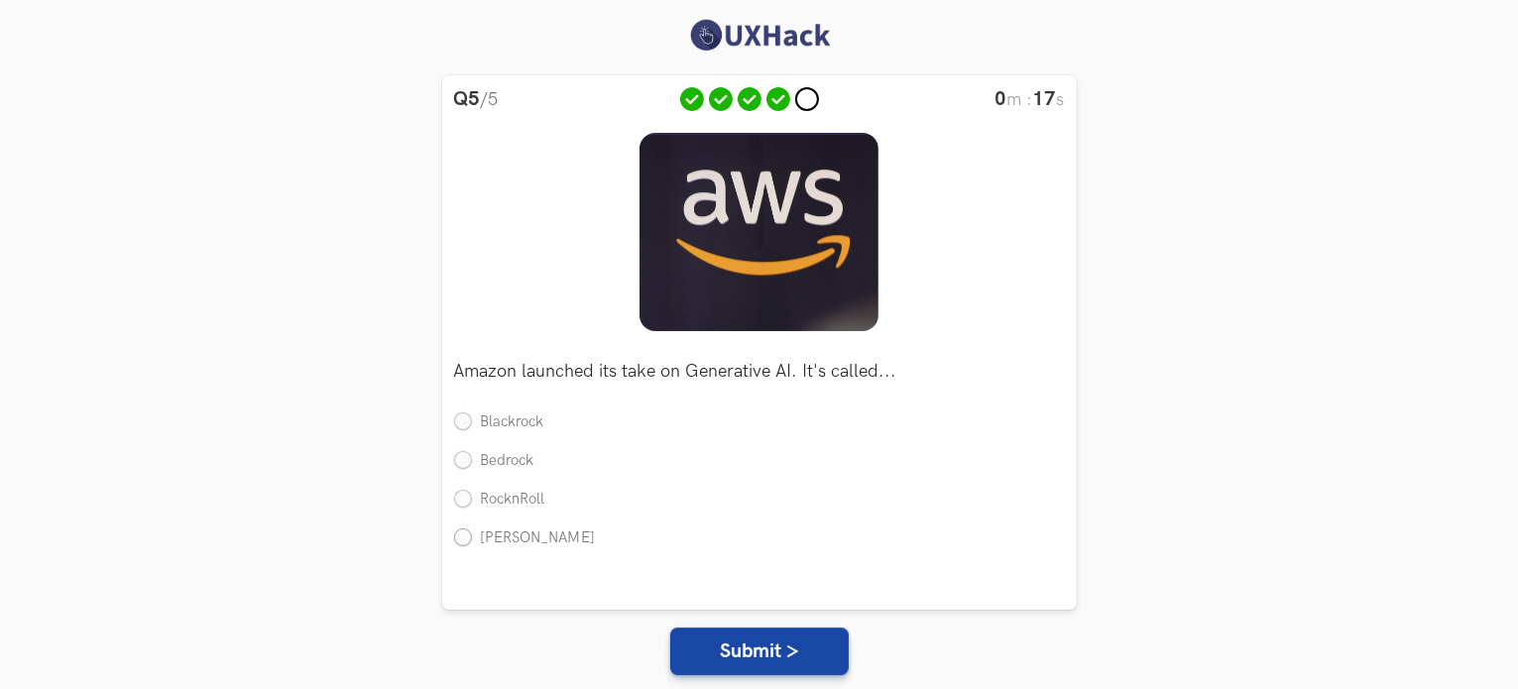
click at [463, 546] on label "[PERSON_NAME]" at bounding box center [525, 539] width 142 height 21
click at [463, 546] on input "[PERSON_NAME]" at bounding box center [463, 539] width 18 height 18
radio input "true"
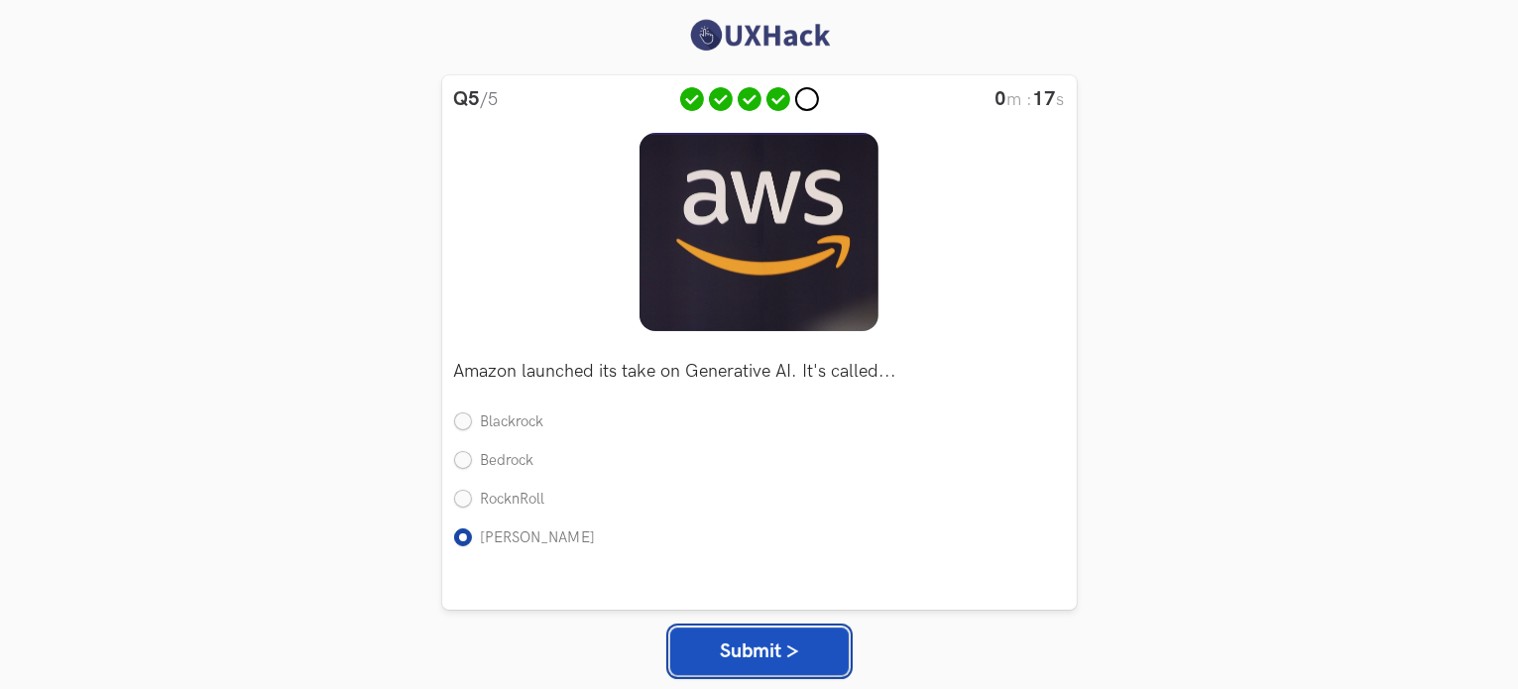
click at [753, 660] on button "Submit >" at bounding box center [759, 652] width 179 height 48
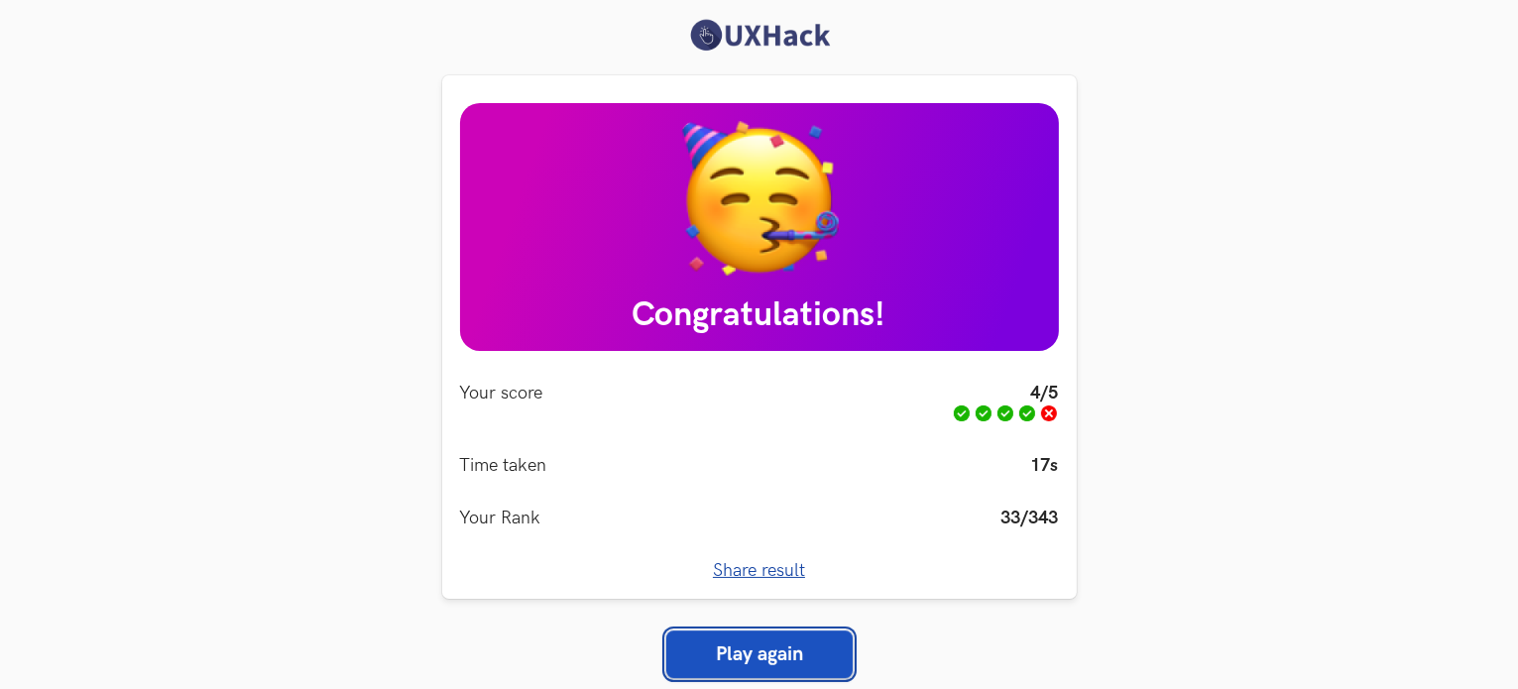
click at [776, 661] on link "Play again" at bounding box center [759, 655] width 186 height 48
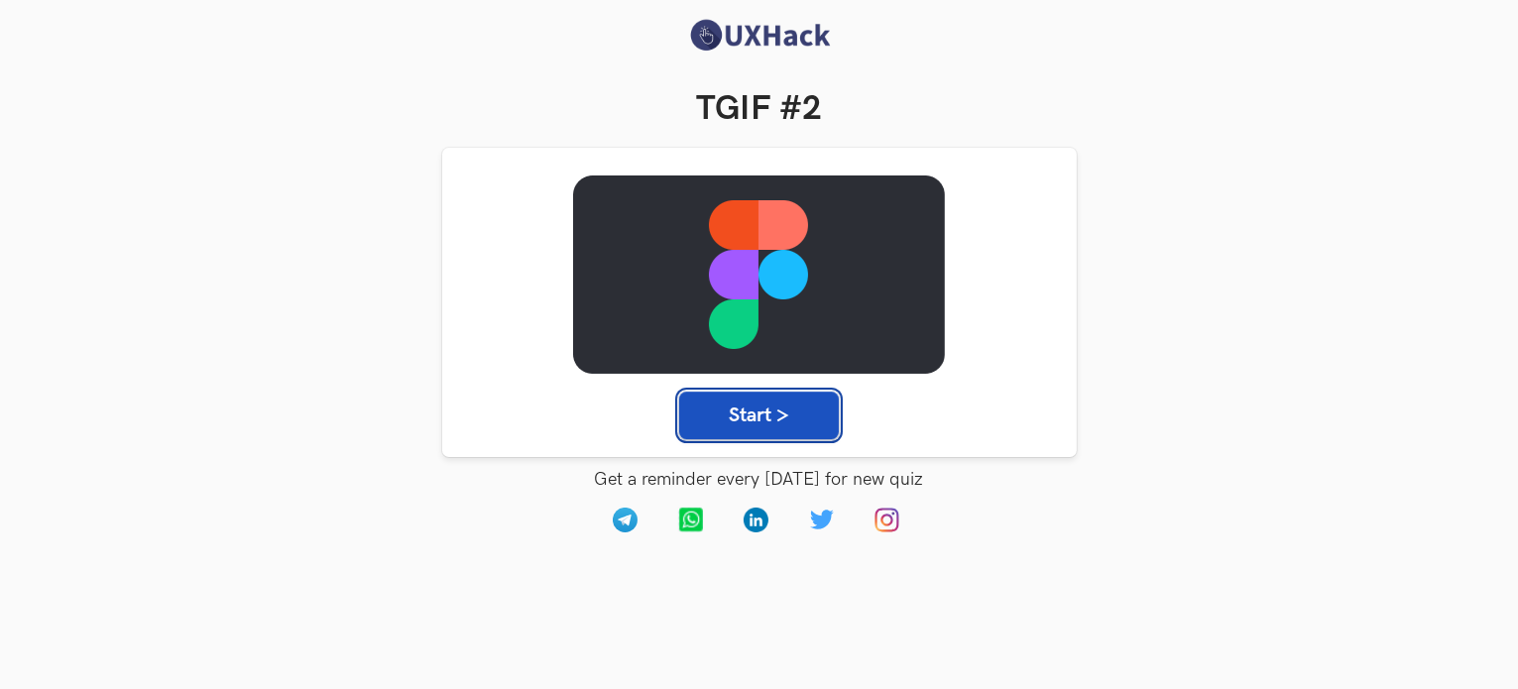
click at [791, 428] on button "Start >" at bounding box center [759, 416] width 160 height 48
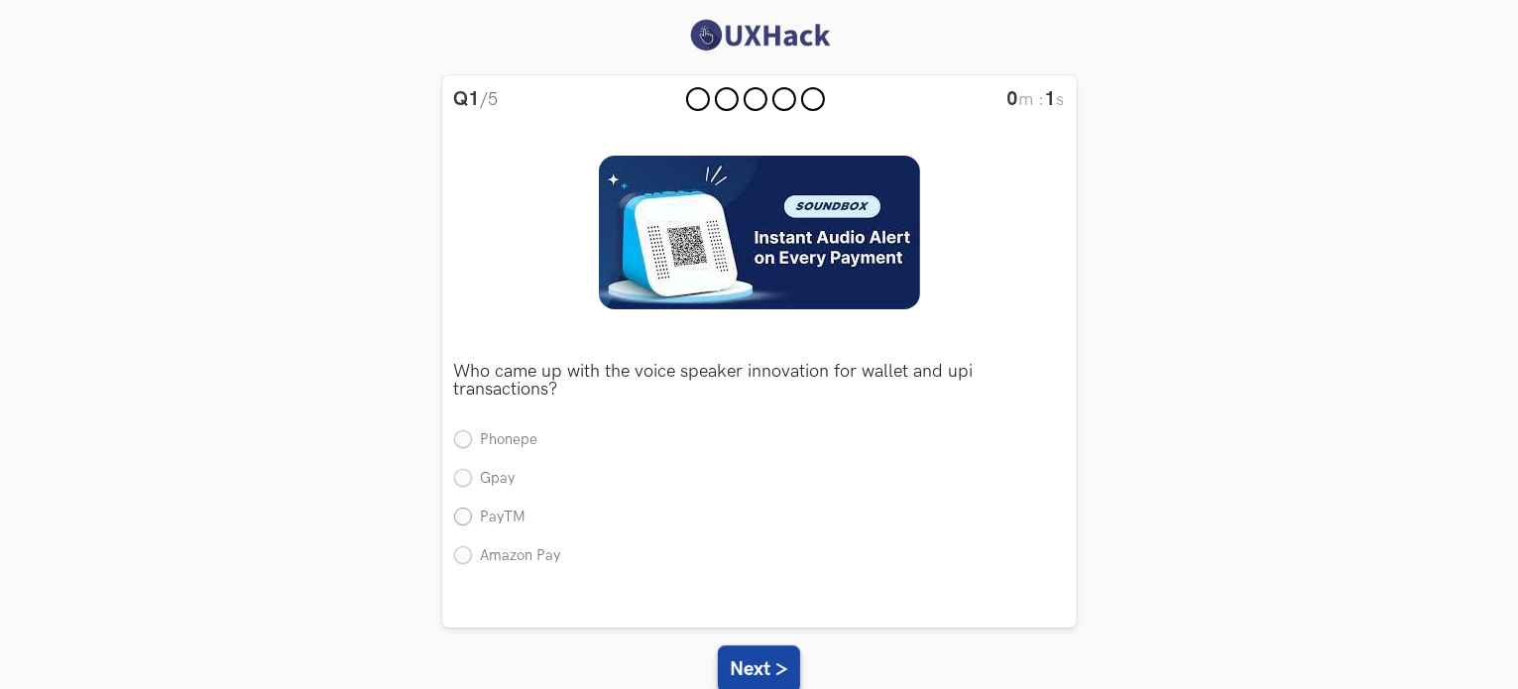
click at [465, 516] on label "PayTM" at bounding box center [490, 518] width 72 height 21
click at [465, 516] on input "PayTM" at bounding box center [463, 518] width 18 height 18
radio input "true"
click at [775, 671] on button "Next >" at bounding box center [759, 670] width 82 height 48
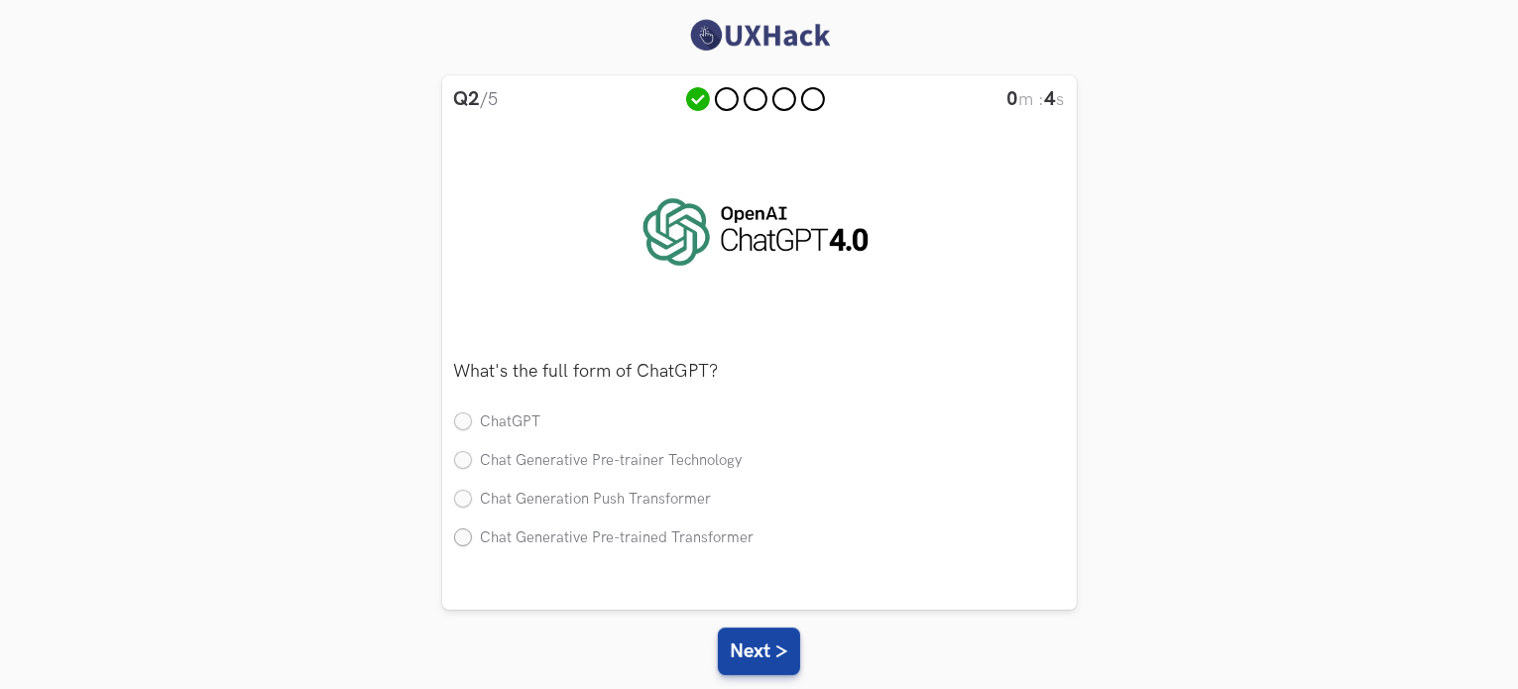
click at [468, 537] on label "Chat Generative Pre-trained Transformer" at bounding box center [604, 539] width 300 height 21
click at [468, 537] on input "Chat Generative Pre-trained Transformer" at bounding box center [463, 539] width 18 height 18
radio input "true"
click at [770, 666] on button "Next >" at bounding box center [759, 652] width 82 height 48
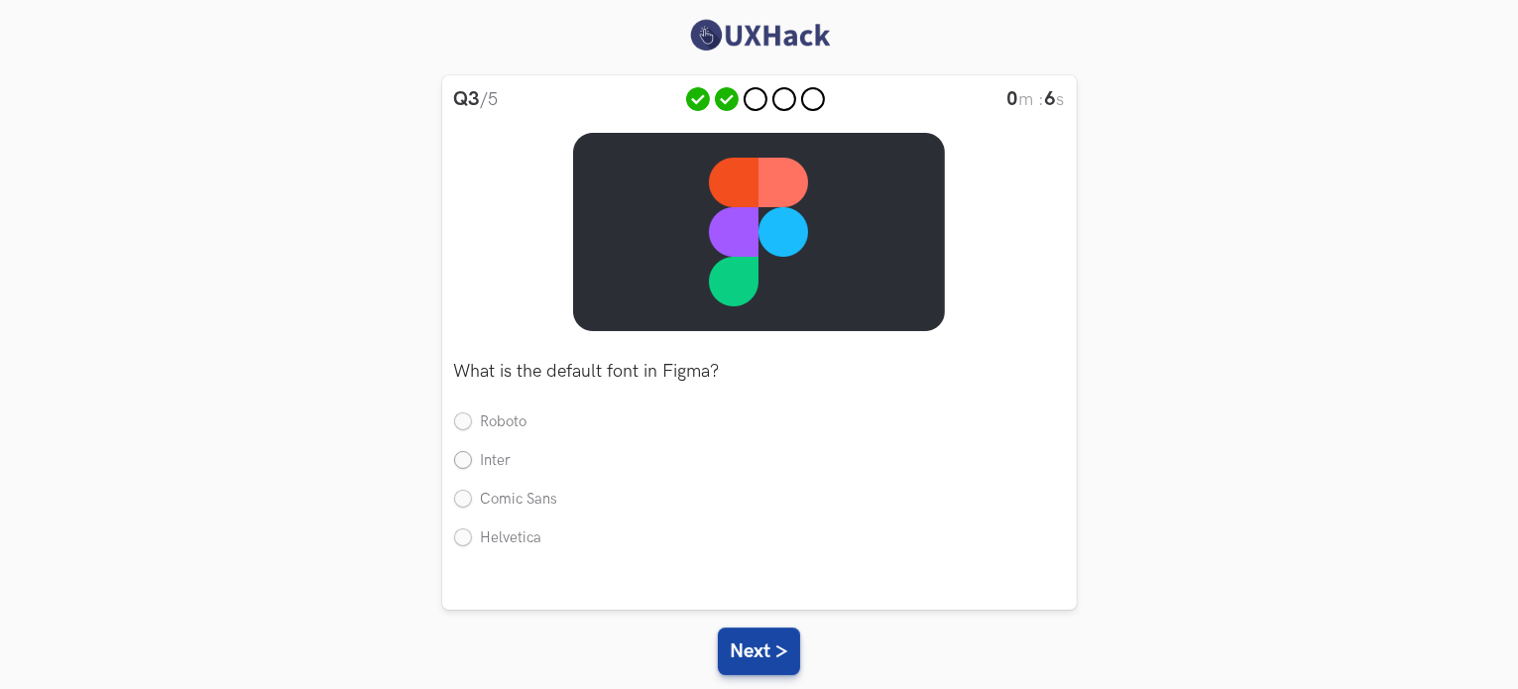
click at [461, 454] on label "Inter" at bounding box center [483, 461] width 58 height 21
click at [461, 454] on input "Inter" at bounding box center [463, 462] width 18 height 18
radio input "true"
click at [778, 663] on button "Next >" at bounding box center [759, 652] width 82 height 48
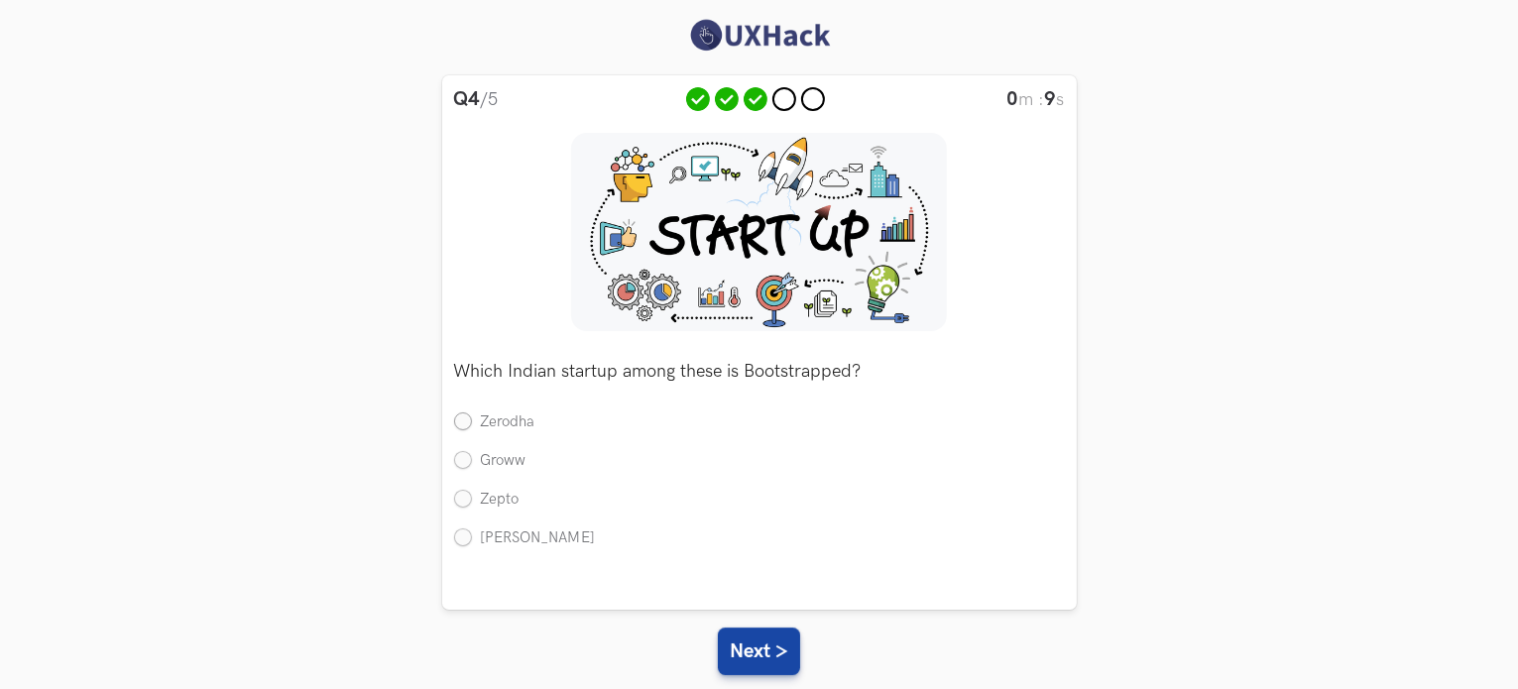
click at [472, 415] on label "Zerodha" at bounding box center [494, 423] width 81 height 21
click at [472, 415] on input "Zerodha" at bounding box center [463, 424] width 18 height 18
radio input "true"
click at [762, 638] on button "Next >" at bounding box center [759, 652] width 82 height 48
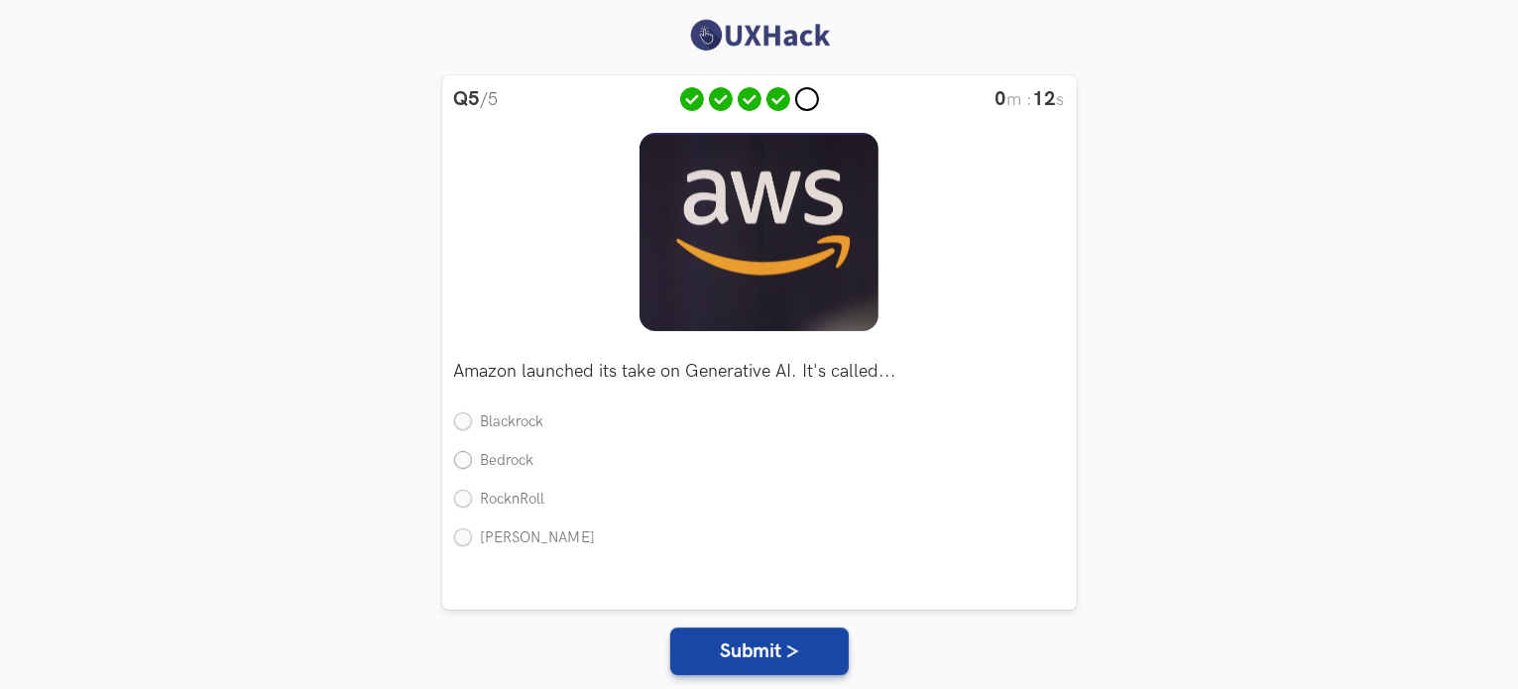
click at [468, 464] on label "Bedrock" at bounding box center [494, 461] width 80 height 21
click at [468, 464] on input "Bedrock" at bounding box center [463, 462] width 18 height 18
radio input "true"
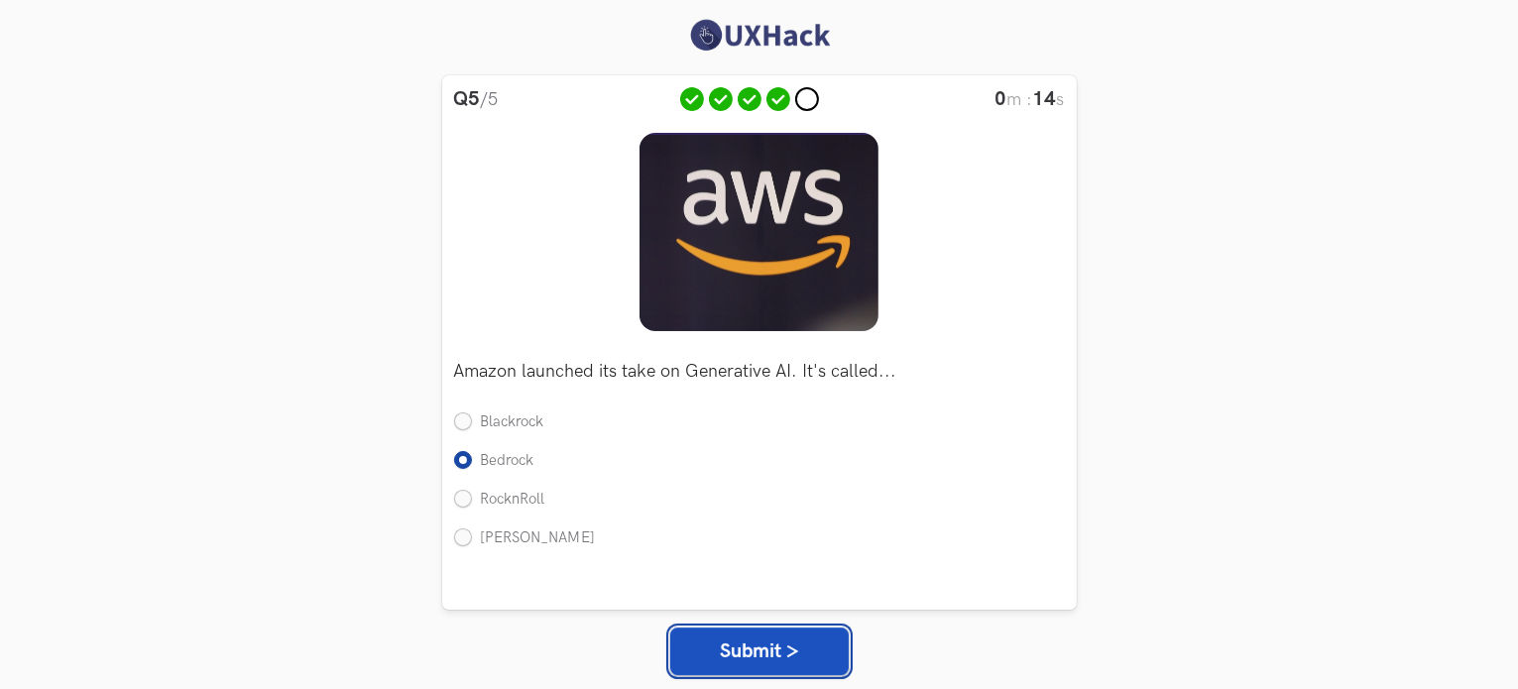
click at [718, 646] on button "Submit >" at bounding box center [759, 652] width 179 height 48
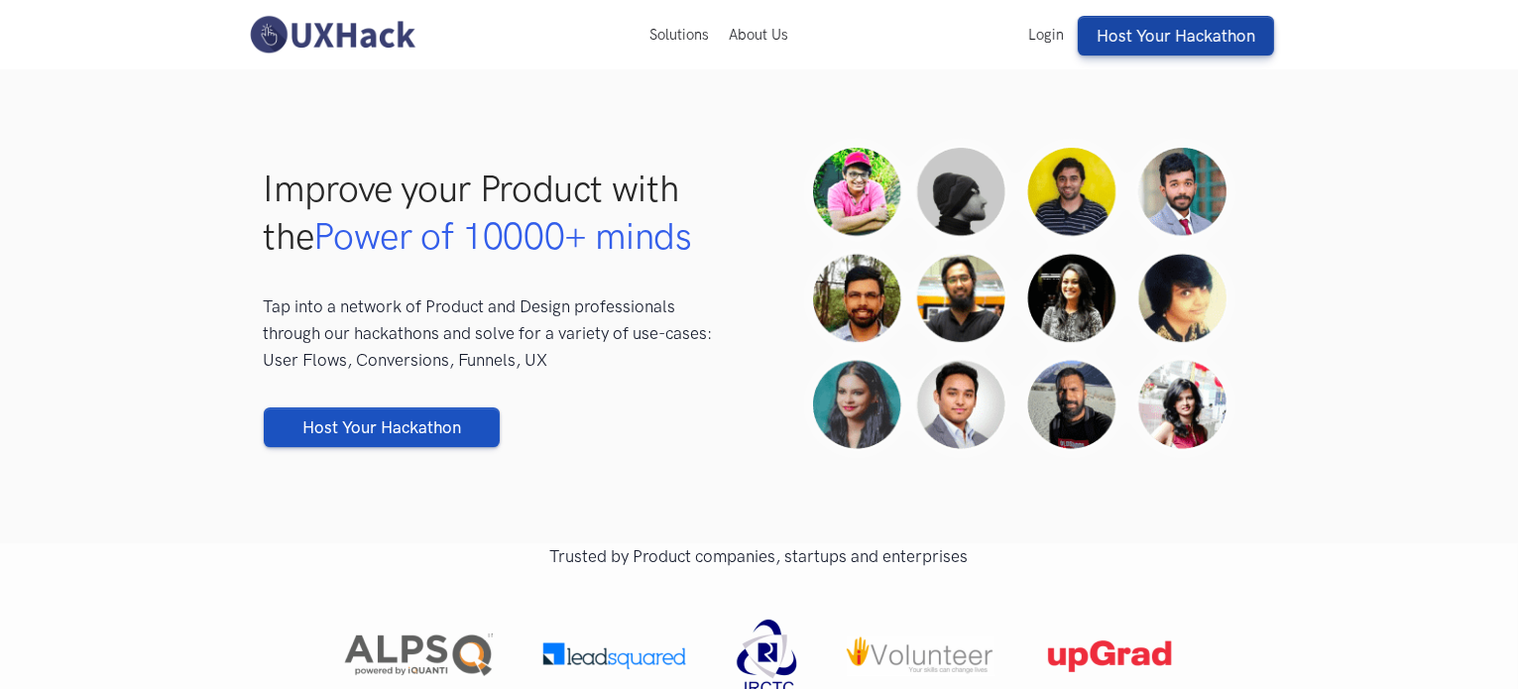
click at [436, 430] on link "Host Your Hackathon" at bounding box center [382, 428] width 236 height 40
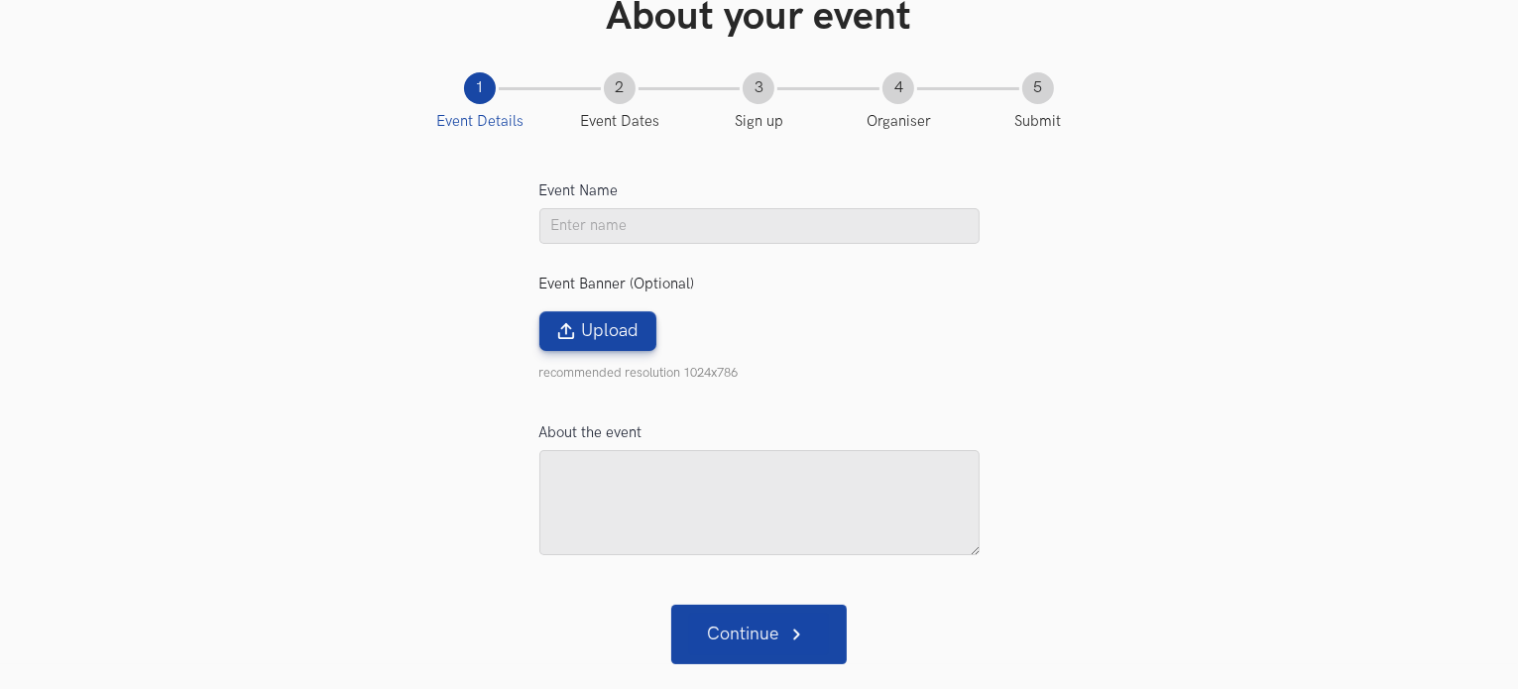
scroll to position [86, 0]
